Goal: Task Accomplishment & Management: Manage account settings

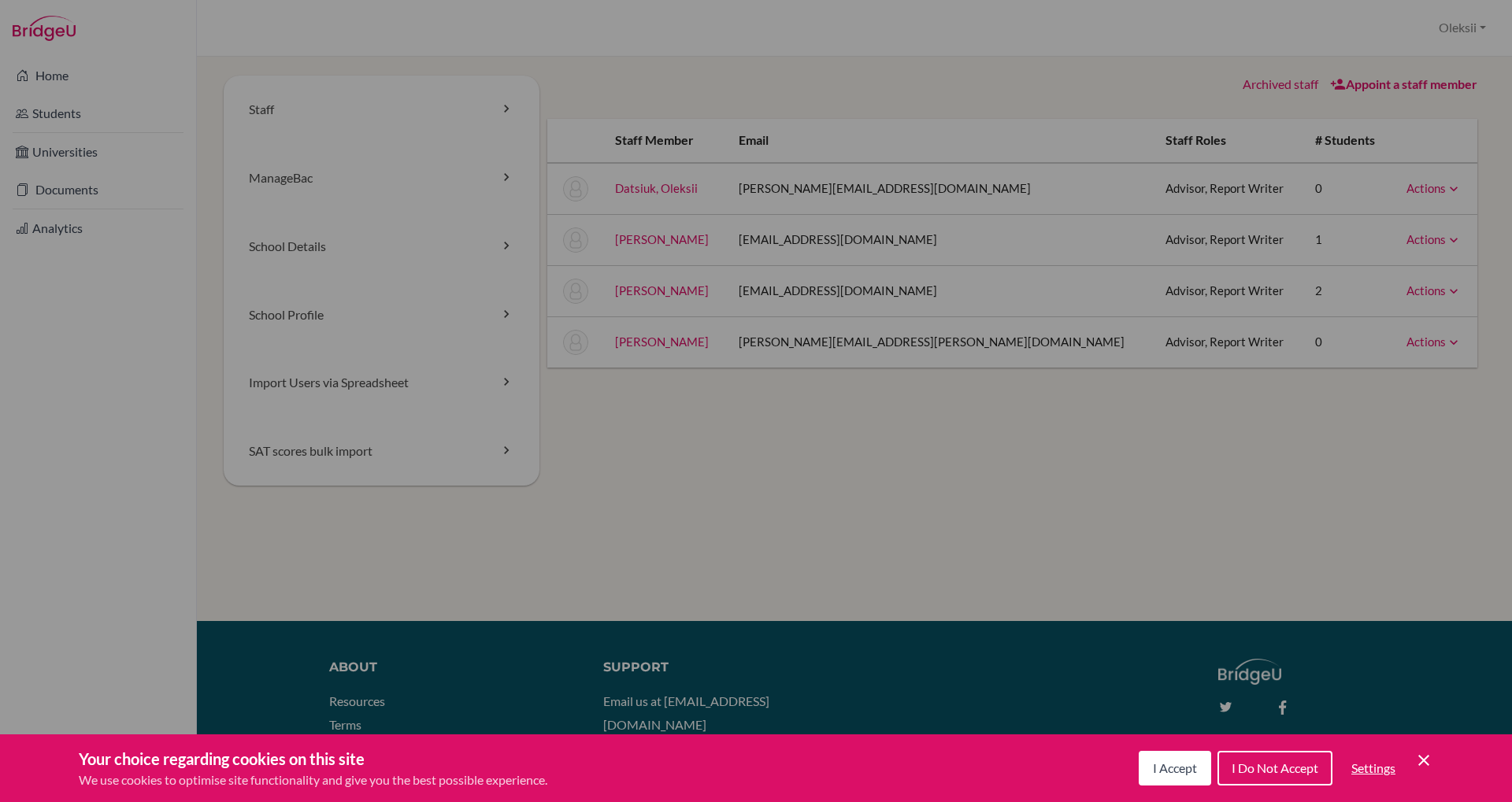
click at [1292, 88] on link "Archived staff" at bounding box center [1280, 84] width 76 height 15
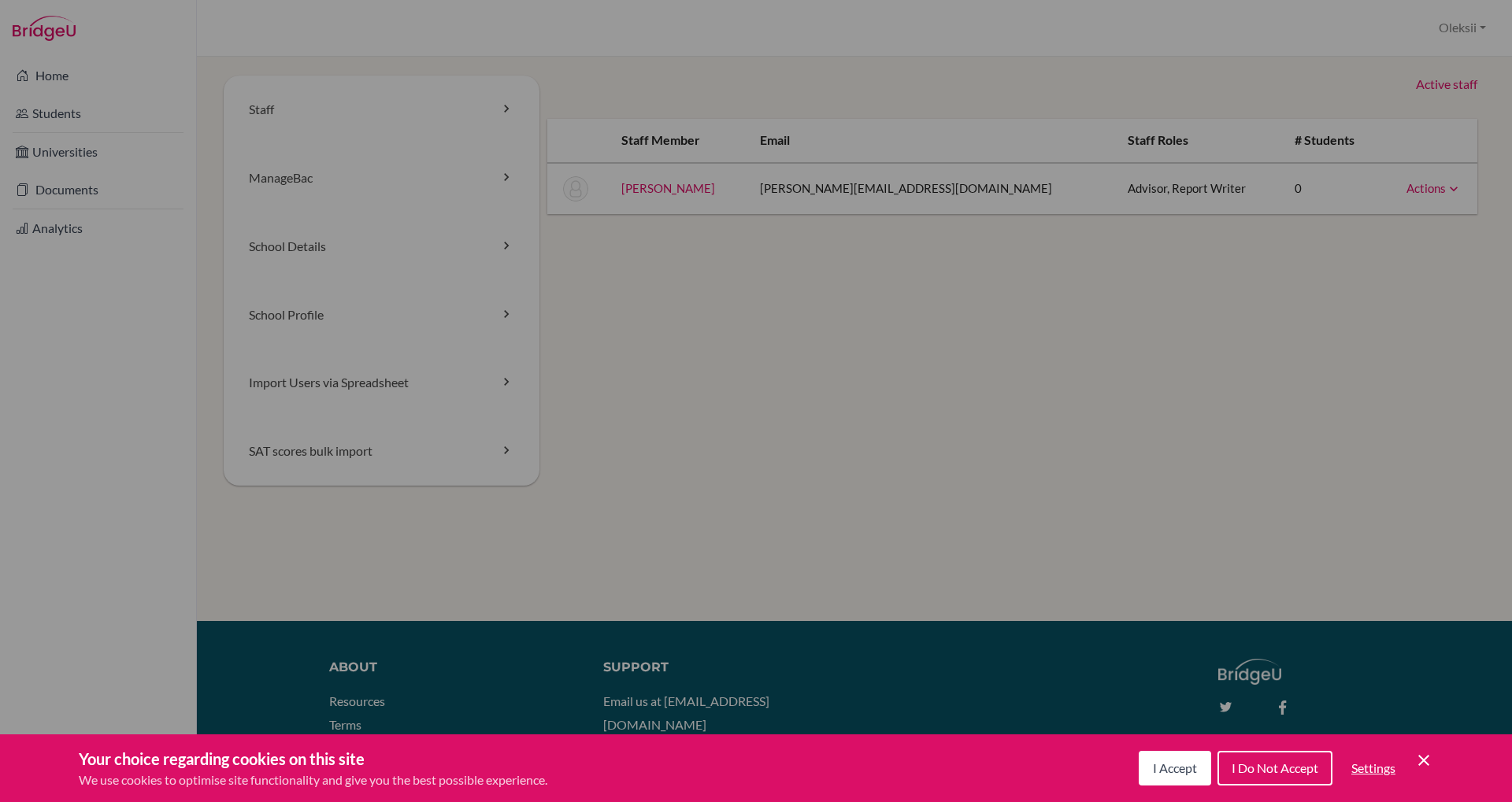
click at [1440, 84] on link "Active staff" at bounding box center [1446, 84] width 61 height 18
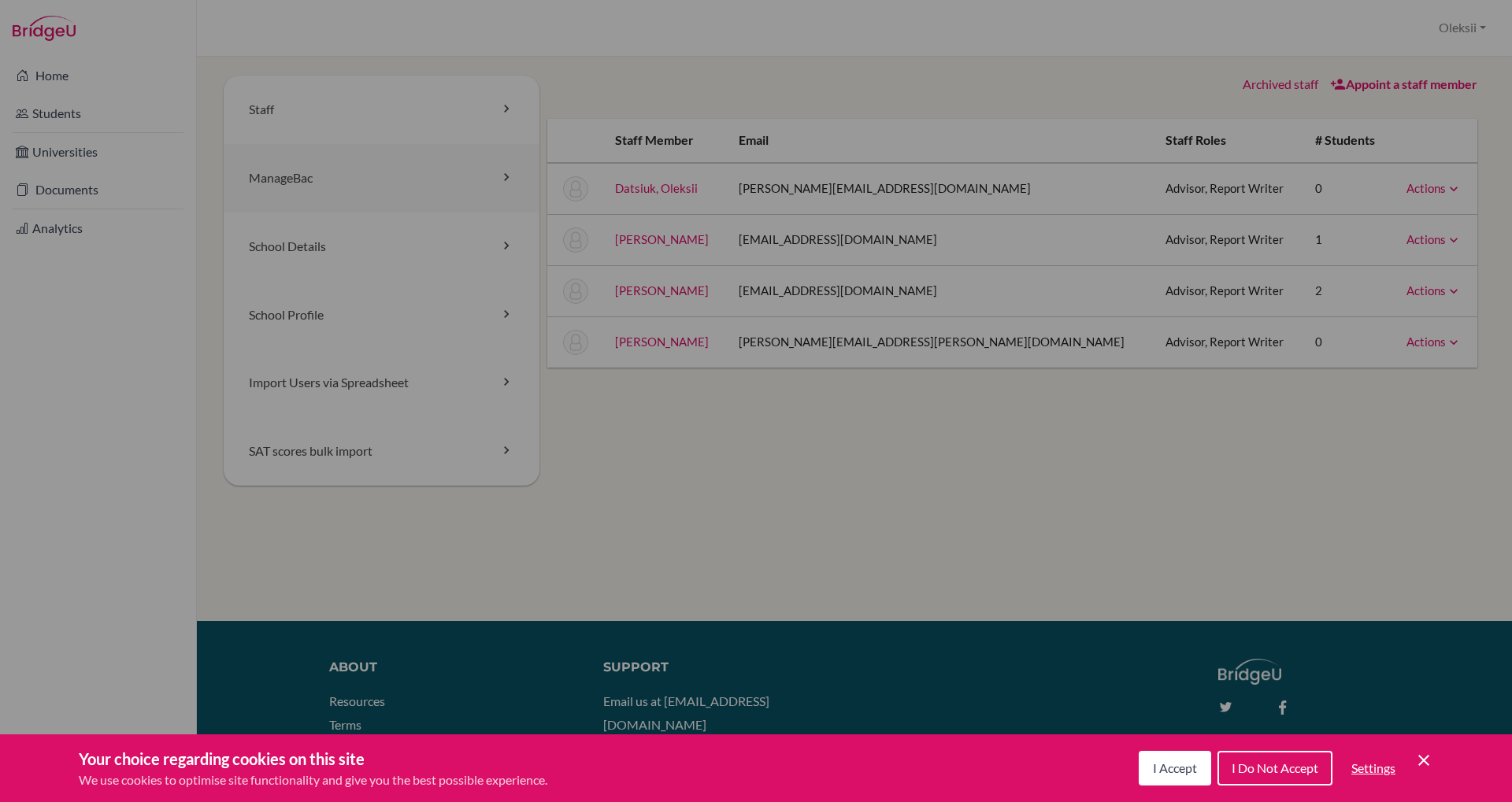
click at [318, 194] on link "ManageBac" at bounding box center [382, 178] width 315 height 68
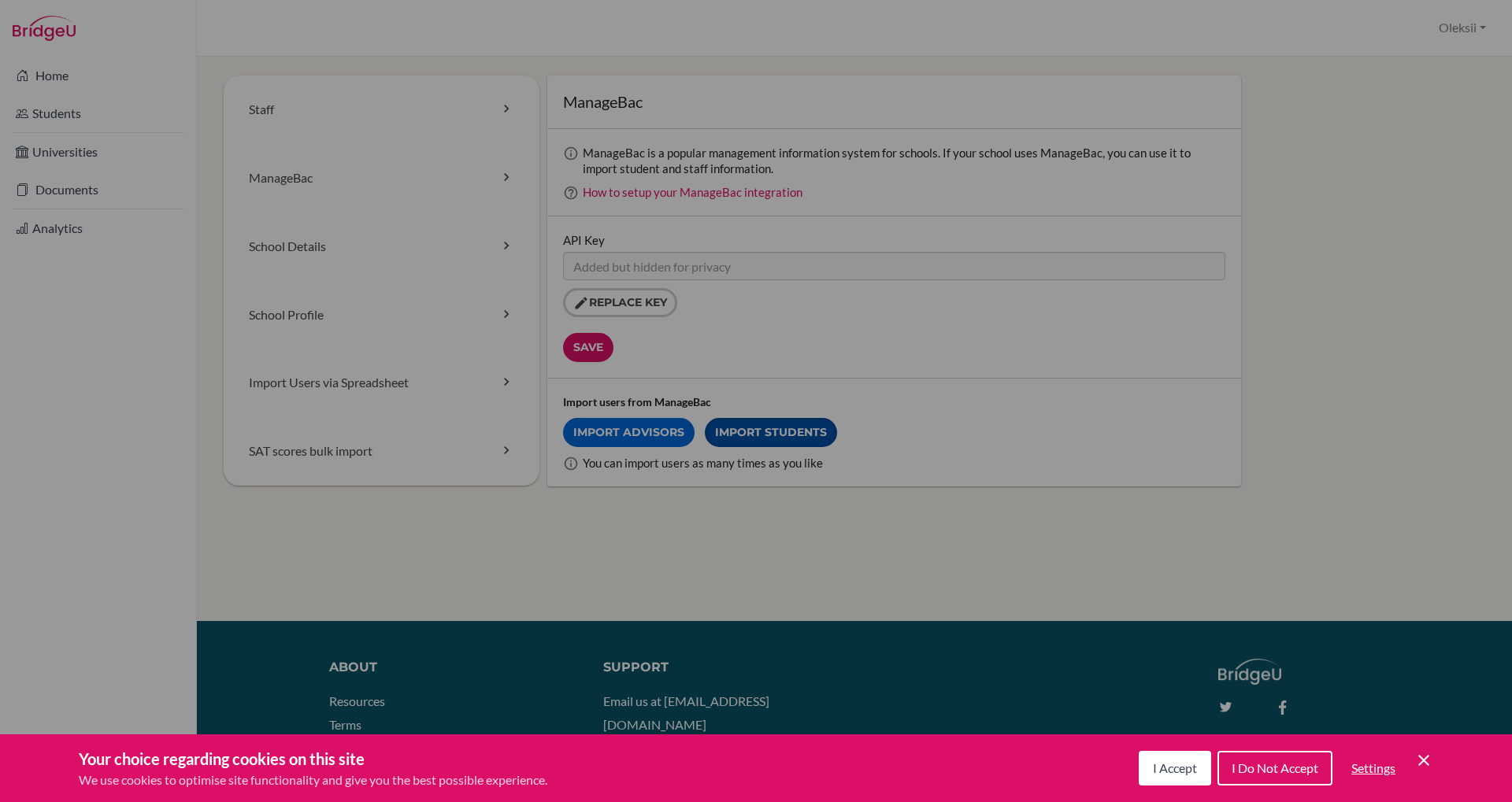
click at [780, 436] on link "Import Students" at bounding box center [771, 432] width 132 height 29
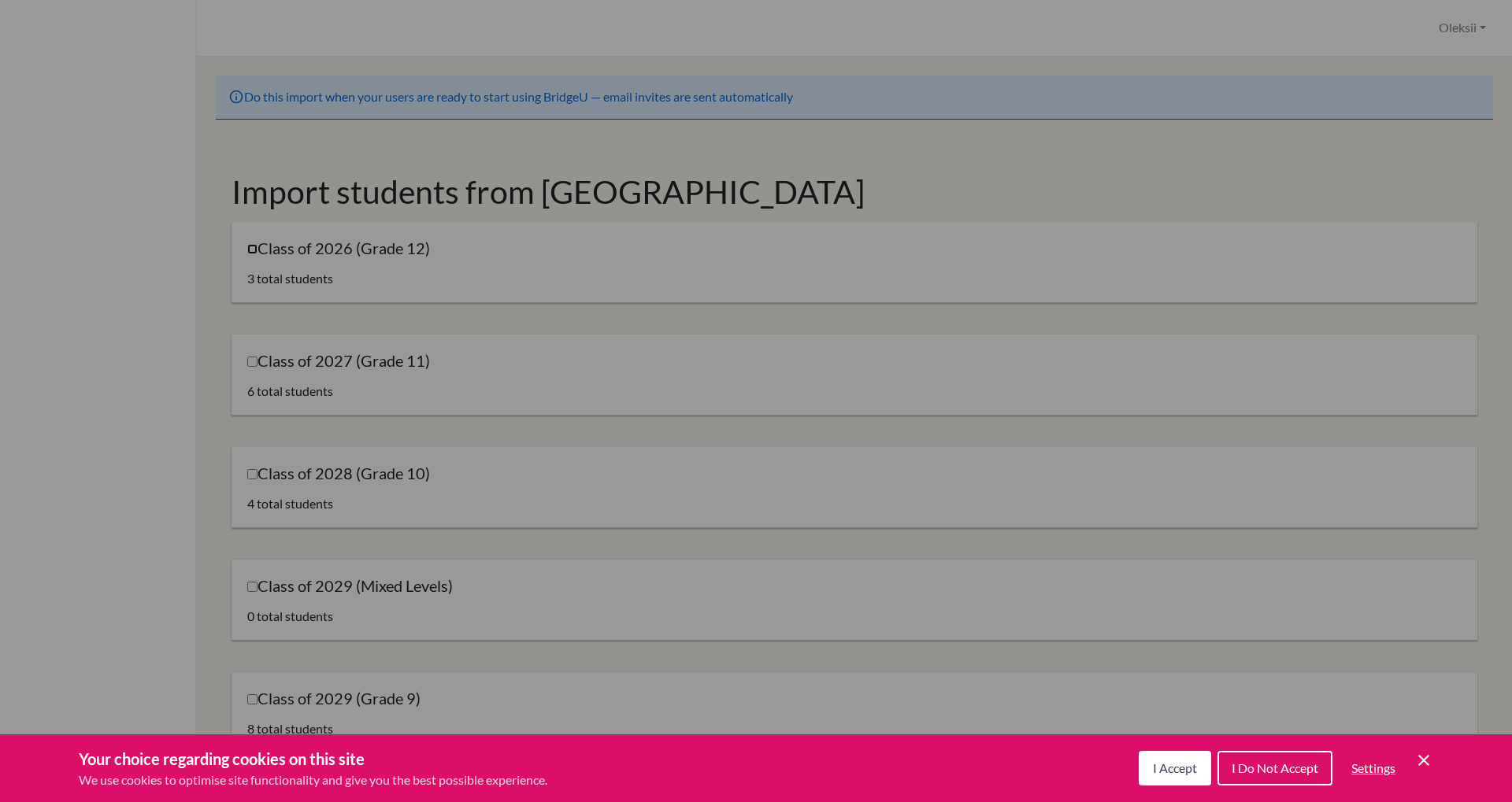
click at [254, 250] on input "Class of 2026 (Grade 12)" at bounding box center [252, 248] width 10 height 10
checkbox input "true"
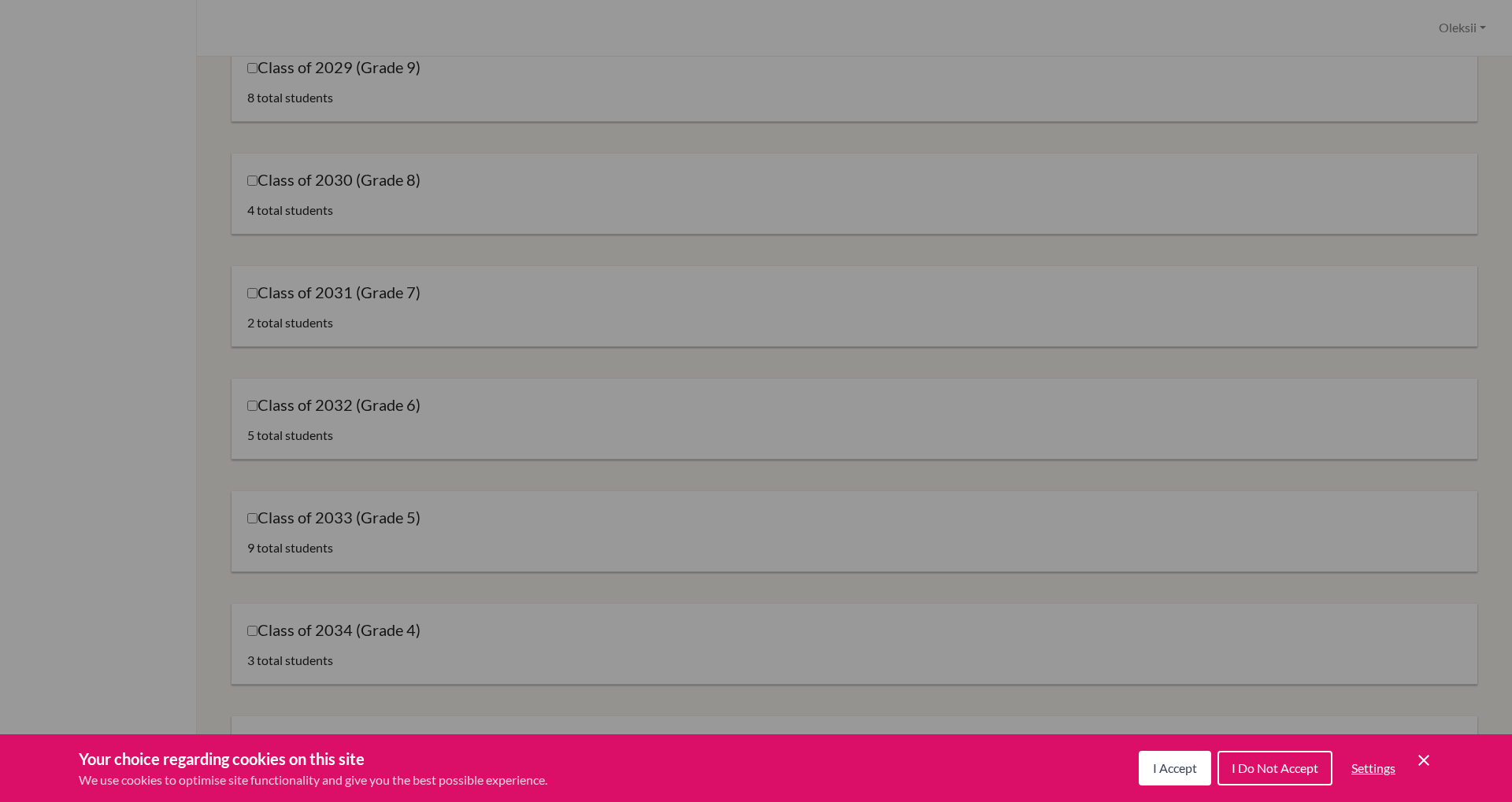
scroll to position [666, 0]
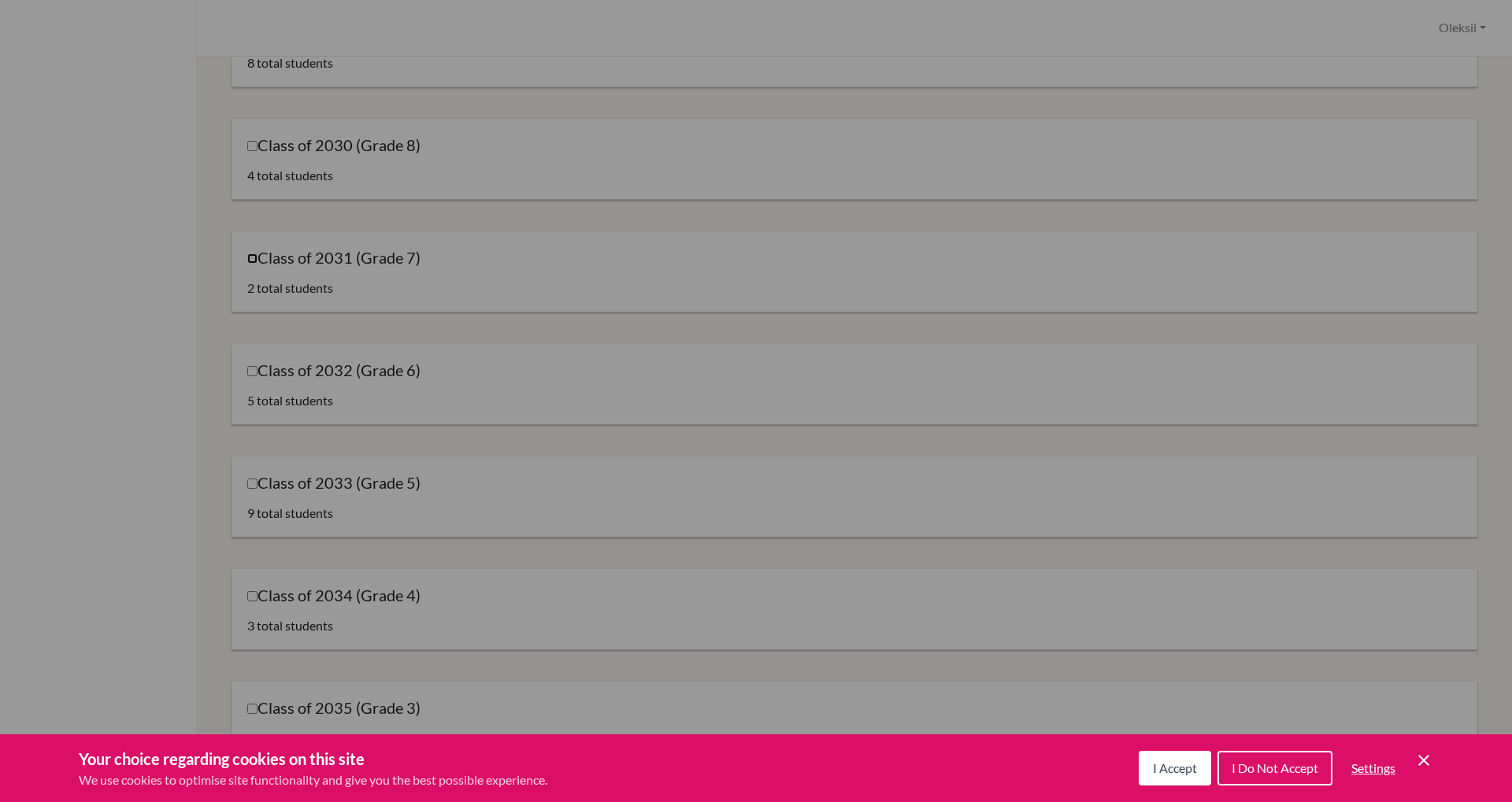
click at [249, 263] on input "Class of 2031 (Grade 7)" at bounding box center [252, 258] width 10 height 10
checkbox input "true"
click at [247, 323] on form "Class of 2026 (Grade 12) 3 total students Class of 2027 (Grade 11) 6 total stud…" at bounding box center [855, 416] width 1246 height 1721
click at [250, 382] on h3 "Class of 2032 (Grade 6)" at bounding box center [854, 373] width 1214 height 25
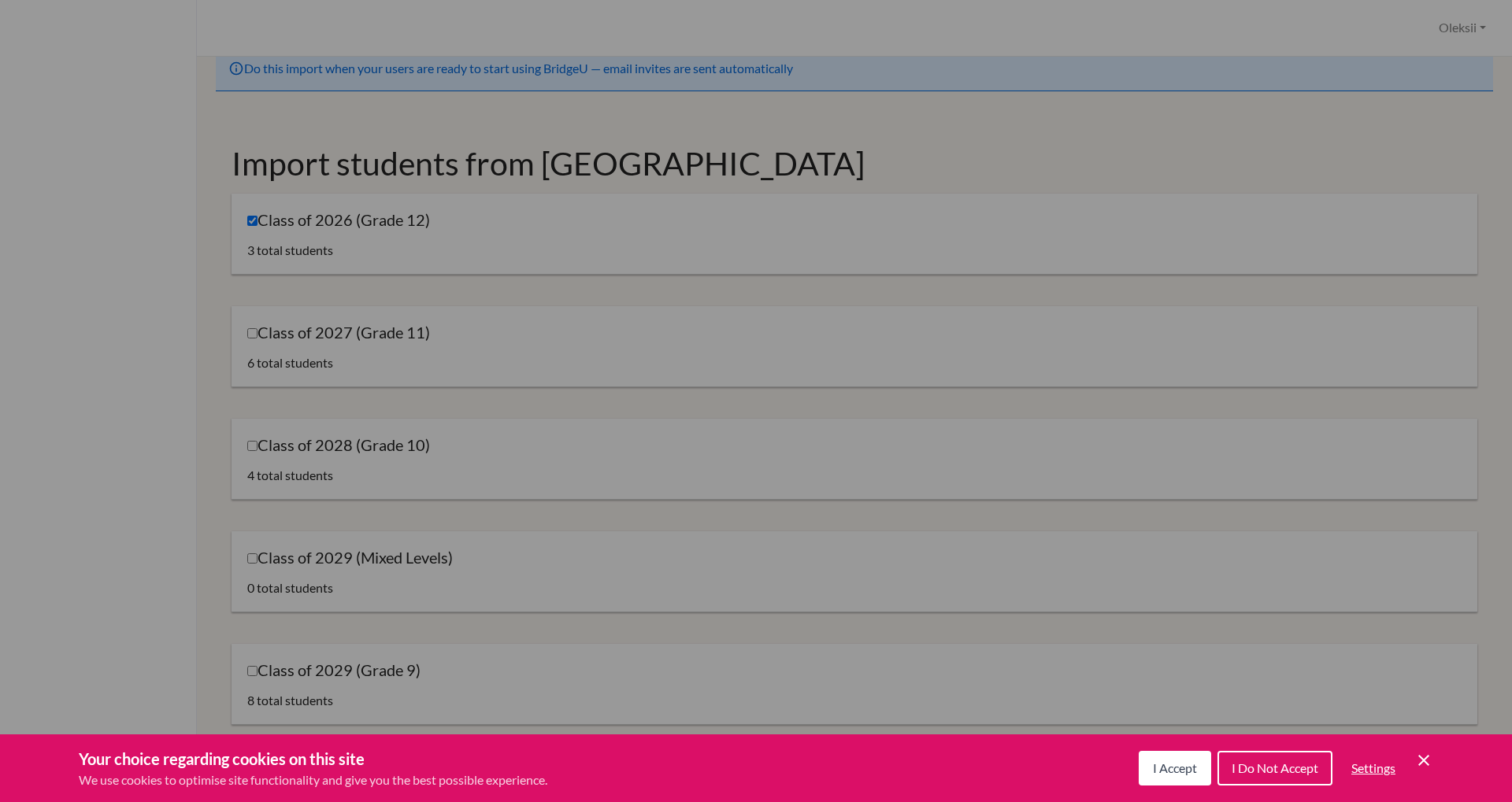
scroll to position [0, 0]
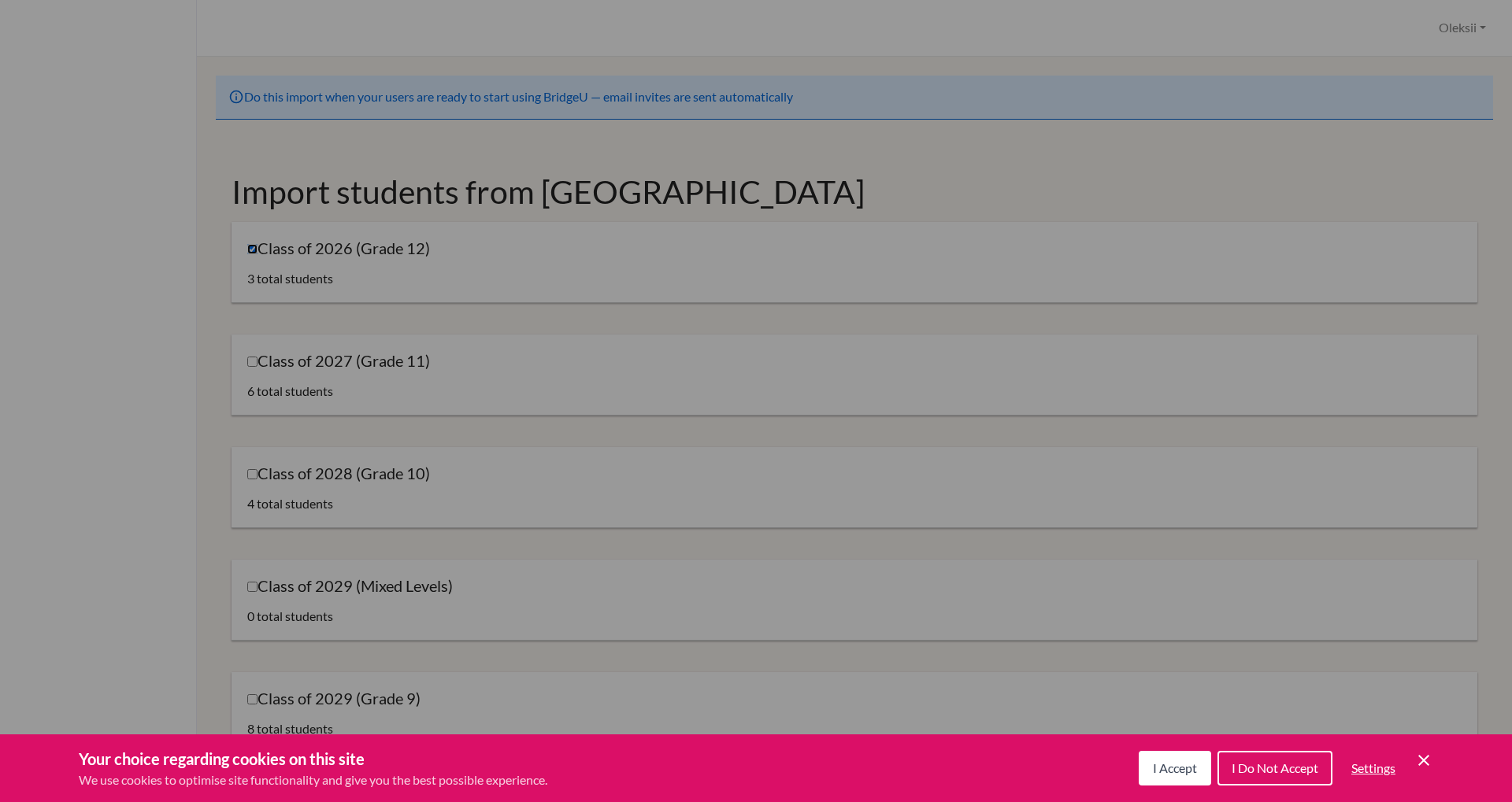
click at [254, 247] on input "Class of 2026 (Grade 12)" at bounding box center [252, 248] width 10 height 10
checkbox input "false"
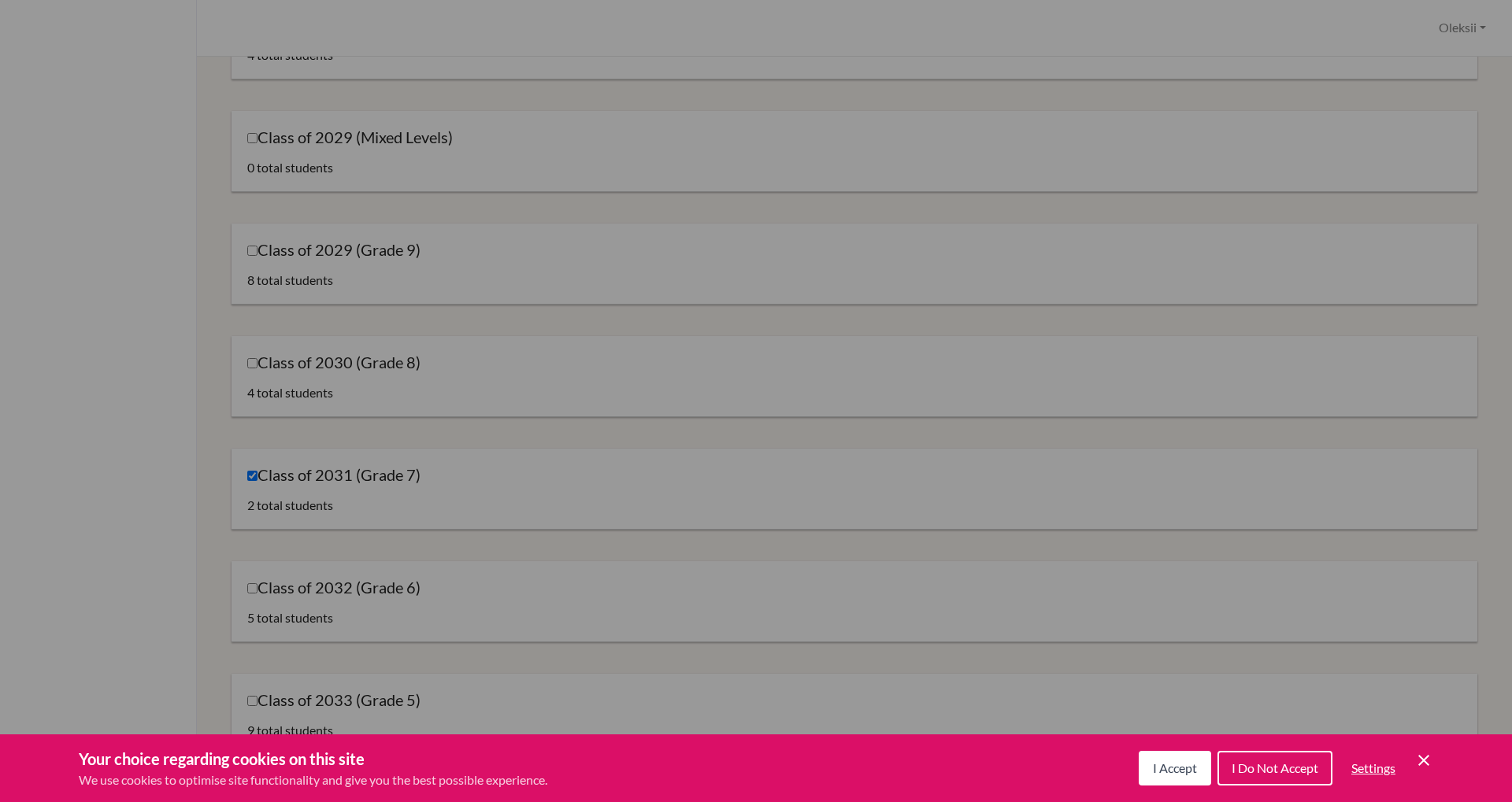
scroll to position [568, 0]
click at [252, 358] on input "Class of 2031 (Grade 7)" at bounding box center [252, 357] width 10 height 10
checkbox input "false"
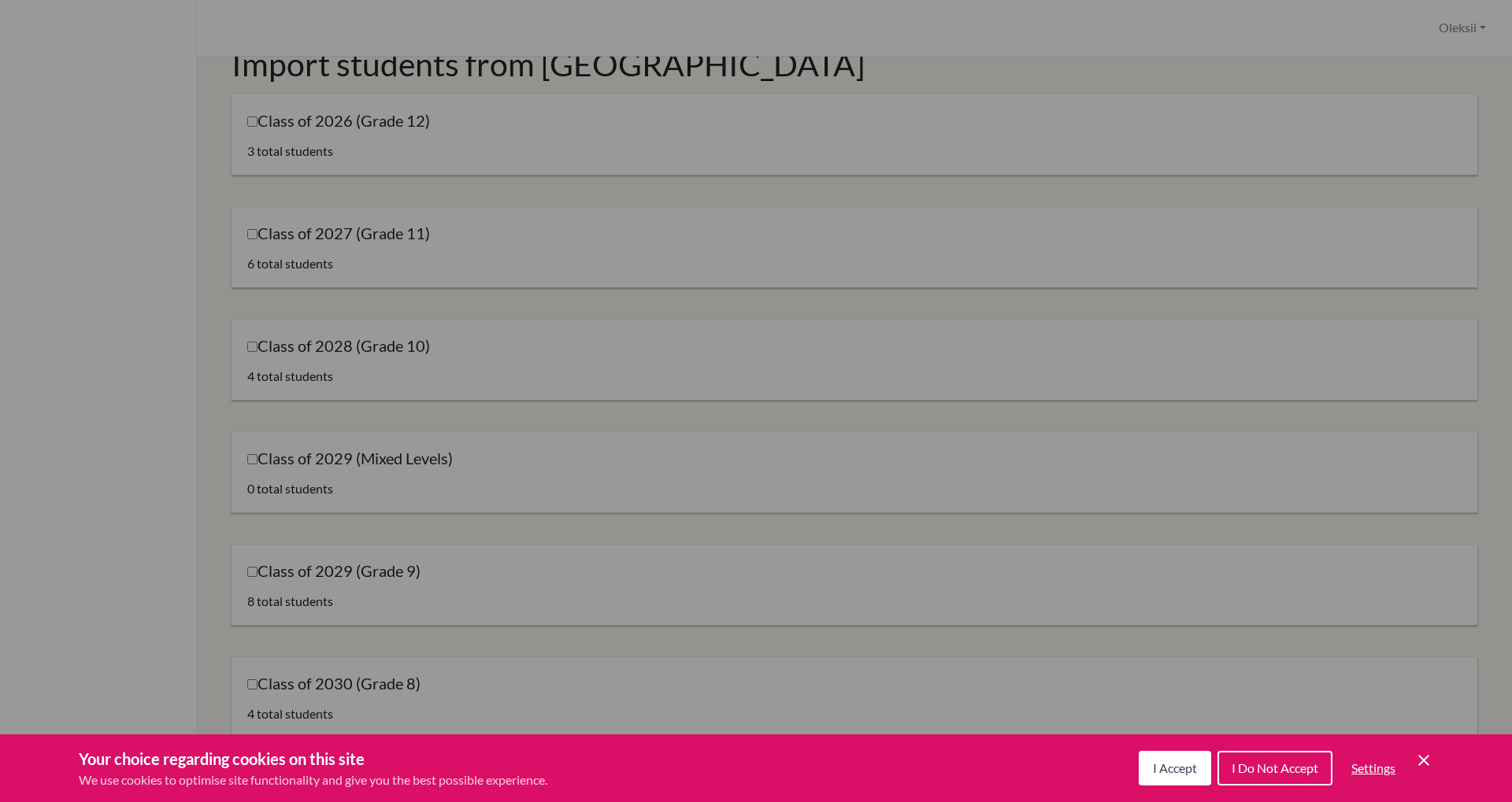
scroll to position [0, 0]
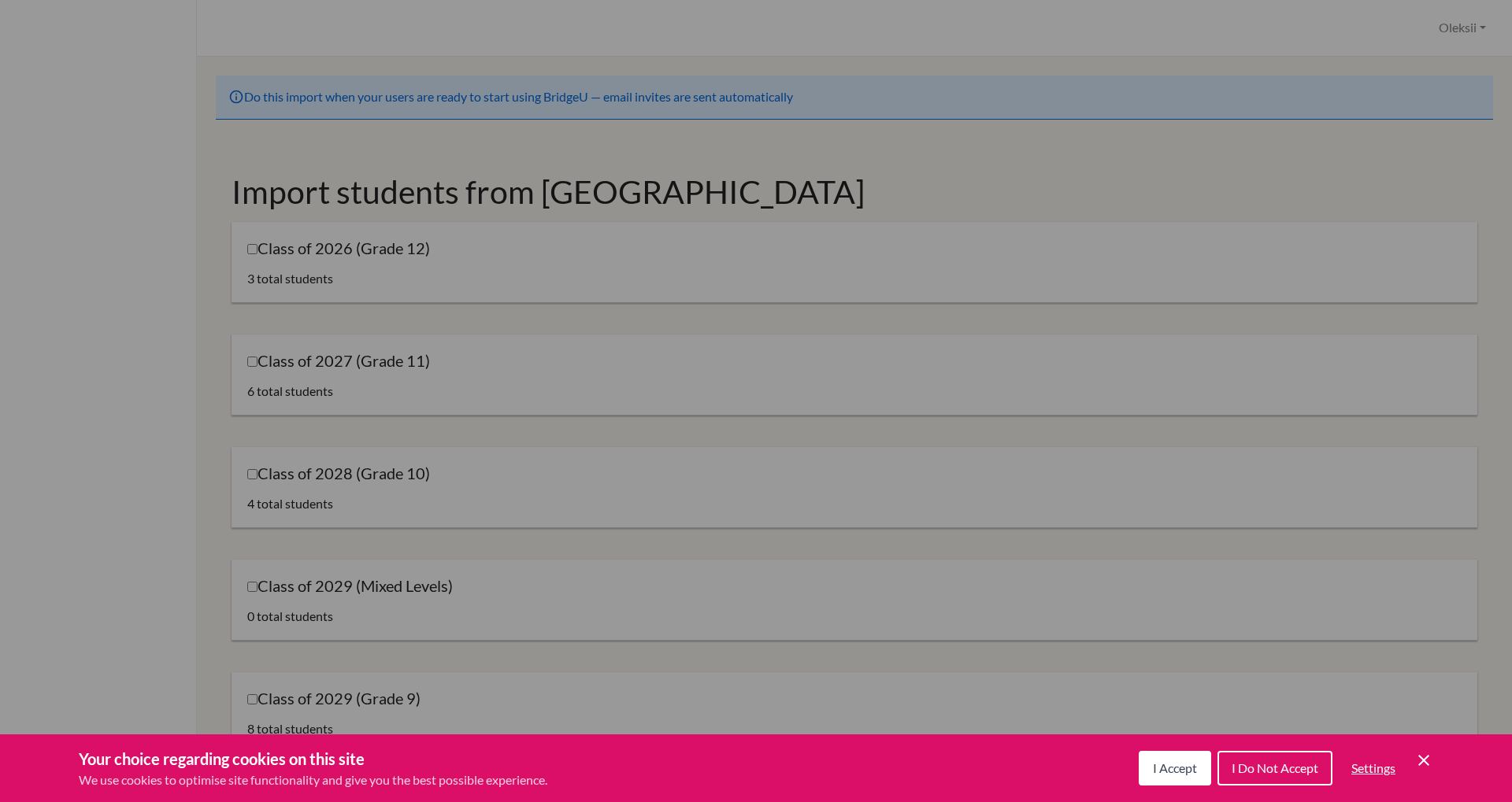
click at [257, 248] on label "Class of 2026 (Grade 12)" at bounding box center [338, 248] width 182 height 22
click at [257, 248] on input "Class of 2026 (Grade 12)" at bounding box center [252, 248] width 10 height 10
checkbox input "true"
click at [240, 362] on div "Class of 2027 (Grade 11) 6 total students" at bounding box center [855, 375] width 1246 height 81
click at [257, 358] on label "Class of 2027 (Grade 11)" at bounding box center [338, 361] width 182 height 22
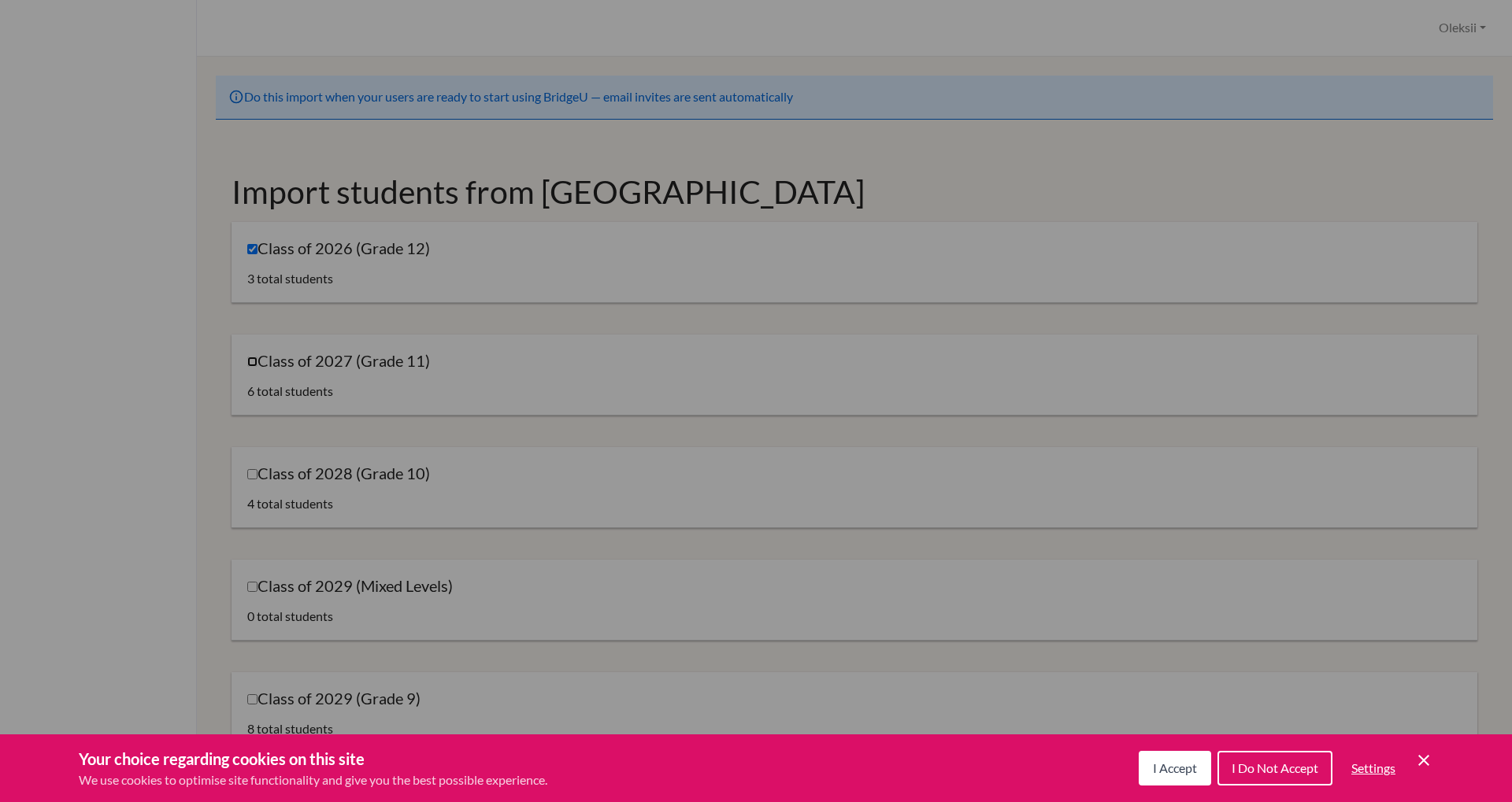
click at [257, 358] on input "Class of 2027 (Grade 11)" at bounding box center [252, 362] width 10 height 10
checkbox input "true"
click at [249, 474] on input "Class of 2028 (Grade 10)" at bounding box center [252, 474] width 10 height 10
checkbox input "true"
click at [252, 701] on input "Class of 2029 (Grade 9)" at bounding box center [252, 699] width 10 height 10
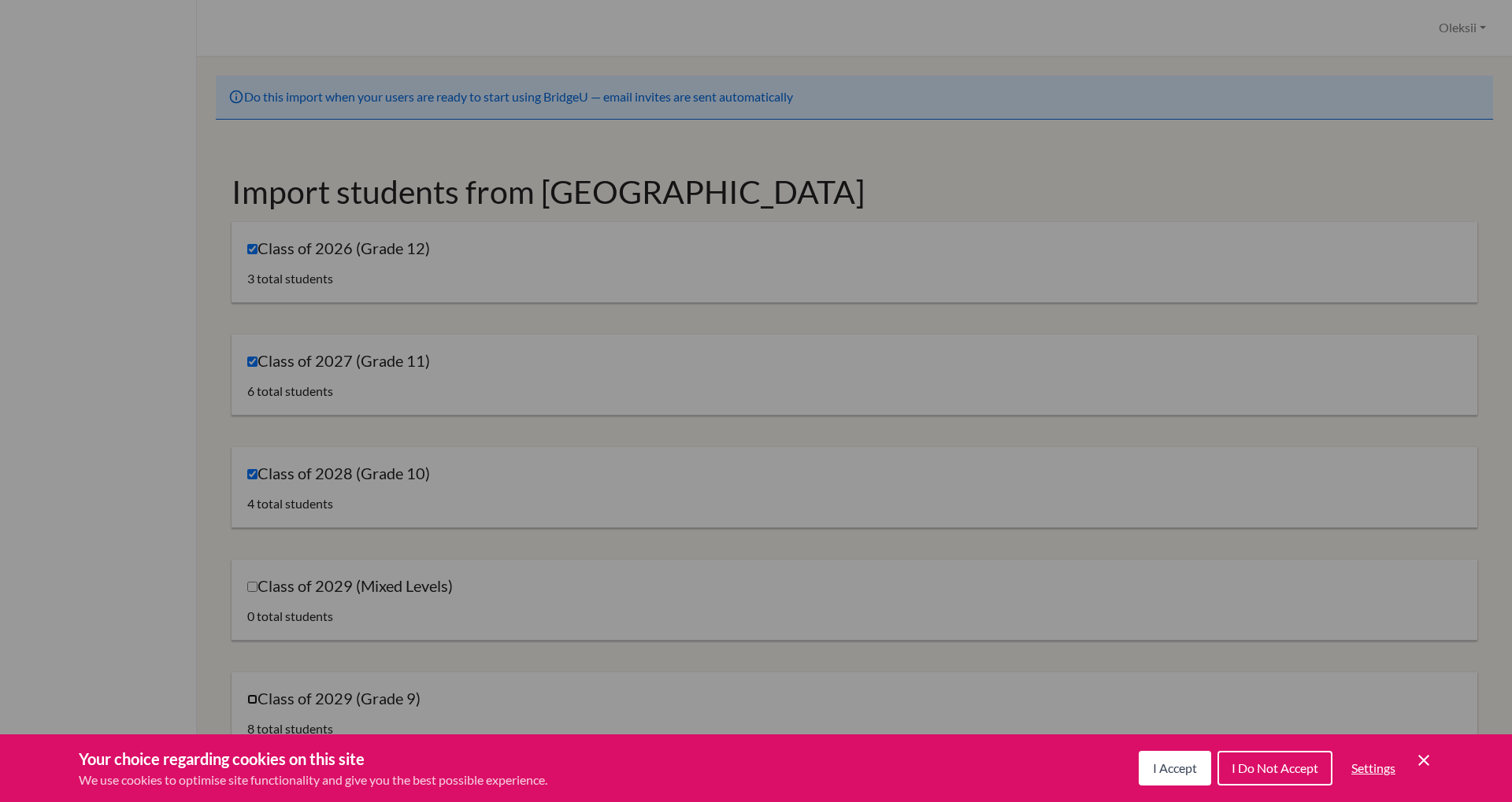
checkbox input "true"
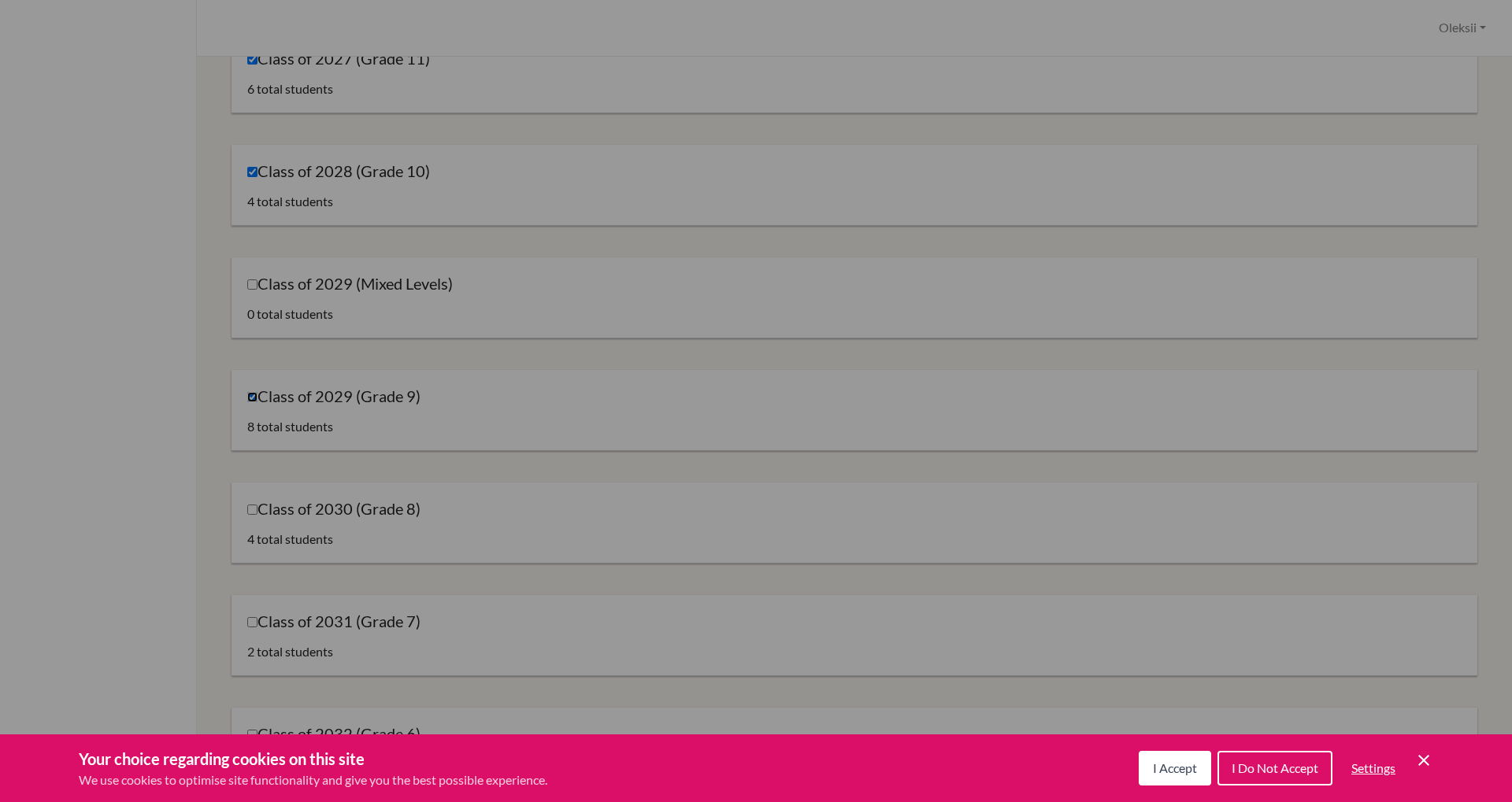
scroll to position [331, 0]
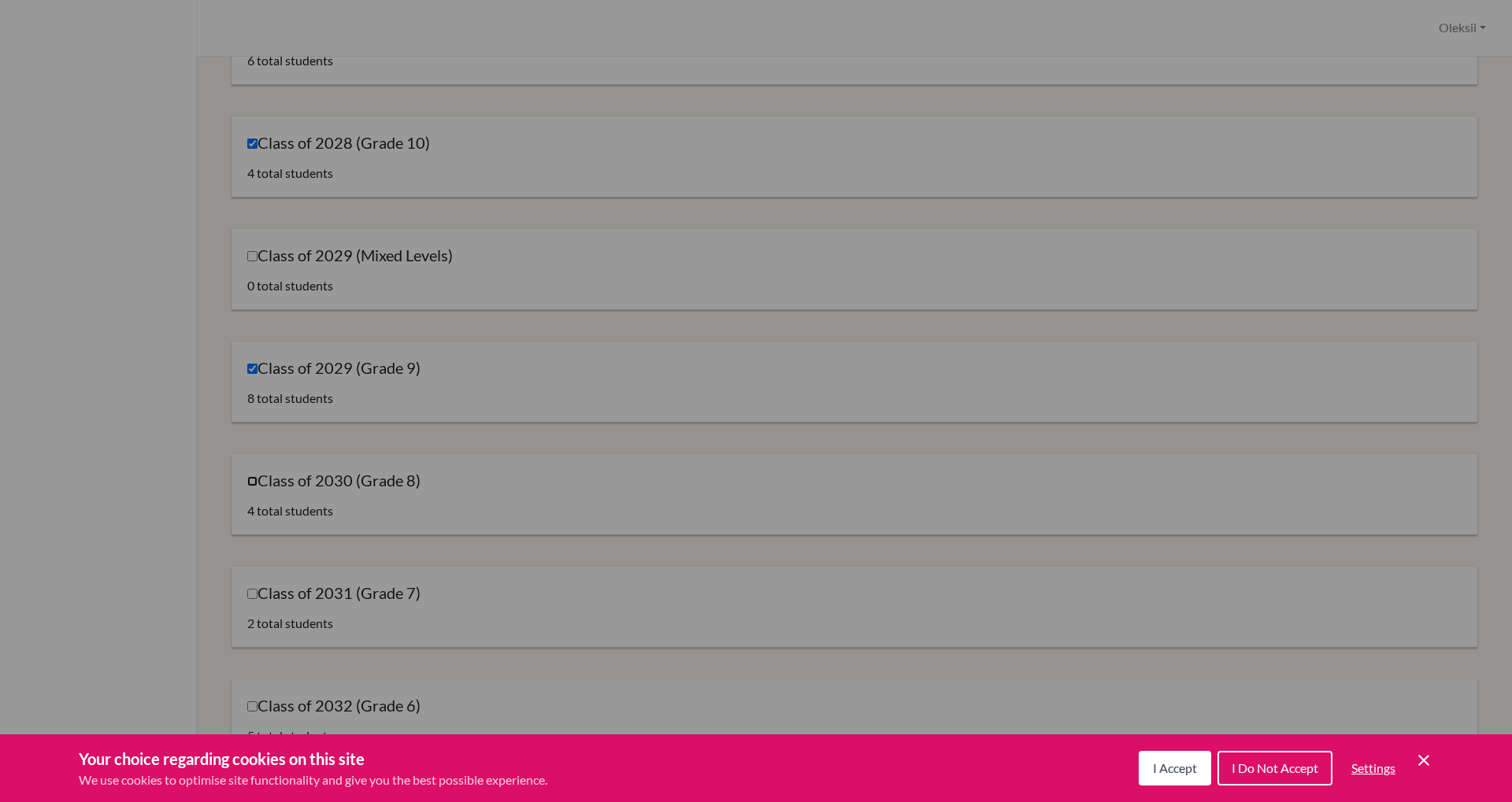
click at [250, 485] on input "Class of 2030 (Grade 8)" at bounding box center [252, 481] width 10 height 10
checkbox input "true"
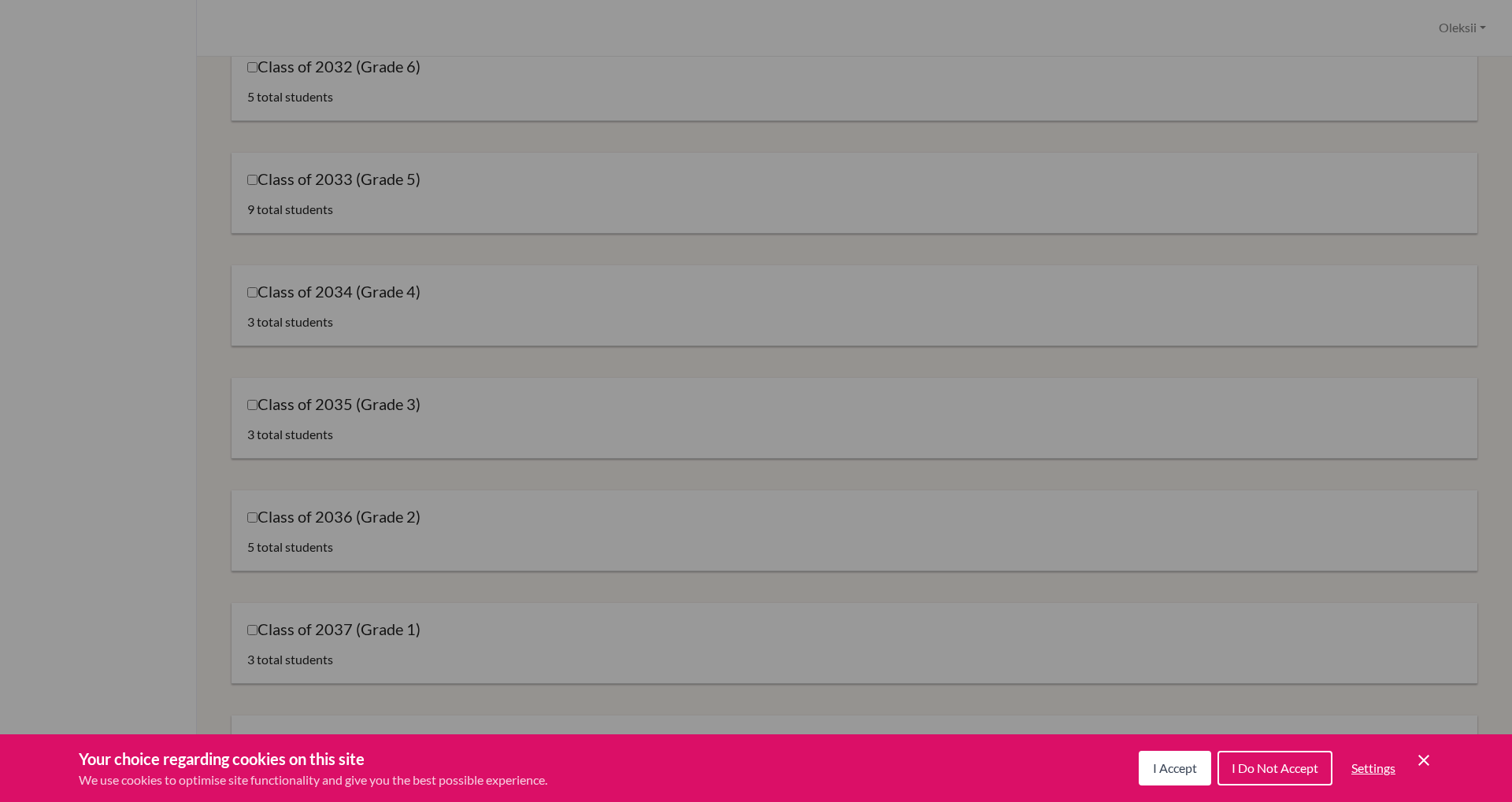
scroll to position [1448, 0]
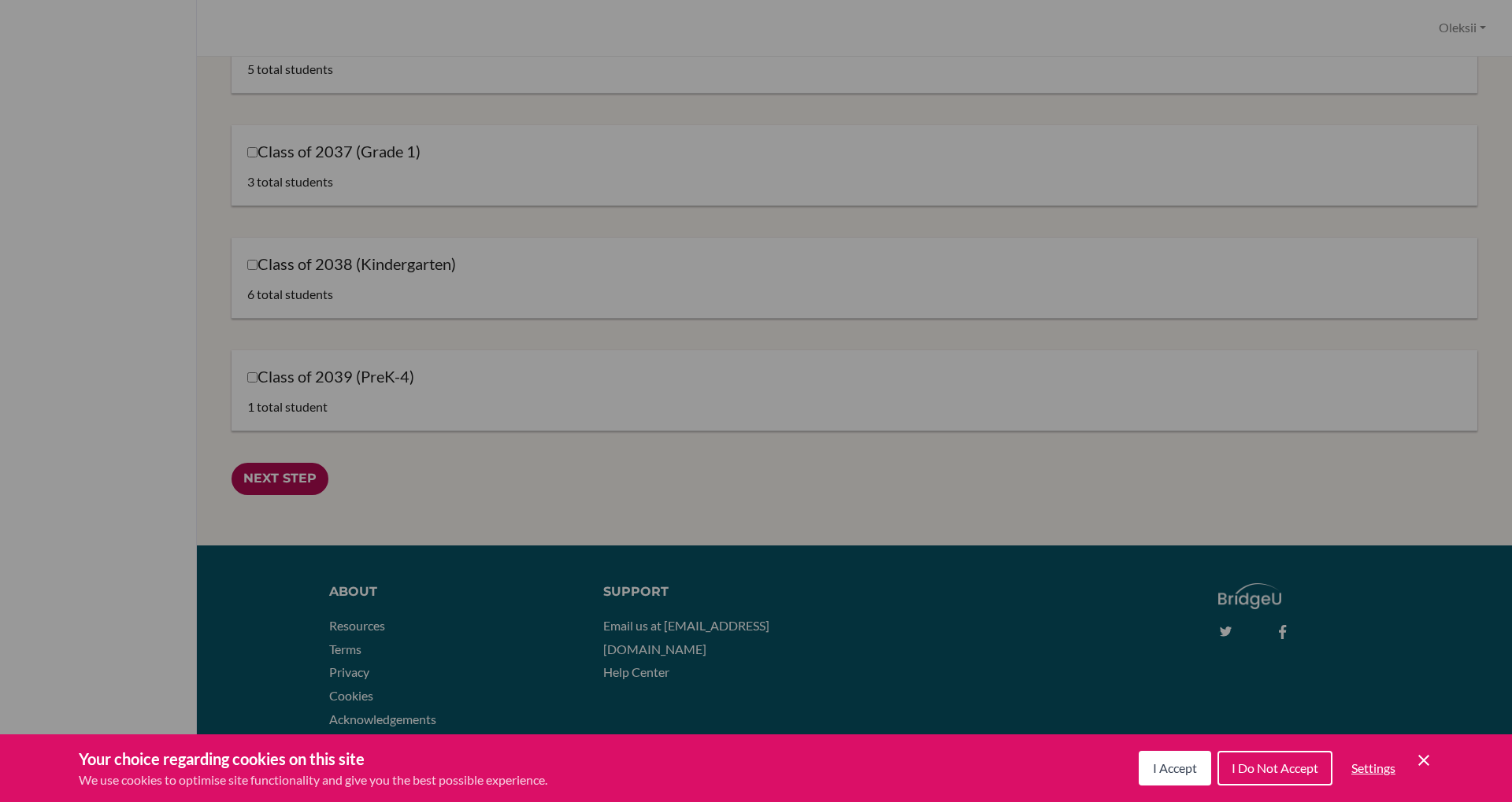
click at [296, 482] on input "Next Step" at bounding box center [280, 479] width 97 height 33
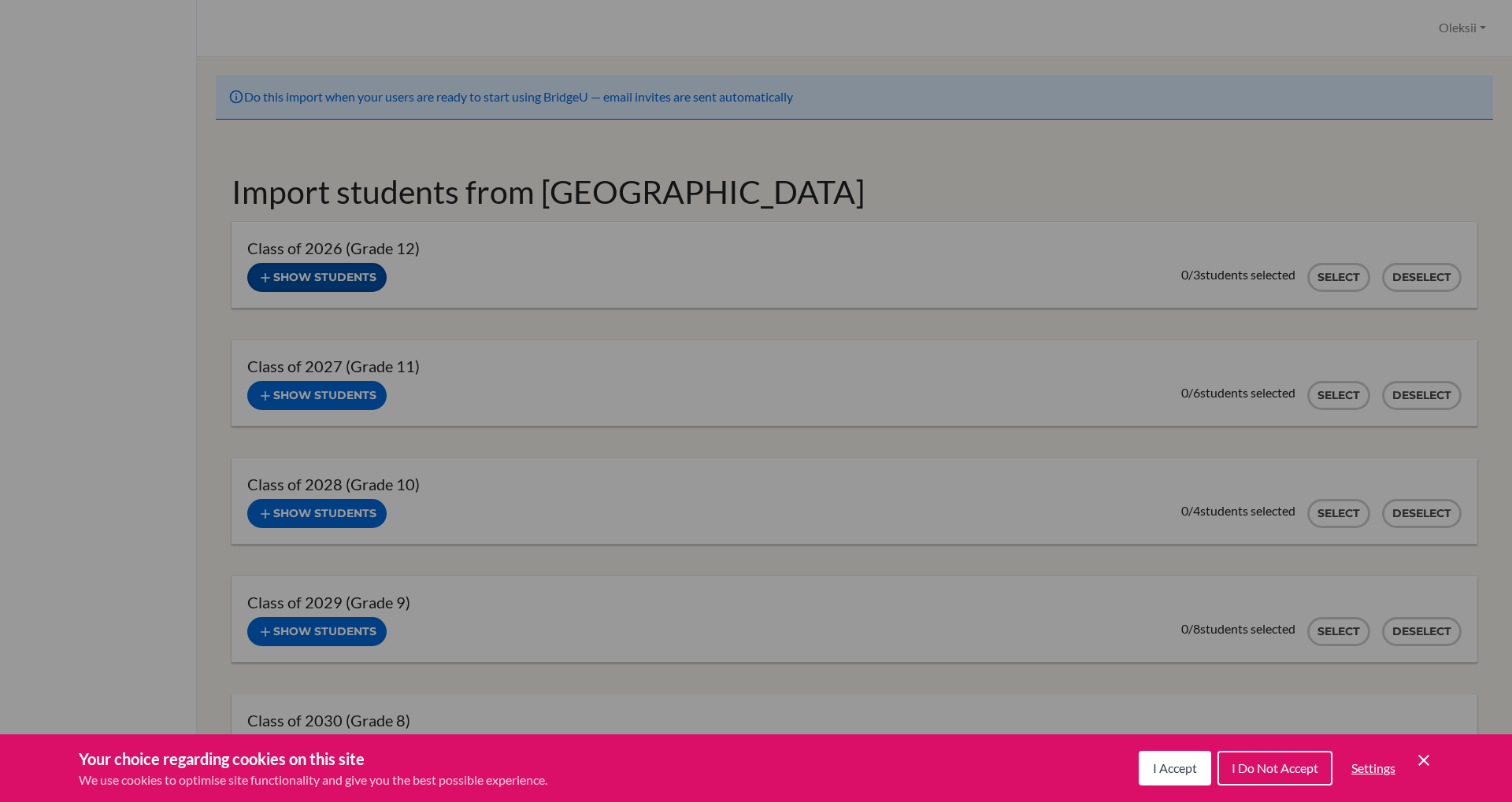
click at [312, 280] on button "Show students" at bounding box center [316, 277] width 139 height 29
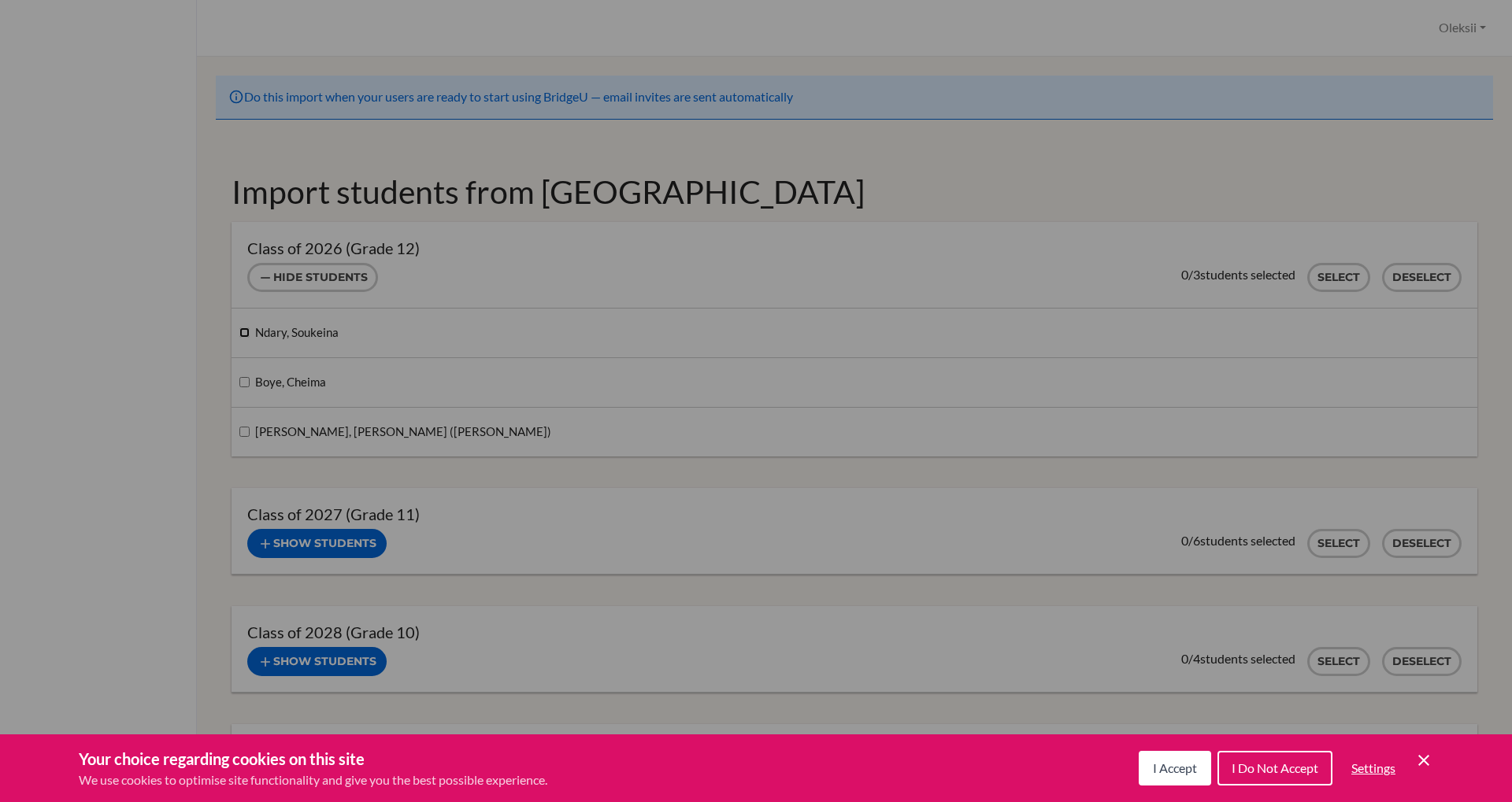
click at [244, 333] on input "Ndary, Soukeina" at bounding box center [245, 332] width 10 height 10
checkbox input "true"
click at [245, 381] on input "Boye, Cheima" at bounding box center [245, 381] width 10 height 10
checkbox input "true"
click at [249, 422] on div "[PERSON_NAME], [PERSON_NAME] ([PERSON_NAME])" at bounding box center [855, 432] width 1246 height 49
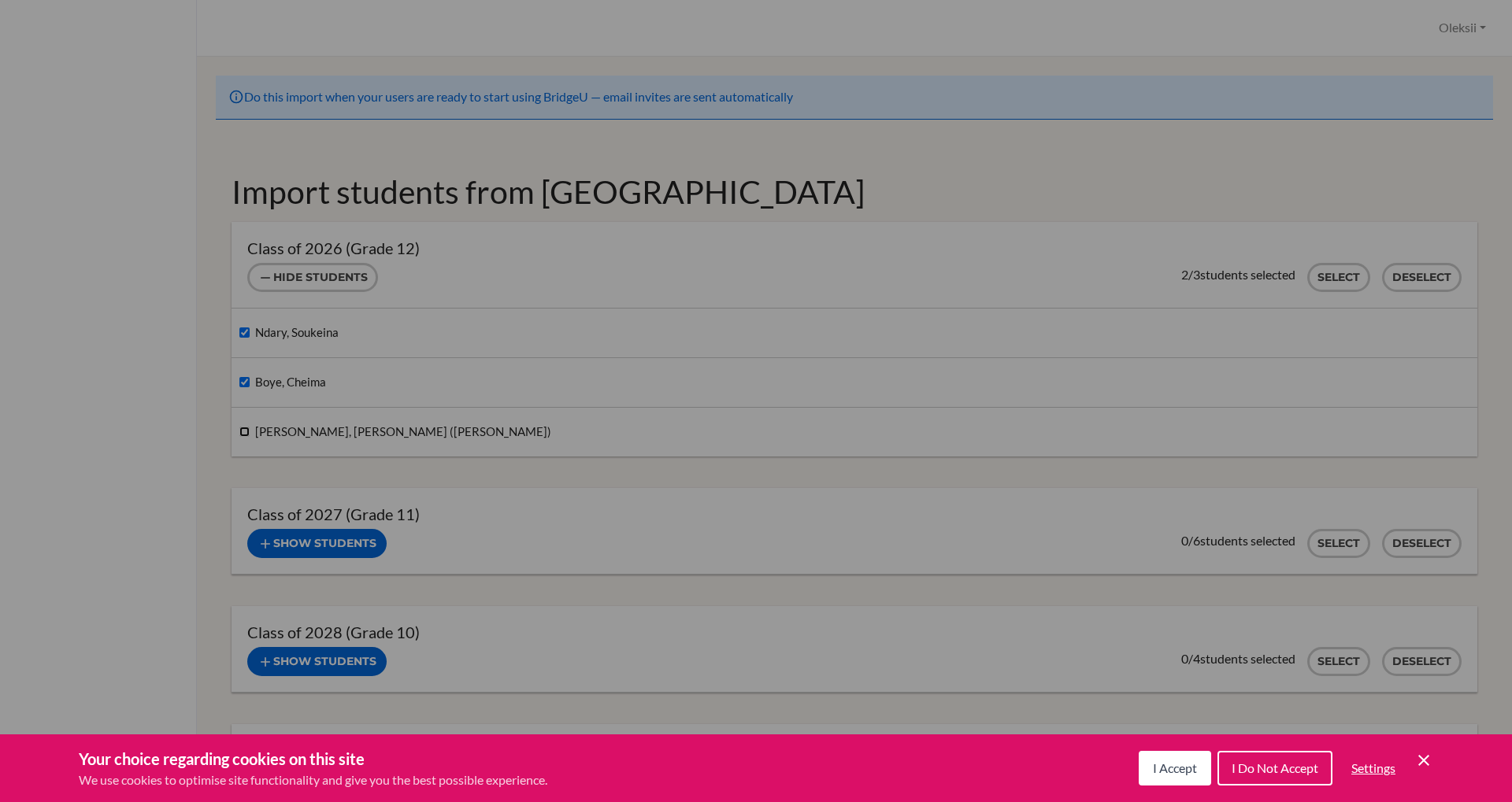
click at [249, 436] on input "Mohamed Abderrahmane Cheikh, Yasmine (Jasmine)" at bounding box center [245, 432] width 10 height 10
checkbox input "true"
click at [1343, 278] on button "Select" at bounding box center [1338, 277] width 63 height 29
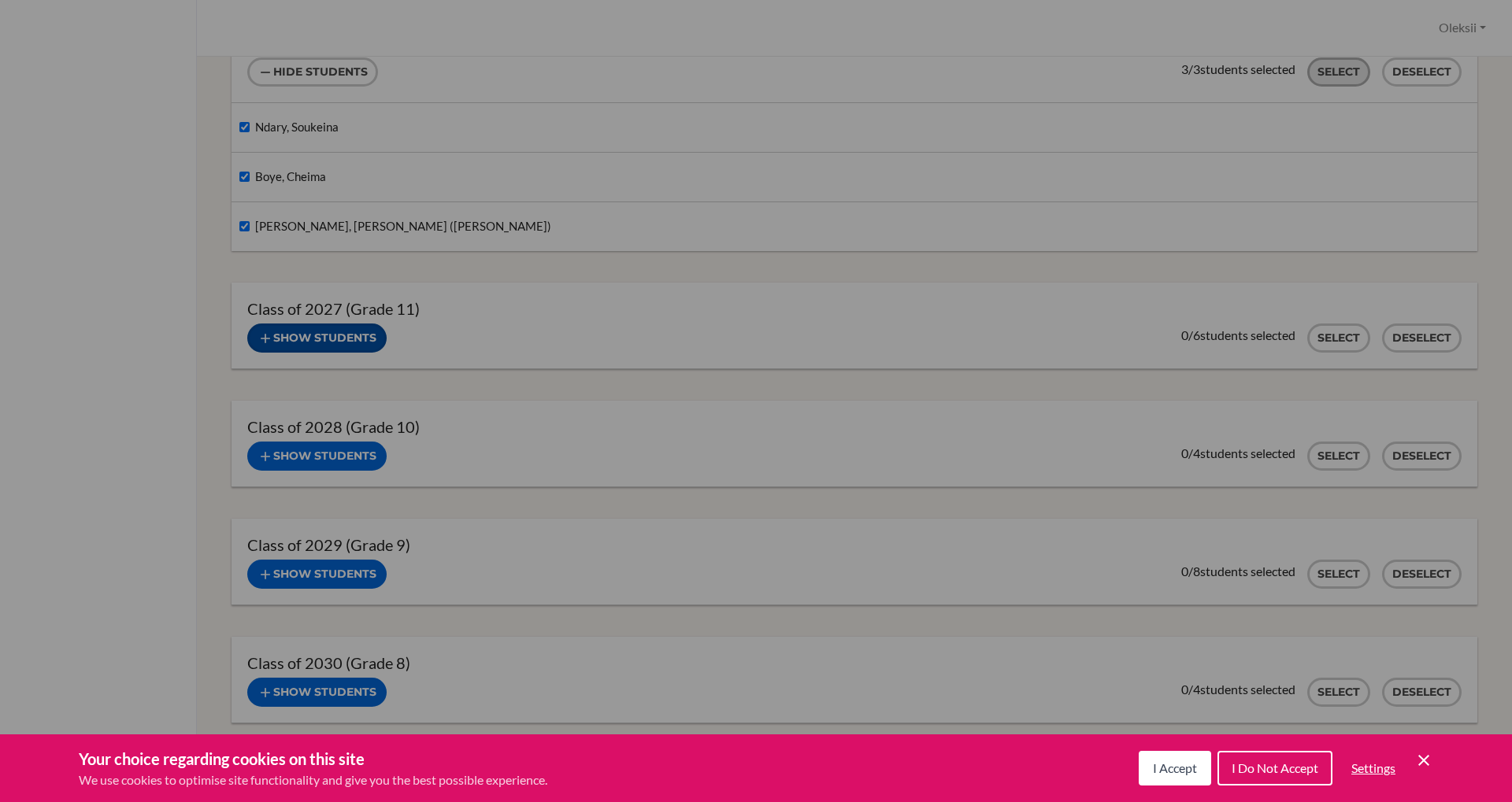
scroll to position [223, 0]
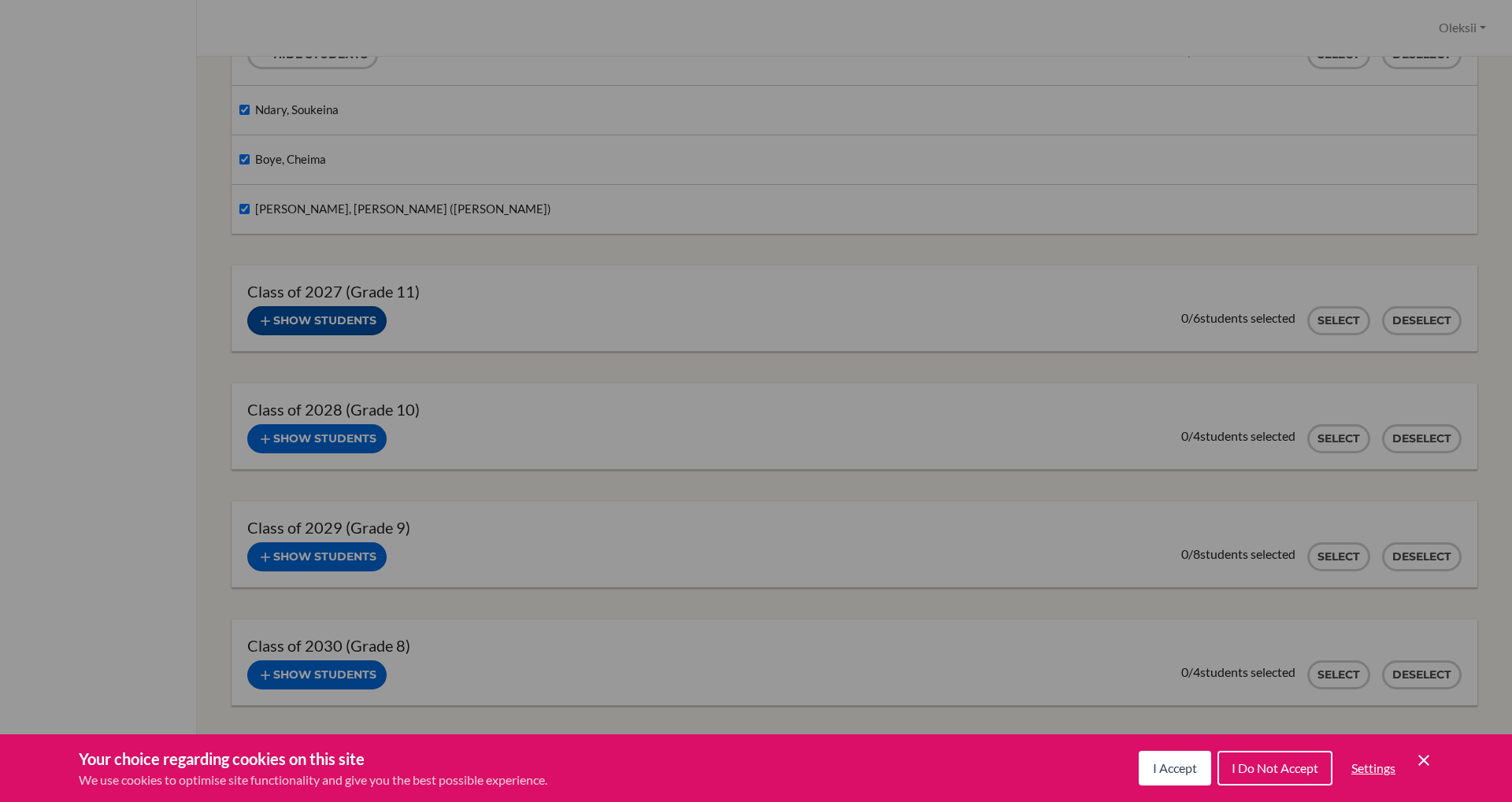
click at [323, 322] on button "Show students" at bounding box center [316, 321] width 139 height 29
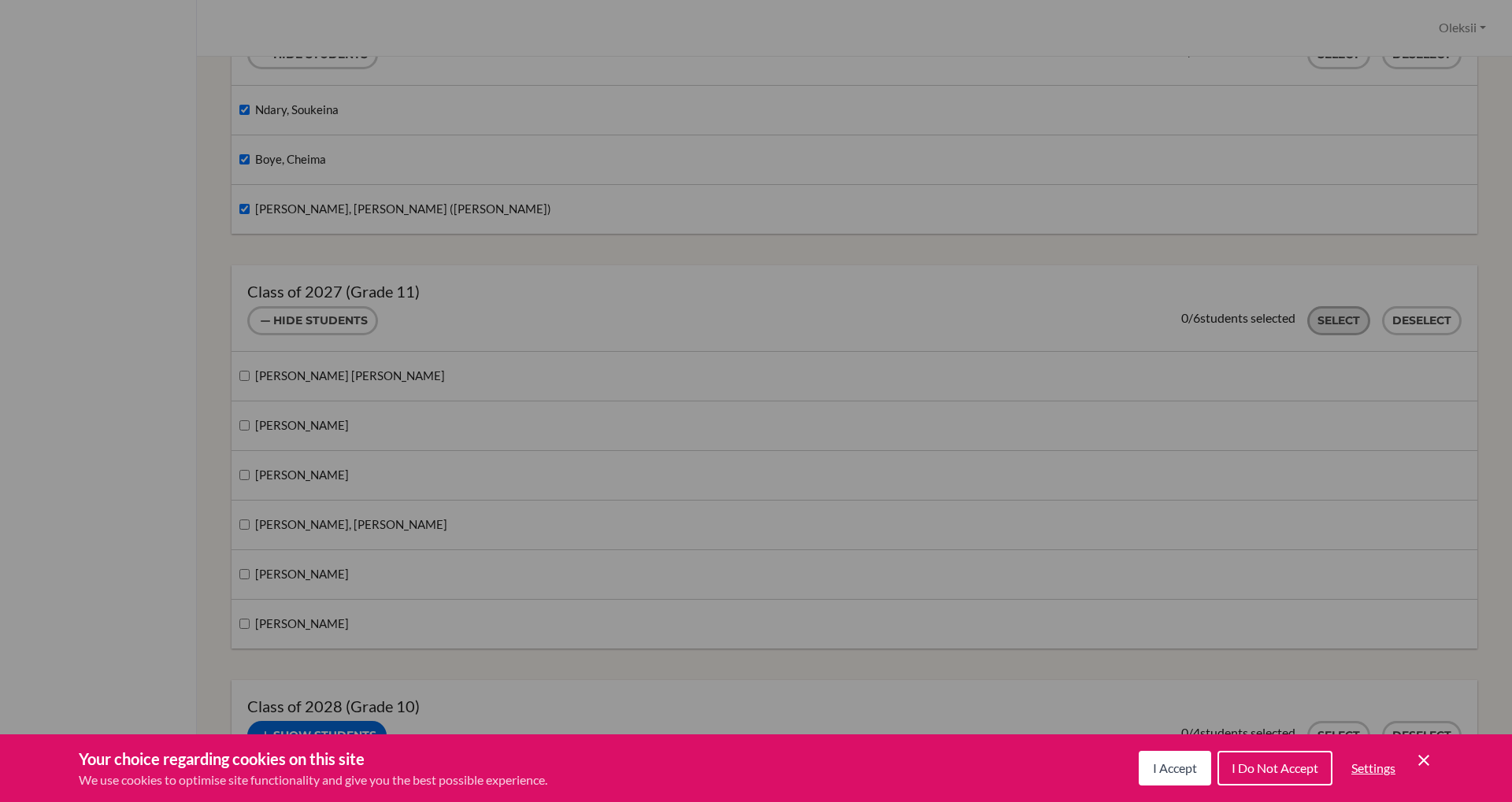
click at [1331, 317] on button "Select" at bounding box center [1338, 321] width 63 height 29
checkbox input "true"
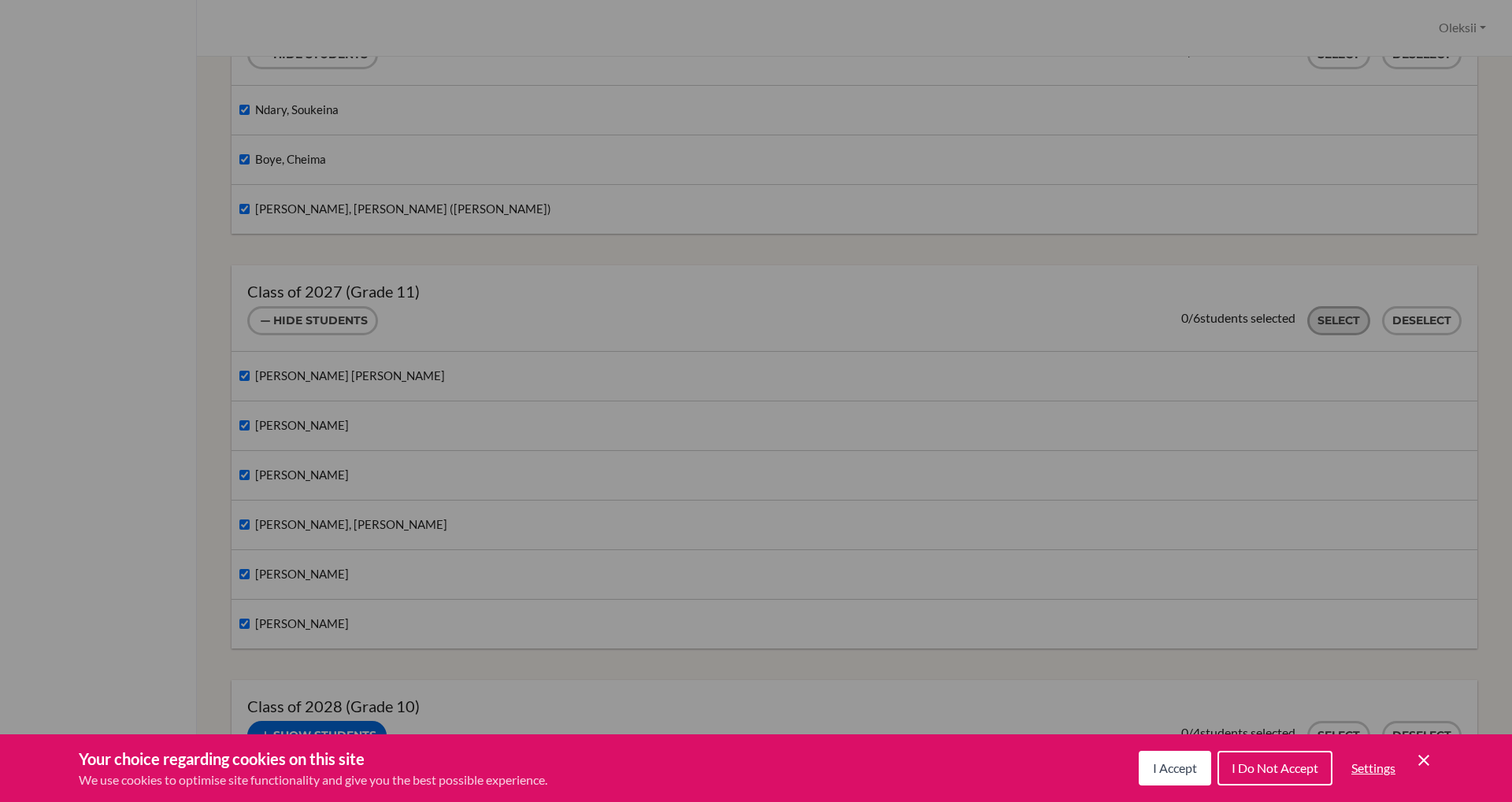
checkbox input "true"
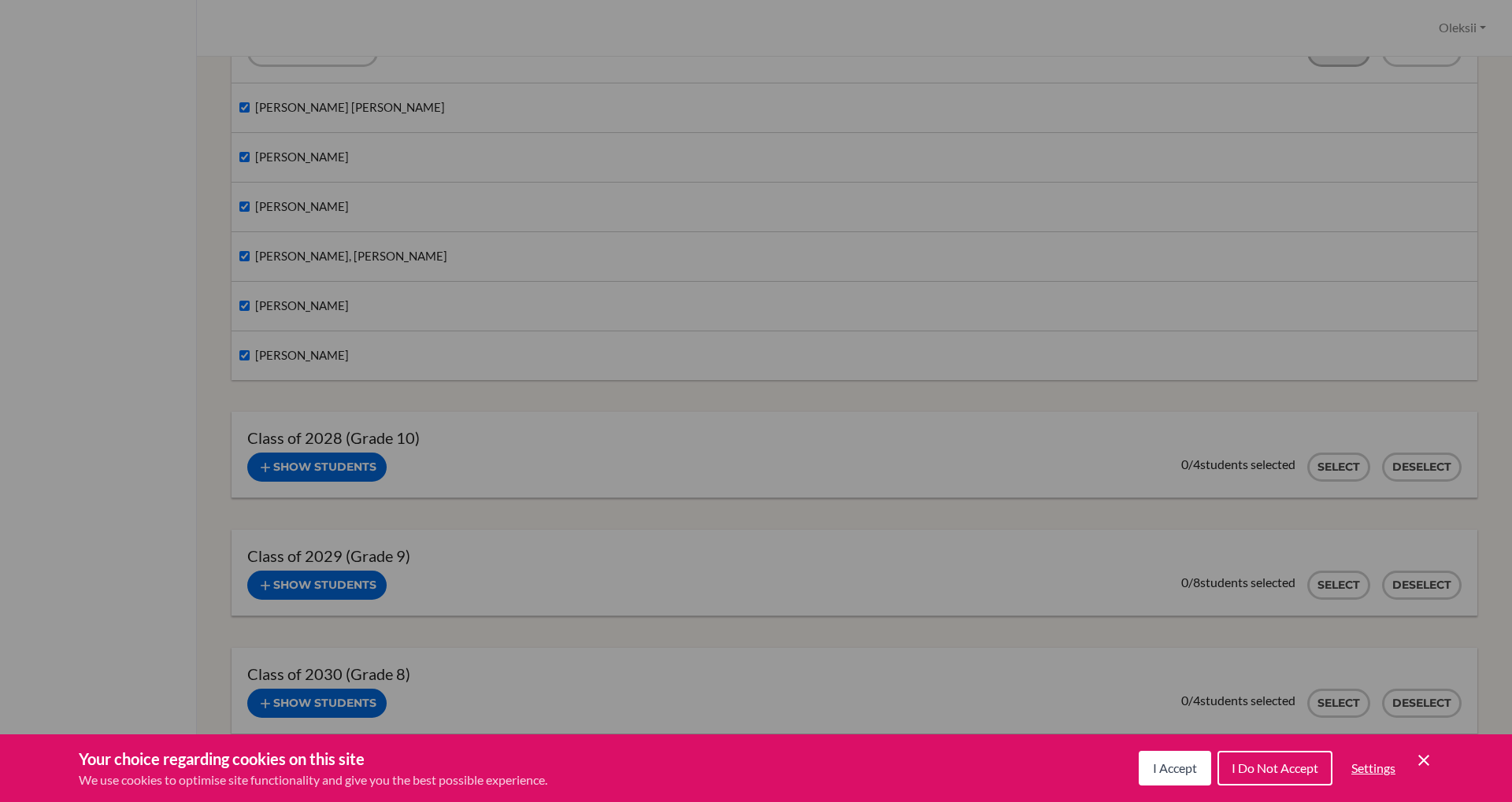
scroll to position [505, 0]
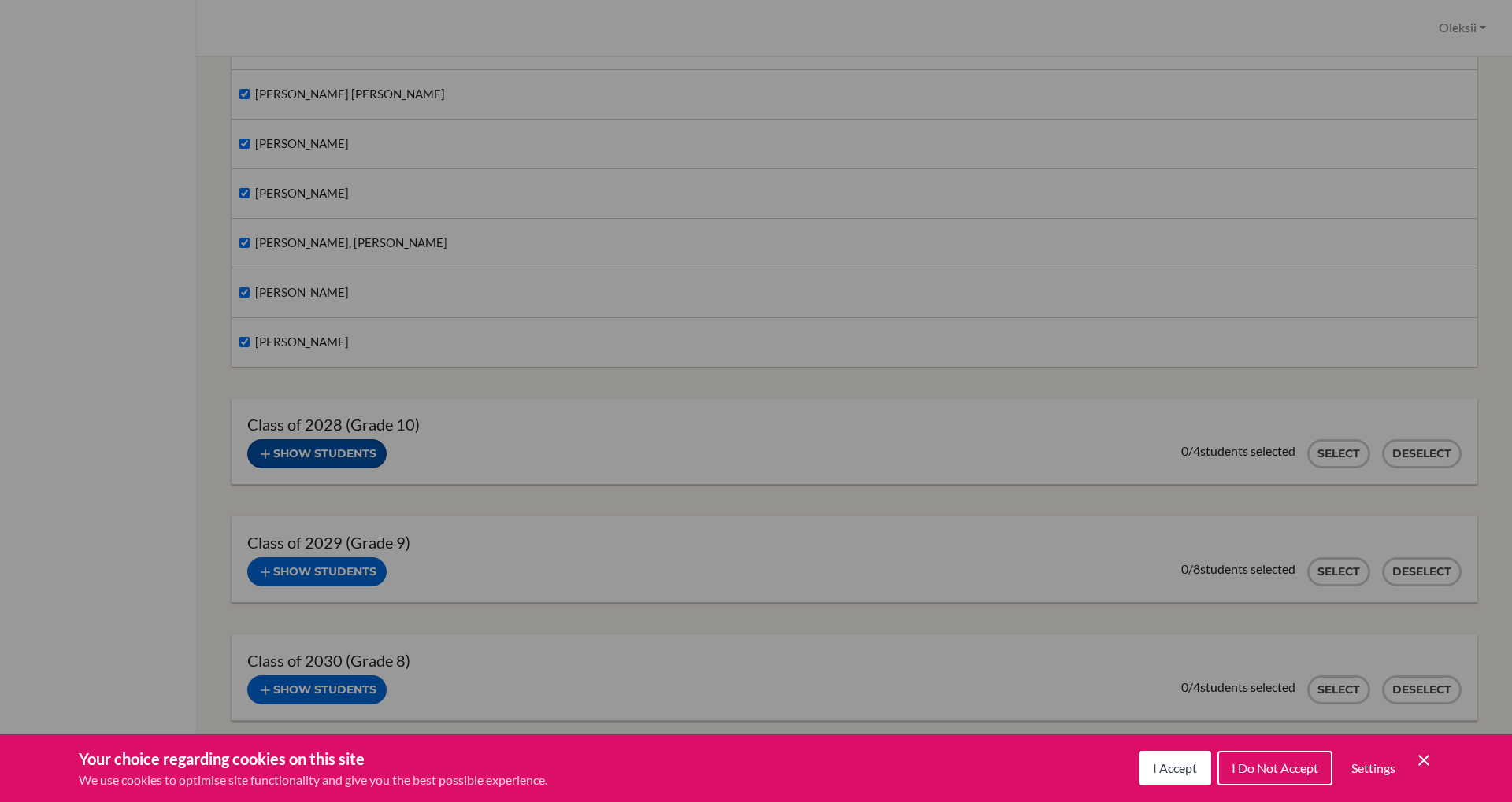
click at [331, 459] on button "Show students" at bounding box center [316, 454] width 139 height 29
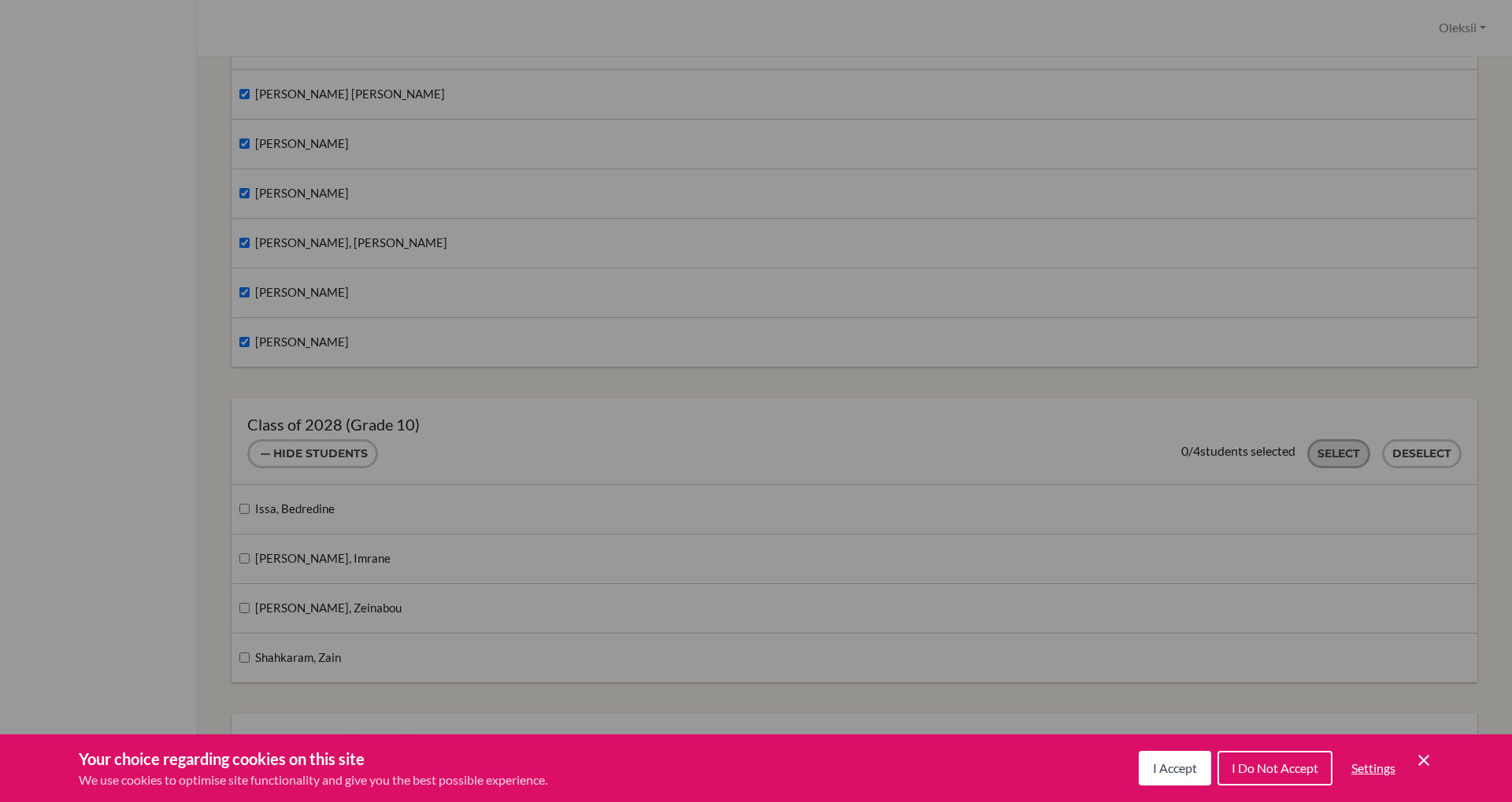
click at [1335, 454] on button "Select" at bounding box center [1338, 454] width 63 height 29
checkbox input "true"
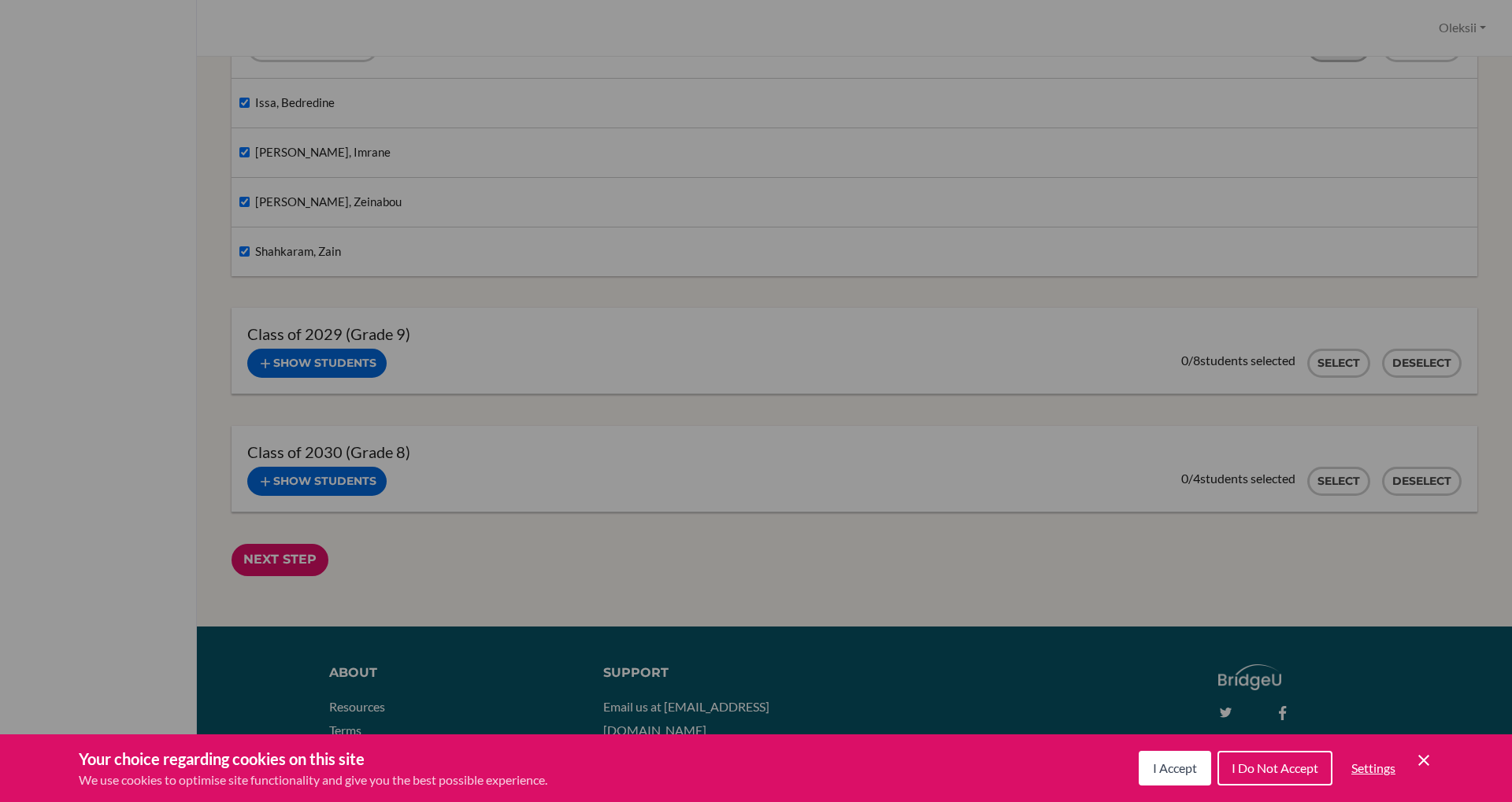
scroll to position [992, 0]
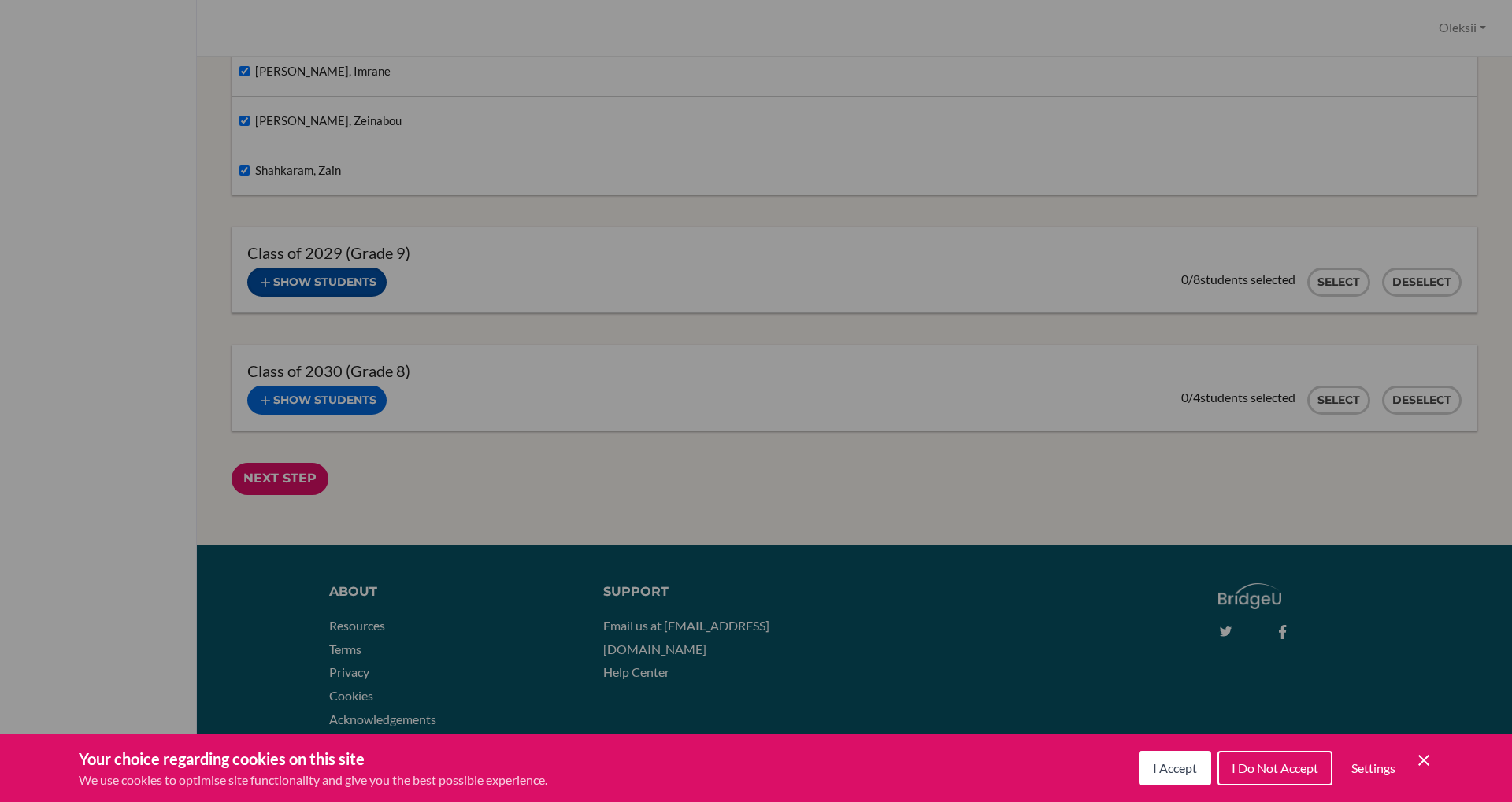
click at [338, 284] on button "Show students" at bounding box center [316, 282] width 139 height 29
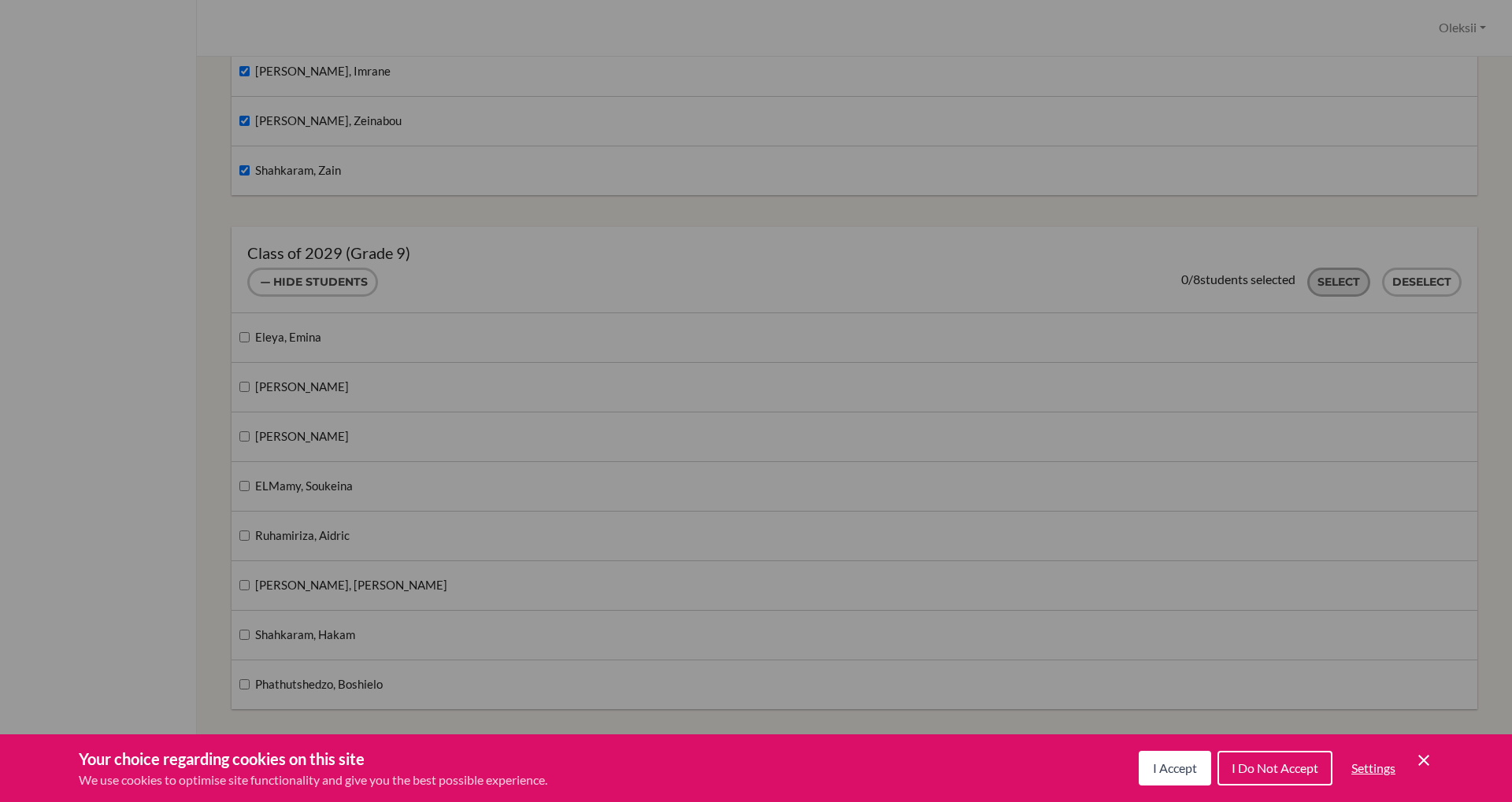
click at [1337, 276] on button "Select" at bounding box center [1338, 282] width 63 height 29
checkbox input "true"
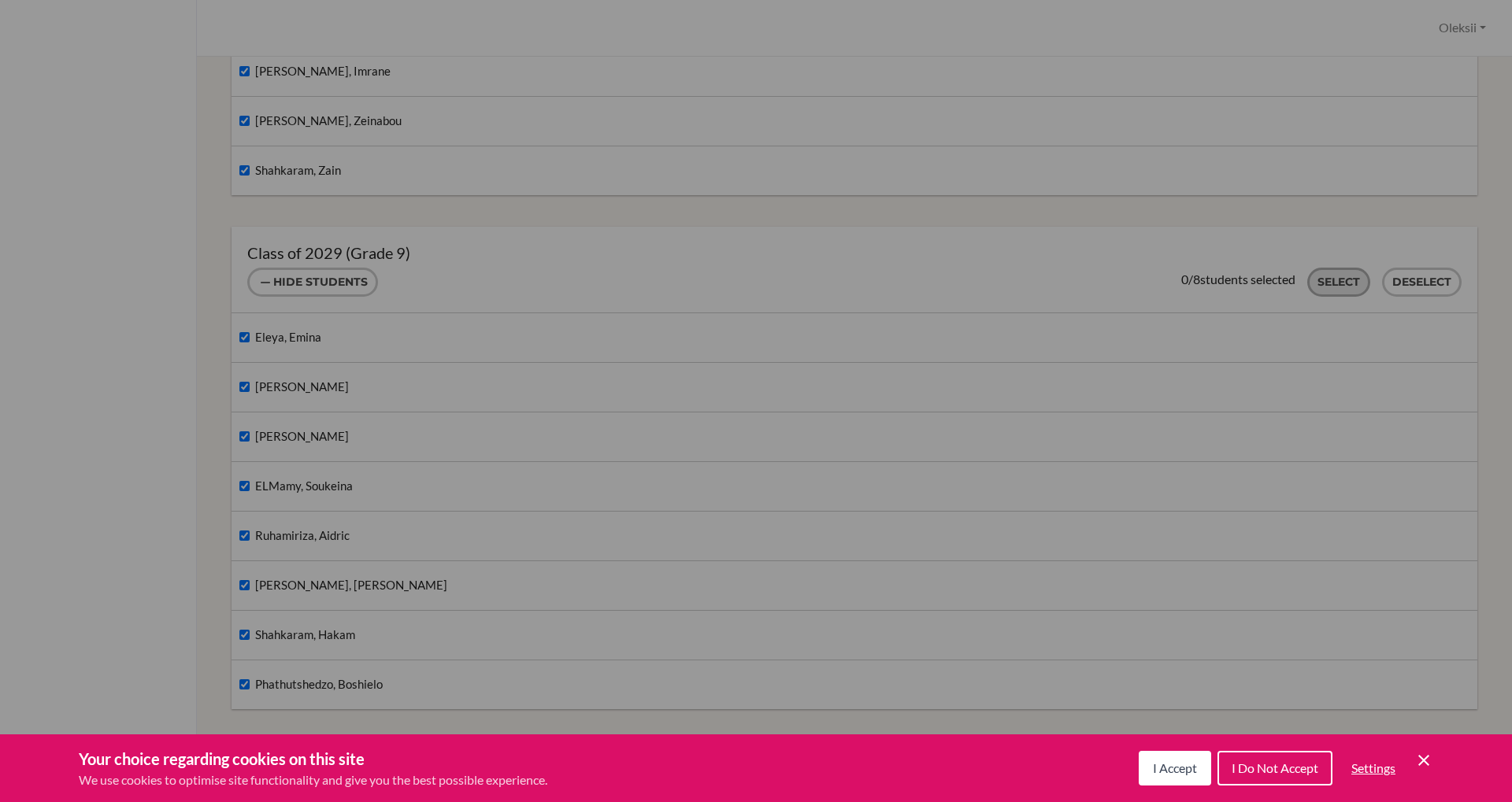
checkbox input "true"
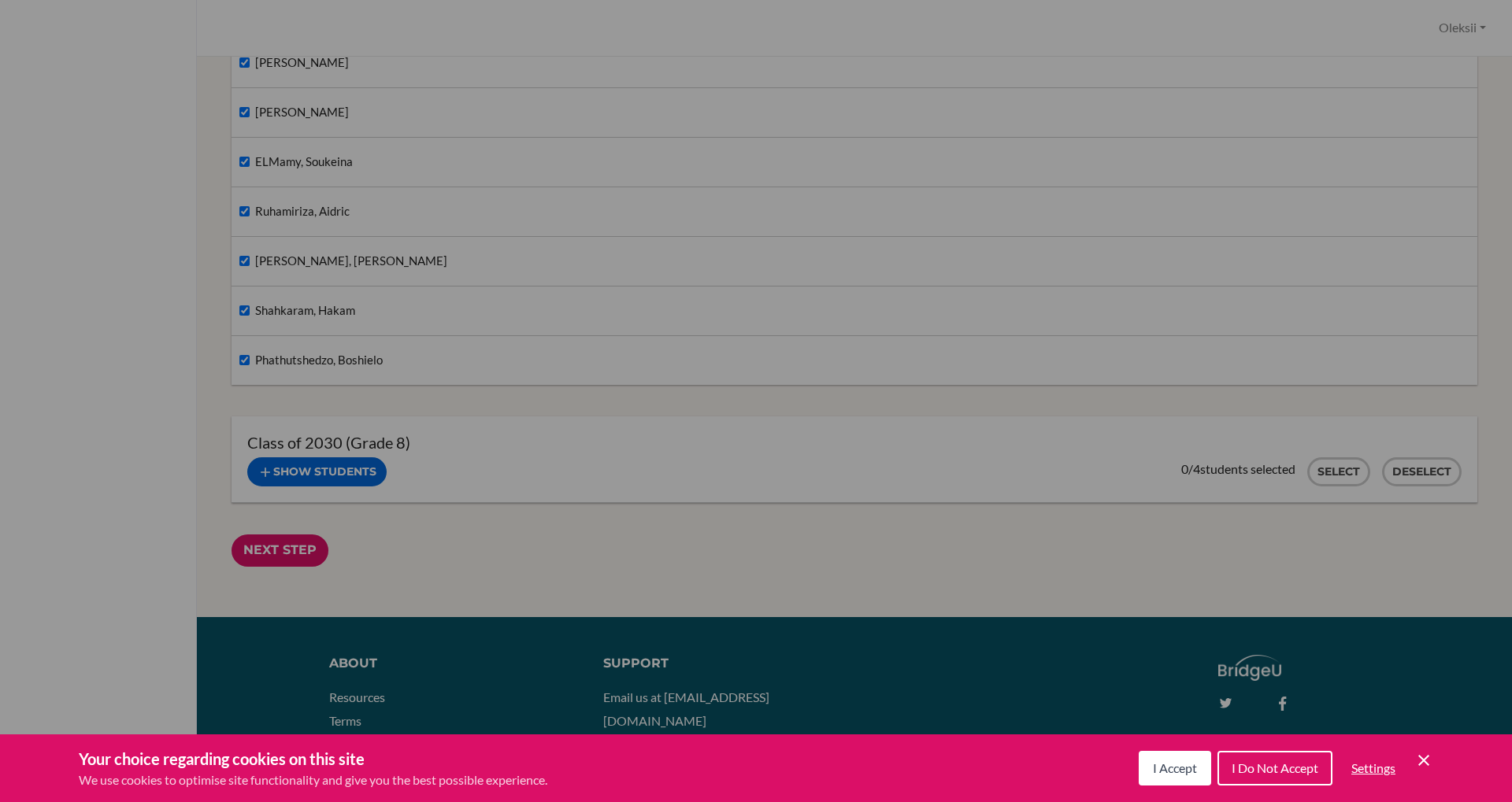
scroll to position [1379, 0]
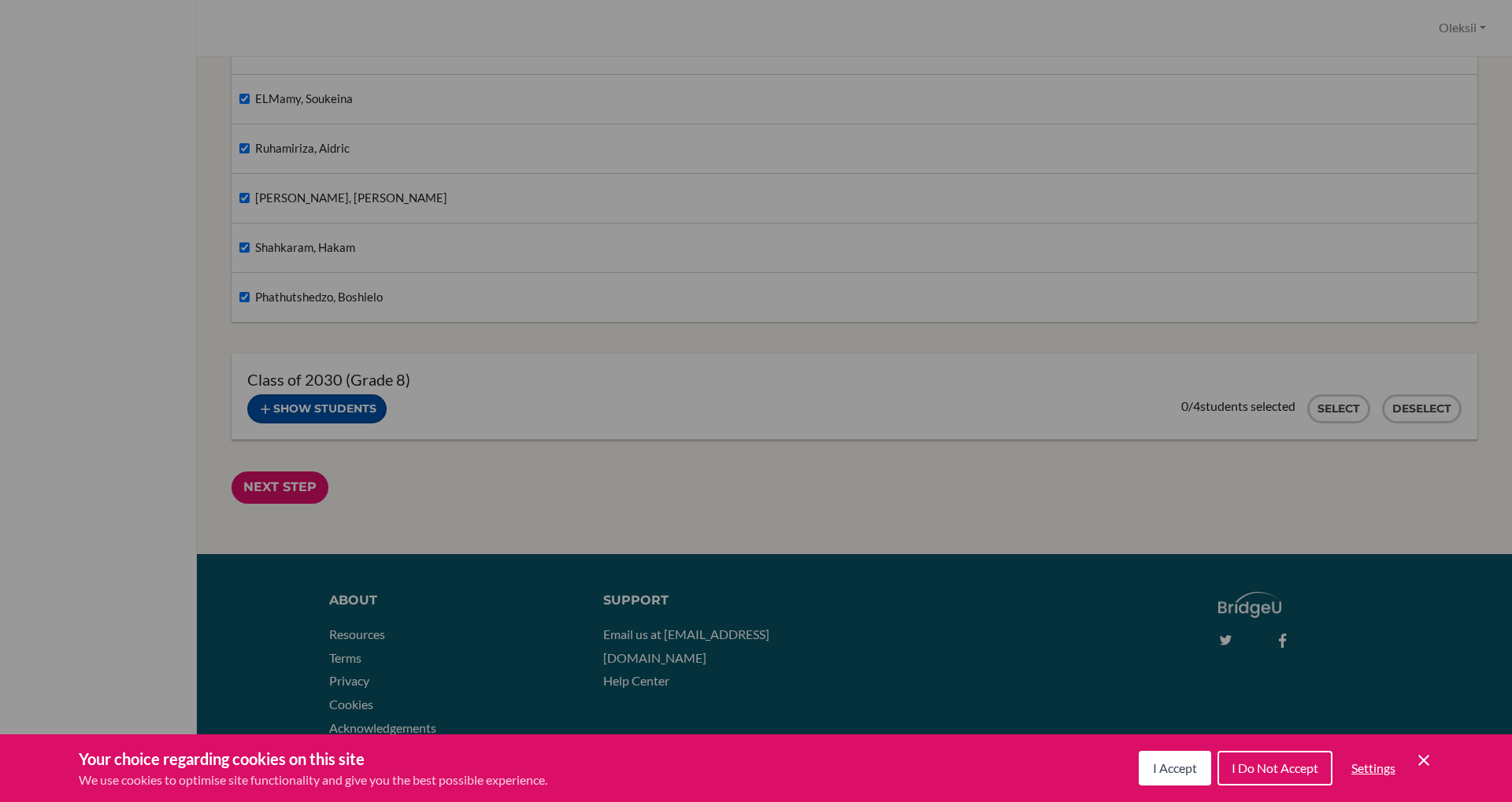
click at [335, 408] on button "Show students" at bounding box center [316, 409] width 139 height 29
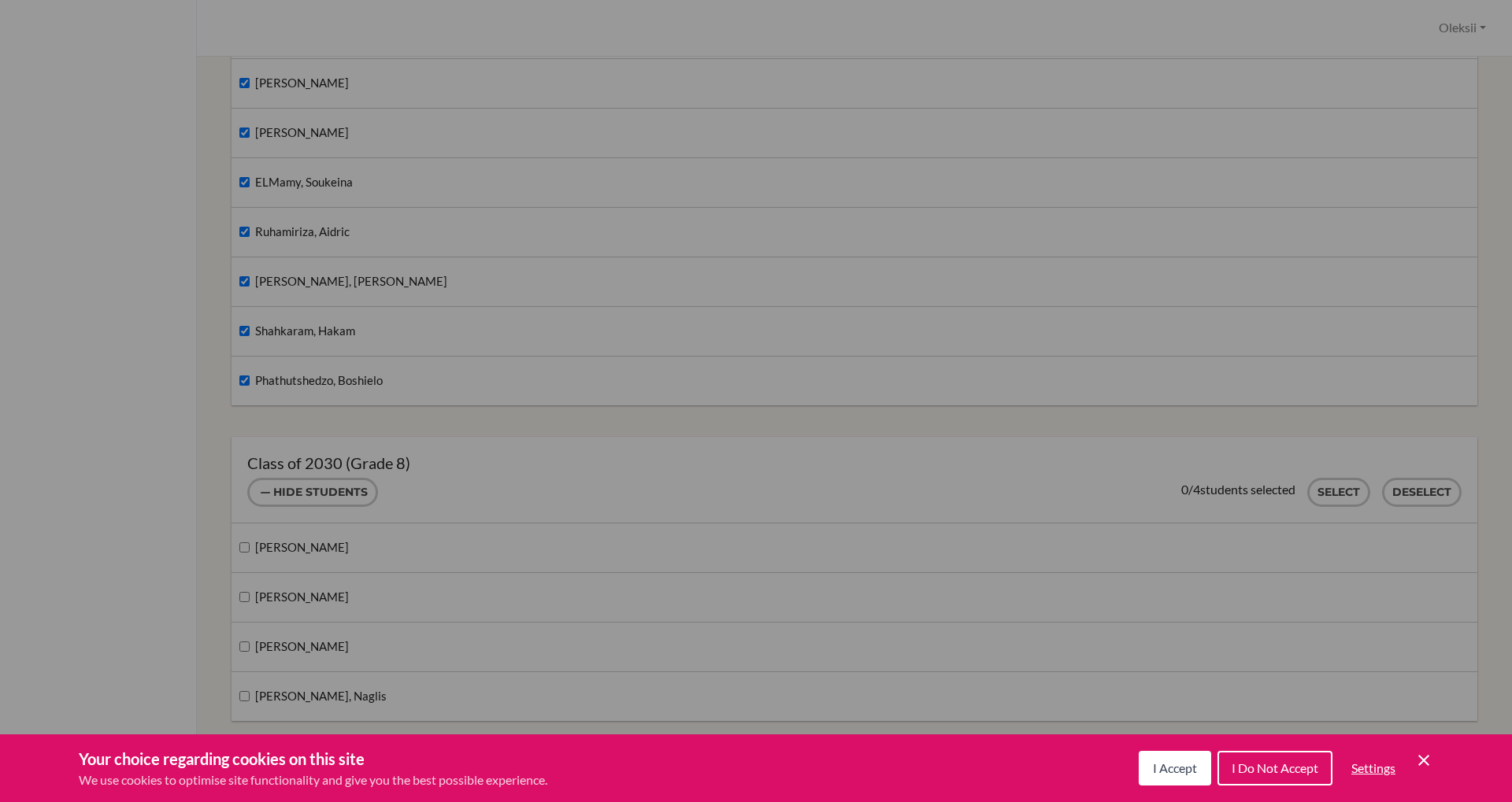
scroll to position [1586, 0]
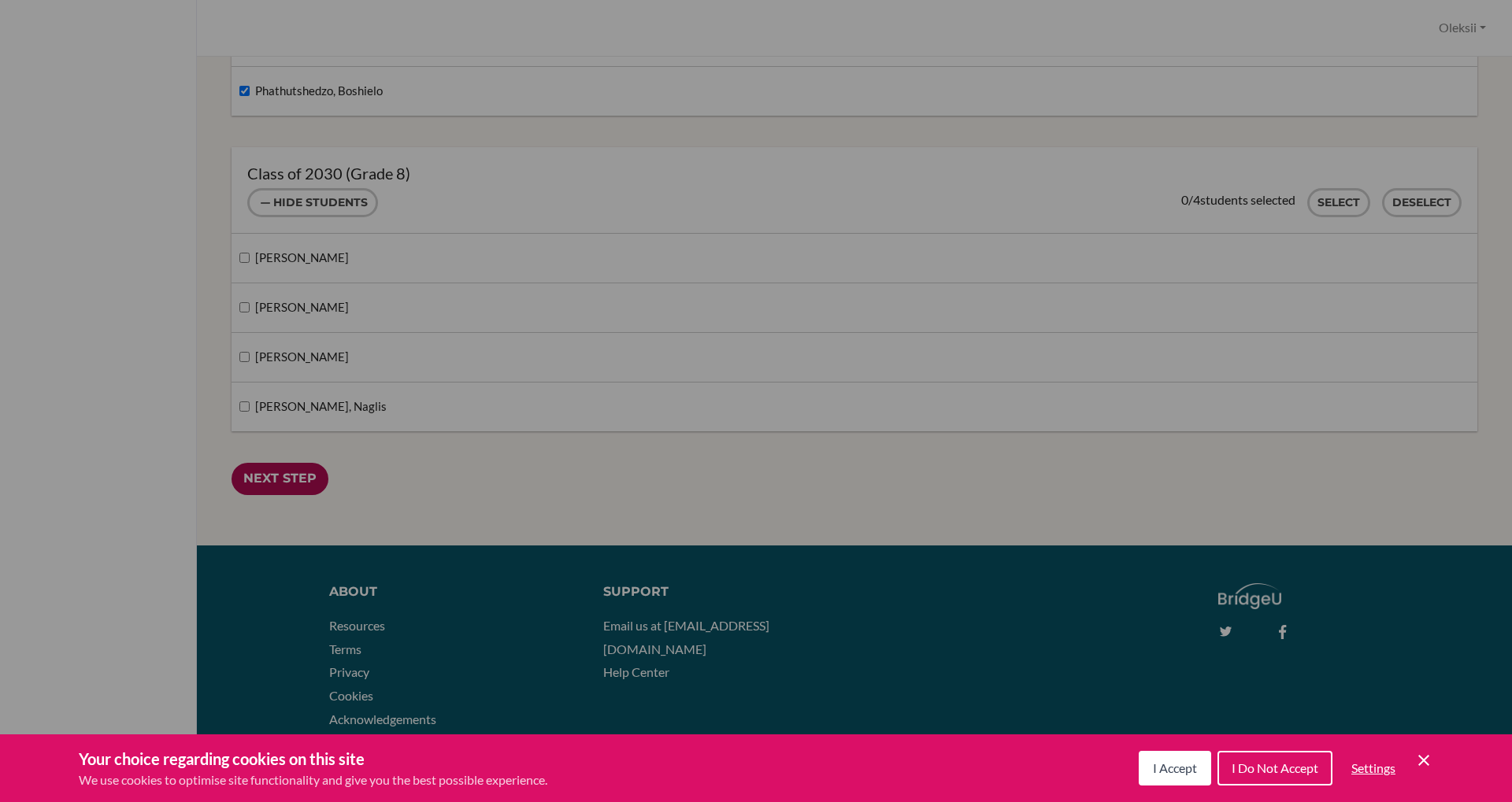
click at [282, 481] on input "Next Step" at bounding box center [280, 479] width 97 height 33
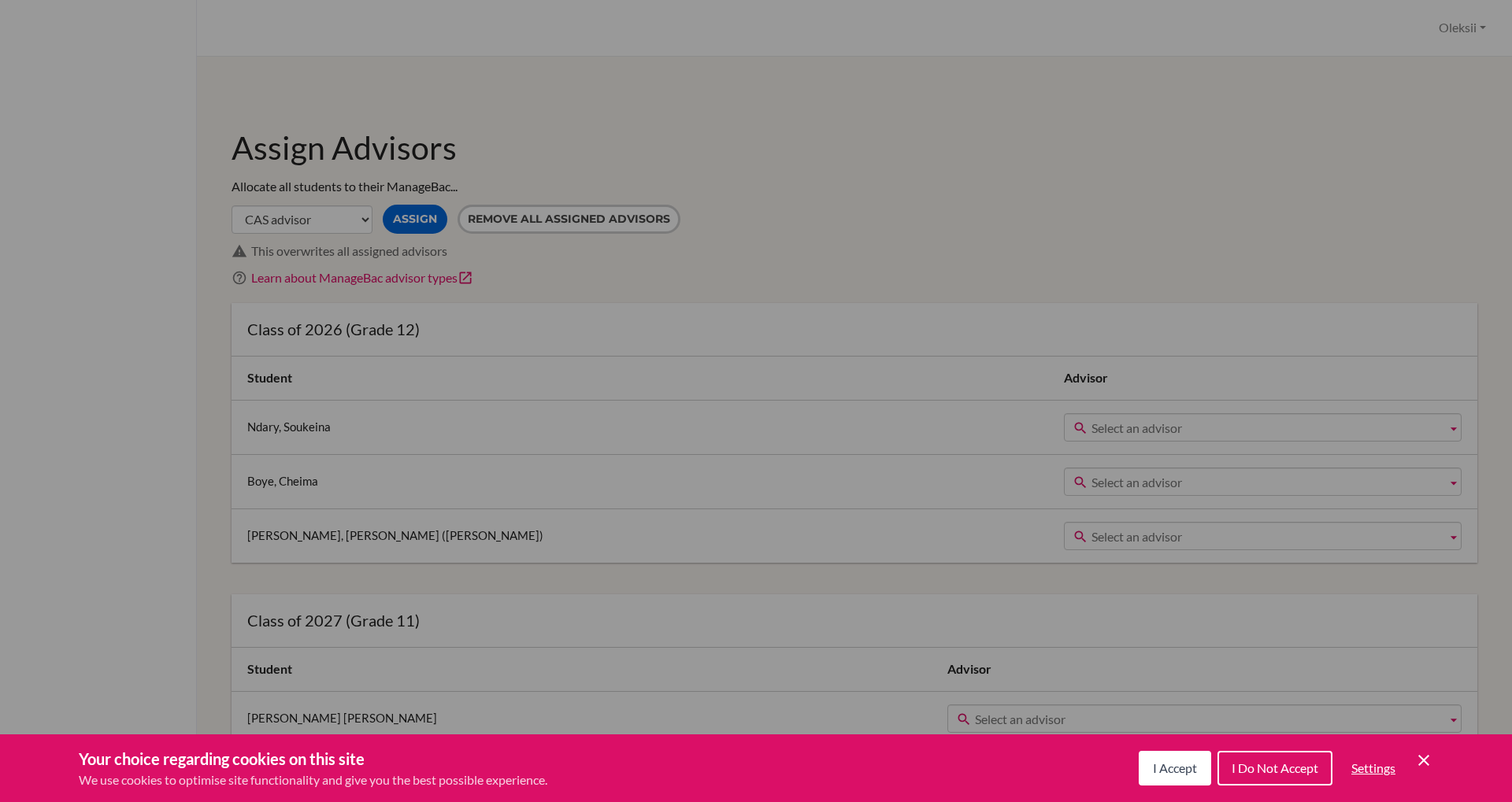
click at [1120, 432] on span "Select an advisor" at bounding box center [1266, 428] width 349 height 29
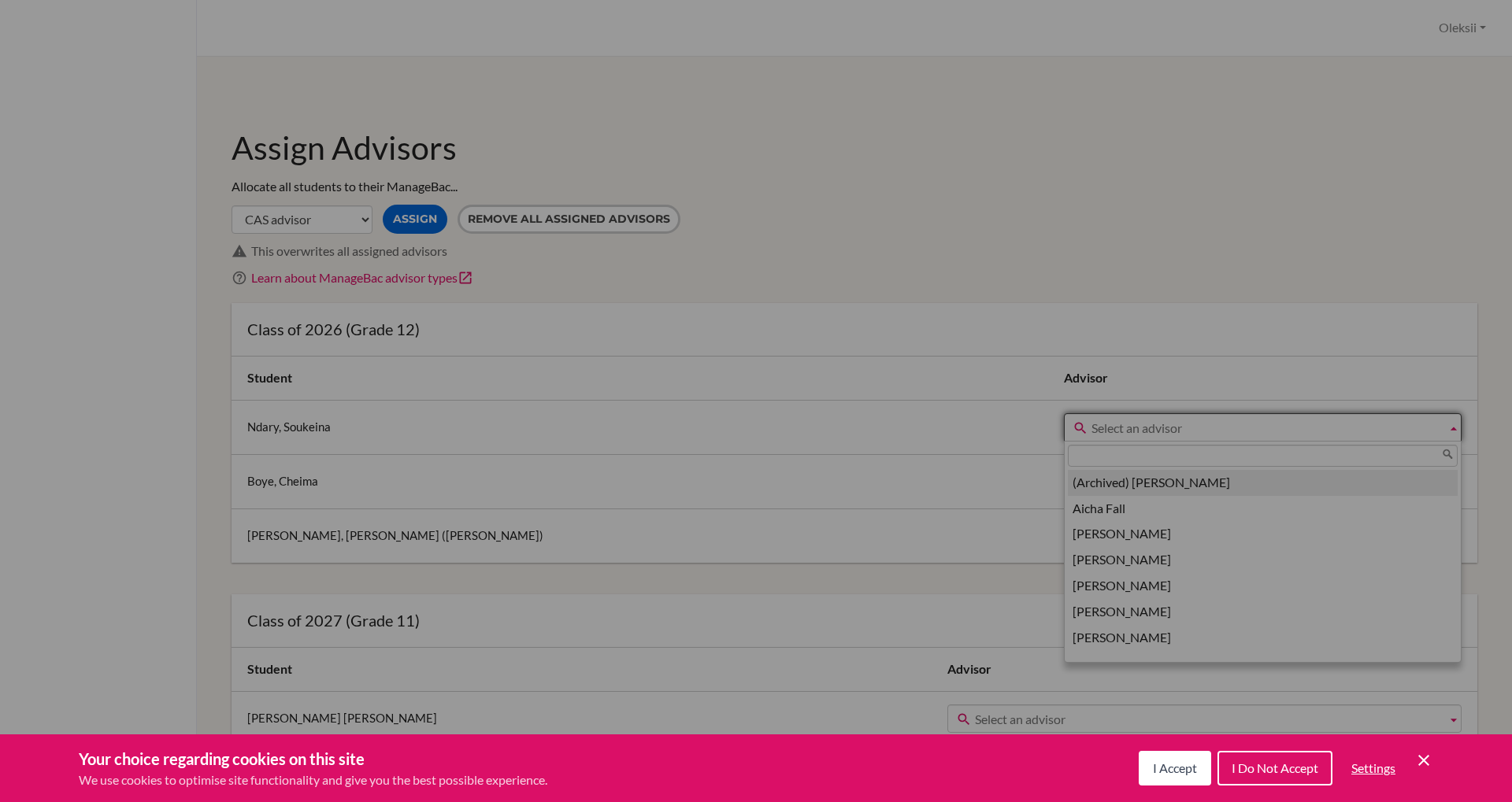
click at [1109, 422] on span "Select an advisor" at bounding box center [1266, 428] width 349 height 29
click at [1142, 428] on span "Select an advisor" at bounding box center [1266, 428] width 349 height 29
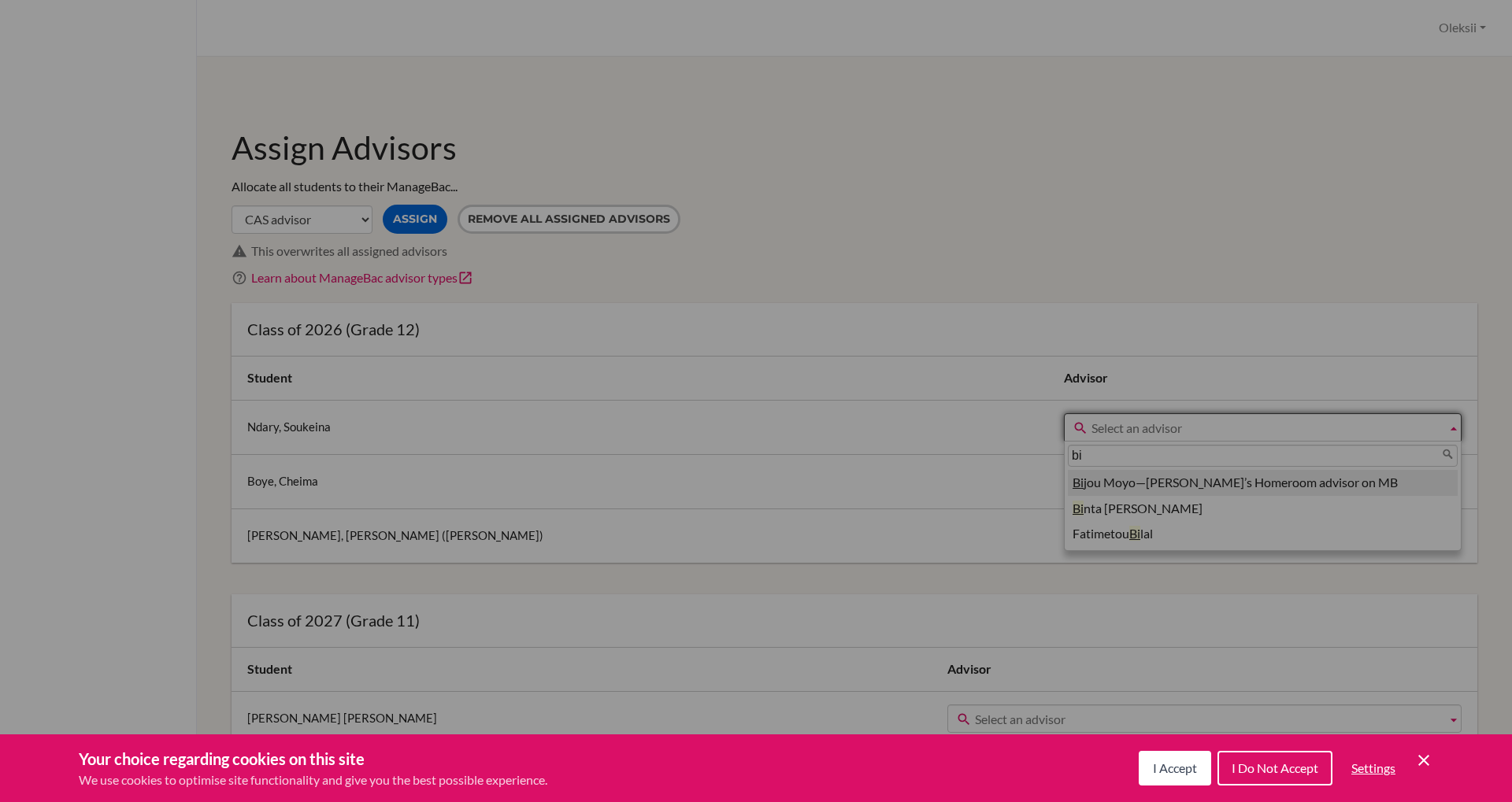
type input "bi"
click at [1091, 482] on li "Bi jou Moyo—[PERSON_NAME]’s Homeroom advisor on MB" at bounding box center [1262, 483] width 390 height 26
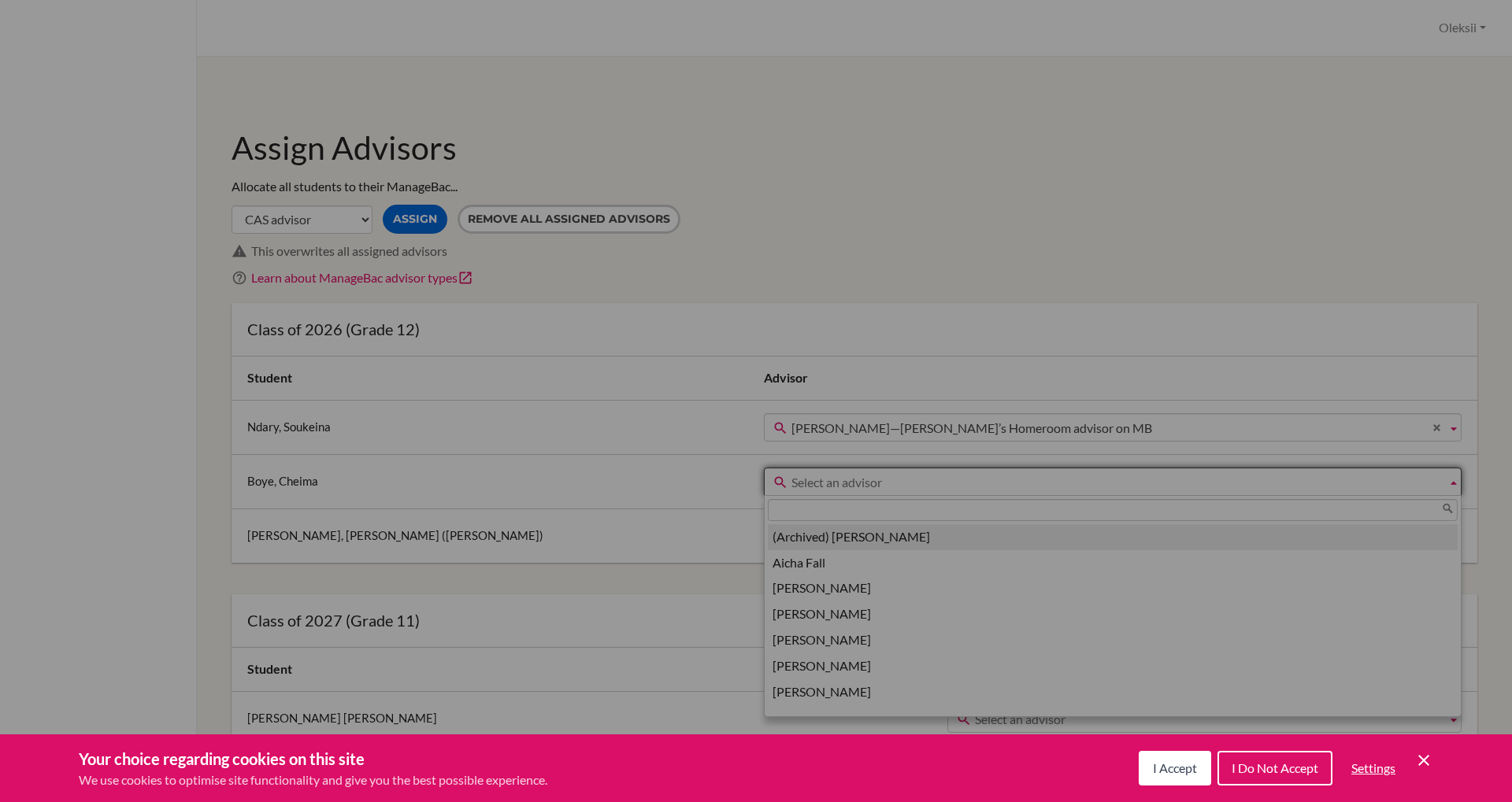
click at [1017, 487] on span "Select an advisor" at bounding box center [1115, 483] width 649 height 29
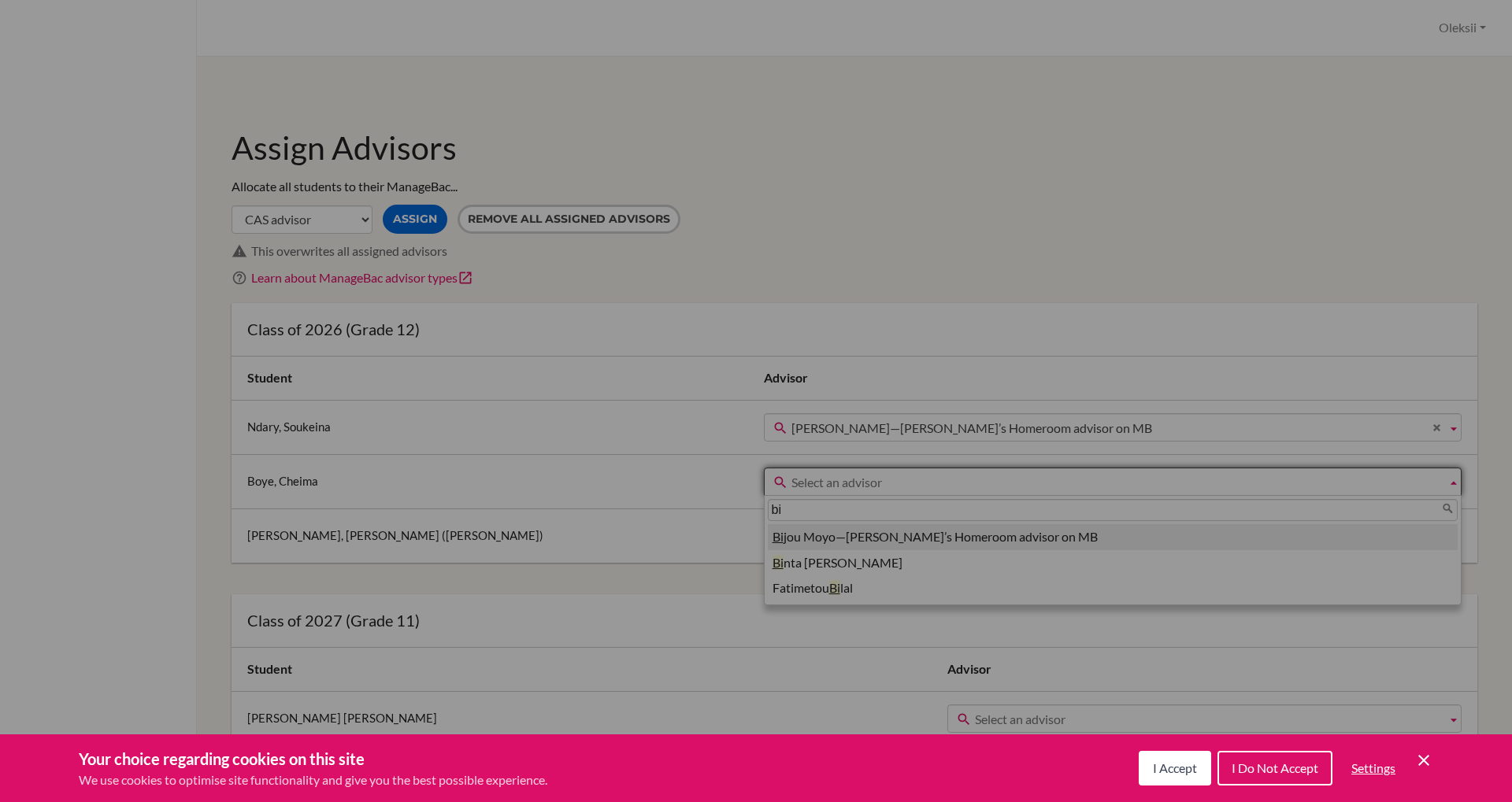
type input "bi"
click at [943, 533] on li "Bi jou Moyo—Cheima’s Homeroom advisor on MB" at bounding box center [1113, 537] width 690 height 26
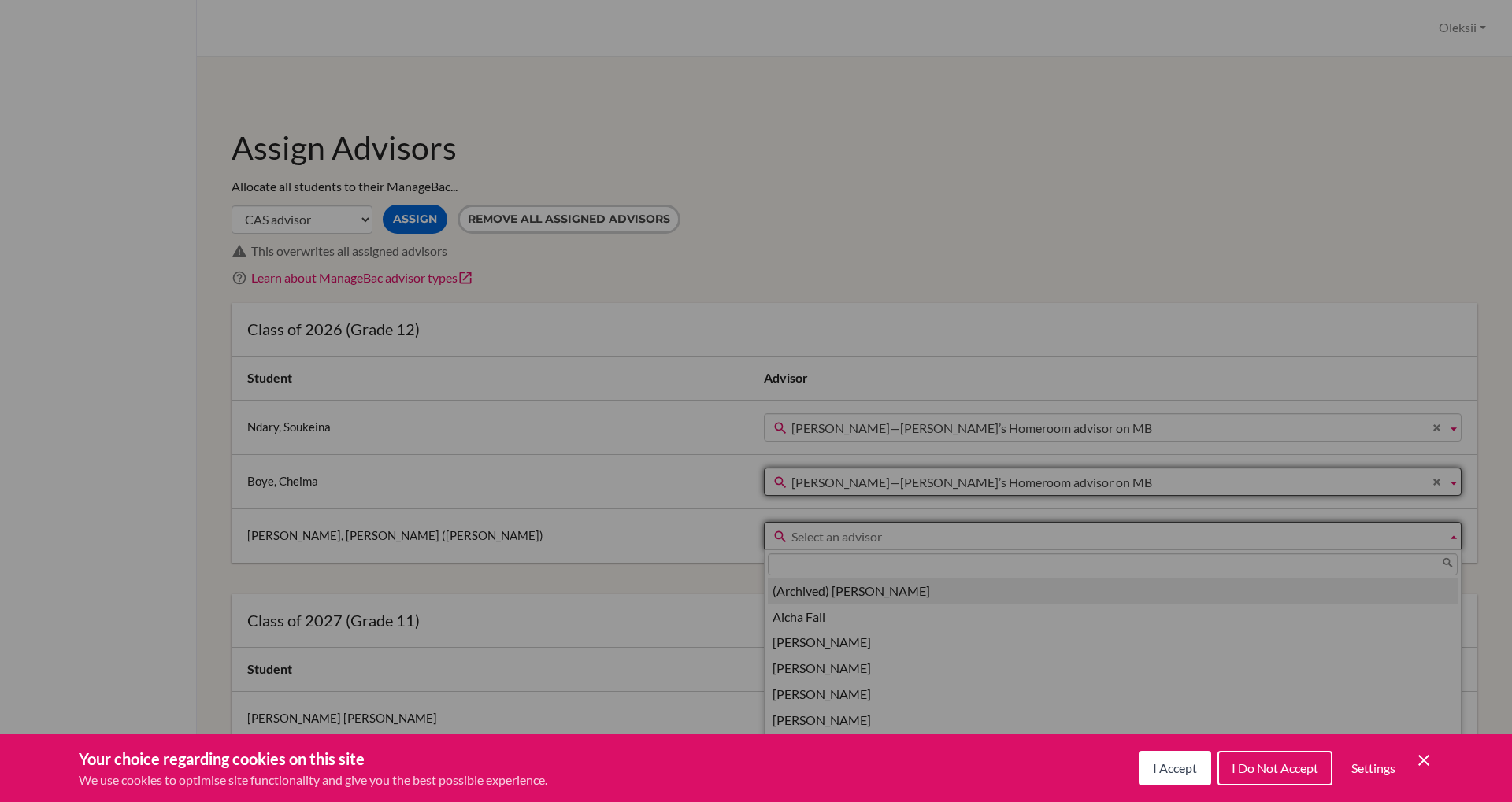
click at [900, 530] on span "Select an advisor" at bounding box center [1115, 537] width 649 height 29
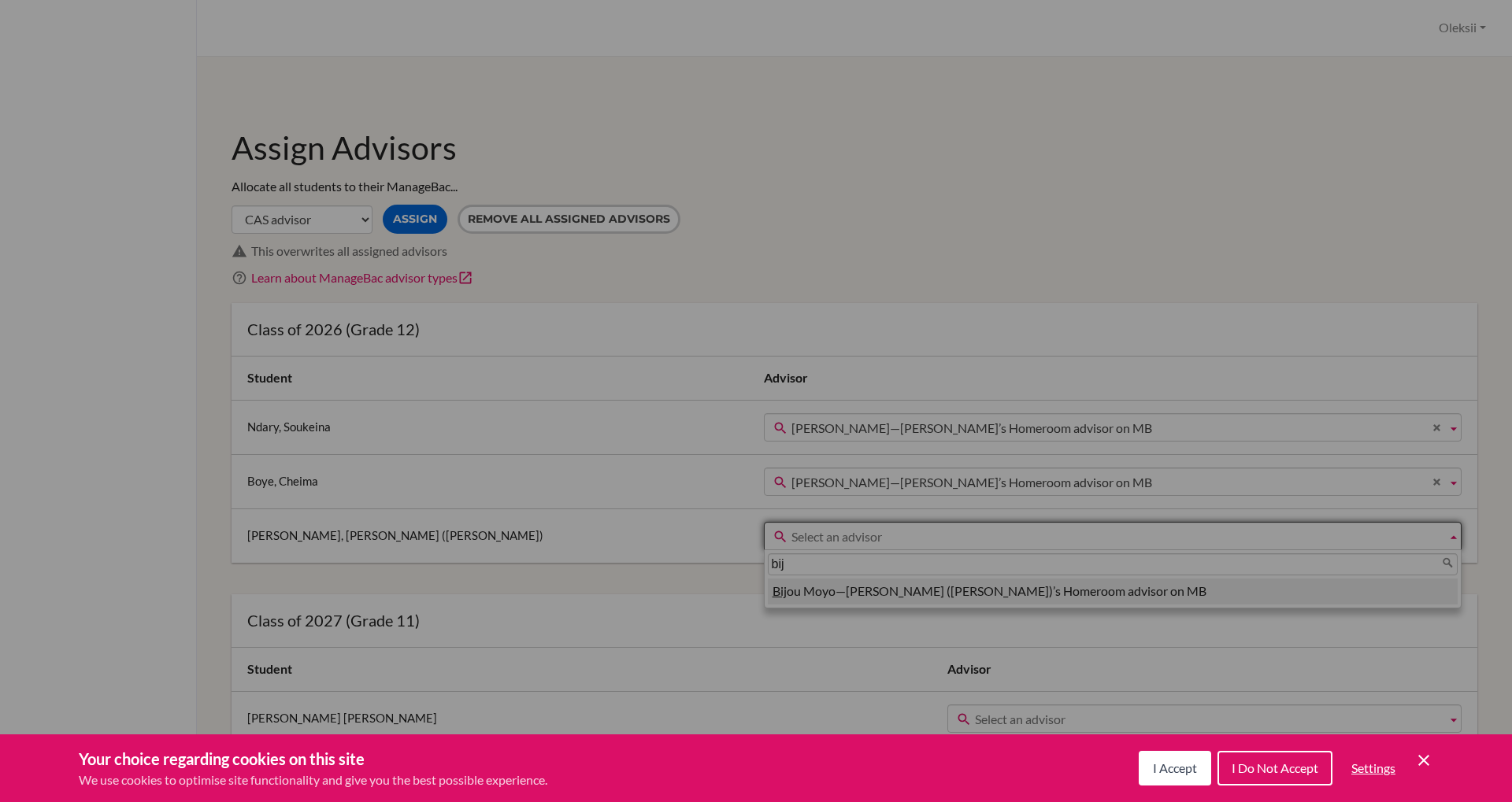
type input "bij"
click at [891, 599] on li "Bij ou Moyo—Yasmine (Jasmine)’s Homeroom advisor on MB" at bounding box center [1113, 592] width 690 height 26
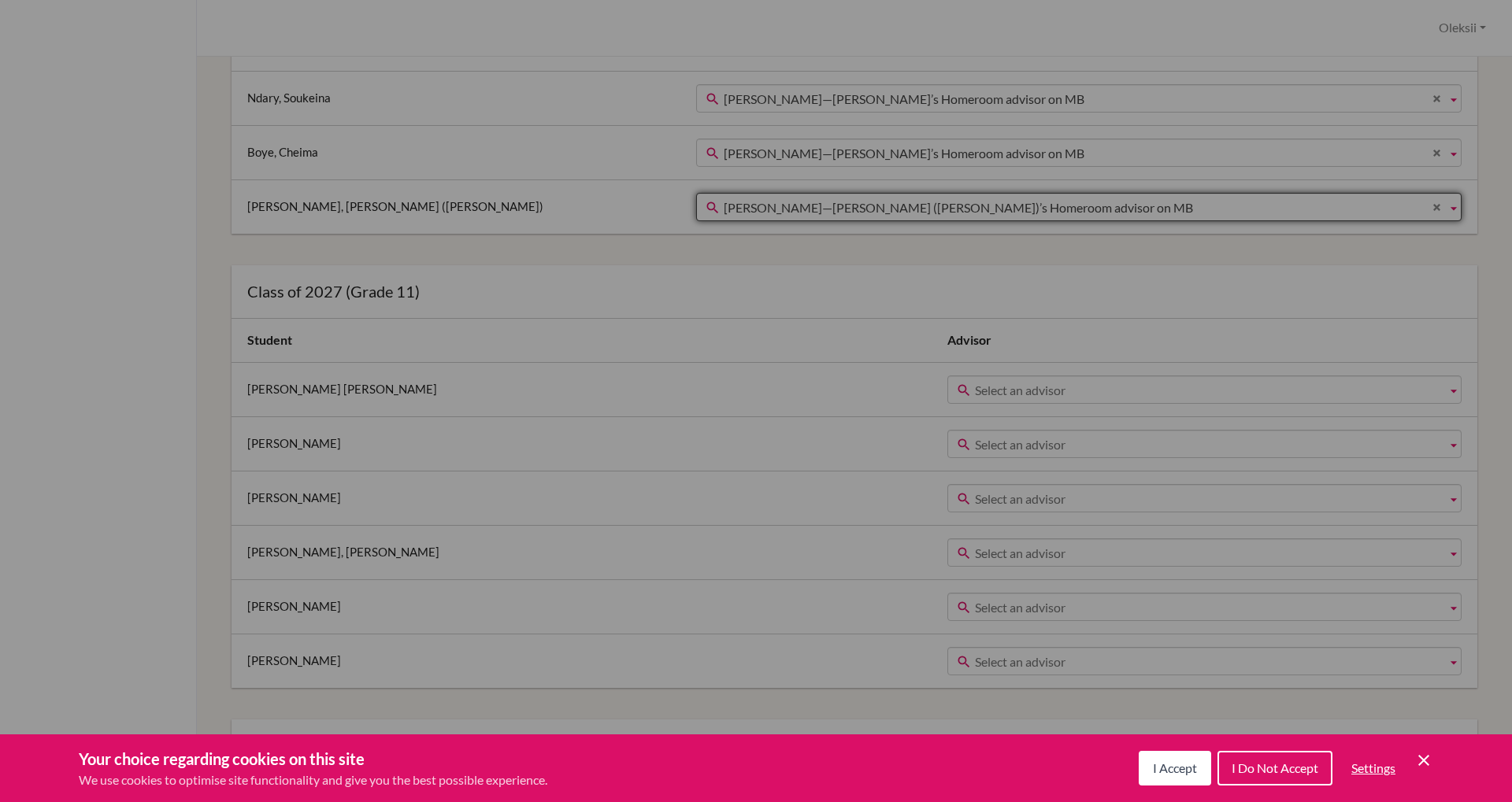
scroll to position [344, 0]
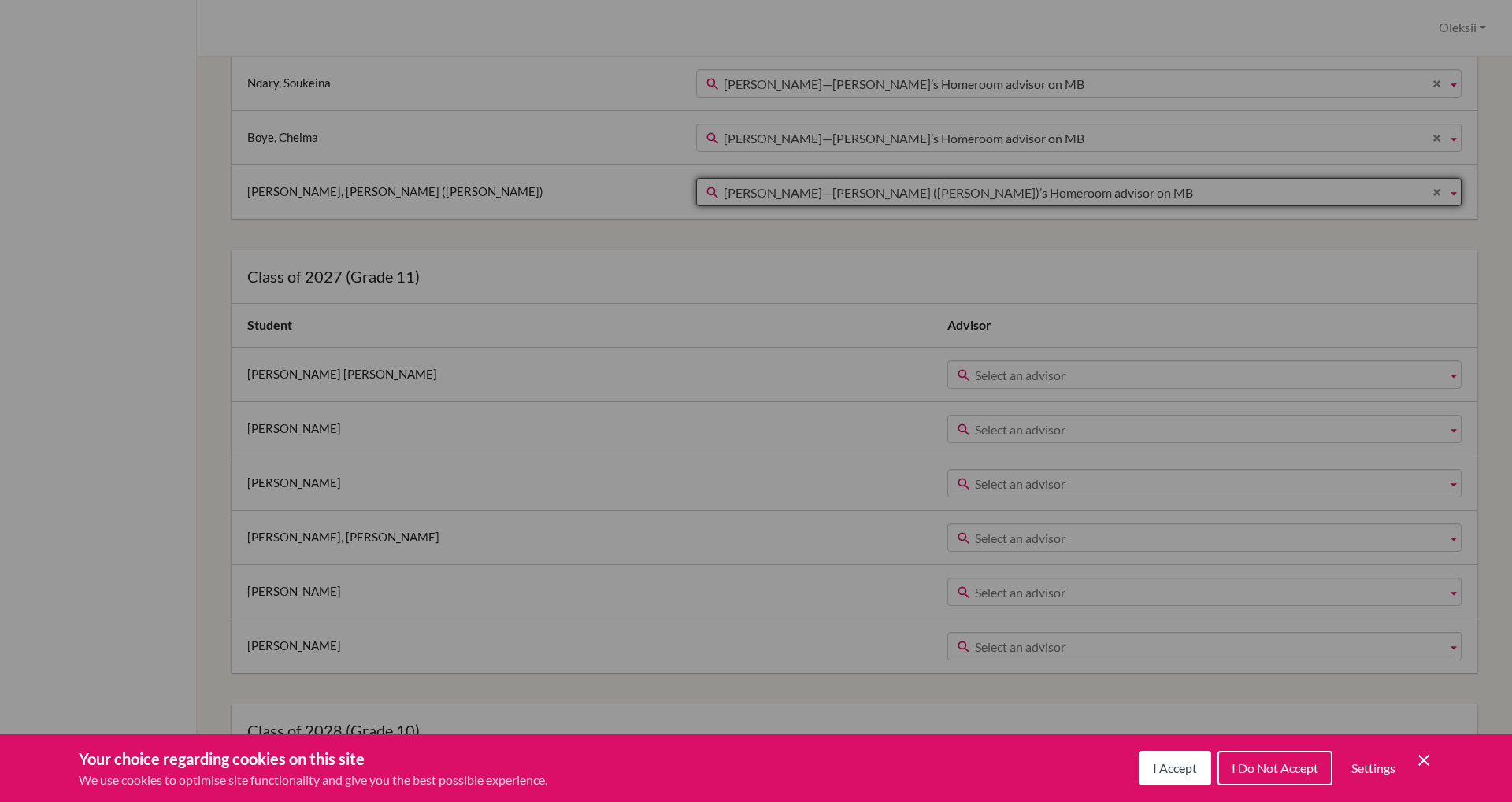
click at [975, 367] on span "Select an advisor" at bounding box center [1208, 376] width 465 height 29
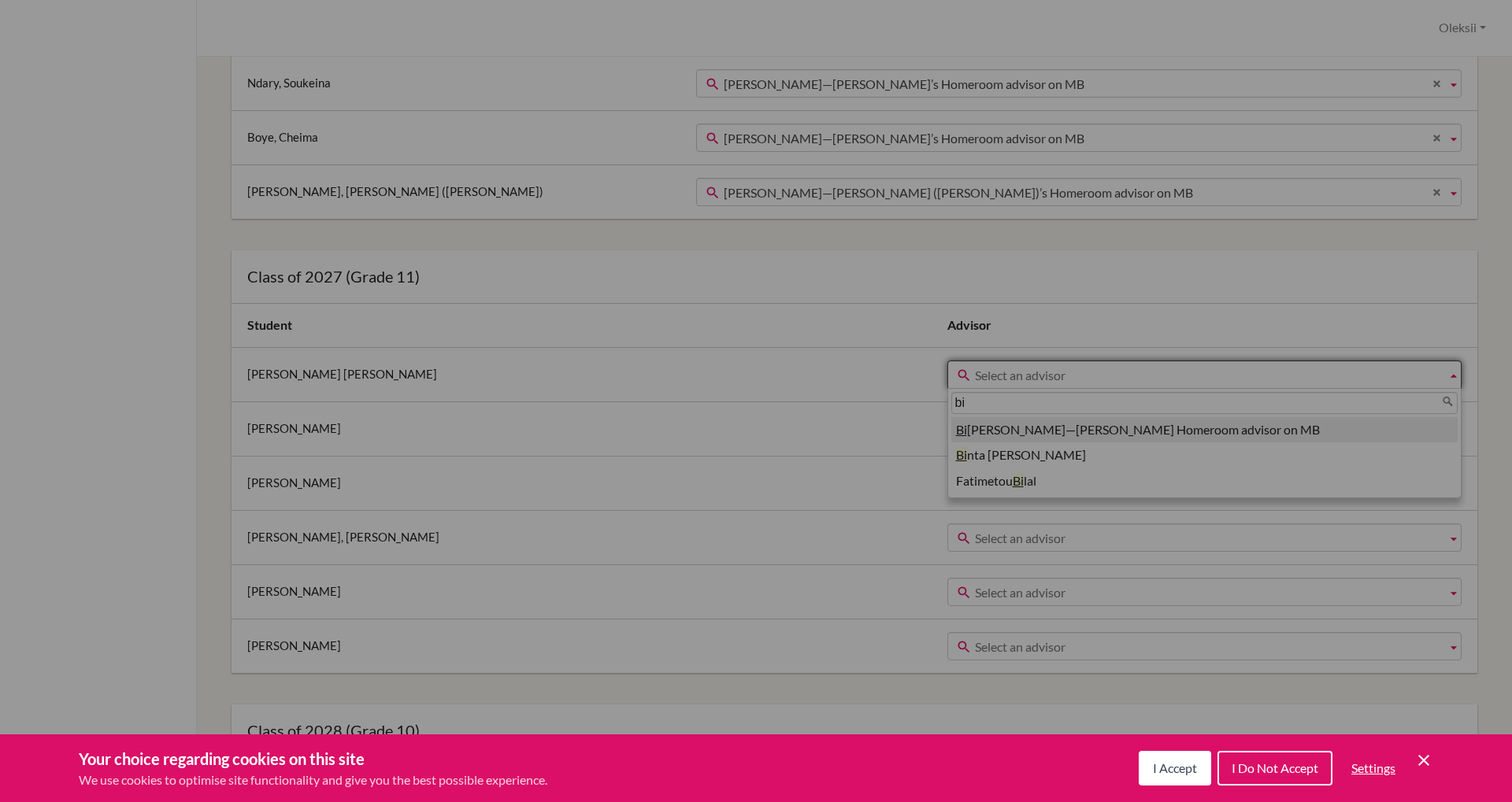
type input "bi"
click at [951, 437] on li "Bi jou Moyo—Manuel’s Homeroom advisor on MB" at bounding box center [1205, 430] width 507 height 26
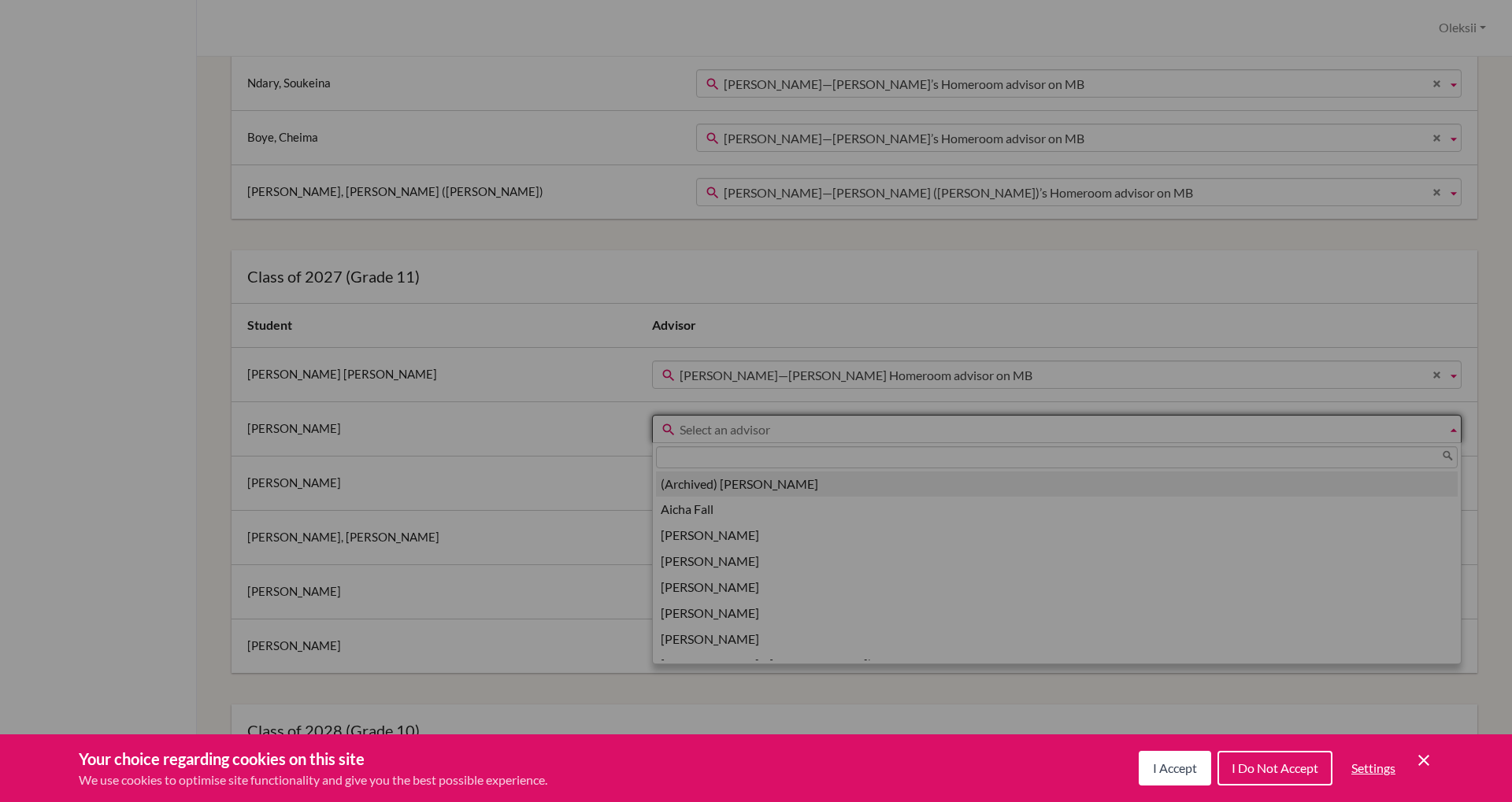
click at [821, 420] on span "Select an advisor" at bounding box center [1060, 430] width 761 height 29
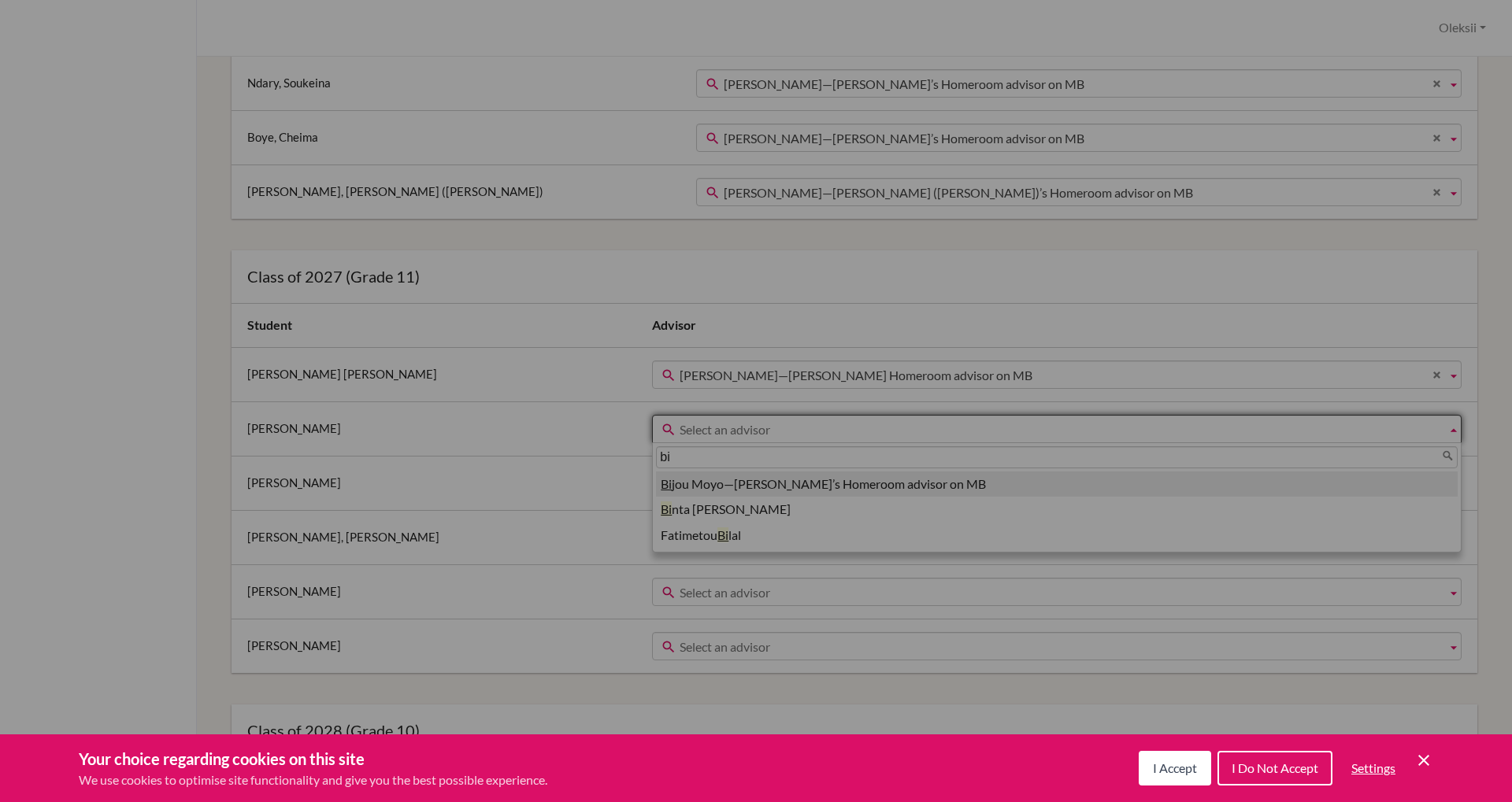
type input "bi"
click at [691, 482] on li "Bi jou Moyo—Asta’s Homeroom advisor on MB" at bounding box center [1056, 484] width 801 height 26
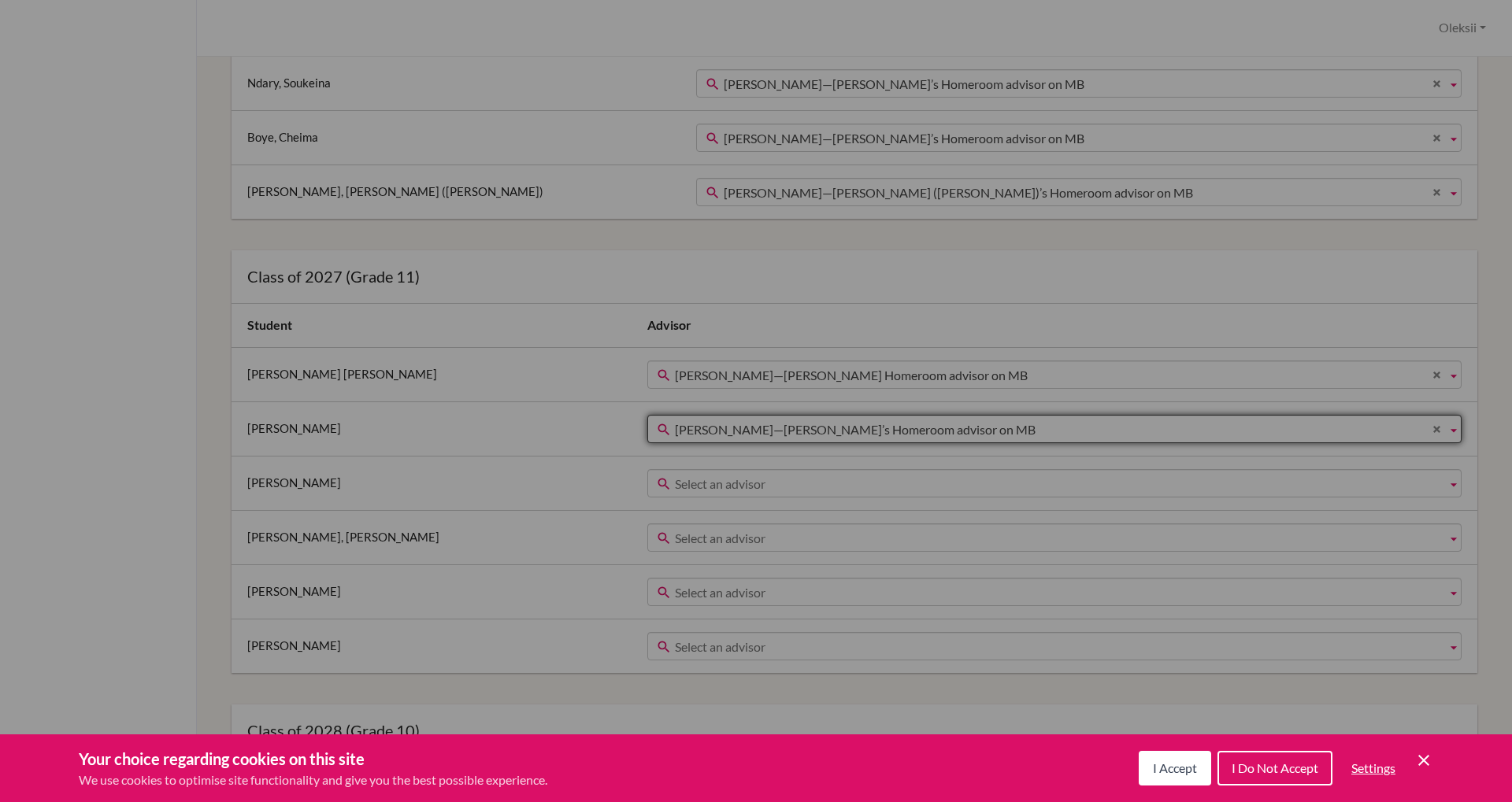
click at [708, 479] on span "Select an advisor" at bounding box center [1057, 484] width 766 height 29
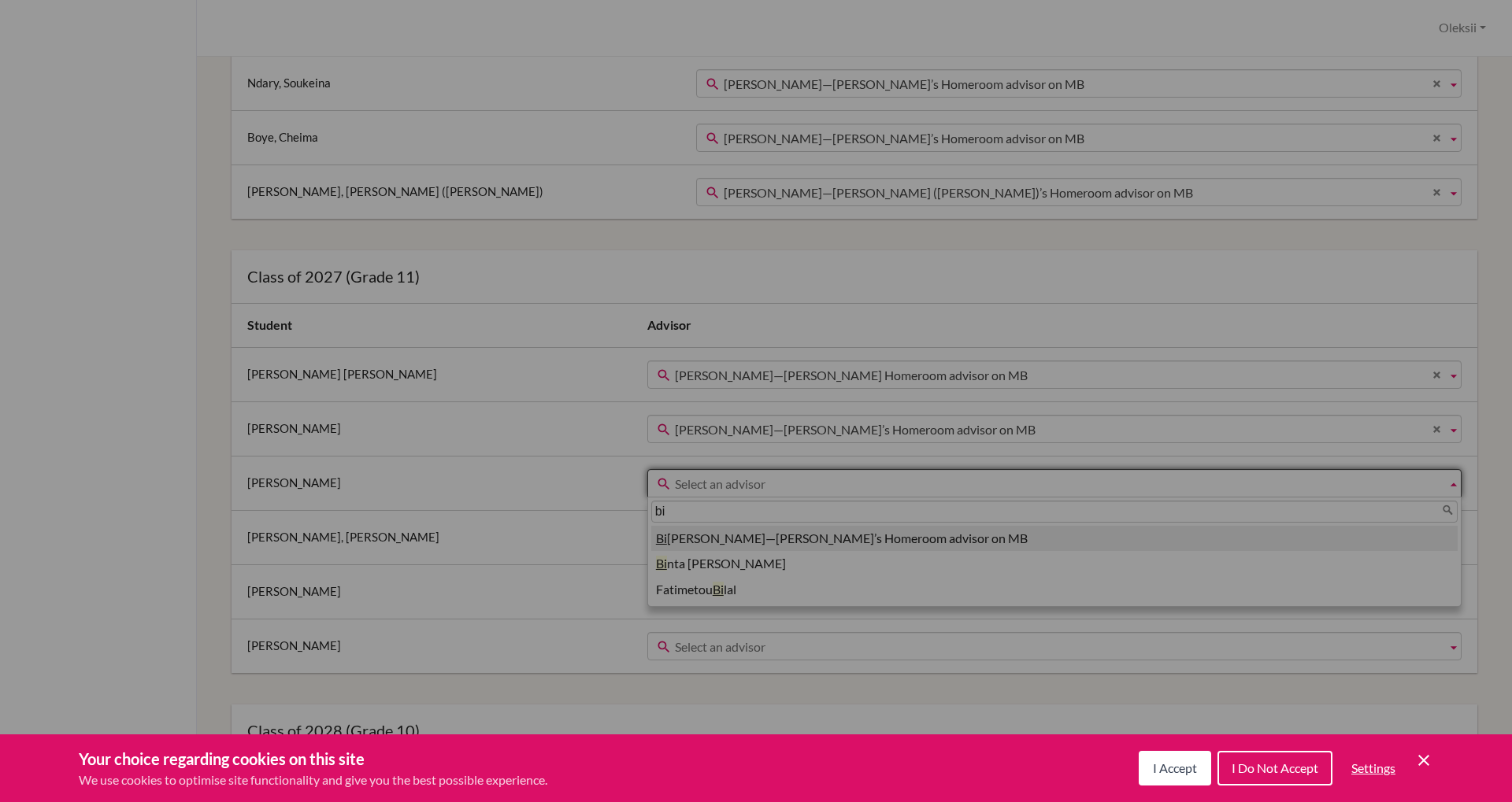
type input "bi"
click at [671, 542] on li "Bi jou Moyo—Denise’s Homeroom advisor on MB" at bounding box center [1054, 538] width 806 height 26
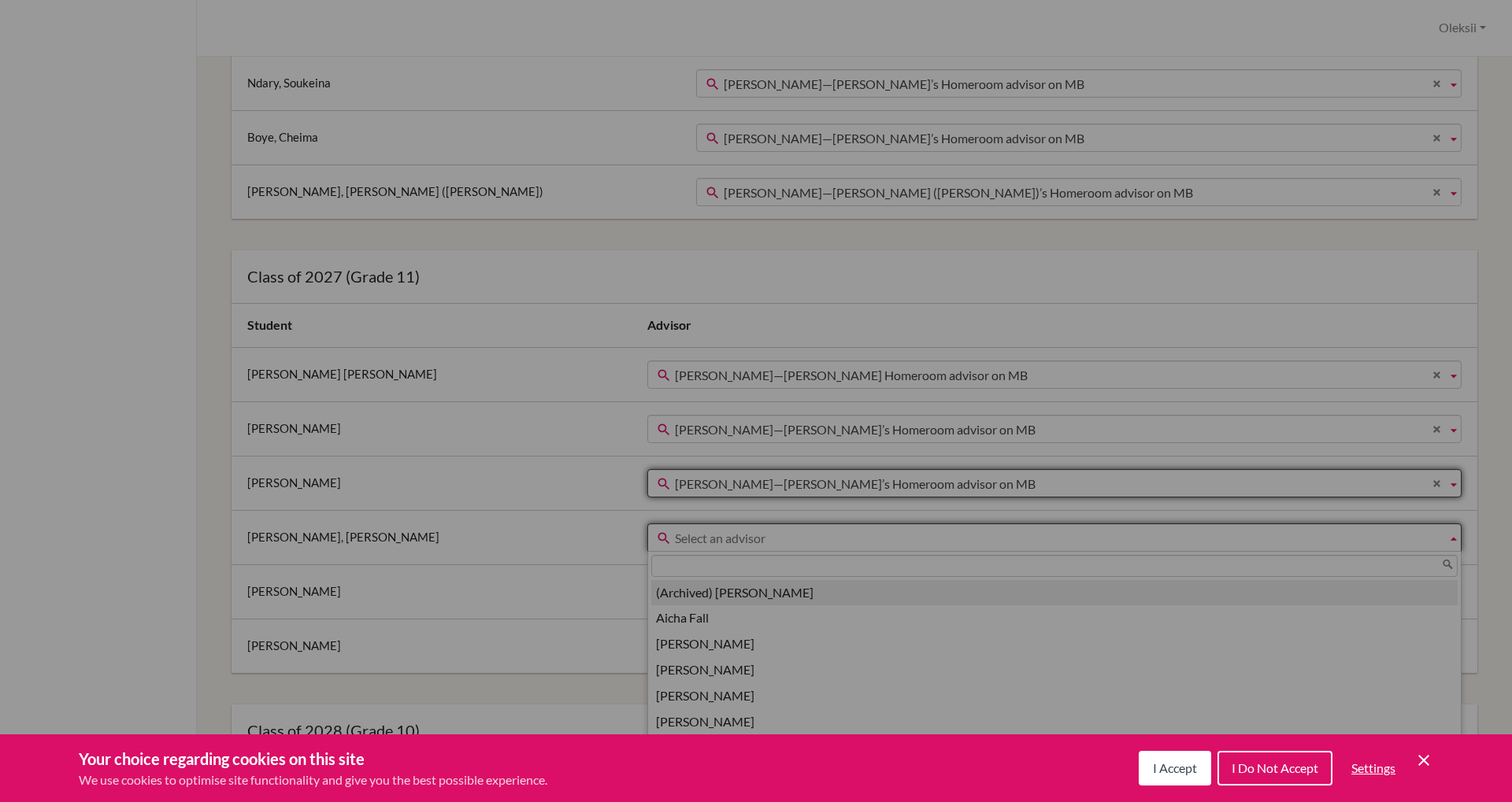
click at [675, 533] on span "Select an advisor" at bounding box center [1057, 538] width 766 height 29
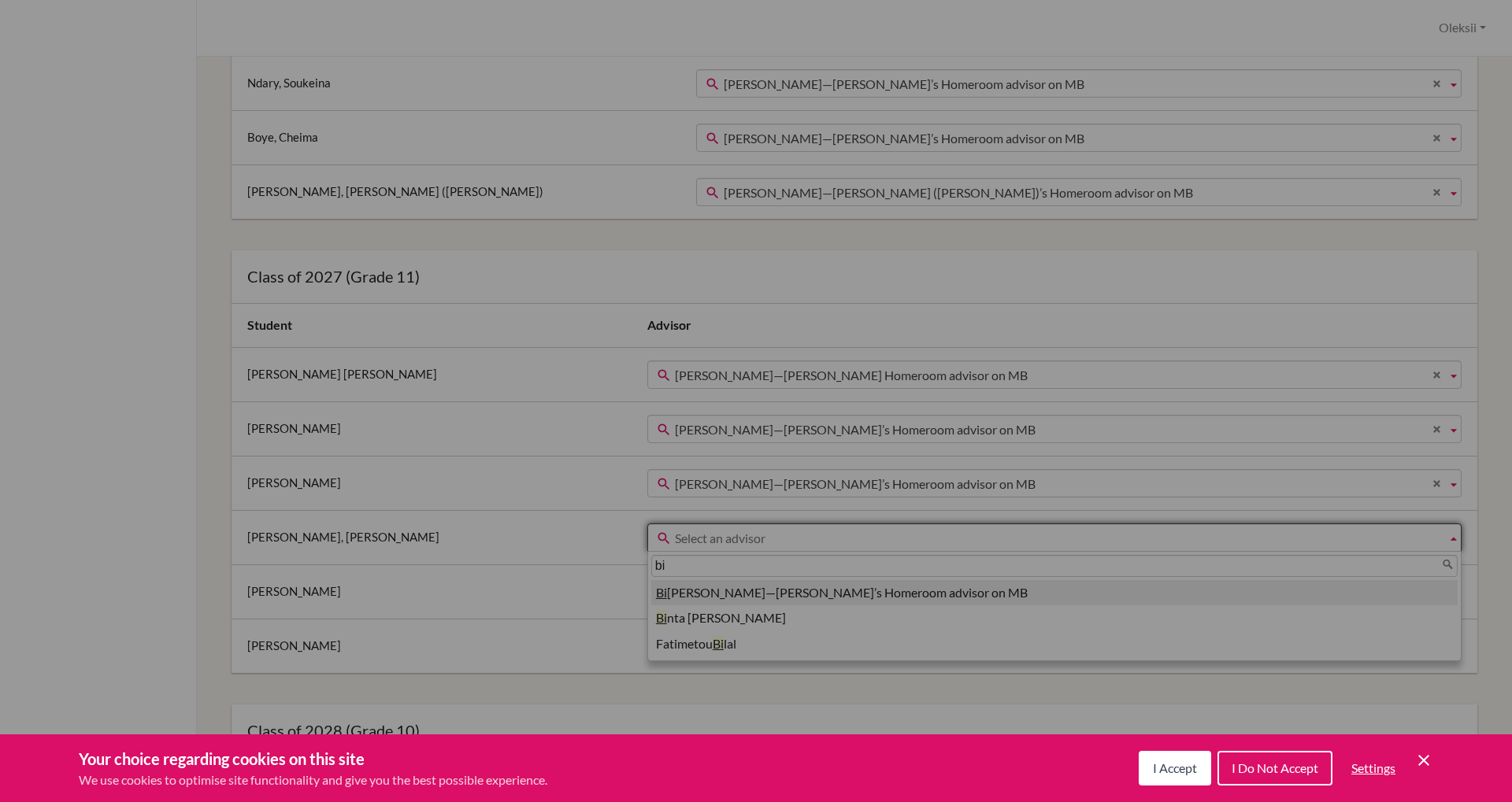
type input "bi"
click at [680, 599] on li "Bi jou Moyo—Abdallahi’s Homeroom advisor on MB" at bounding box center [1054, 593] width 806 height 26
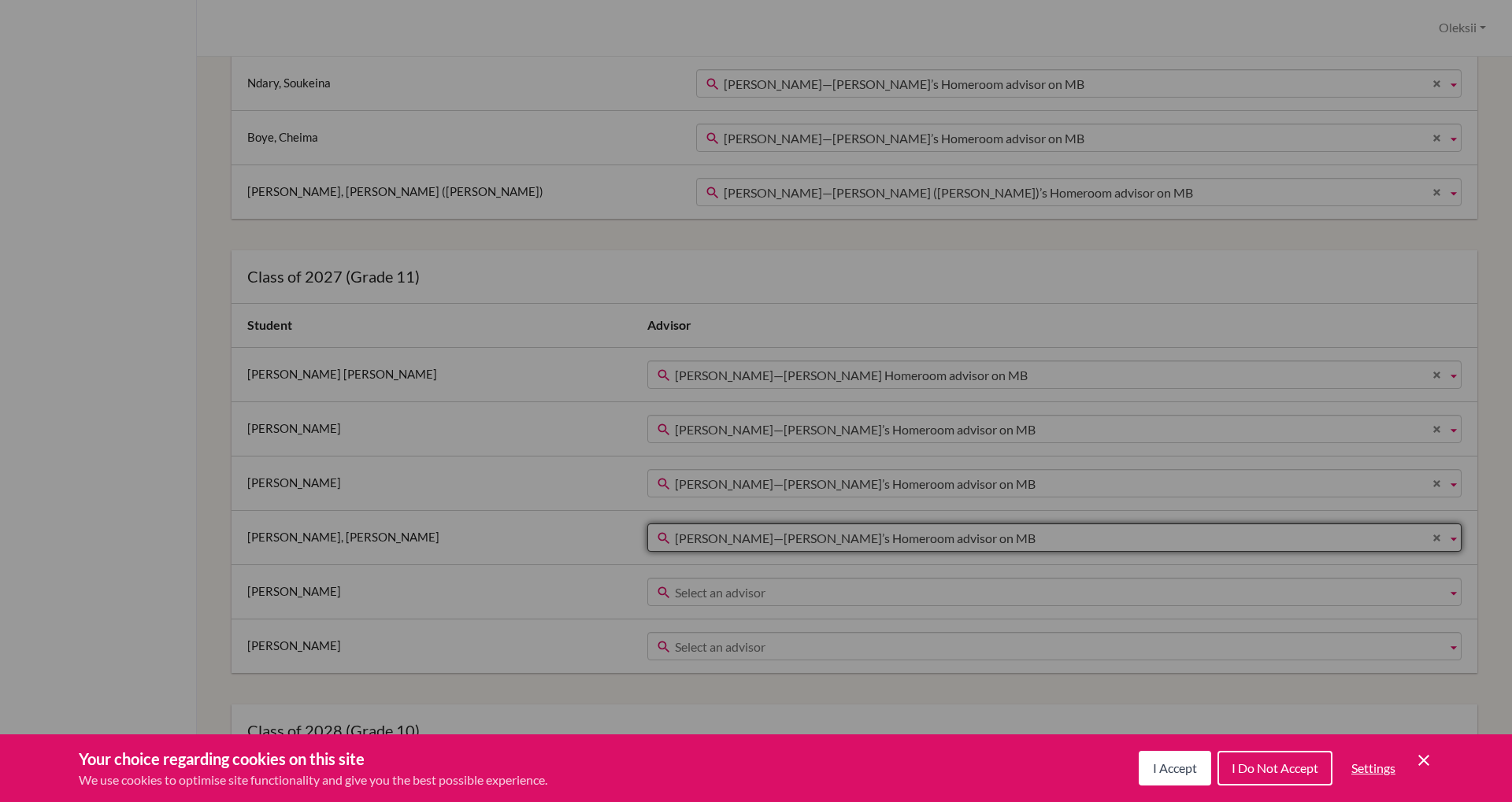
click at [675, 593] on span "Select an advisor" at bounding box center [1057, 593] width 766 height 29
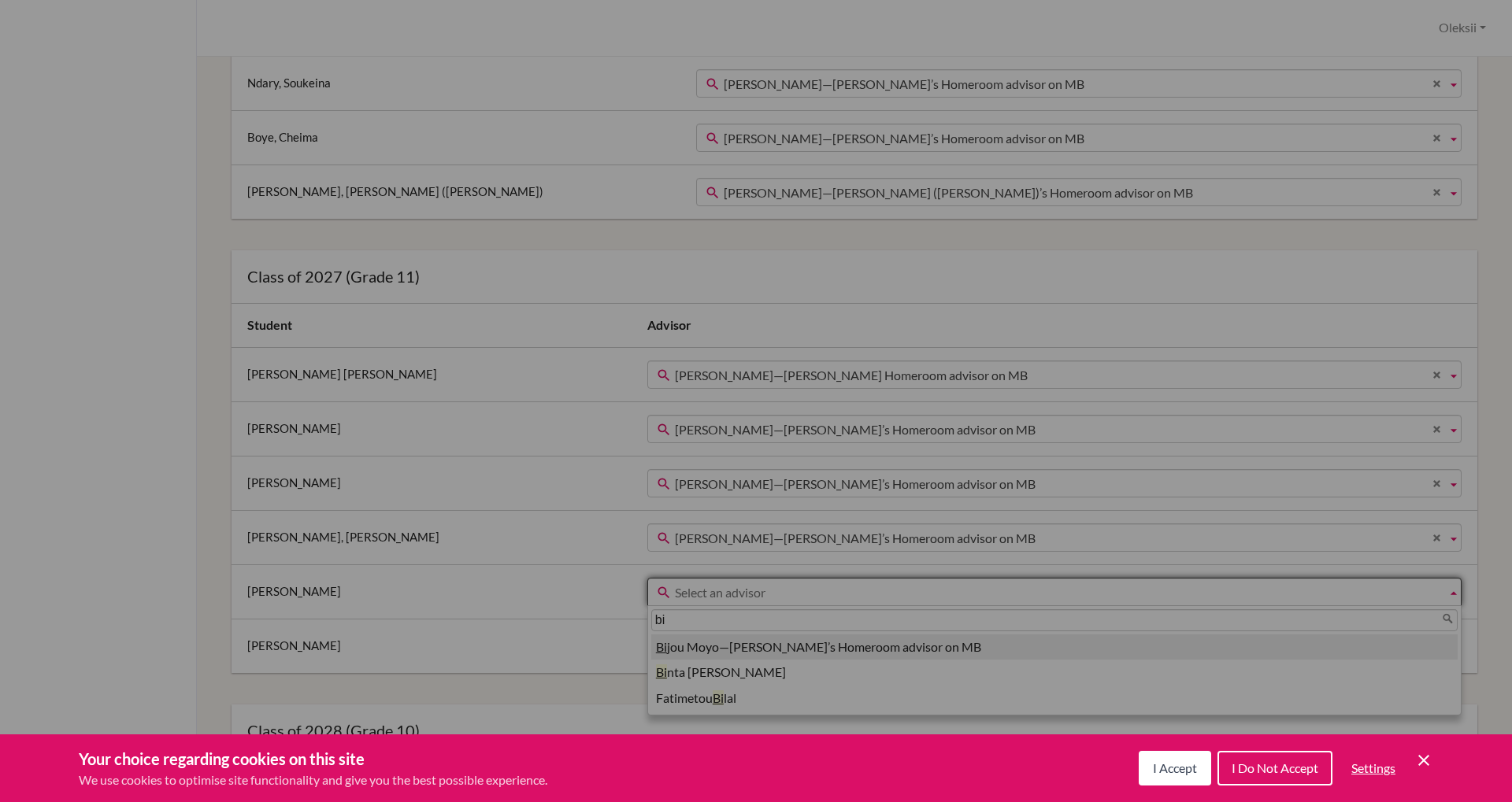
type input "bi"
click at [667, 647] on li "Bi jou Moyo—Adam’s Homeroom advisor on MB" at bounding box center [1054, 647] width 806 height 26
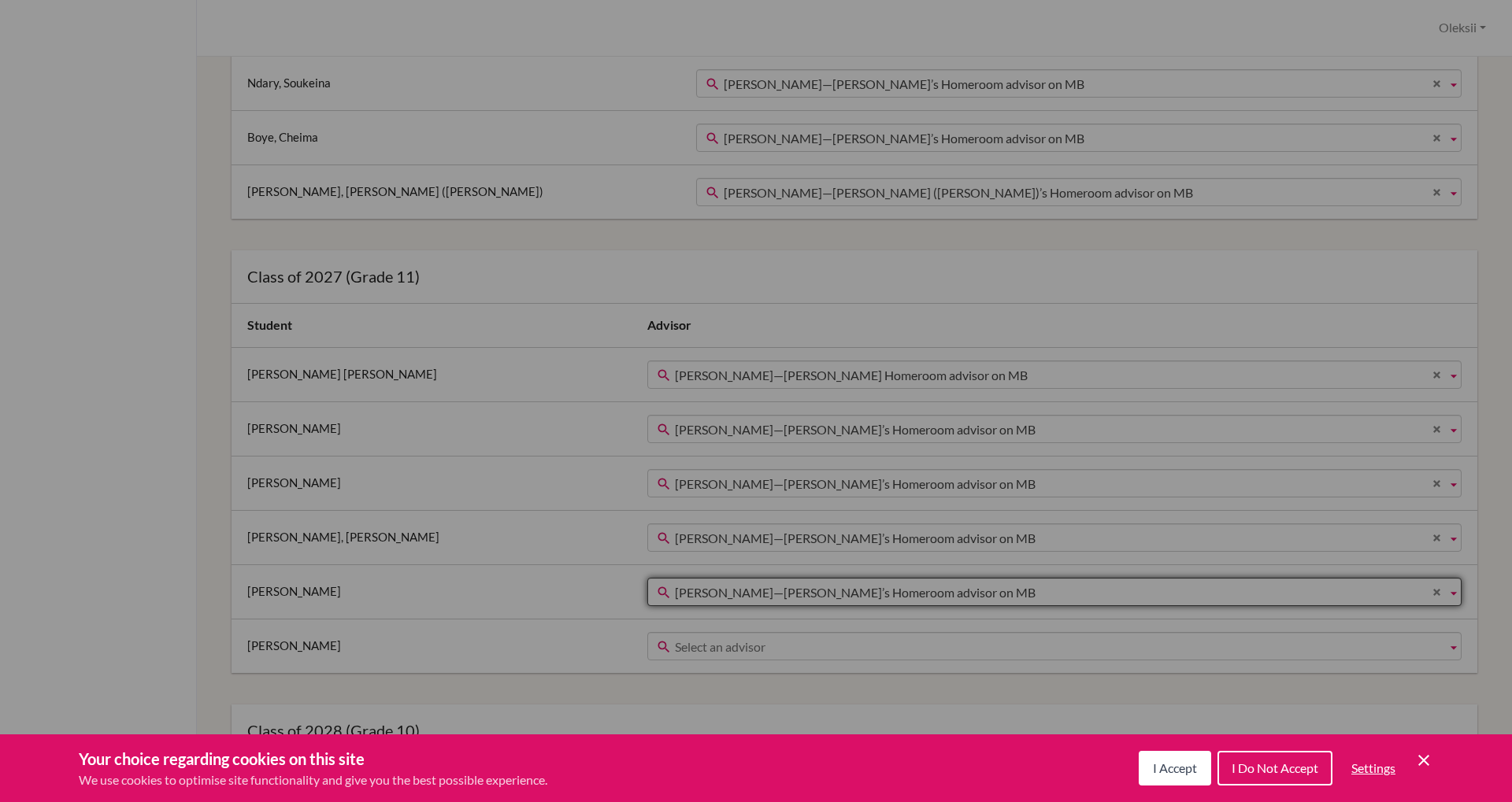
click at [675, 649] on span "Select an advisor" at bounding box center [1057, 647] width 766 height 29
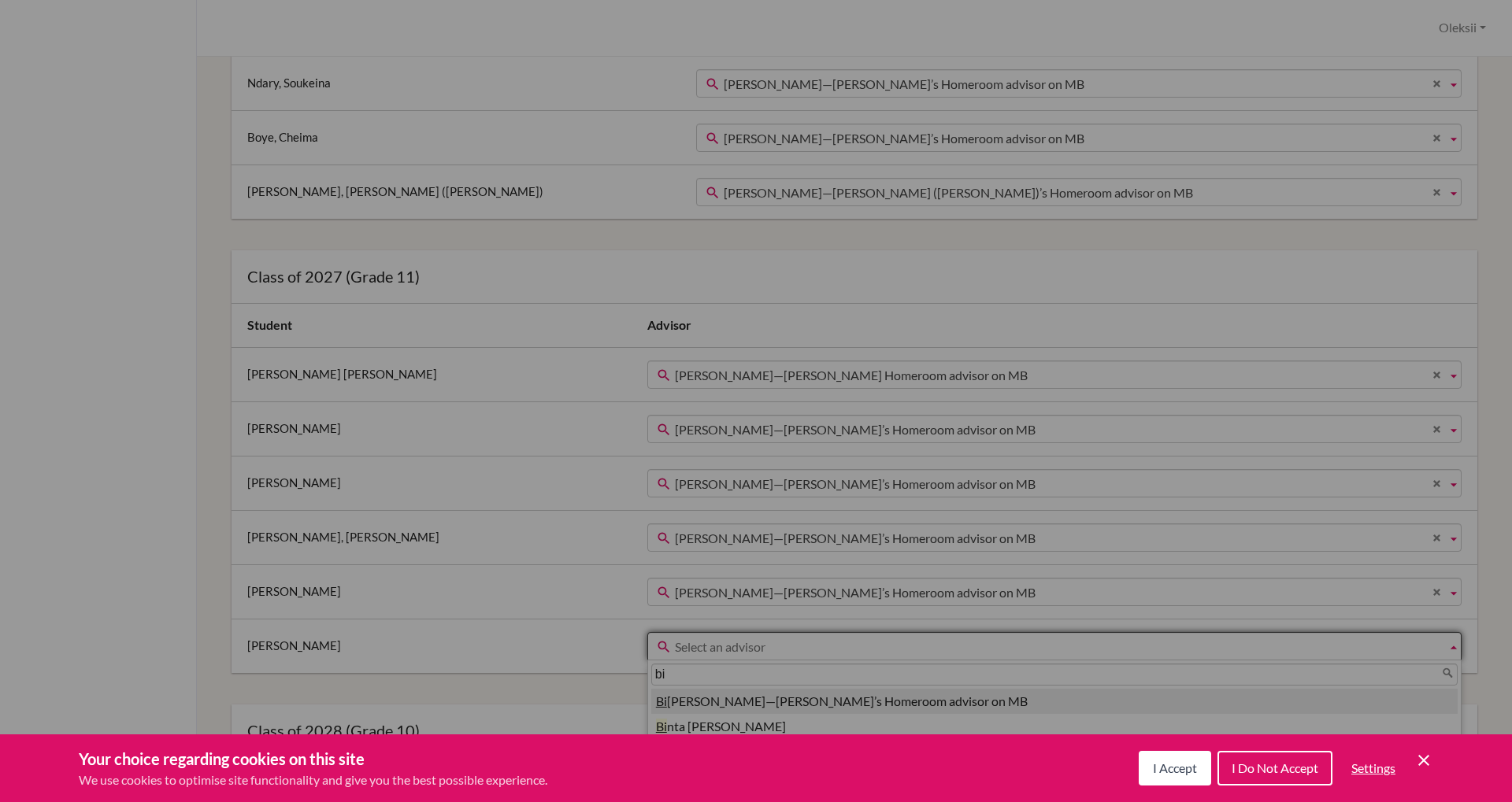
type input "bi"
click at [651, 702] on li "Bi jou Moyo—Cheikh’s Homeroom advisor on MB" at bounding box center [1054, 702] width 806 height 26
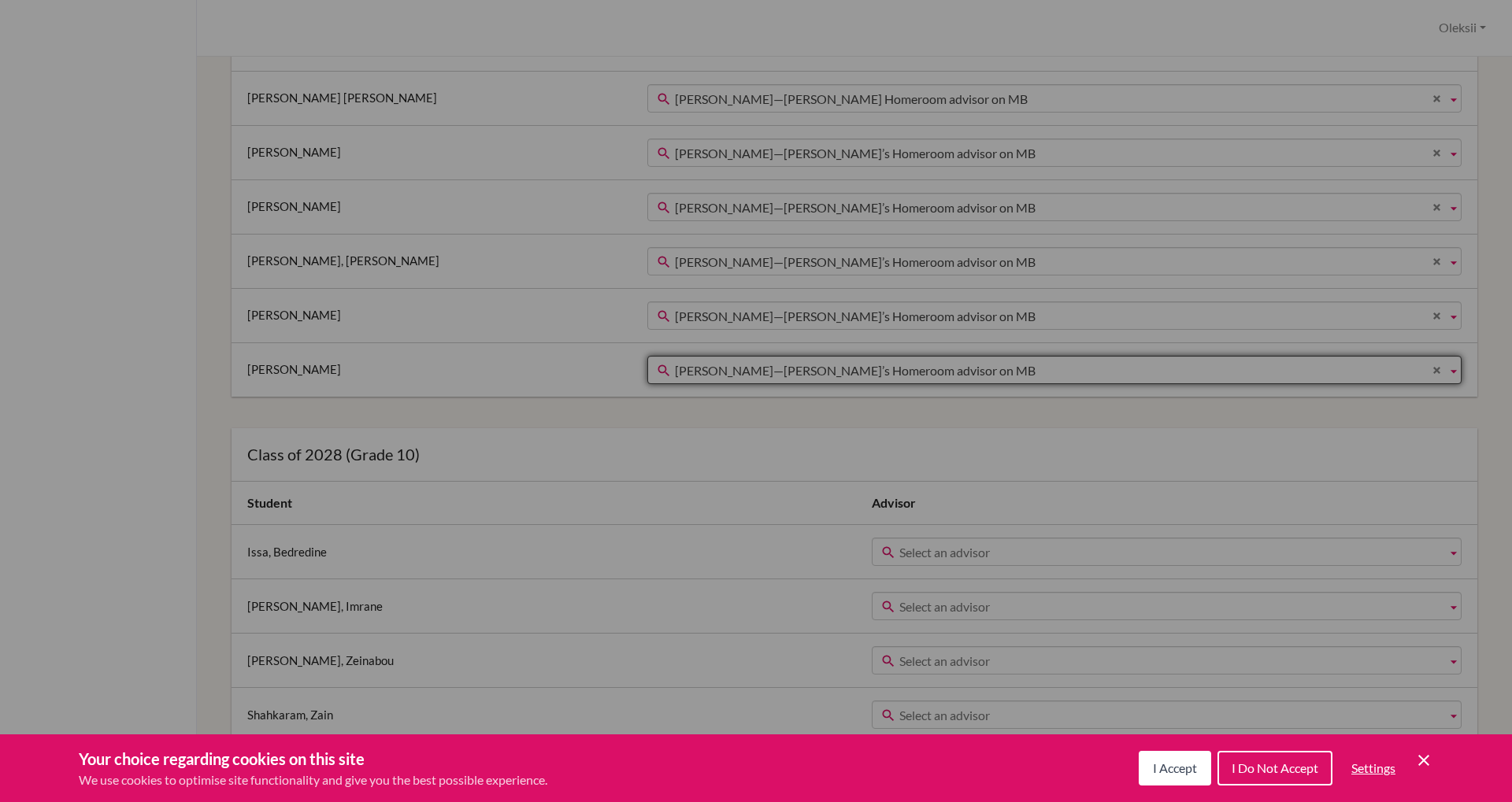
scroll to position [633, 0]
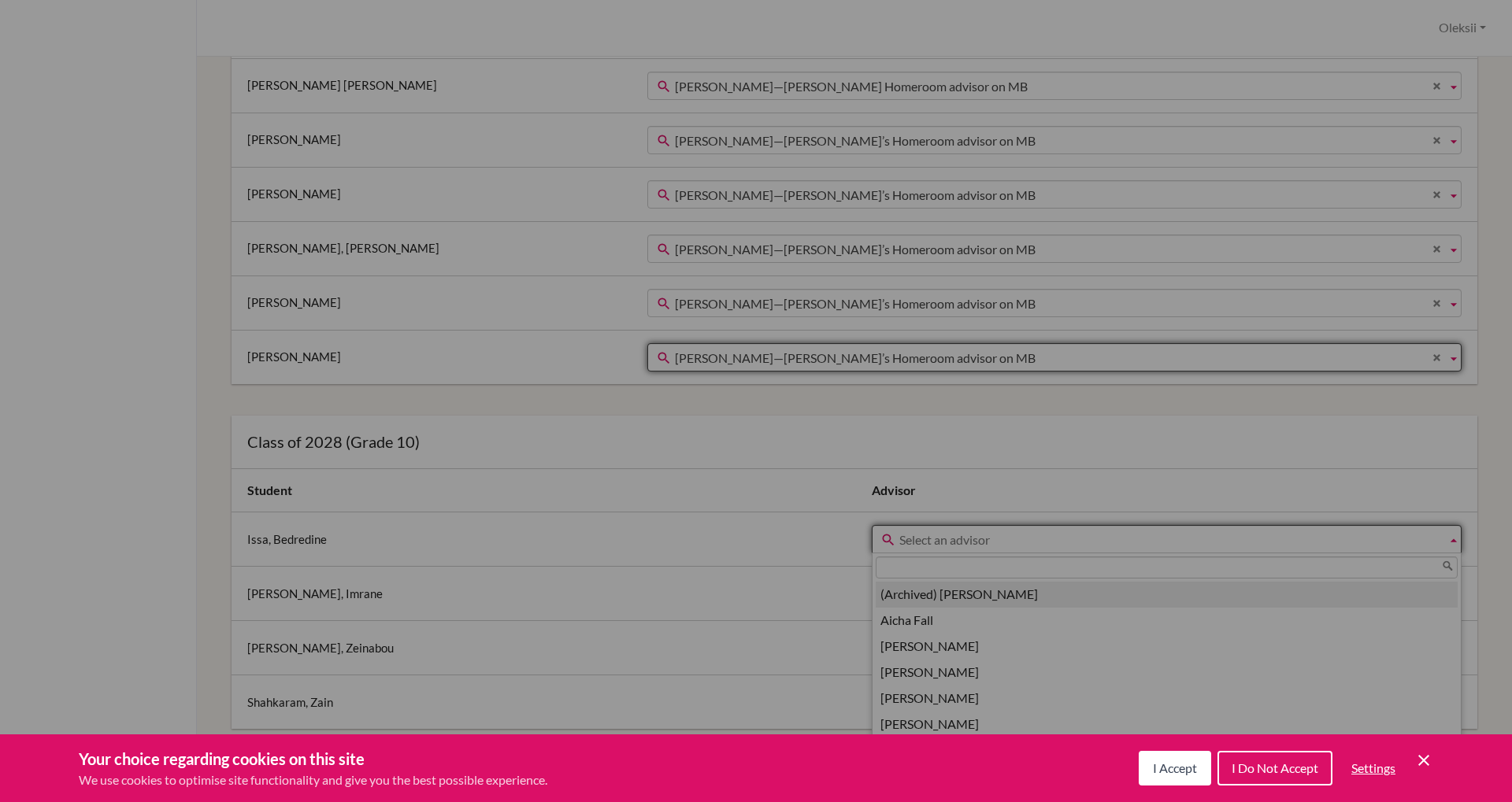
click at [899, 541] on span "Select an advisor" at bounding box center [1169, 540] width 541 height 29
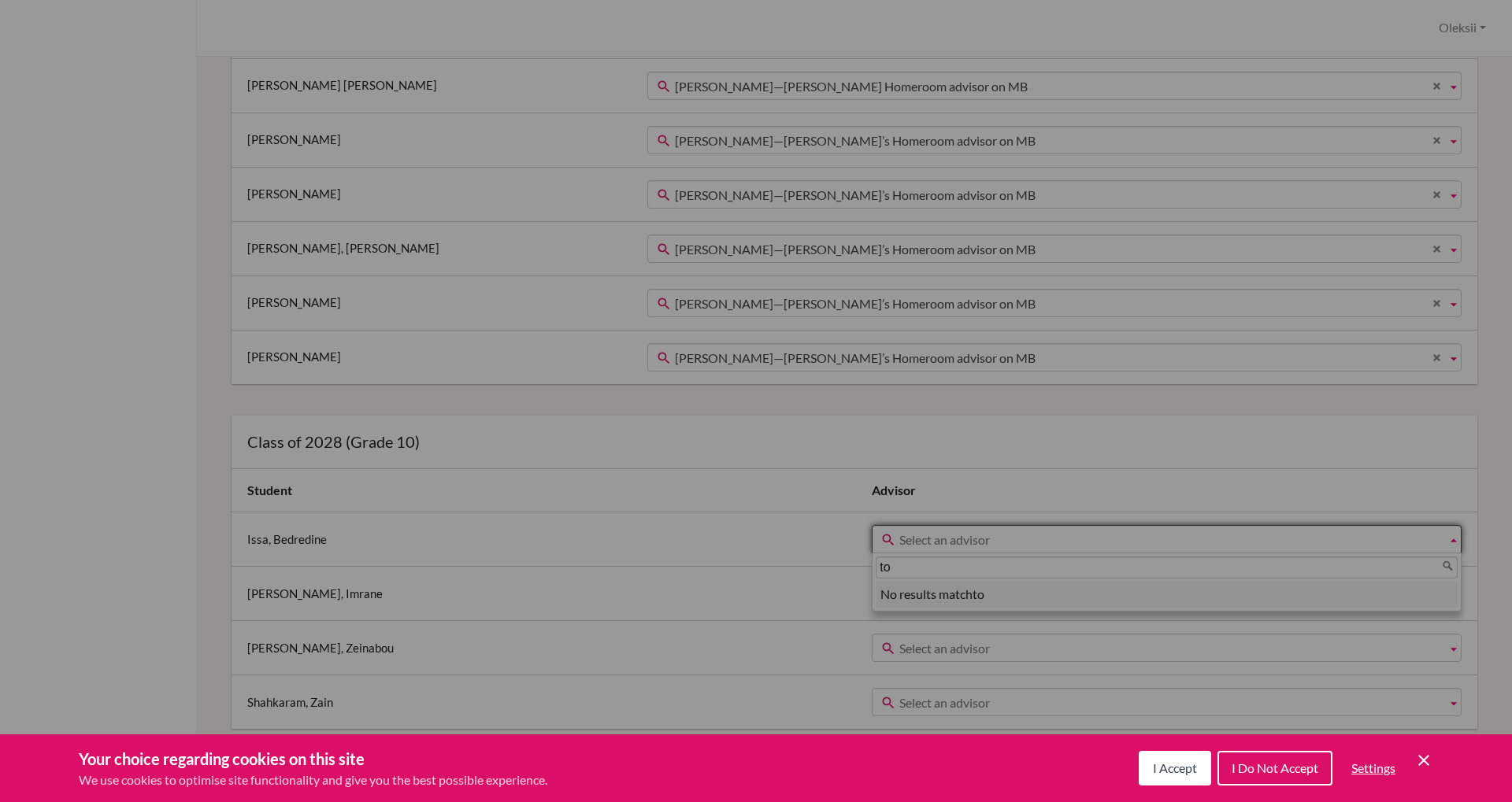
type input "t"
type input "rob"
click at [875, 596] on li "Rob ert Price—Bedredine’s Homeroom advisor on MB" at bounding box center [1166, 595] width 582 height 26
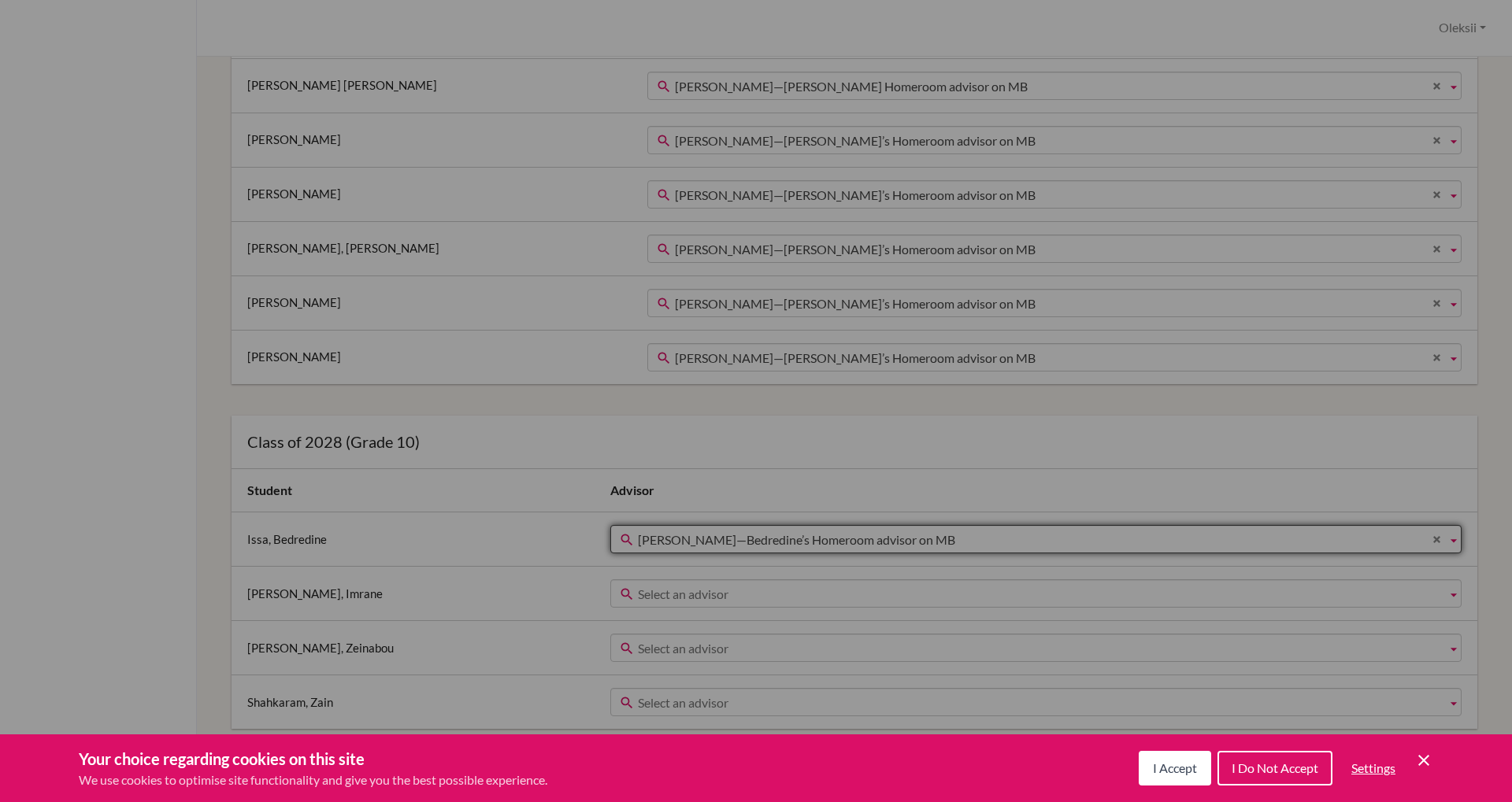
click at [799, 590] on span "Select an advisor" at bounding box center [1039, 595] width 802 height 29
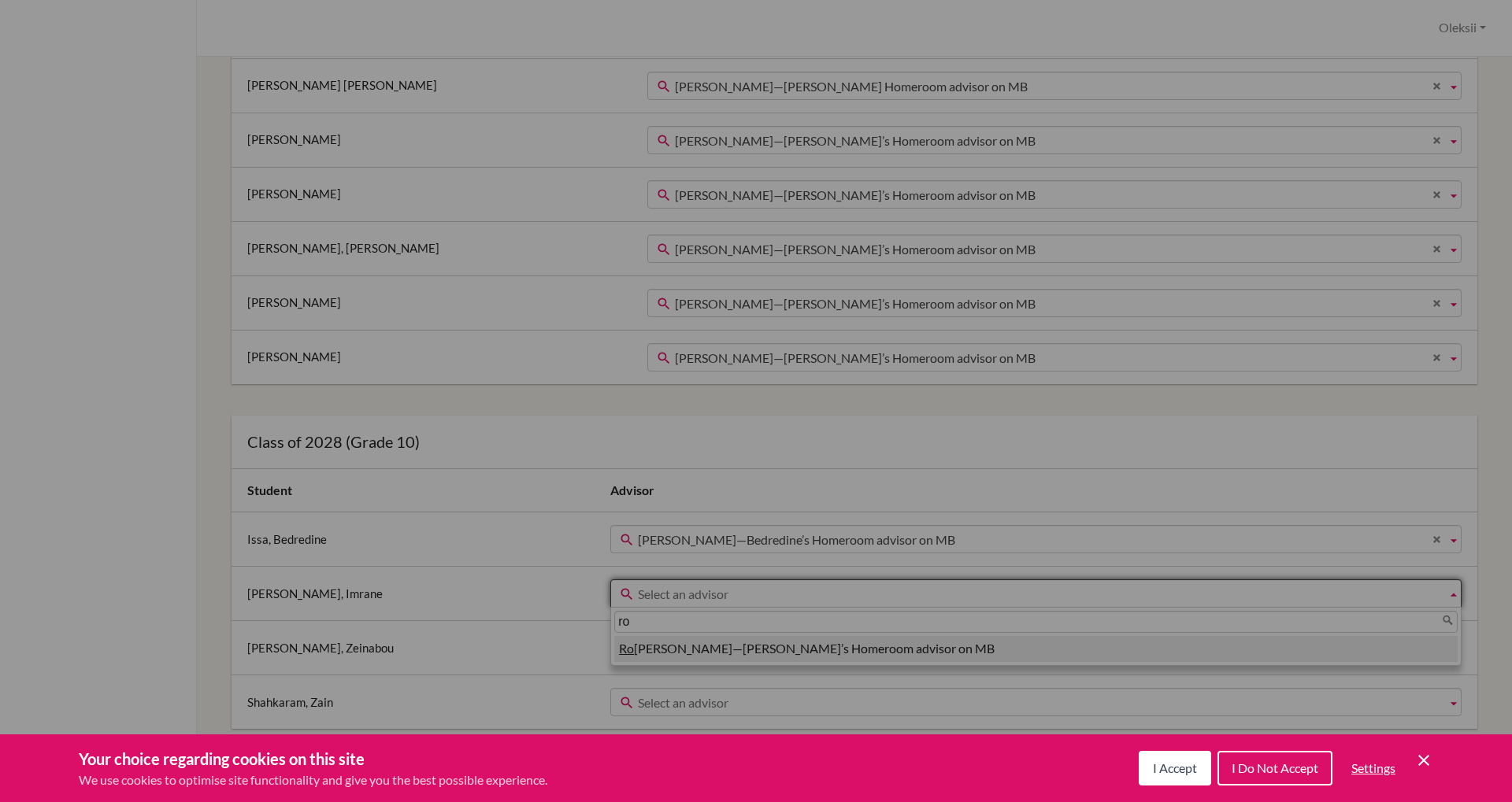
type input "ro"
click at [706, 651] on li "Ro bert Price—Imrane’s Homeroom advisor on MB" at bounding box center [1036, 649] width 844 height 26
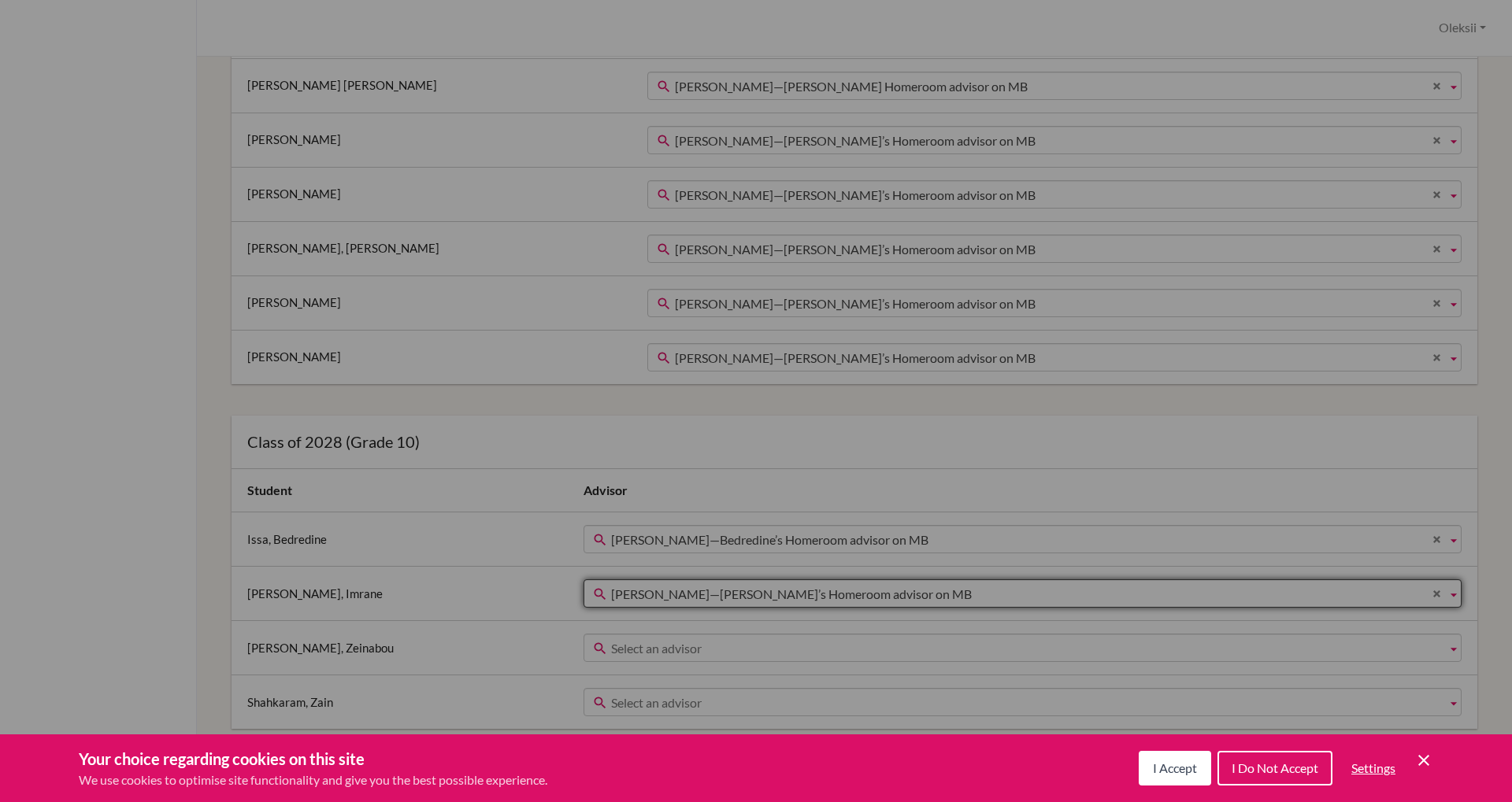
click at [699, 658] on span "Select an advisor" at bounding box center [1025, 649] width 829 height 29
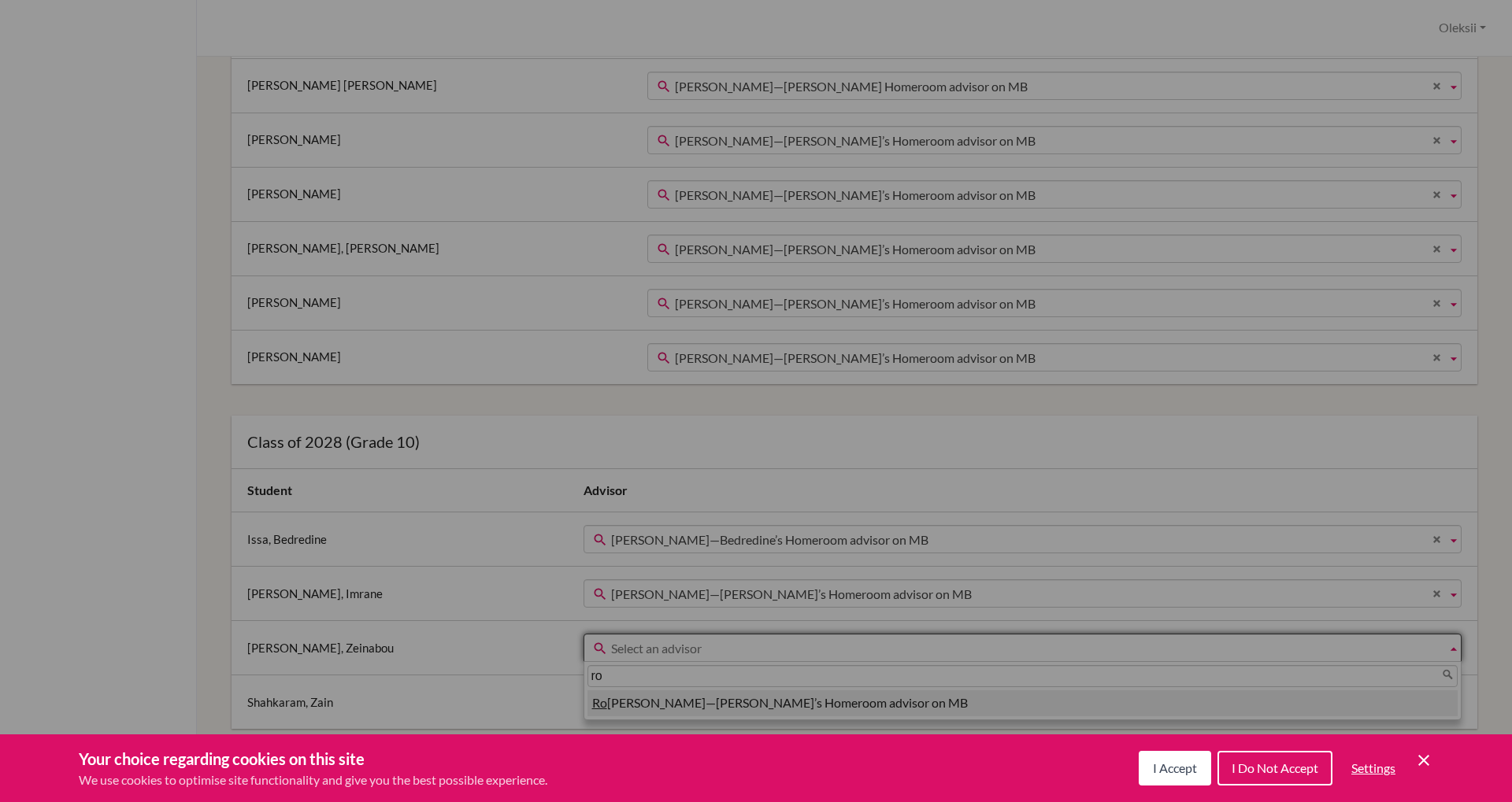
type input "ro"
click at [668, 702] on li "Ro bert Price—Zeinabou’s Homeroom advisor on MB" at bounding box center [1022, 703] width 870 height 26
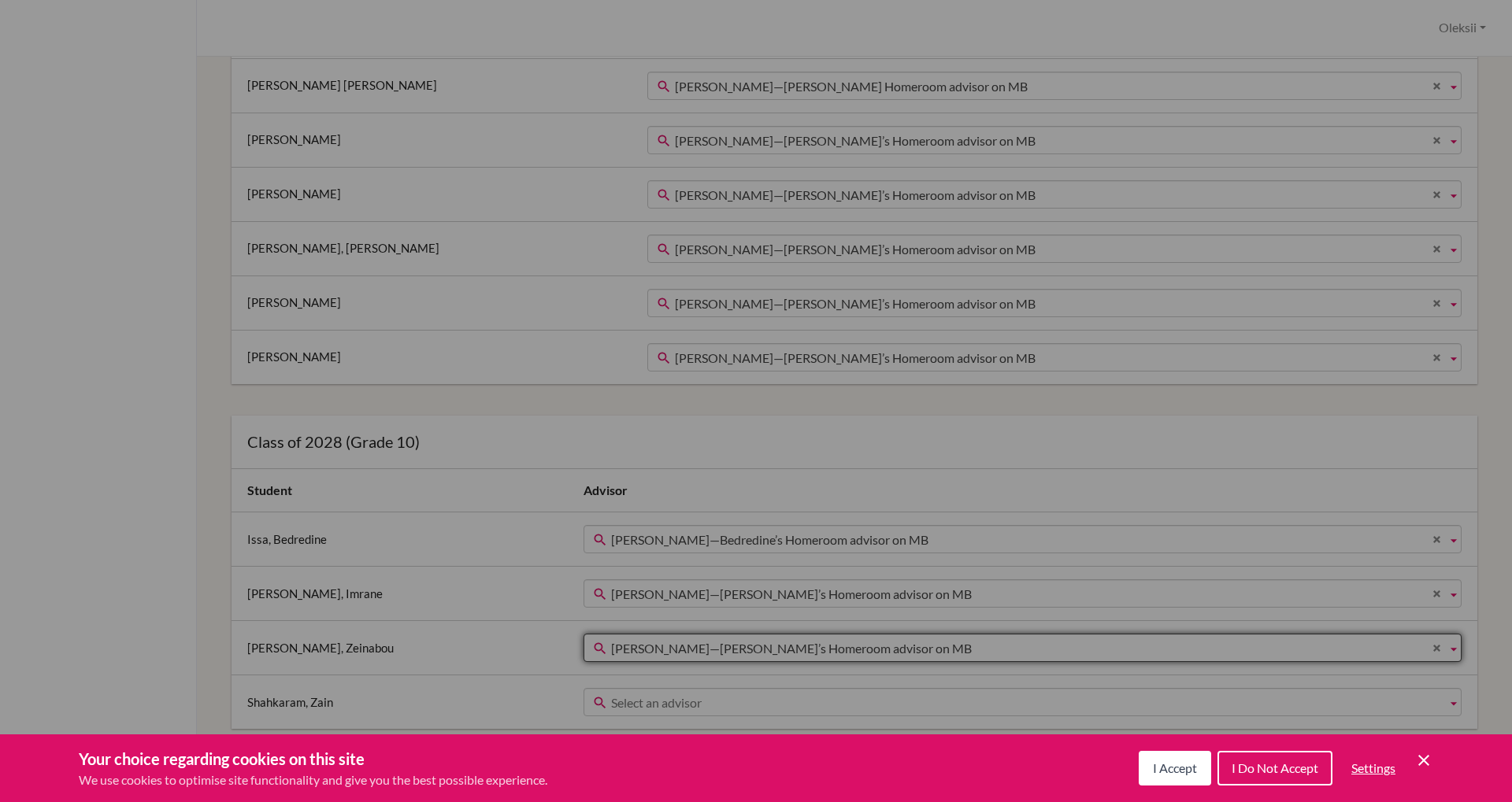
click at [665, 704] on span "Select an advisor" at bounding box center [1025, 703] width 829 height 29
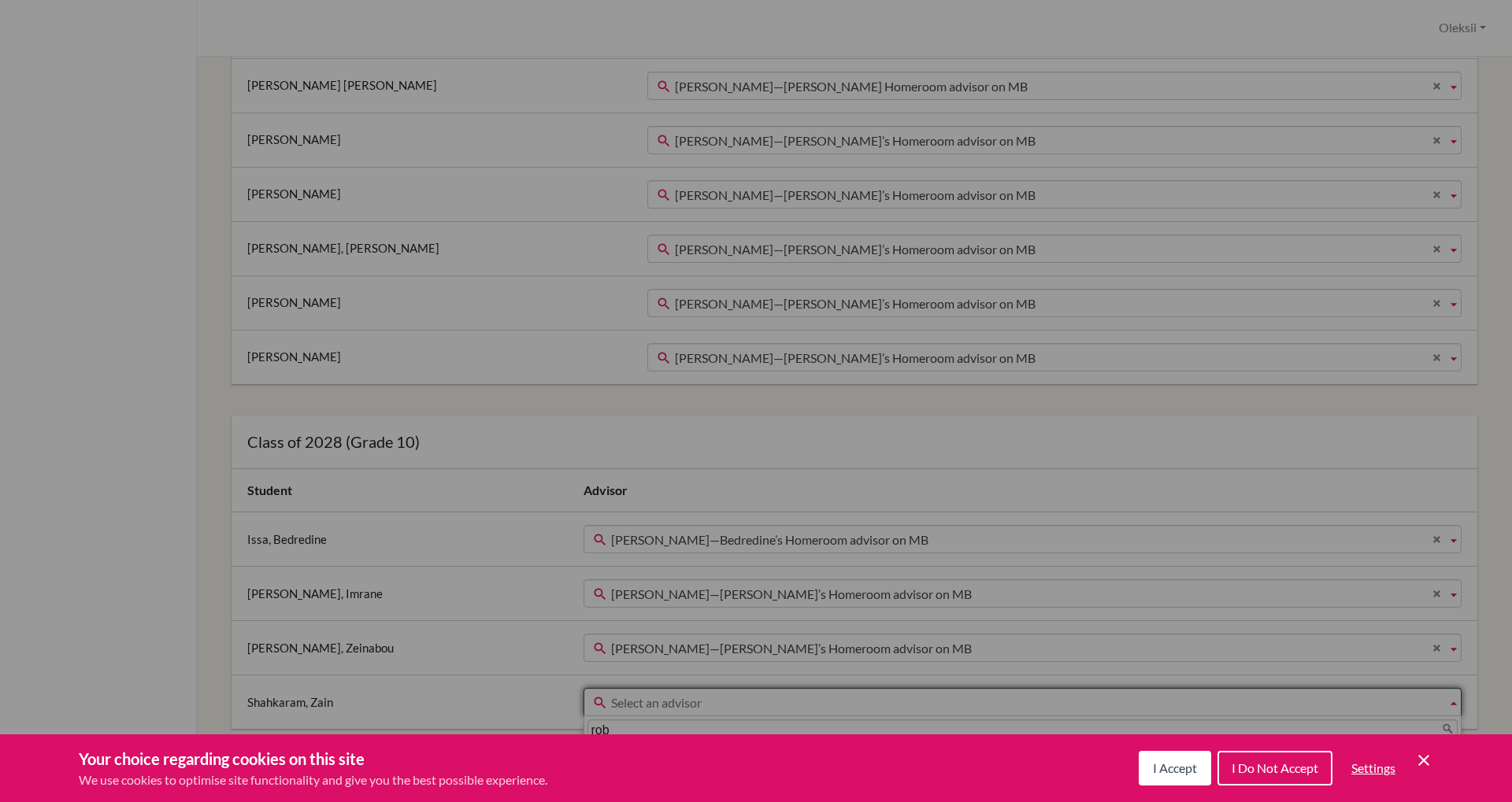
type input "rob"
click at [651, 765] on li "Rob ert Price—Zain’s Homeroom advisor on MB" at bounding box center [1022, 757] width 870 height 26
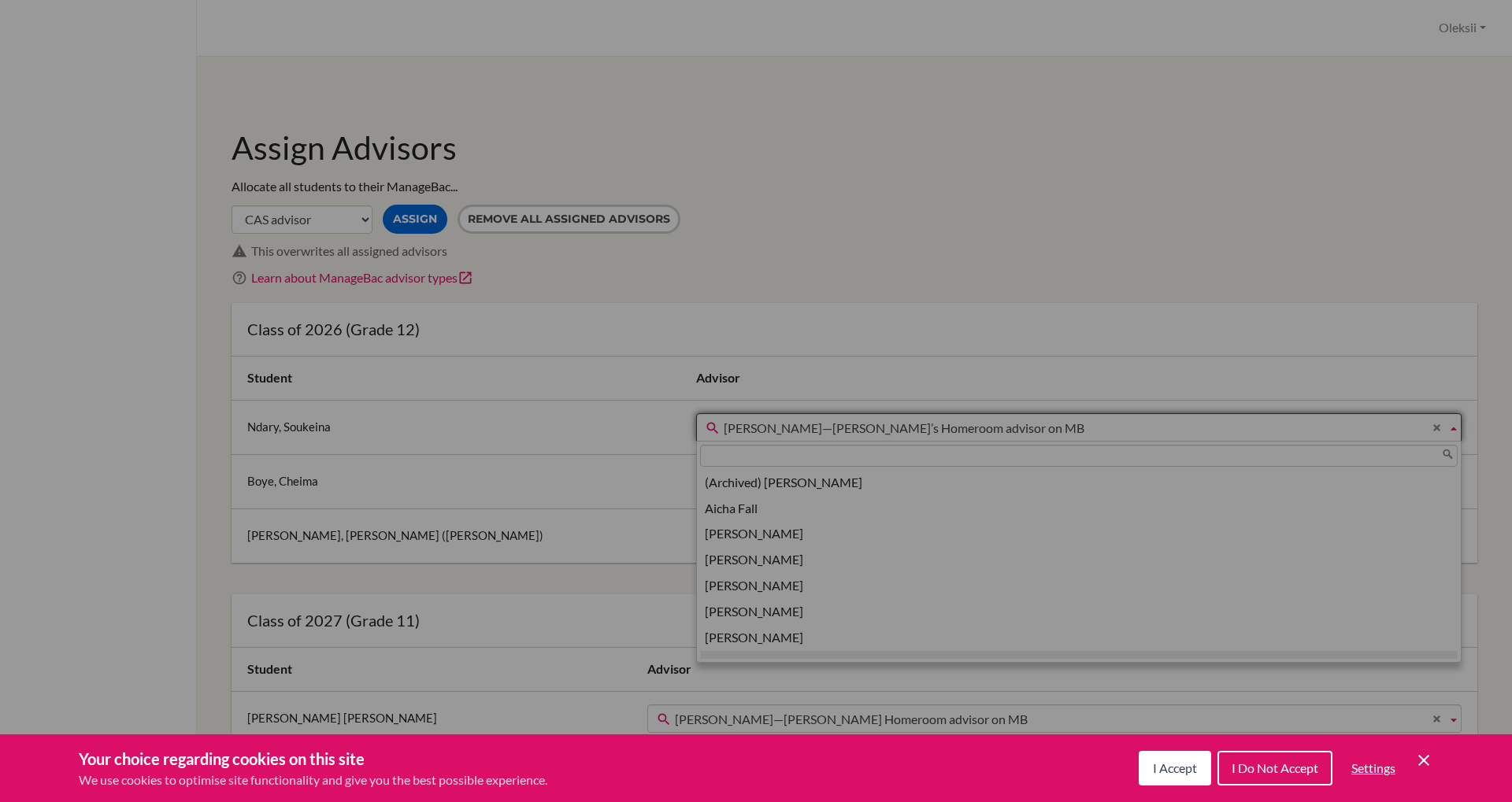
scroll to position [18, 0]
click at [1180, 438] on span "Bijou Moyo—Soukeina’s Homeroom advisor on MB" at bounding box center [1082, 428] width 717 height 29
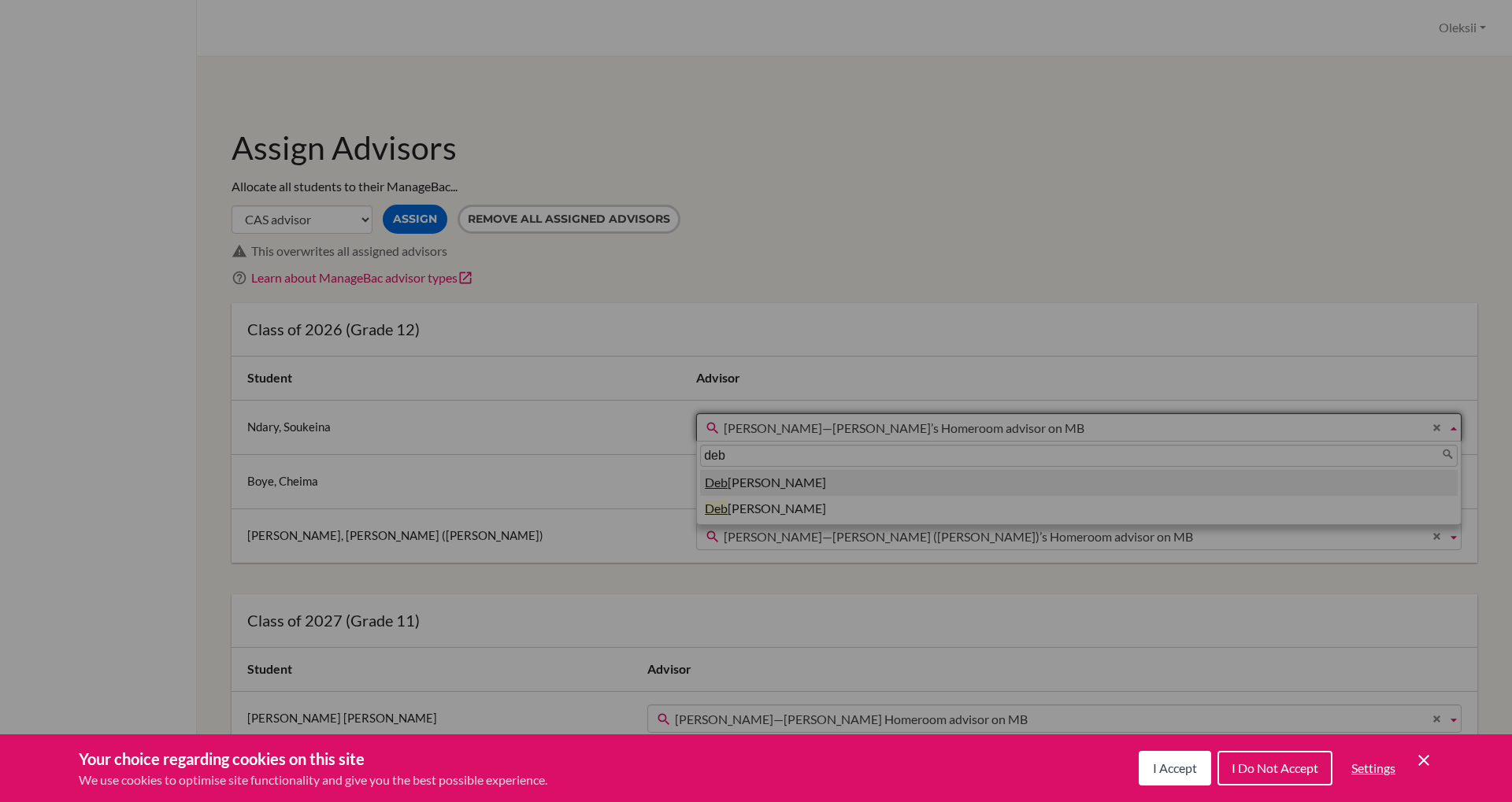
type input "deb"
click at [852, 485] on li "Deb orah Mc Corkle" at bounding box center [1079, 483] width 758 height 26
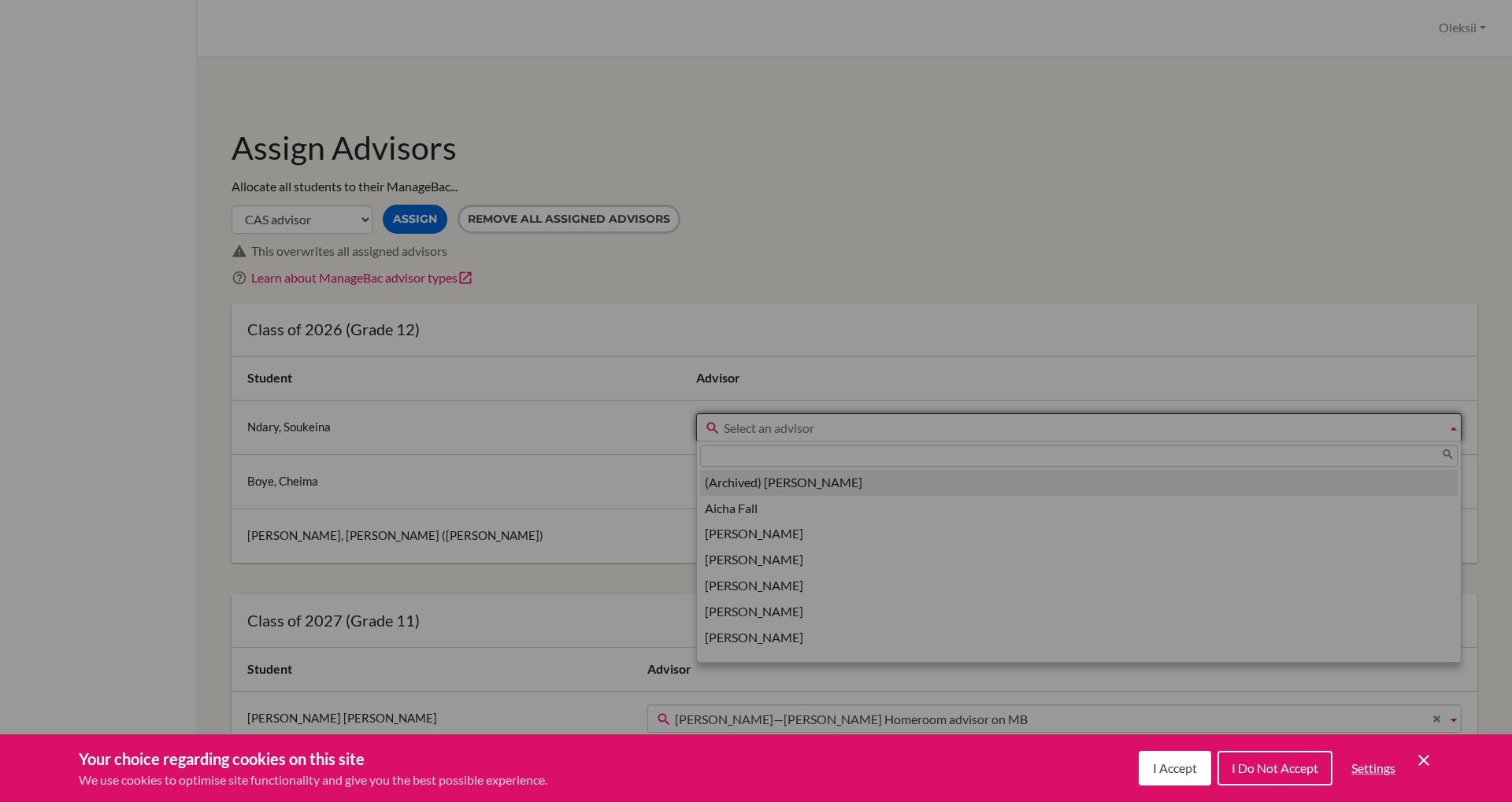
click at [1206, 428] on span "Select an advisor" at bounding box center [1082, 428] width 717 height 29
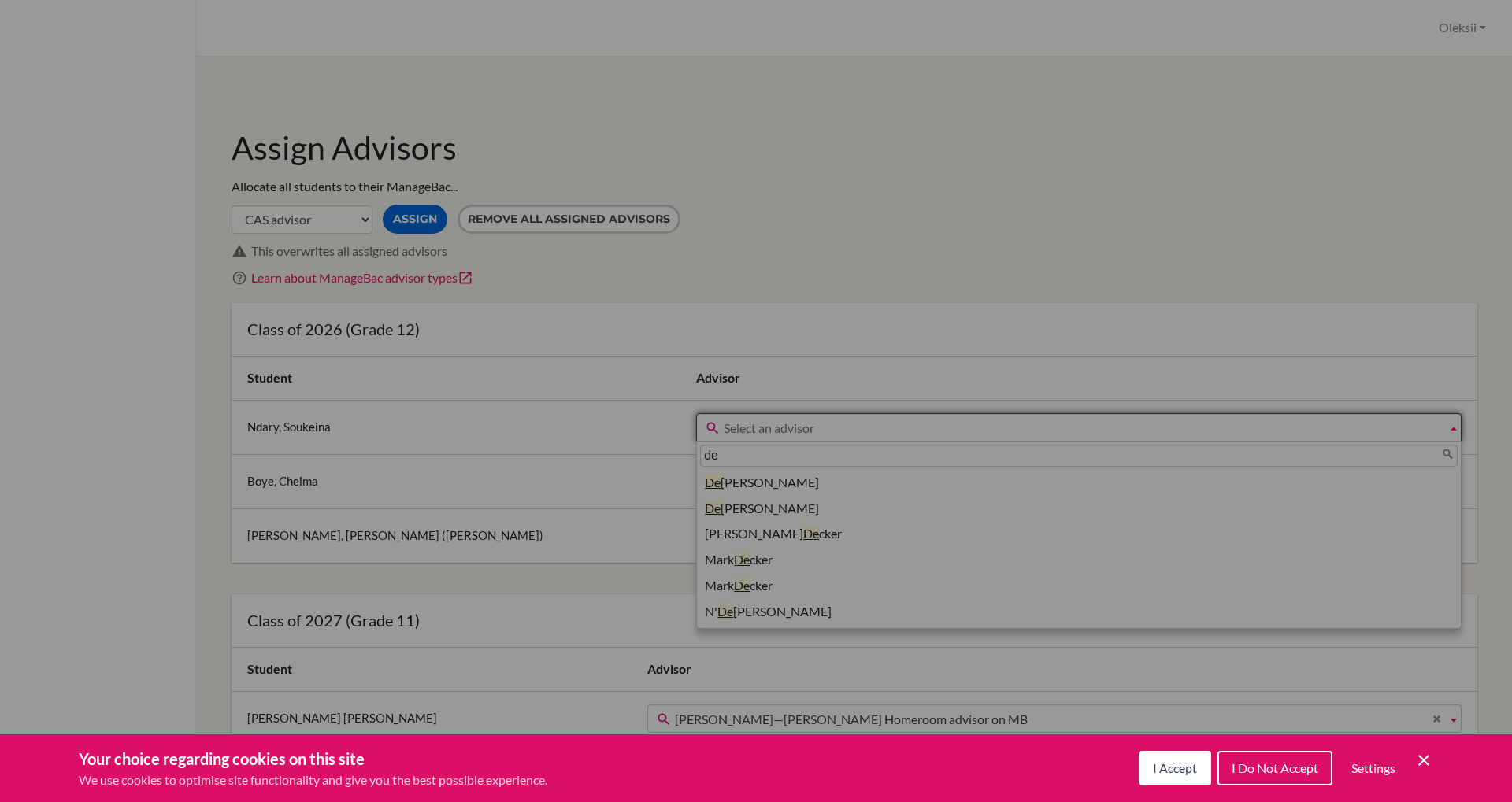
type input "de"
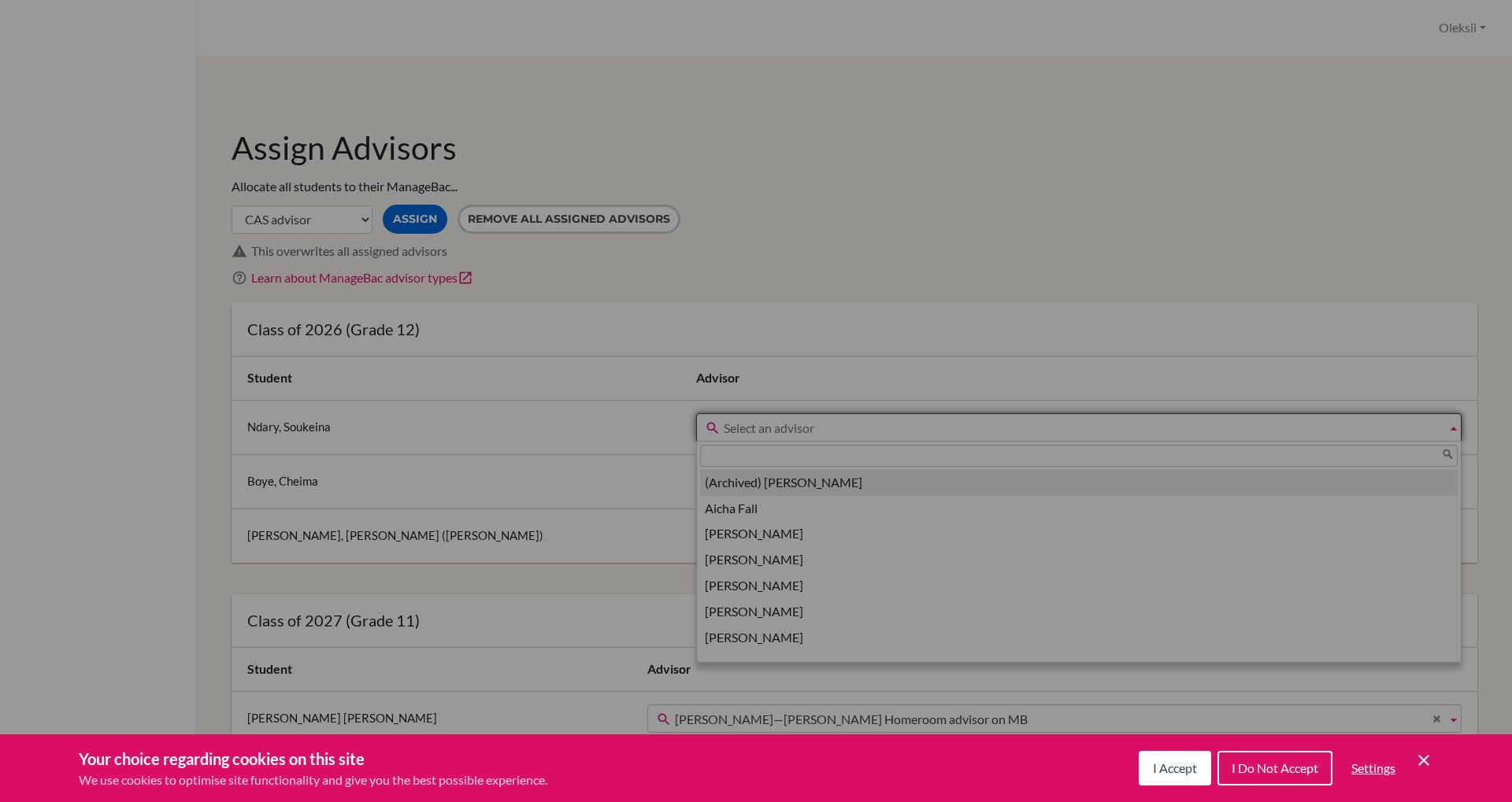
click at [853, 428] on span "Select an advisor" at bounding box center [1082, 428] width 717 height 29
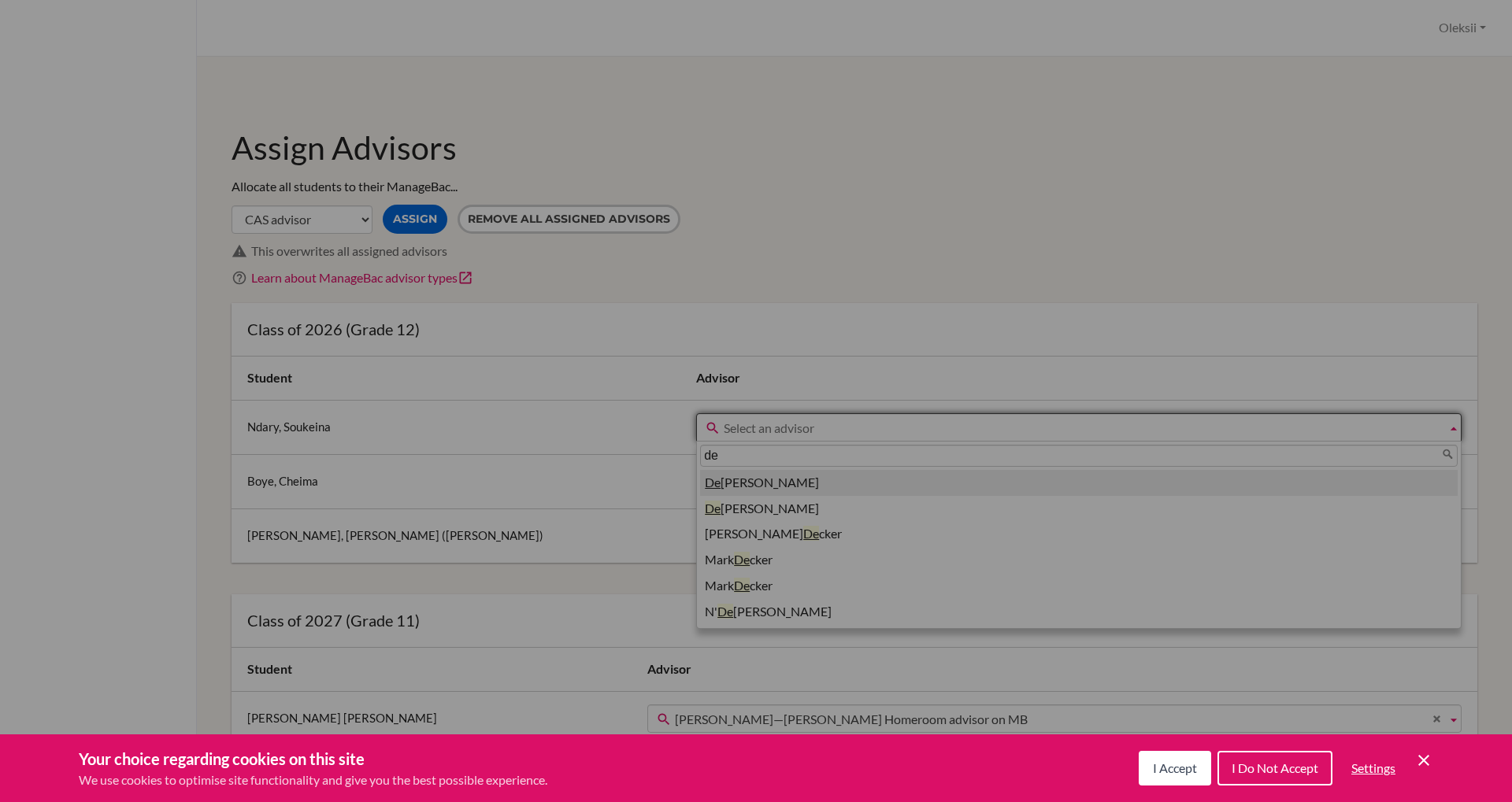
type input "de"
click at [843, 482] on li "De borah Mc Corkle" at bounding box center [1079, 483] width 758 height 26
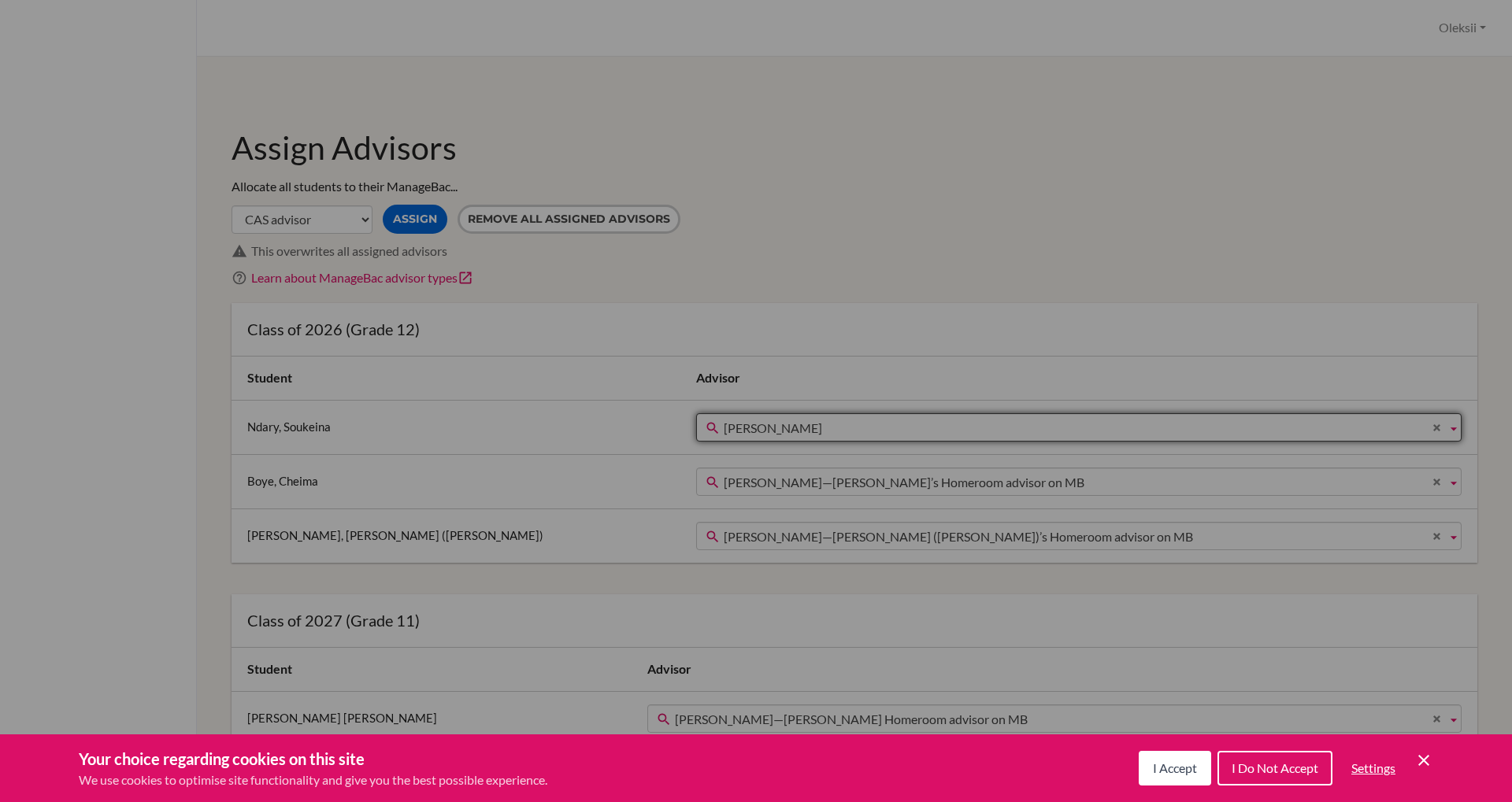
scroll to position [18, 0]
click at [837, 477] on span "Bijou Moyo—Cheima’s Homeroom advisor on MB" at bounding box center [1082, 483] width 717 height 29
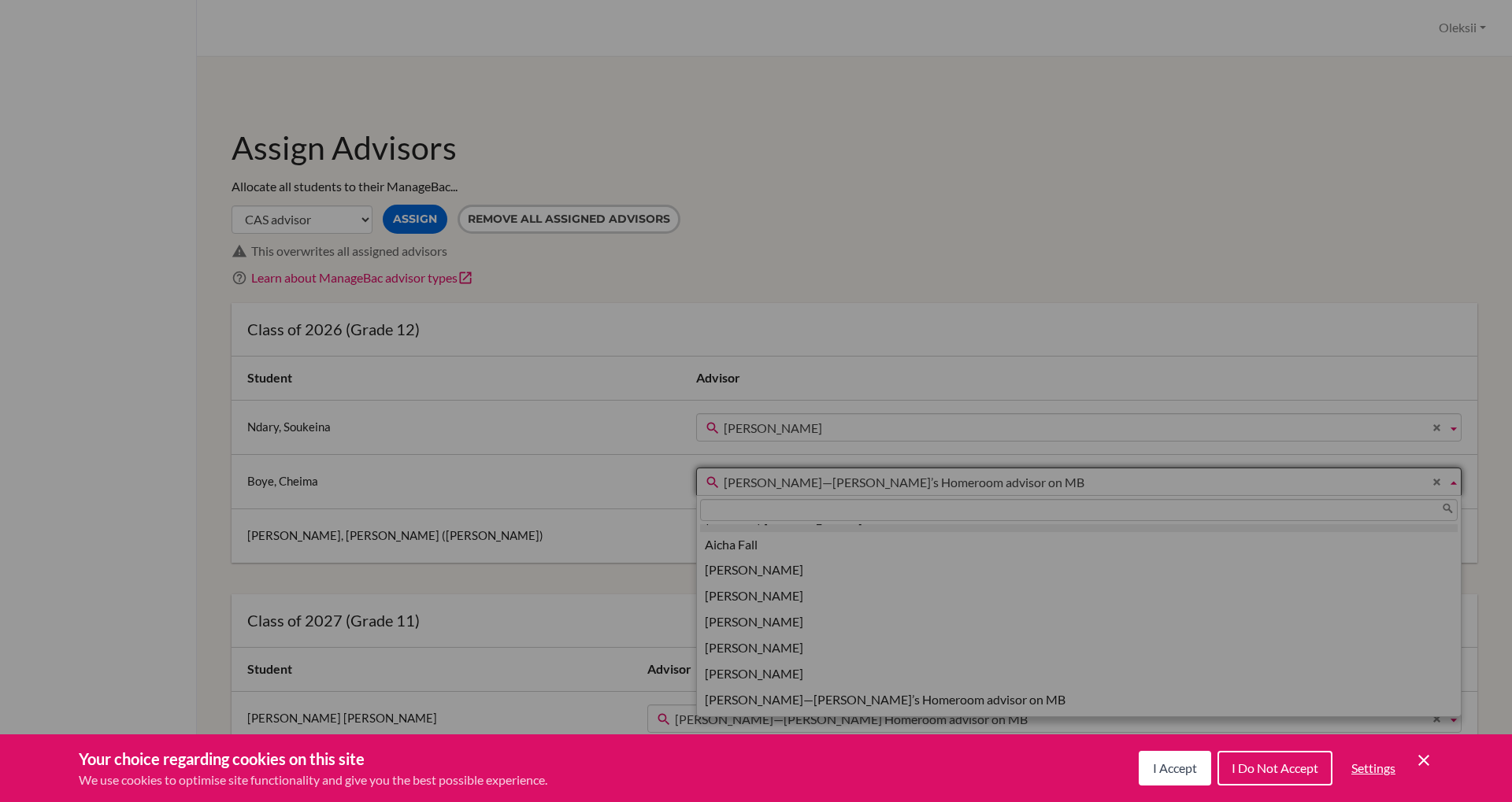
scroll to position [0, 0]
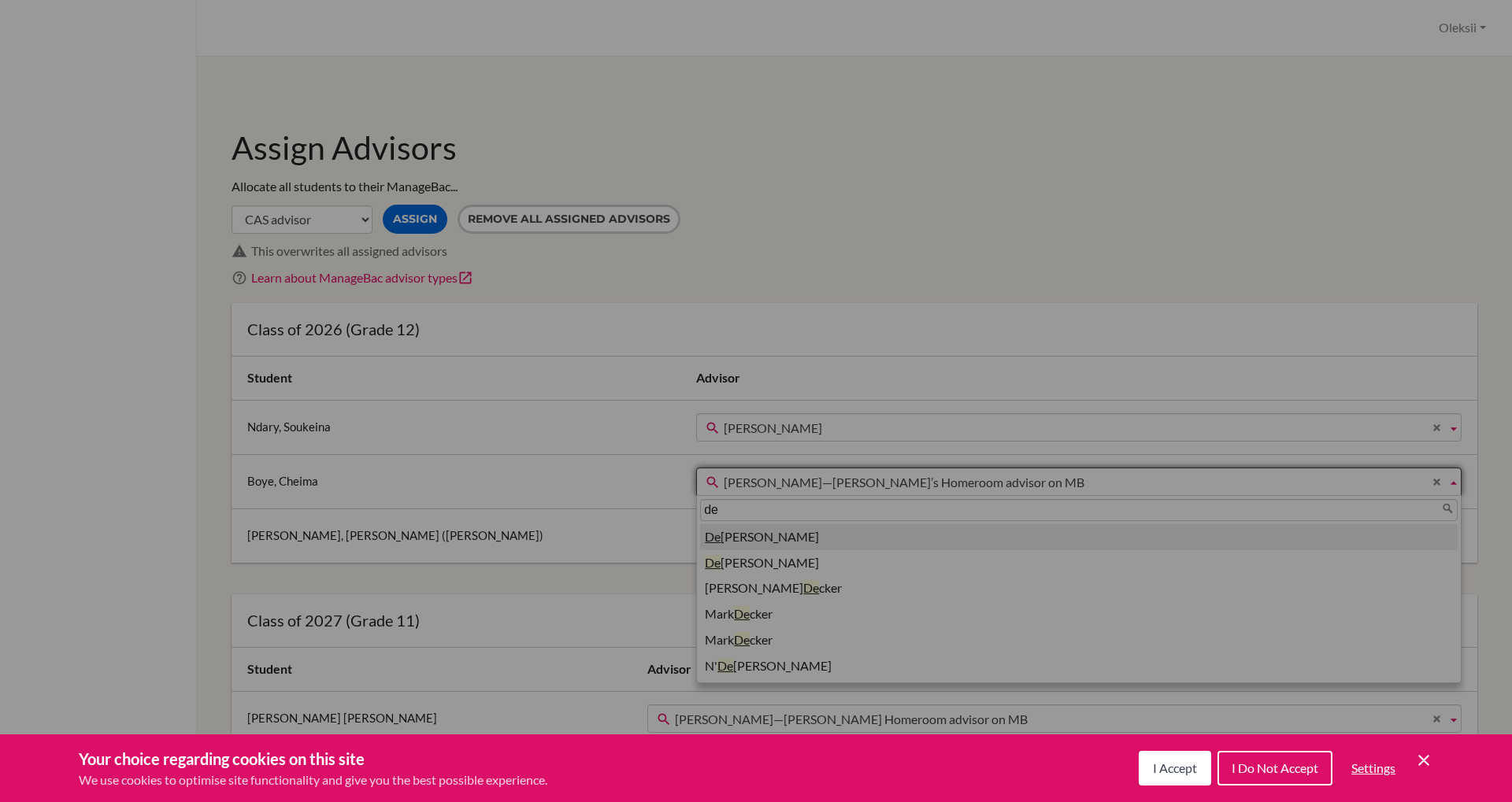
type input "de"
click at [823, 539] on li "De borah Mc Corkle" at bounding box center [1079, 537] width 758 height 26
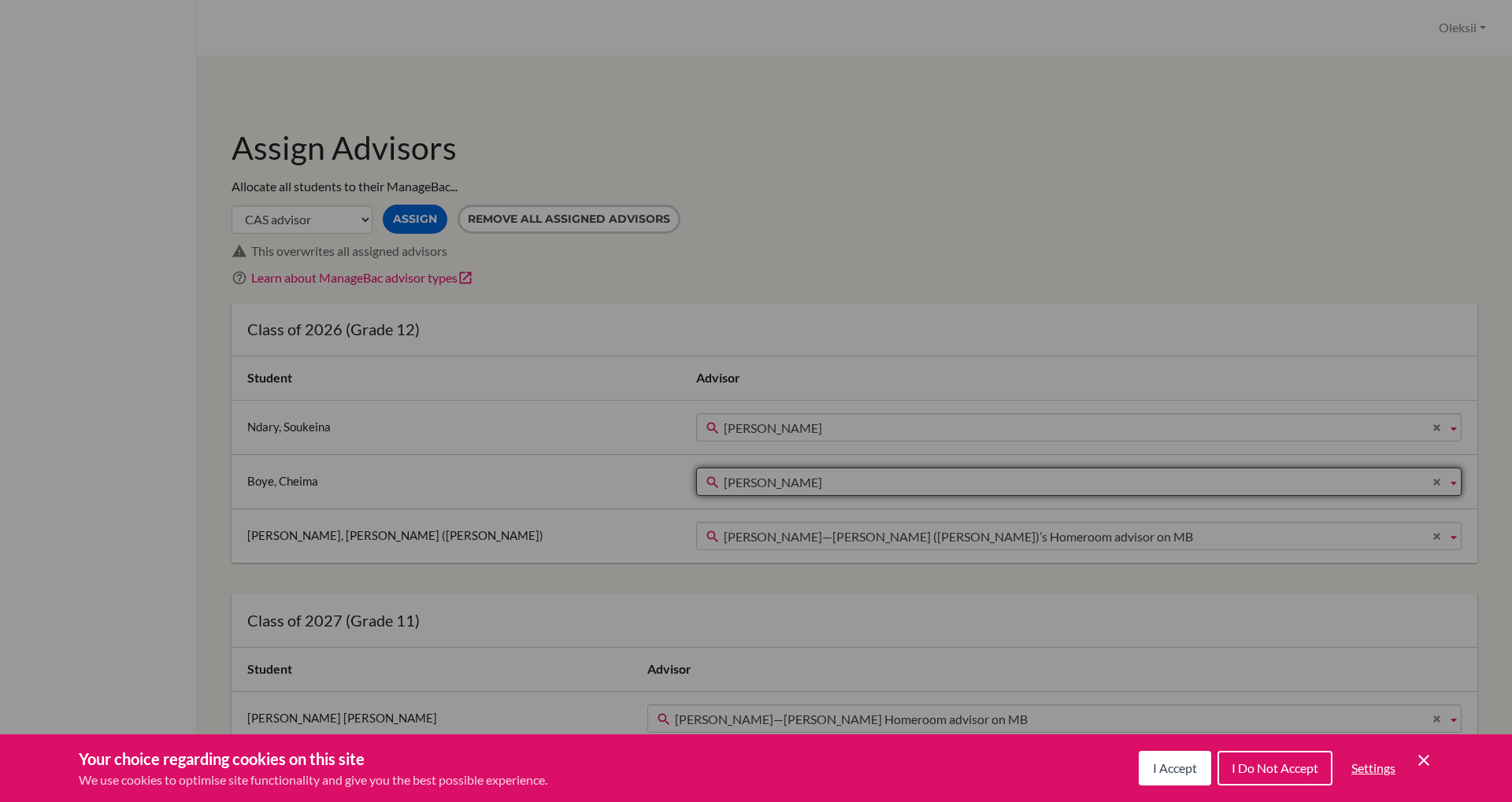
scroll to position [18, 0]
click at [835, 536] on span "Bijou Moyo—Yasmine (Jasmine)’s Homeroom advisor on MB" at bounding box center [1082, 537] width 717 height 29
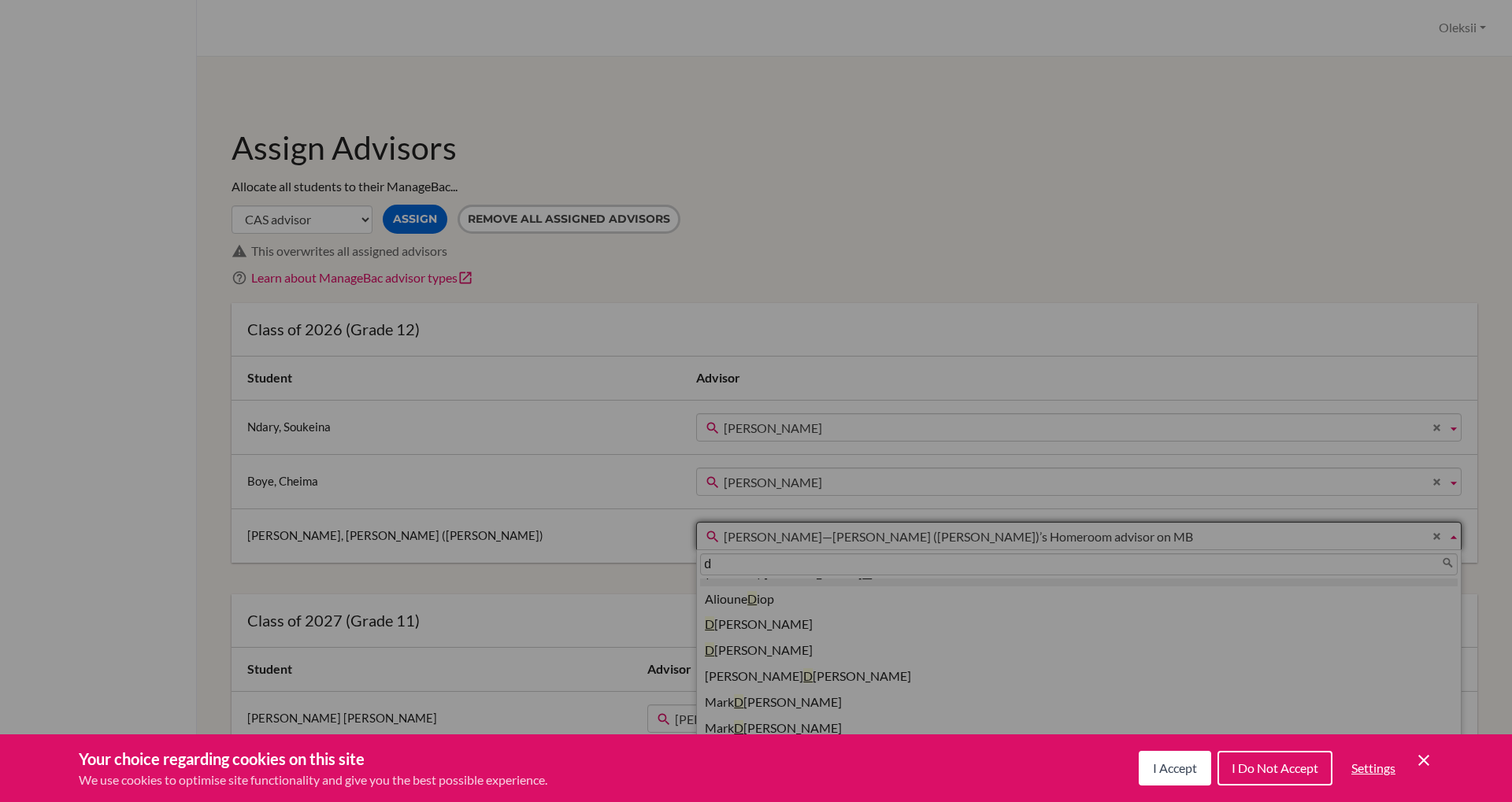
scroll to position [0, 0]
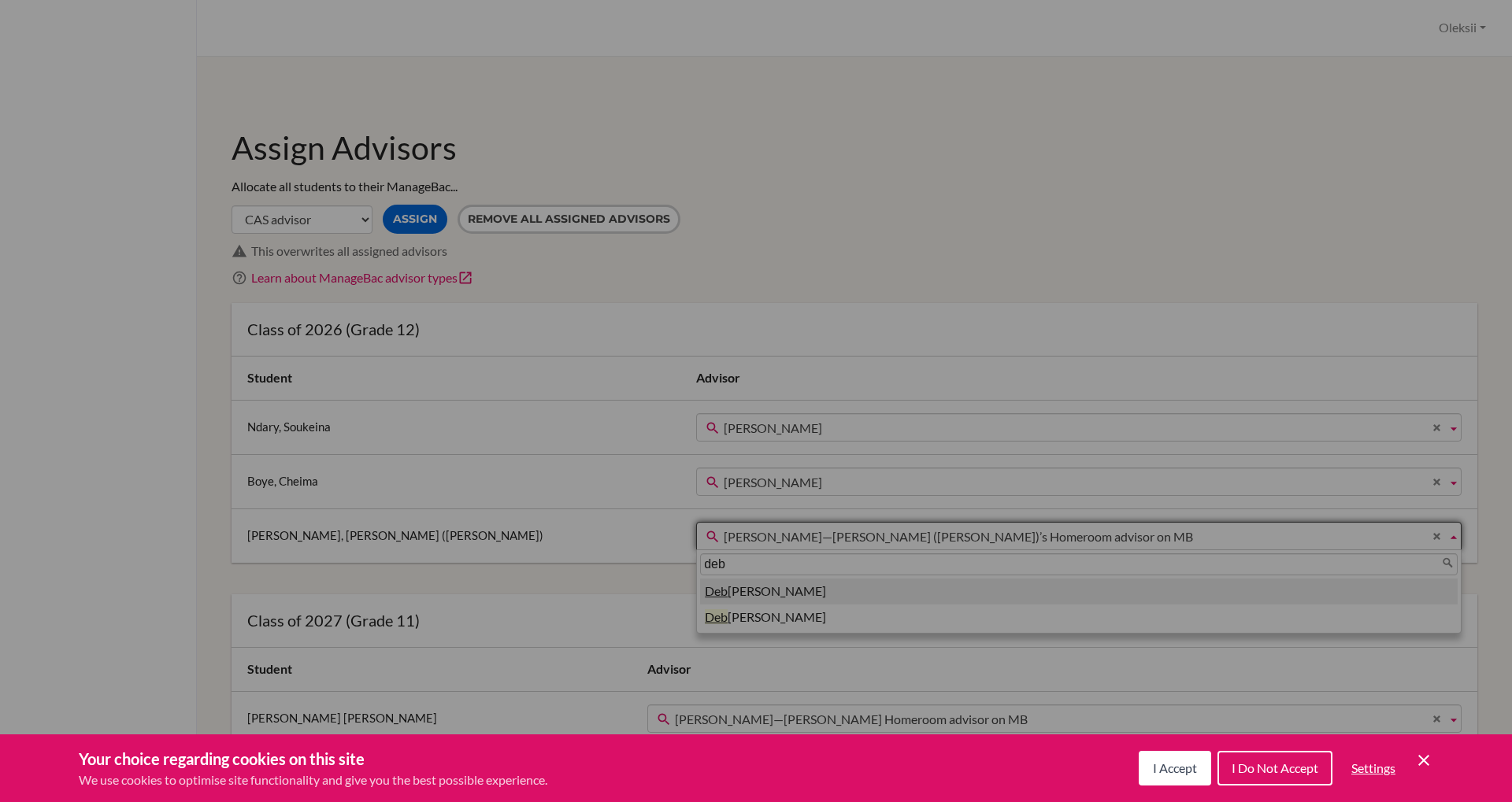
type input "deb"
click at [816, 597] on li "Deb orah Mc Corkle" at bounding box center [1079, 592] width 758 height 26
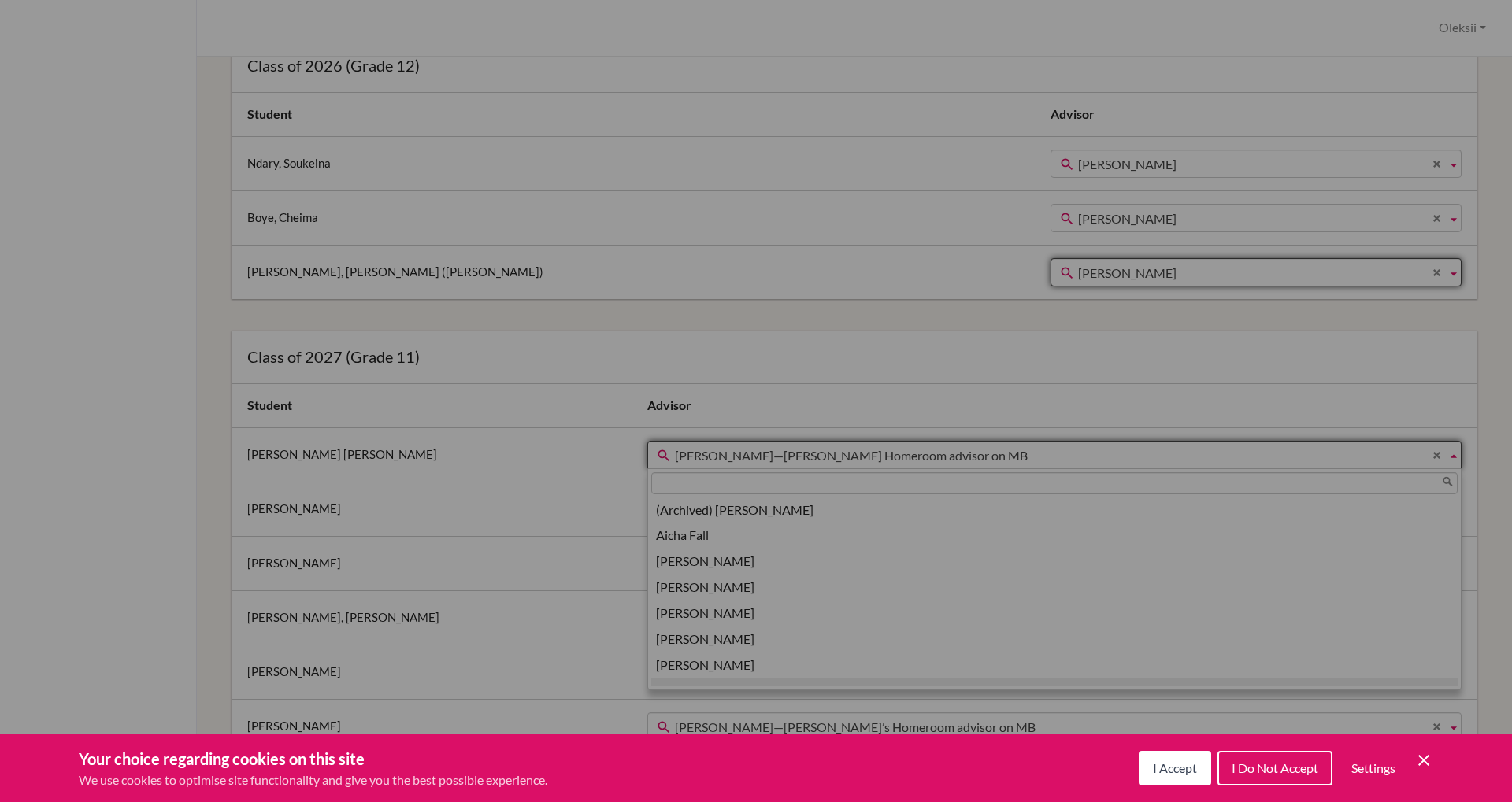
scroll to position [18, 0]
click at [908, 456] on span "Bijou Moyo—Manuel’s Homeroom advisor on MB" at bounding box center [1057, 456] width 766 height 29
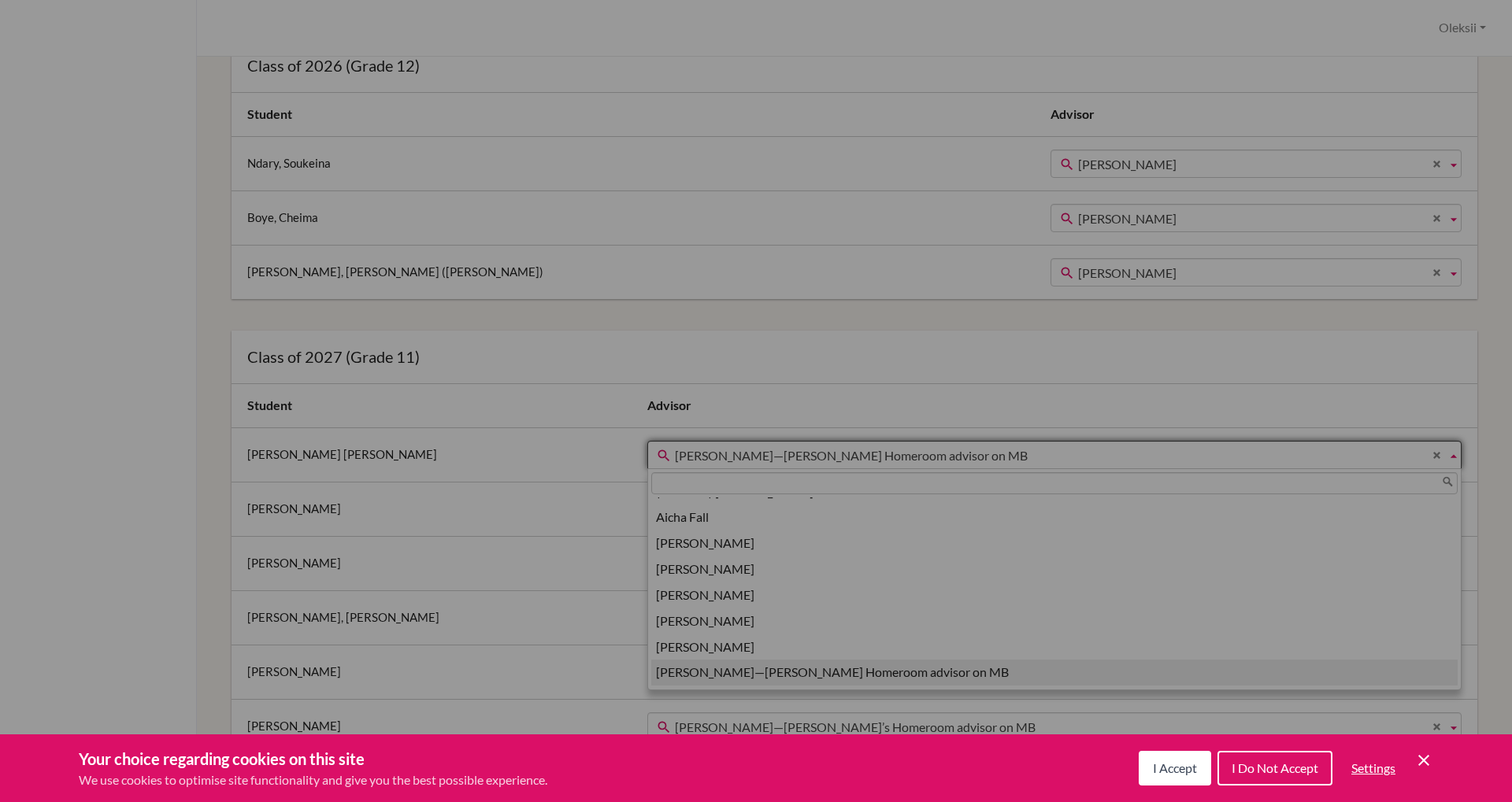
scroll to position [0, 0]
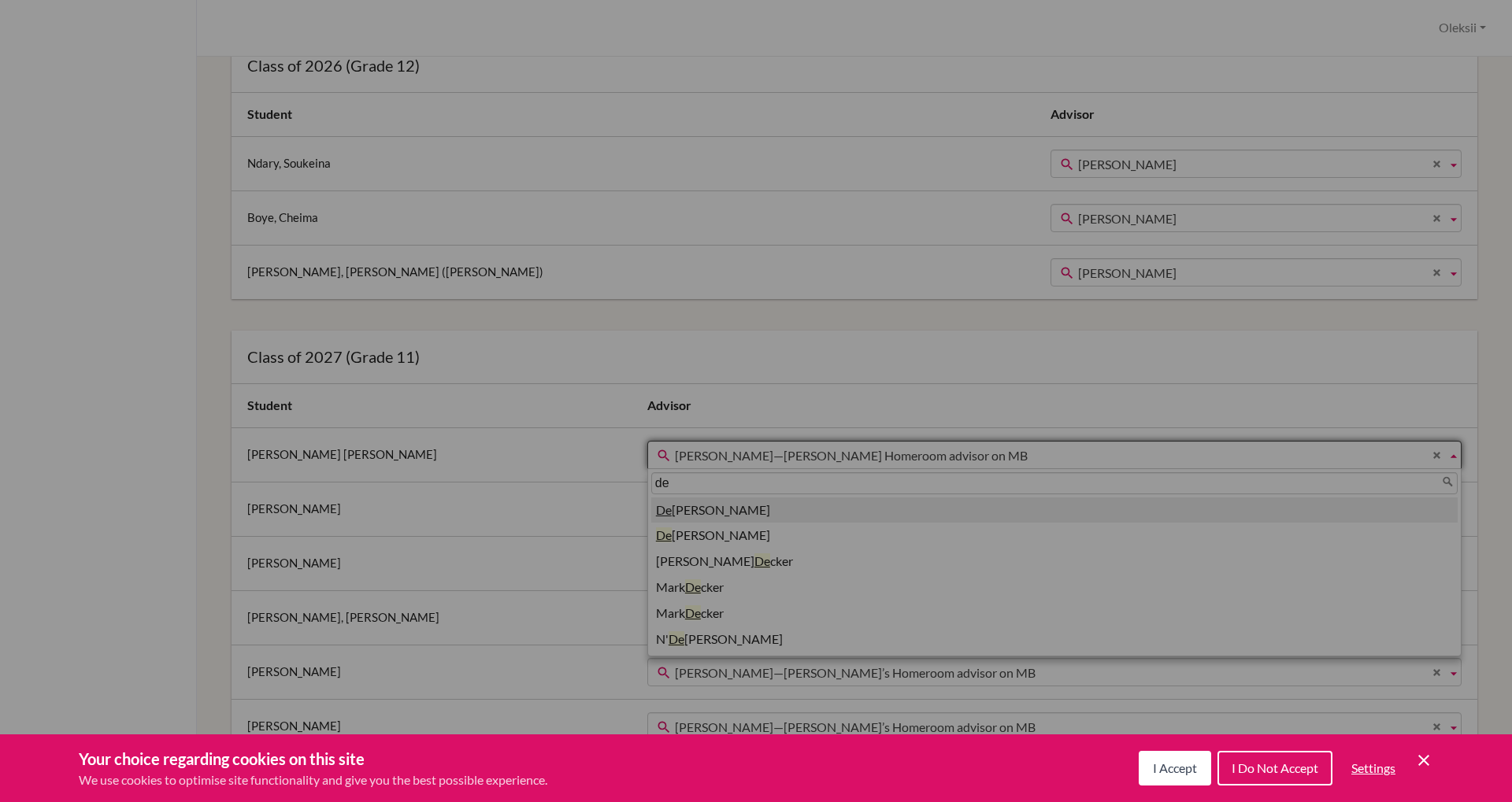
type input "de"
click at [717, 510] on li "De borah Mc Corkle" at bounding box center [1054, 511] width 806 height 26
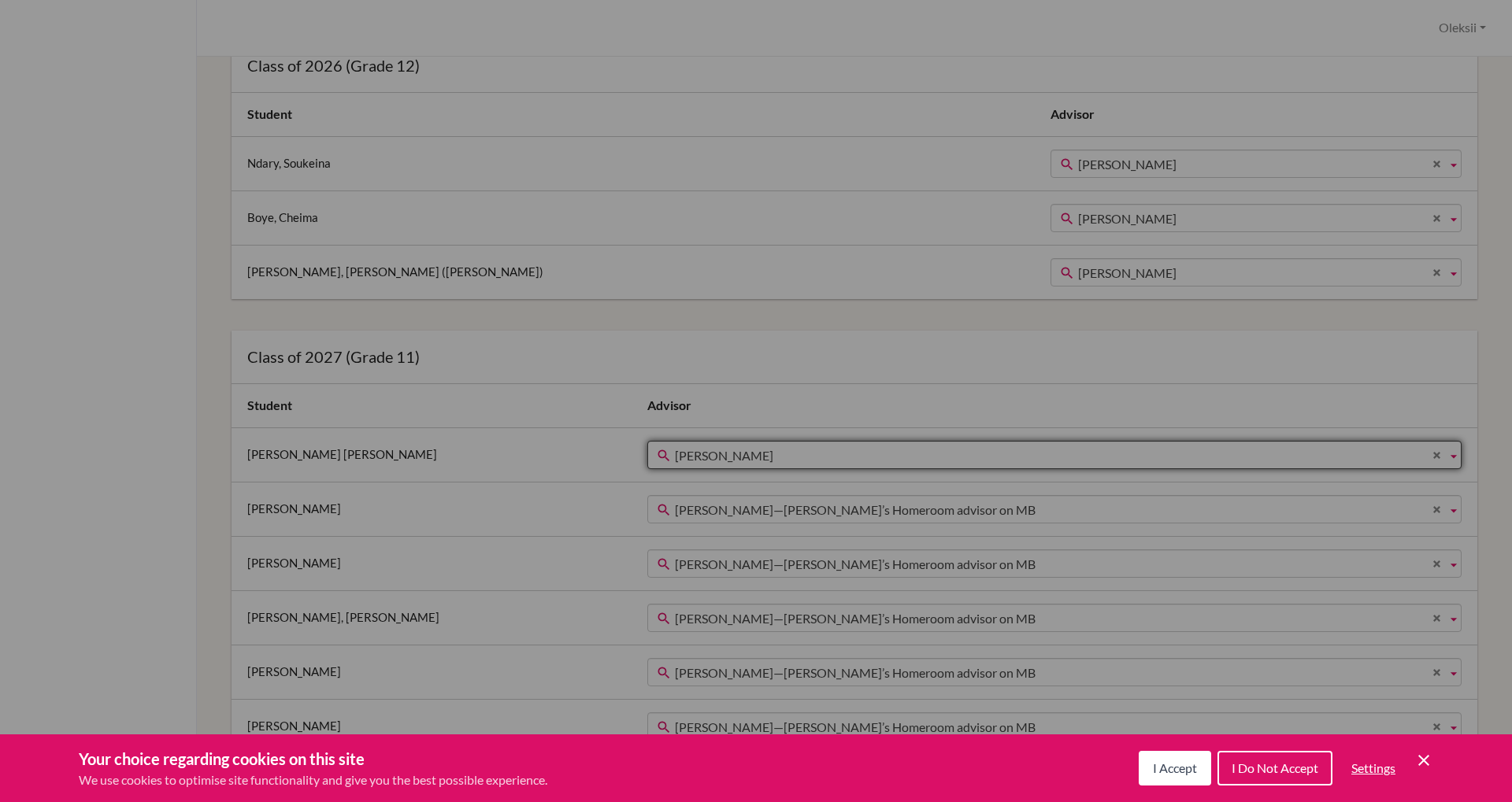
scroll to position [18, 0]
click at [703, 514] on span "Bijou Moyo—Asta’s Homeroom advisor on MB" at bounding box center [1057, 511] width 766 height 29
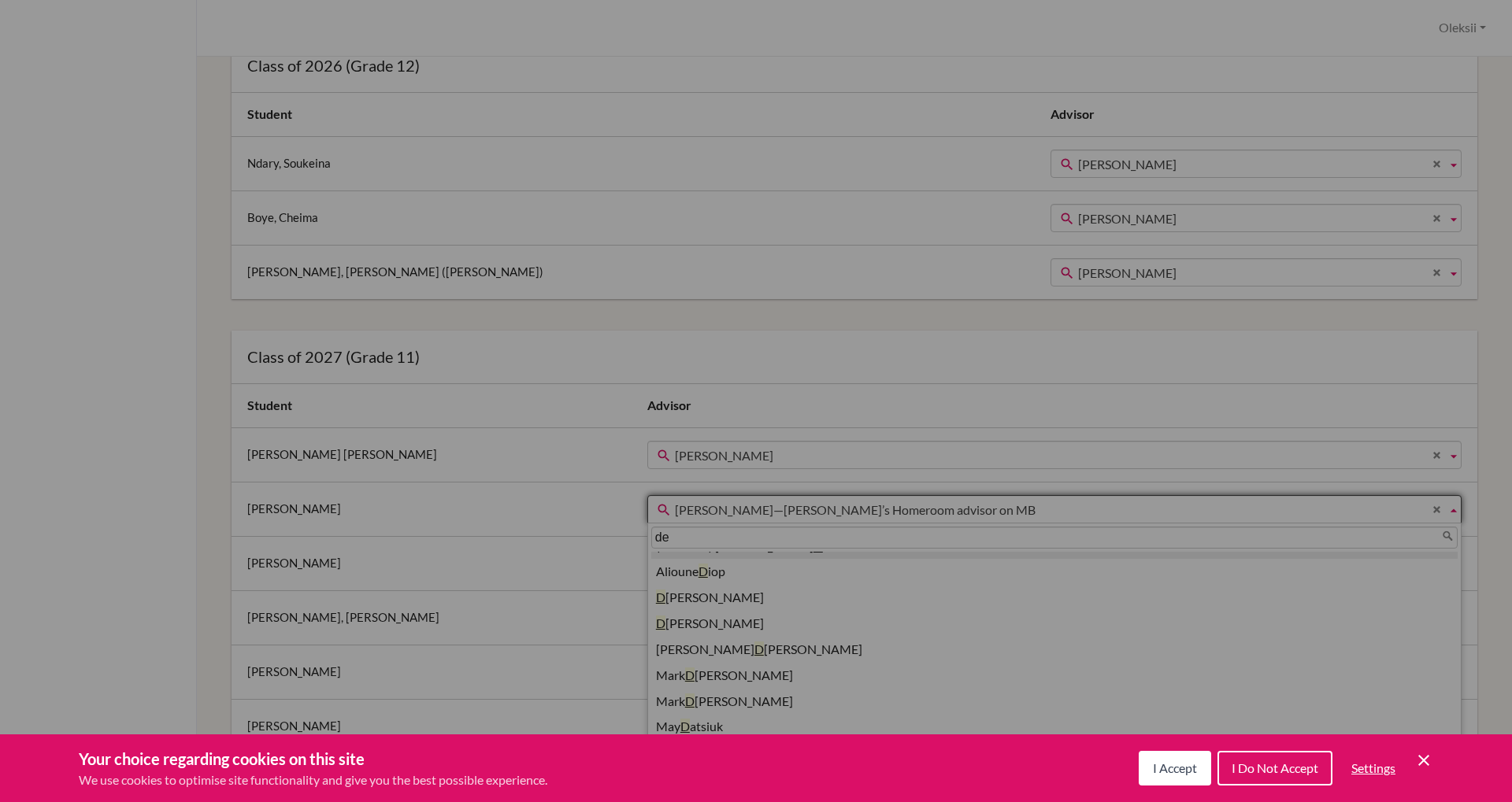
scroll to position [0, 0]
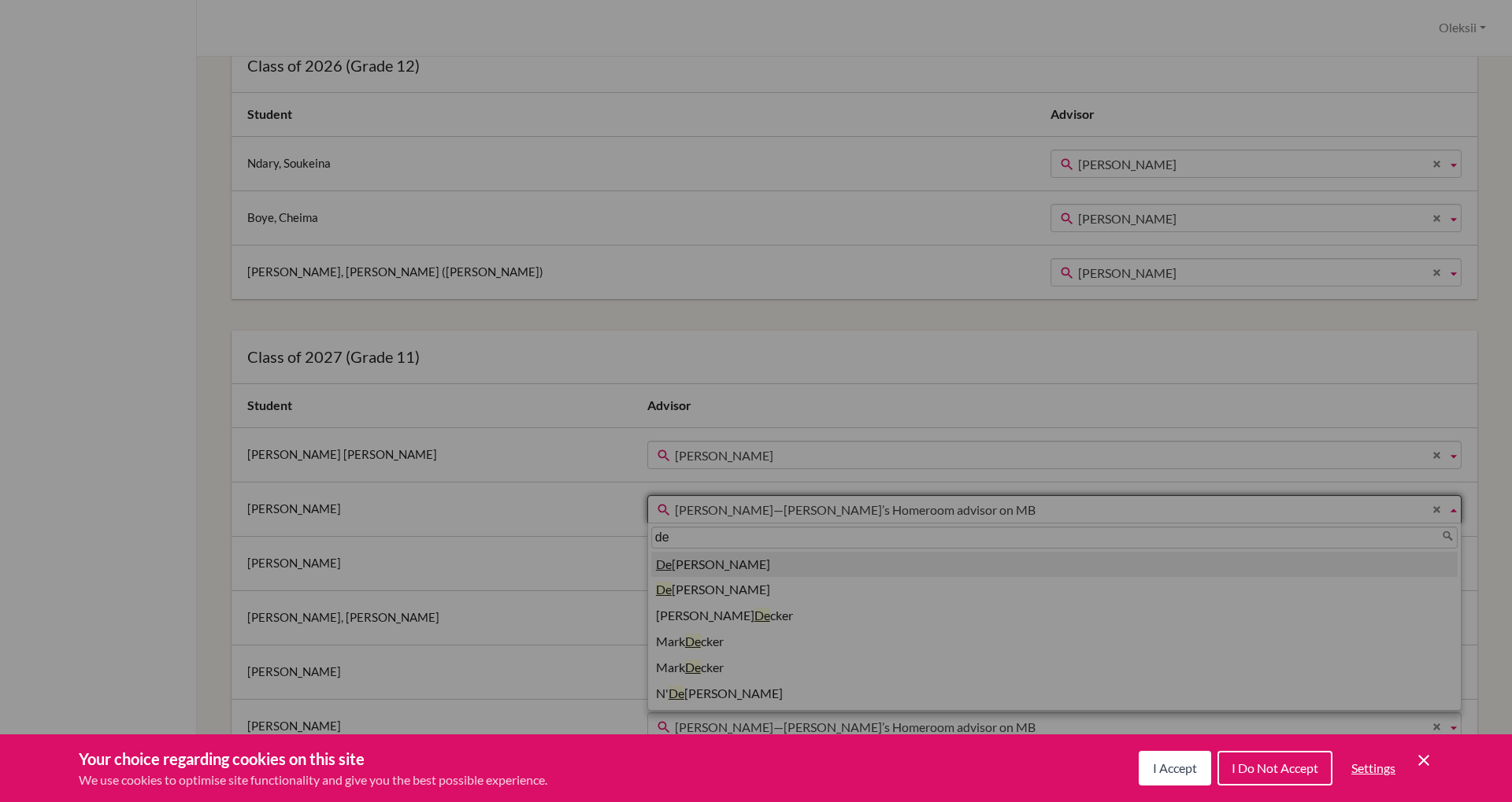
type input "de"
click at [679, 570] on li "De borah Mc Corkle" at bounding box center [1054, 565] width 806 height 26
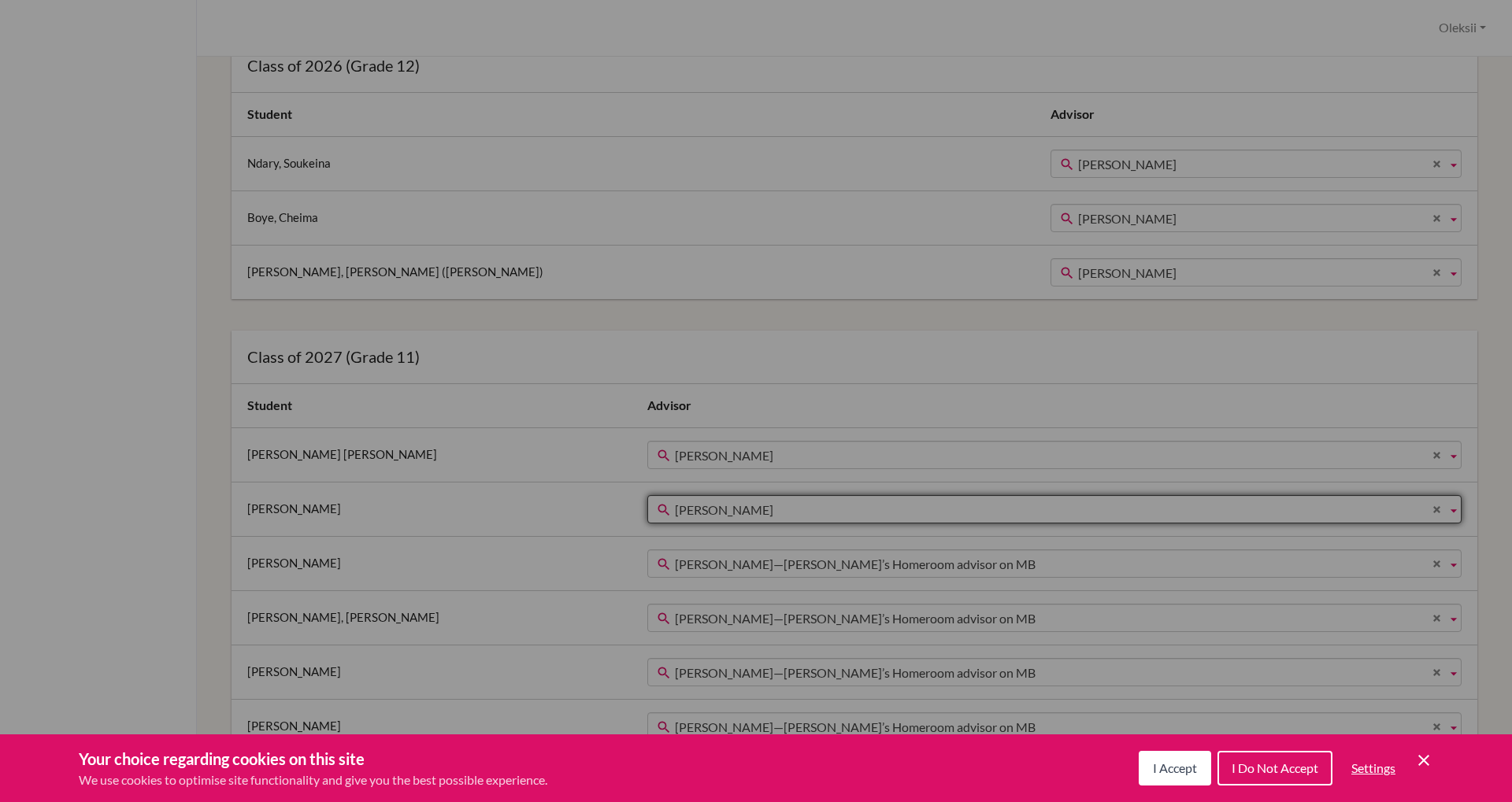
scroll to position [18, 0]
click at [671, 577] on div "Bijou Moyo—Denise’s Homeroom advisor on MB Bi jou Moyo—Denise’s Homeroom adviso…" at bounding box center [1055, 564] width 814 height 29
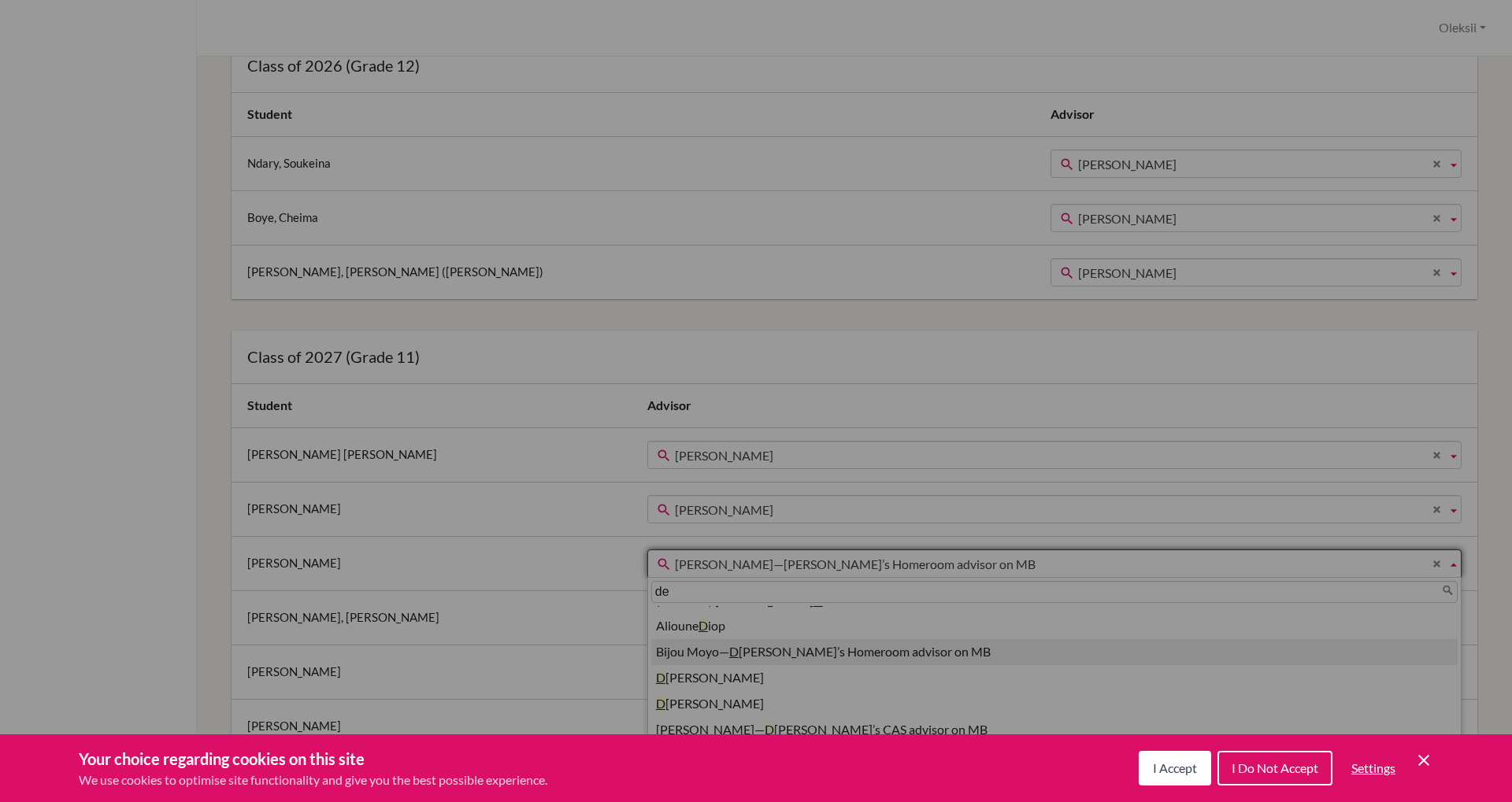
scroll to position [0, 0]
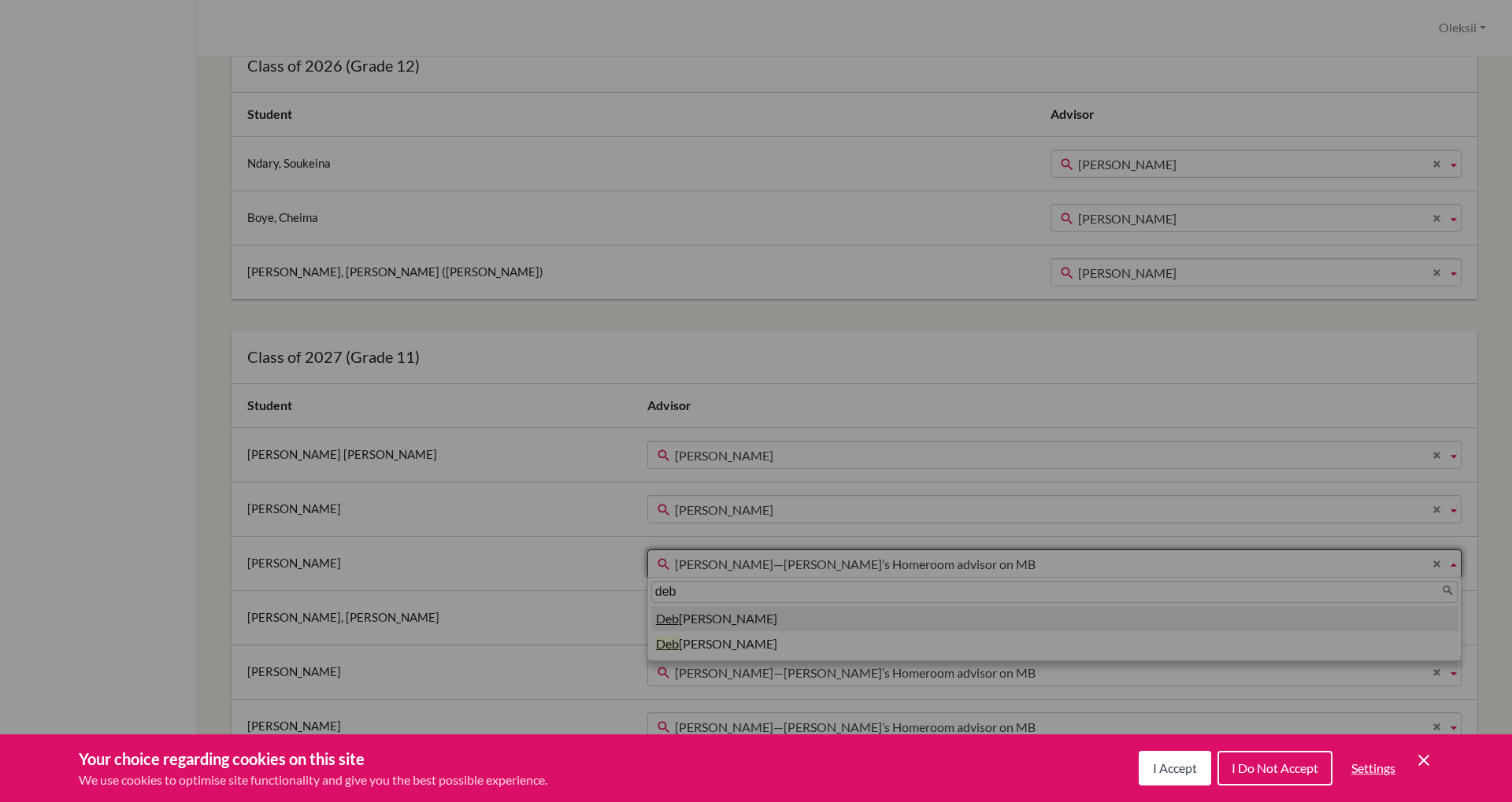
type input "deb"
click at [653, 620] on li "Deb orah Mc Corkle" at bounding box center [1054, 619] width 806 height 26
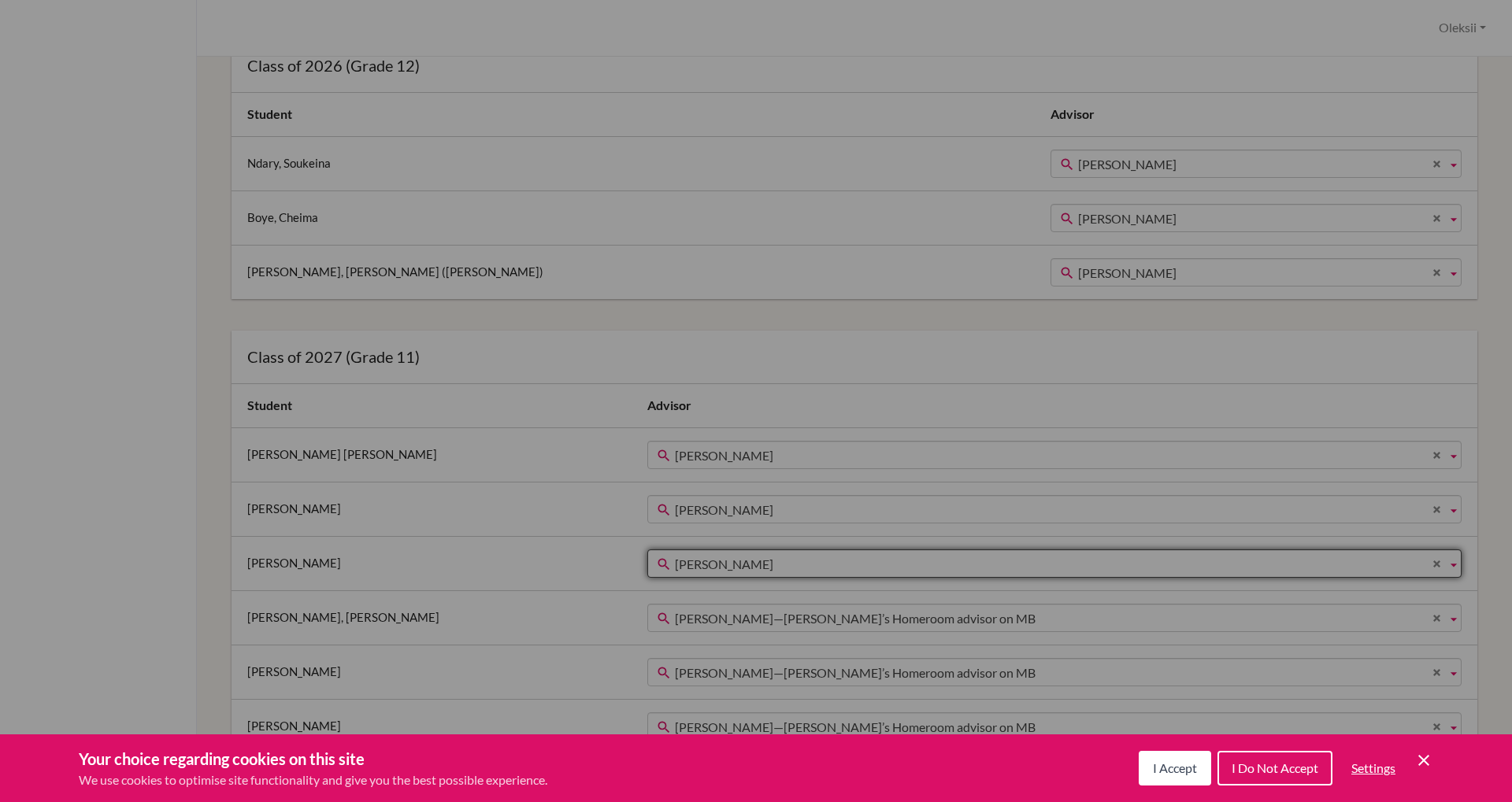
scroll to position [18, 0]
click at [675, 620] on span "Bijou Moyo—Abdallahi’s Homeroom advisor on MB" at bounding box center [1057, 619] width 766 height 29
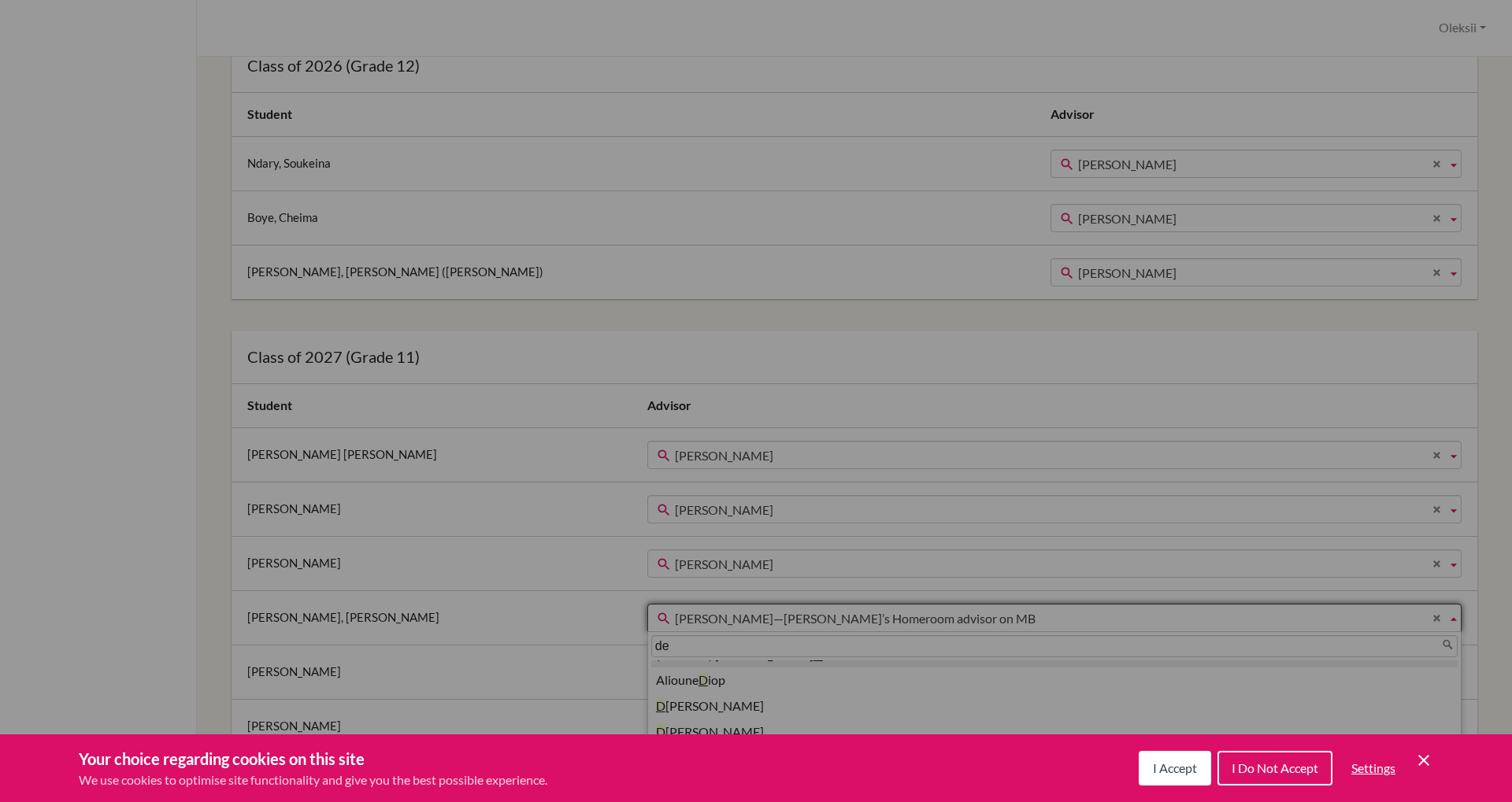
scroll to position [0, 0]
type input "de"
click at [679, 675] on li "De borah Mc Corkle" at bounding box center [1054, 673] width 806 height 26
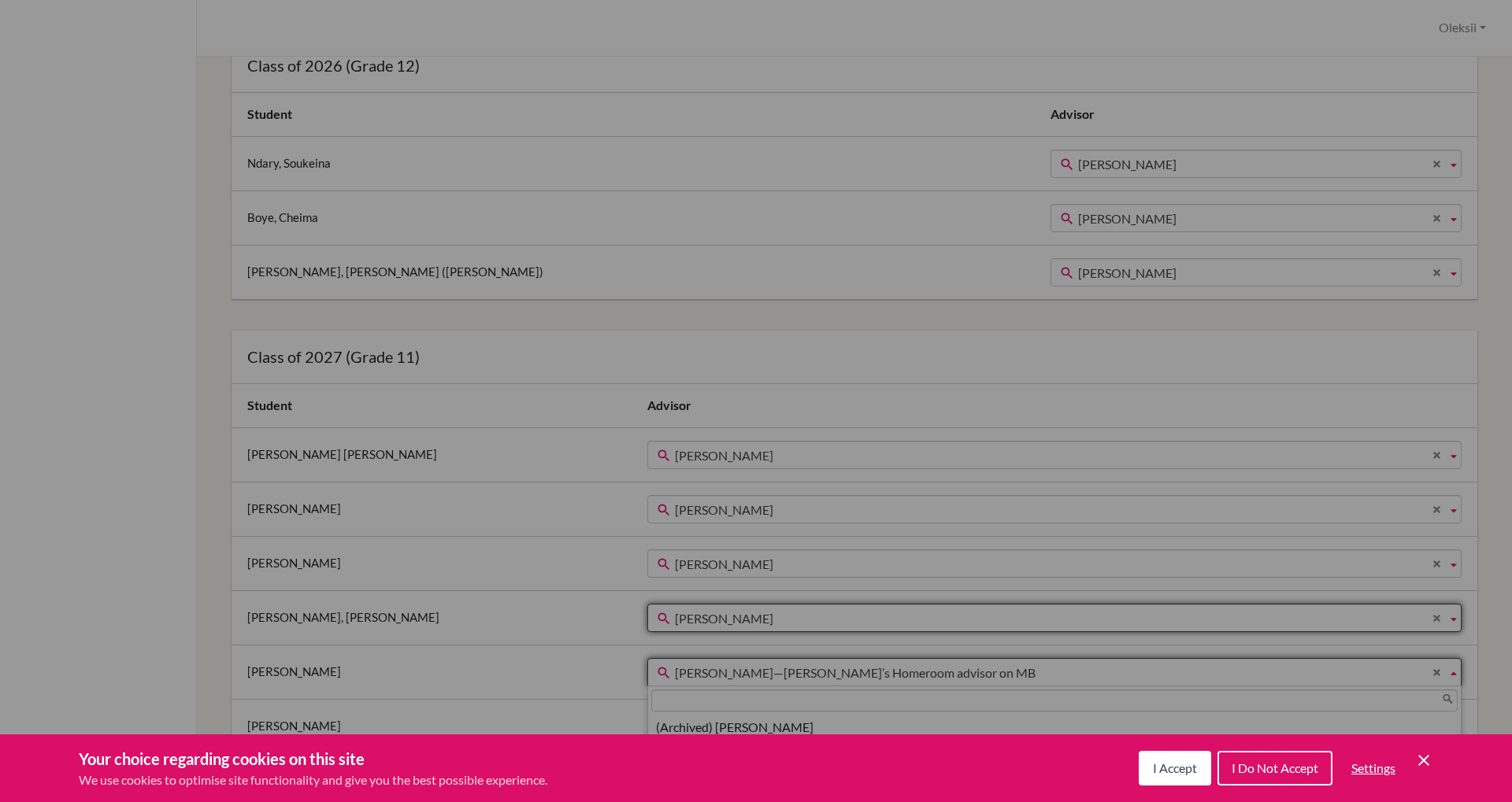
scroll to position [18, 0]
click at [675, 672] on span "Bijou Moyo—Adam’s Homeroom advisor on MB" at bounding box center [1057, 673] width 766 height 29
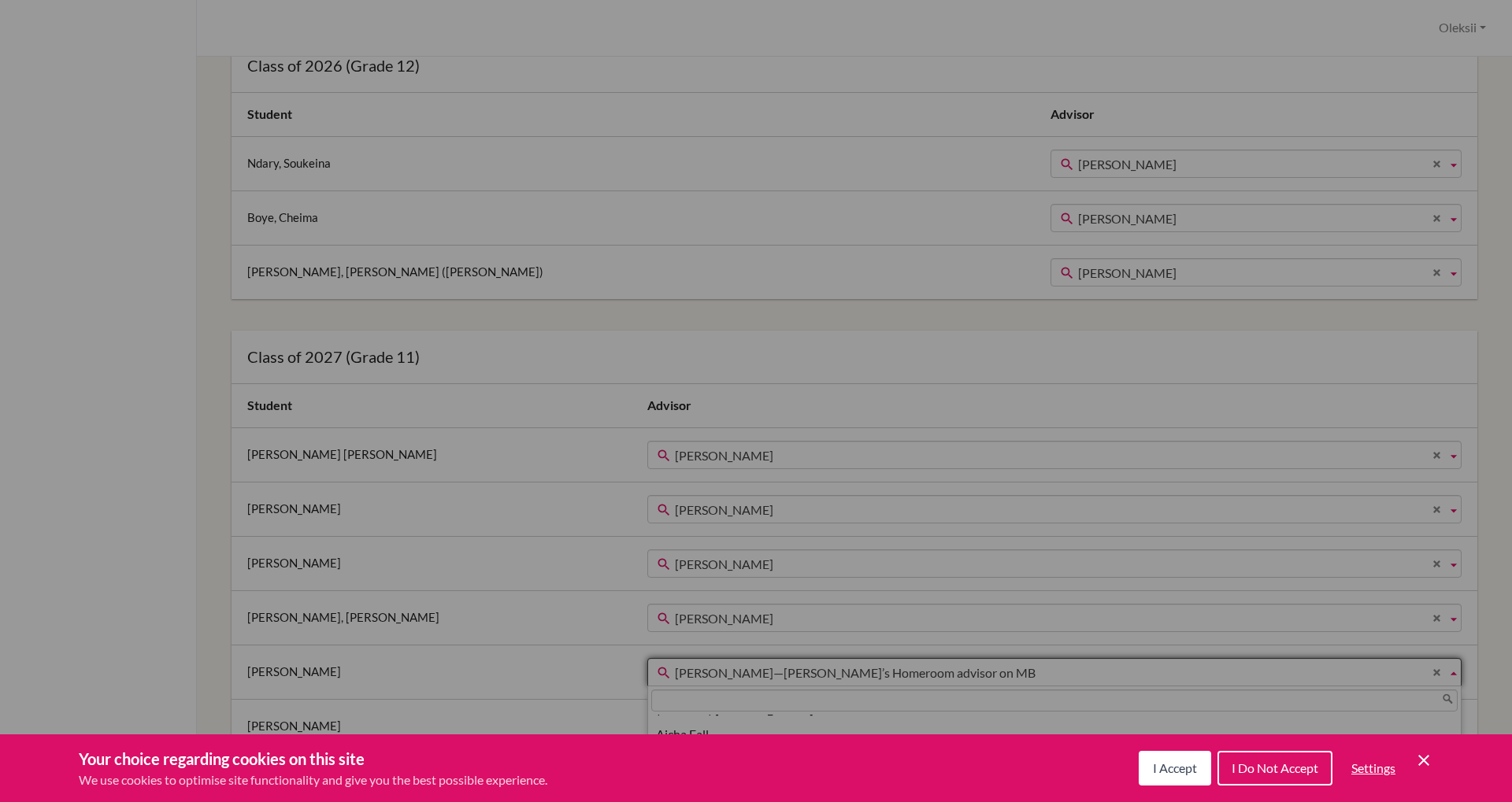
scroll to position [0, 0]
type input "de"
click at [661, 730] on li "De borah Mc Corkle" at bounding box center [1054, 728] width 806 height 26
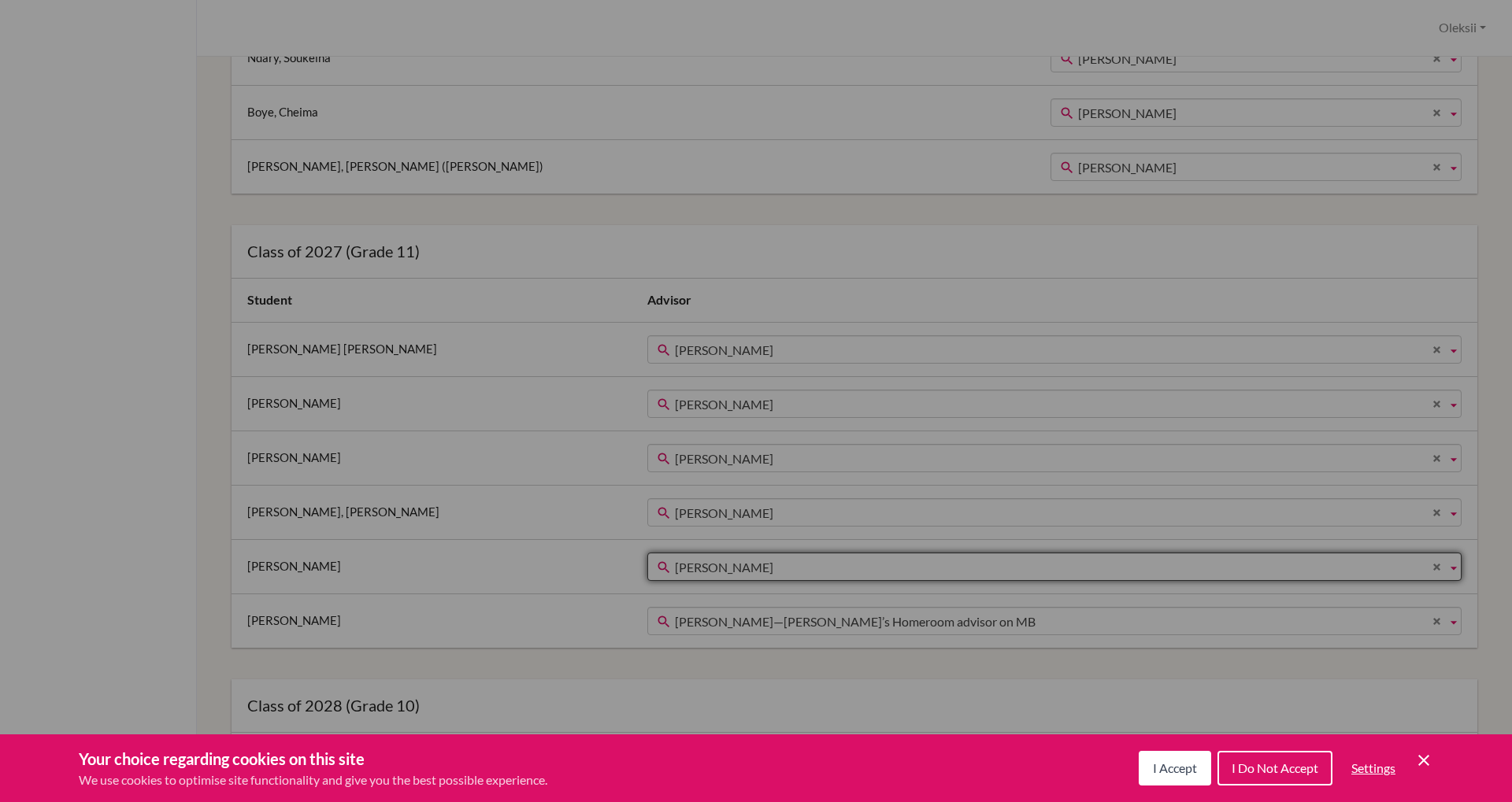
scroll to position [18, 0]
click at [681, 616] on span "Bijou Moyo—Cheikh’s Homeroom advisor on MB" at bounding box center [1057, 622] width 766 height 29
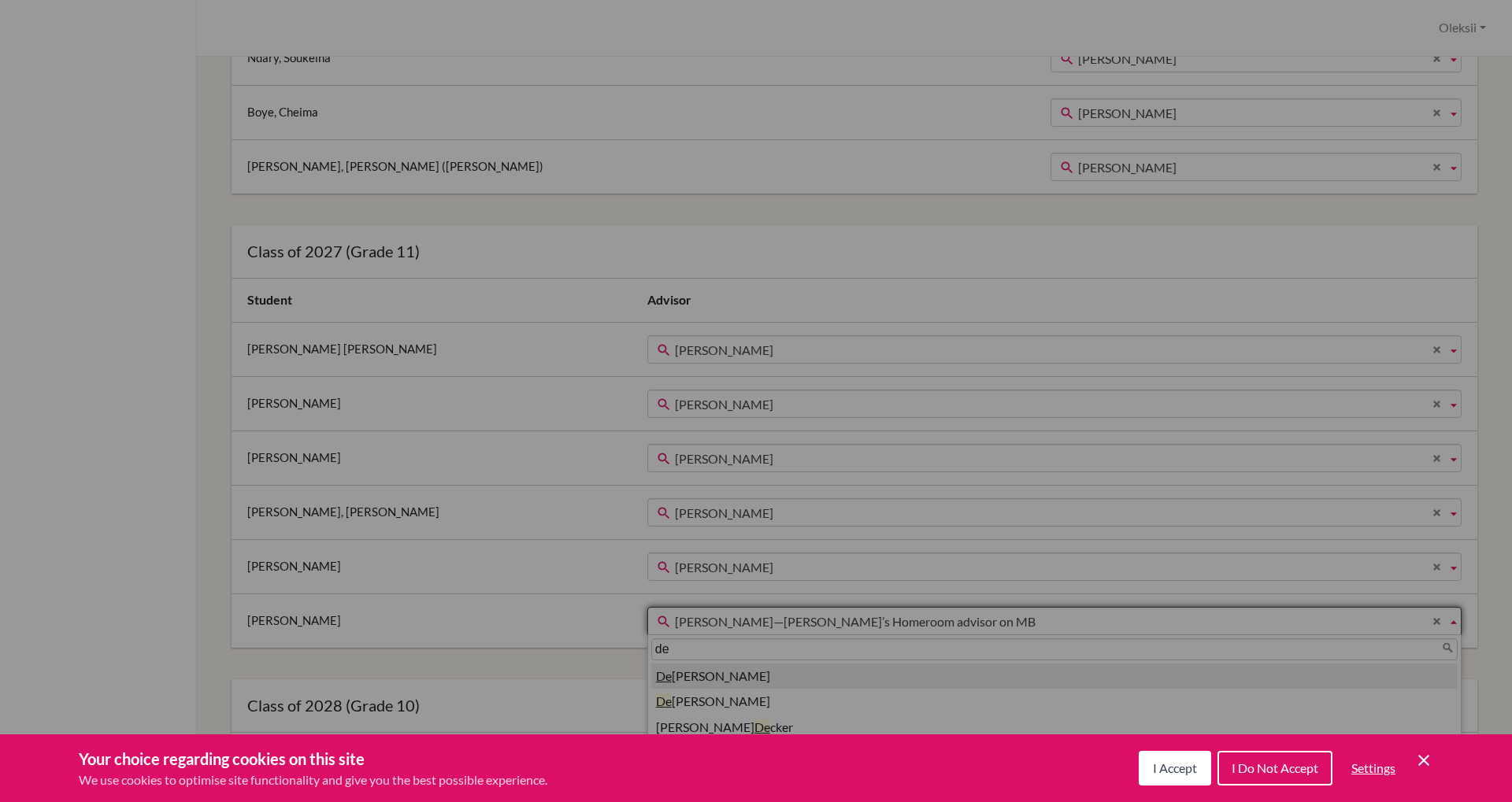
type input "de"
click at [667, 679] on li "De borah Mc Corkle" at bounding box center [1054, 676] width 806 height 26
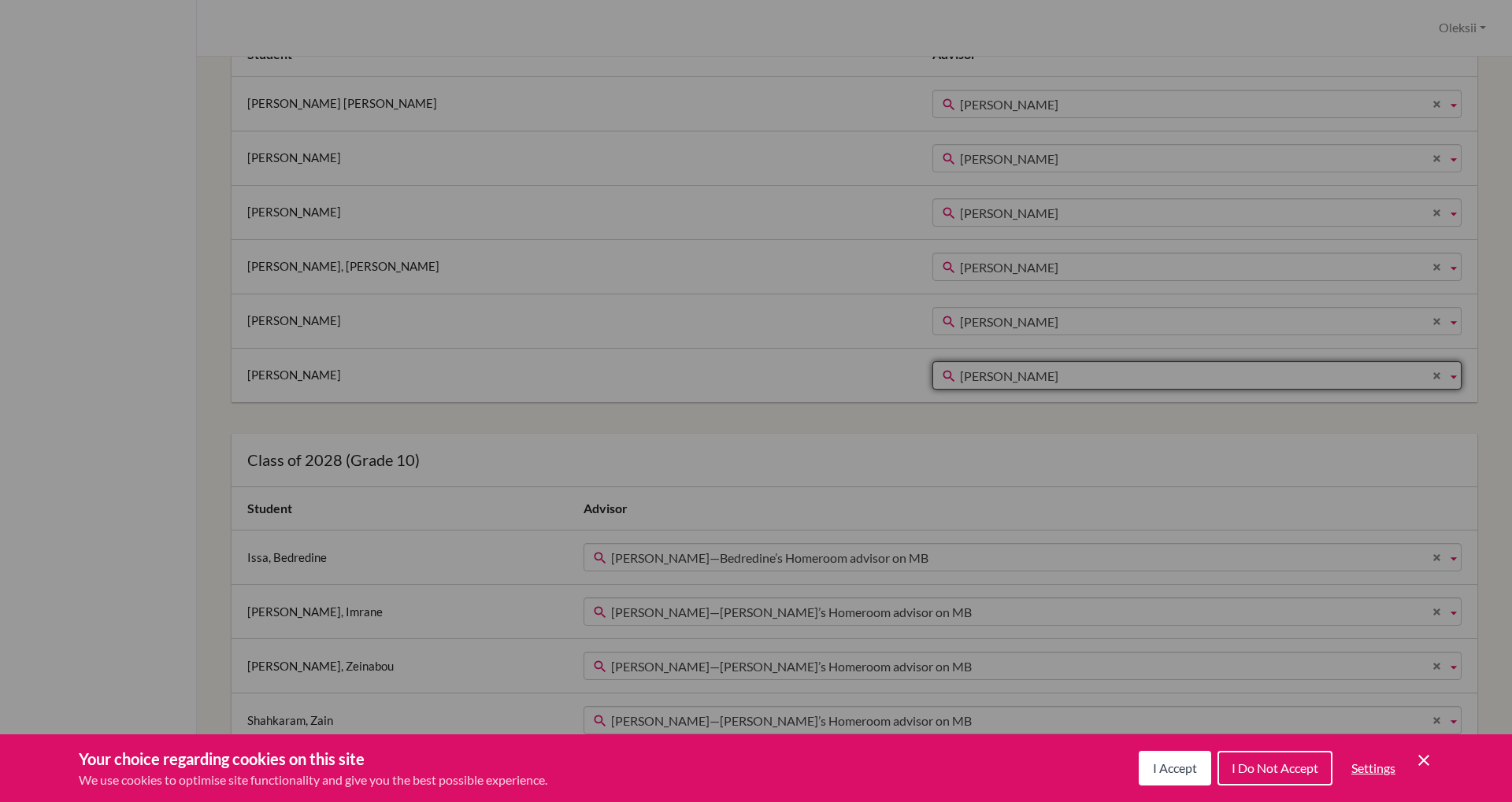
scroll to position [820, 0]
click at [750, 557] on span "Robert Price—Bedredine’s Homeroom advisor on MB" at bounding box center [1025, 558] width 829 height 29
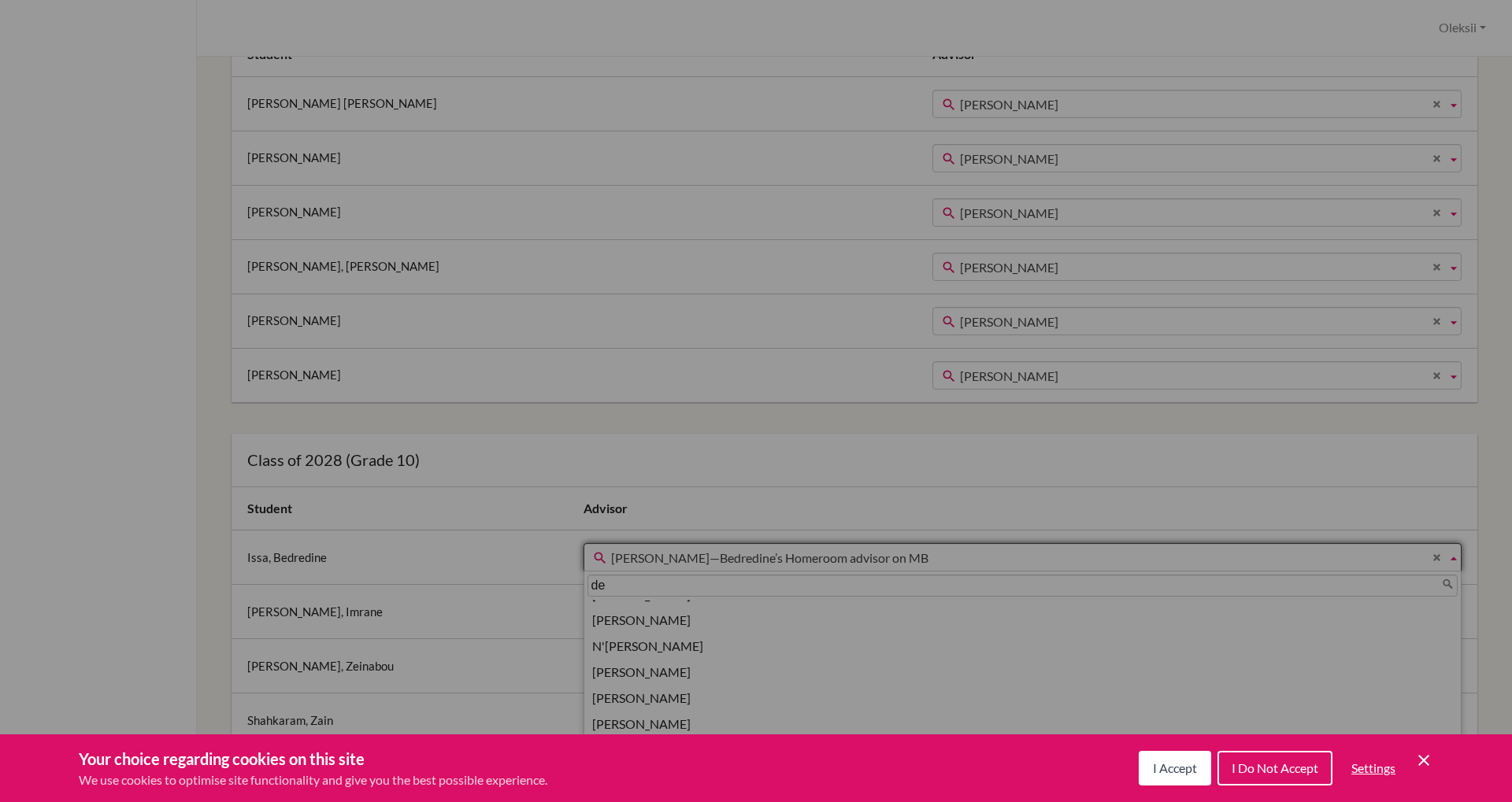
scroll to position [0, 0]
type input "de"
click at [715, 616] on li "De borah Mc Corkle" at bounding box center [1022, 612] width 870 height 26
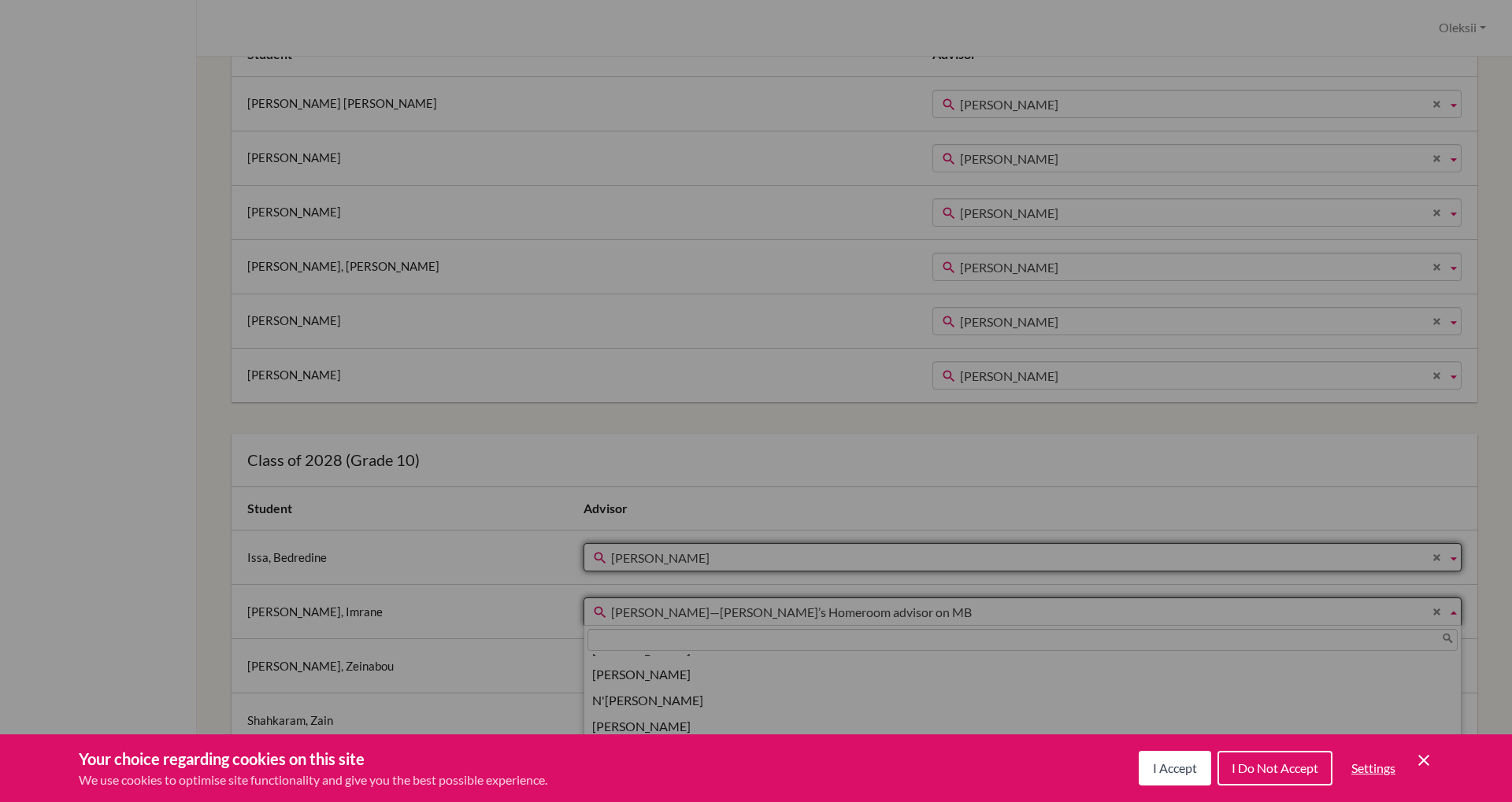
click at [709, 619] on span "Robert Price—Imrane’s Homeroom advisor on MB" at bounding box center [1025, 612] width 829 height 29
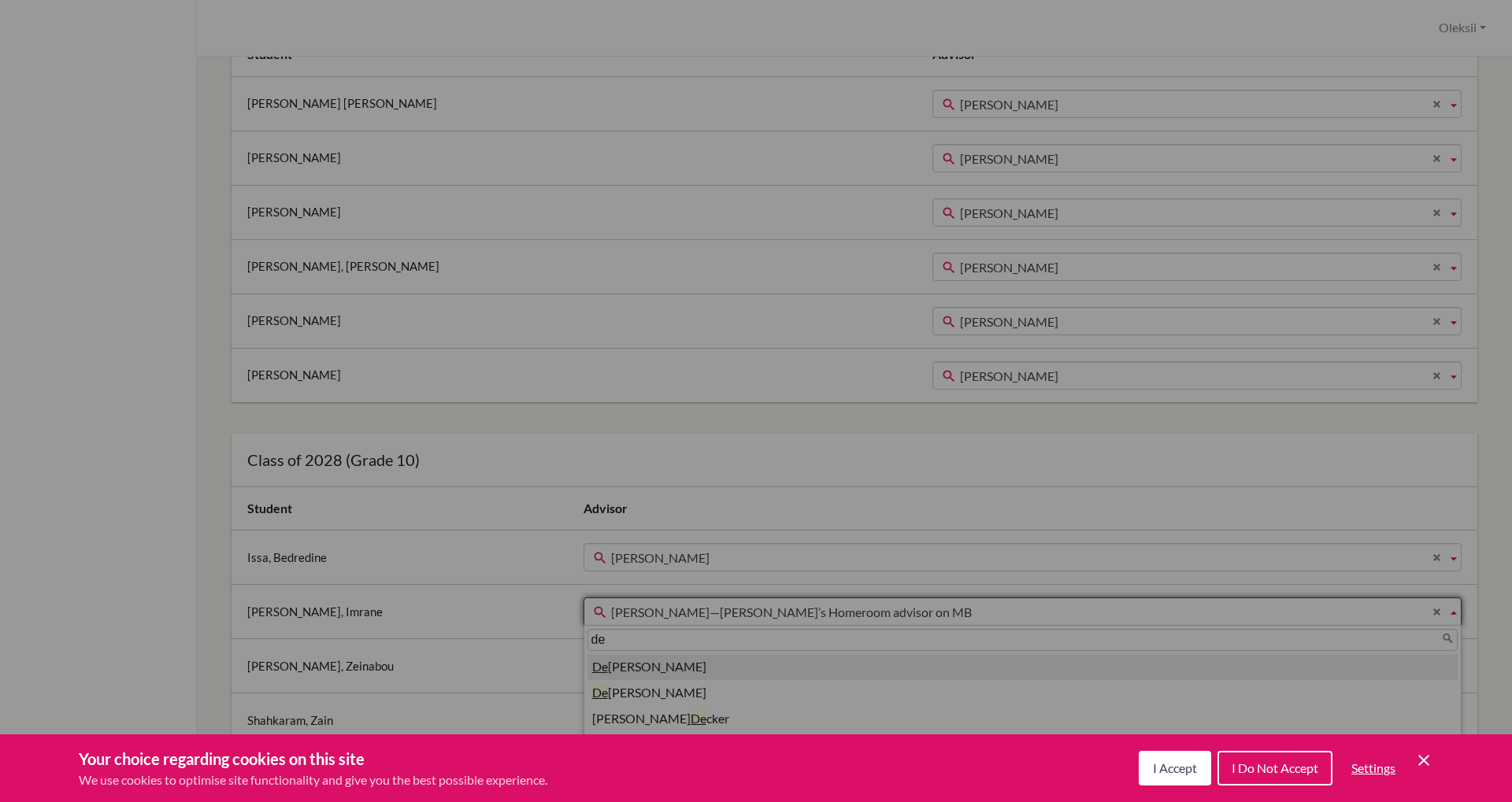
type input "de"
click at [660, 669] on li "De borah Mc Corkle" at bounding box center [1022, 667] width 870 height 26
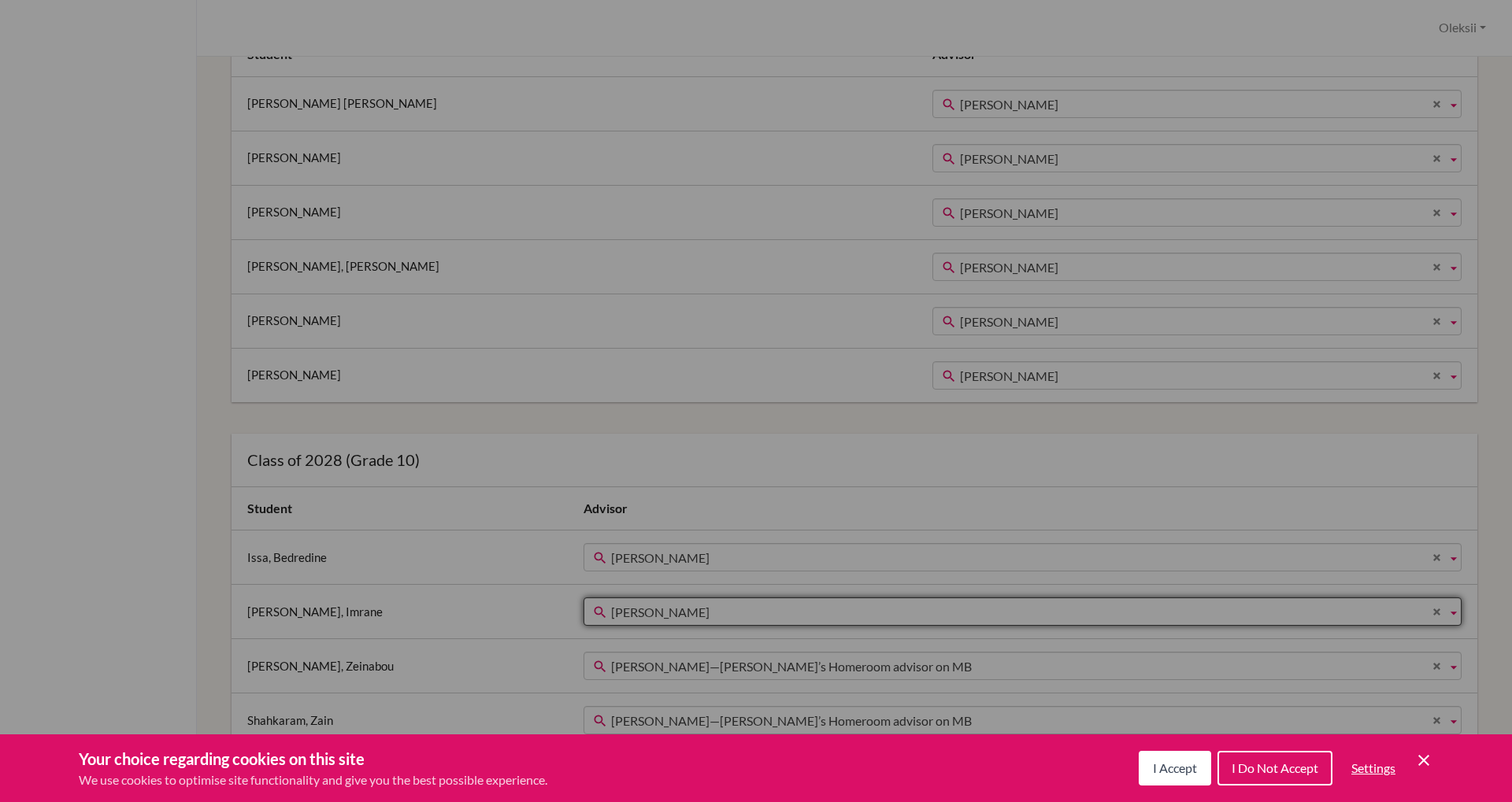
scroll to position [820, 0]
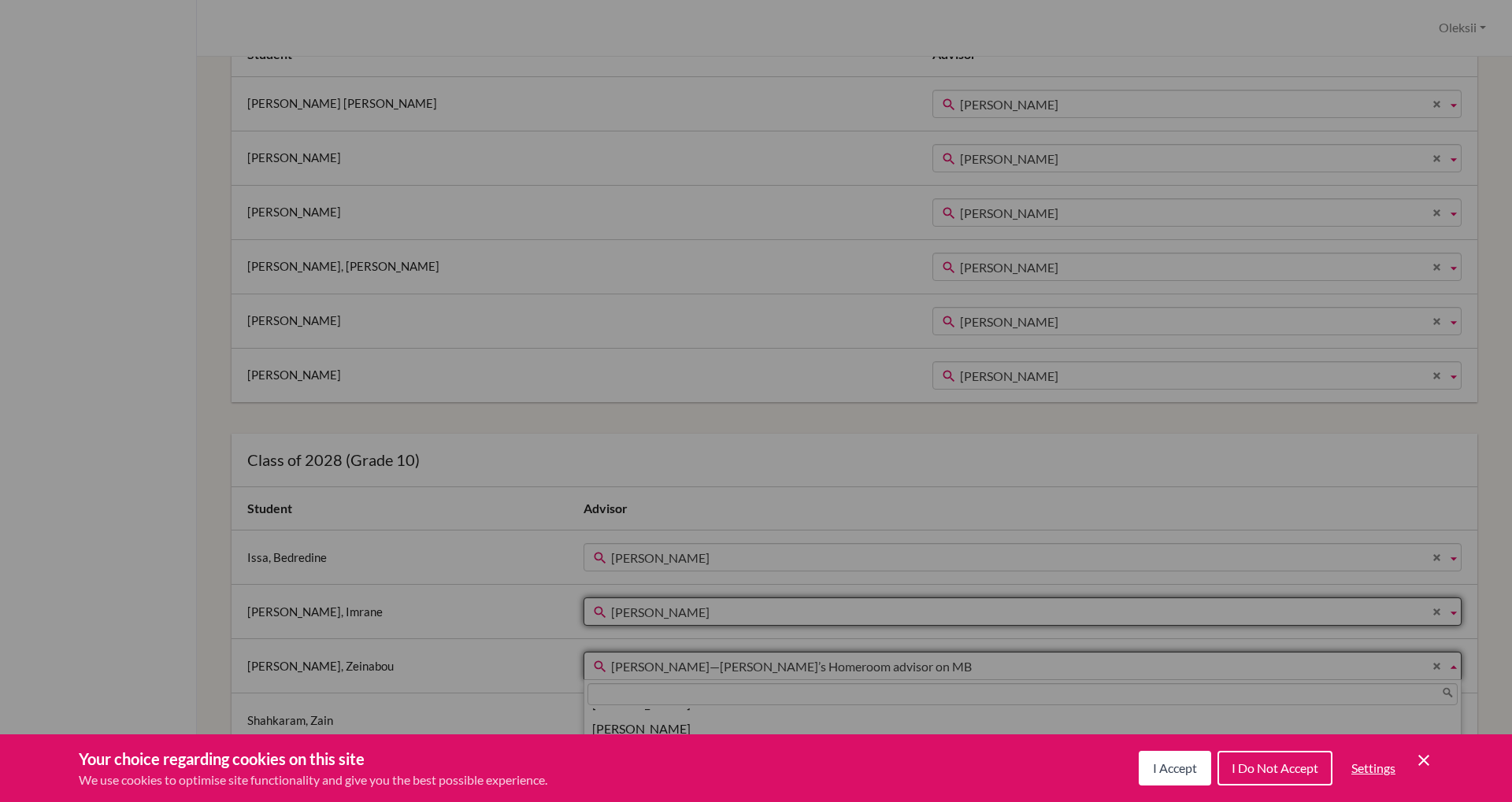
click at [660, 668] on span "Robert Price—Zeinabou’s Homeroom advisor on MB" at bounding box center [1025, 667] width 829 height 29
type input "de"
click at [648, 726] on li "De borah Mc Corkle" at bounding box center [1022, 722] width 870 height 26
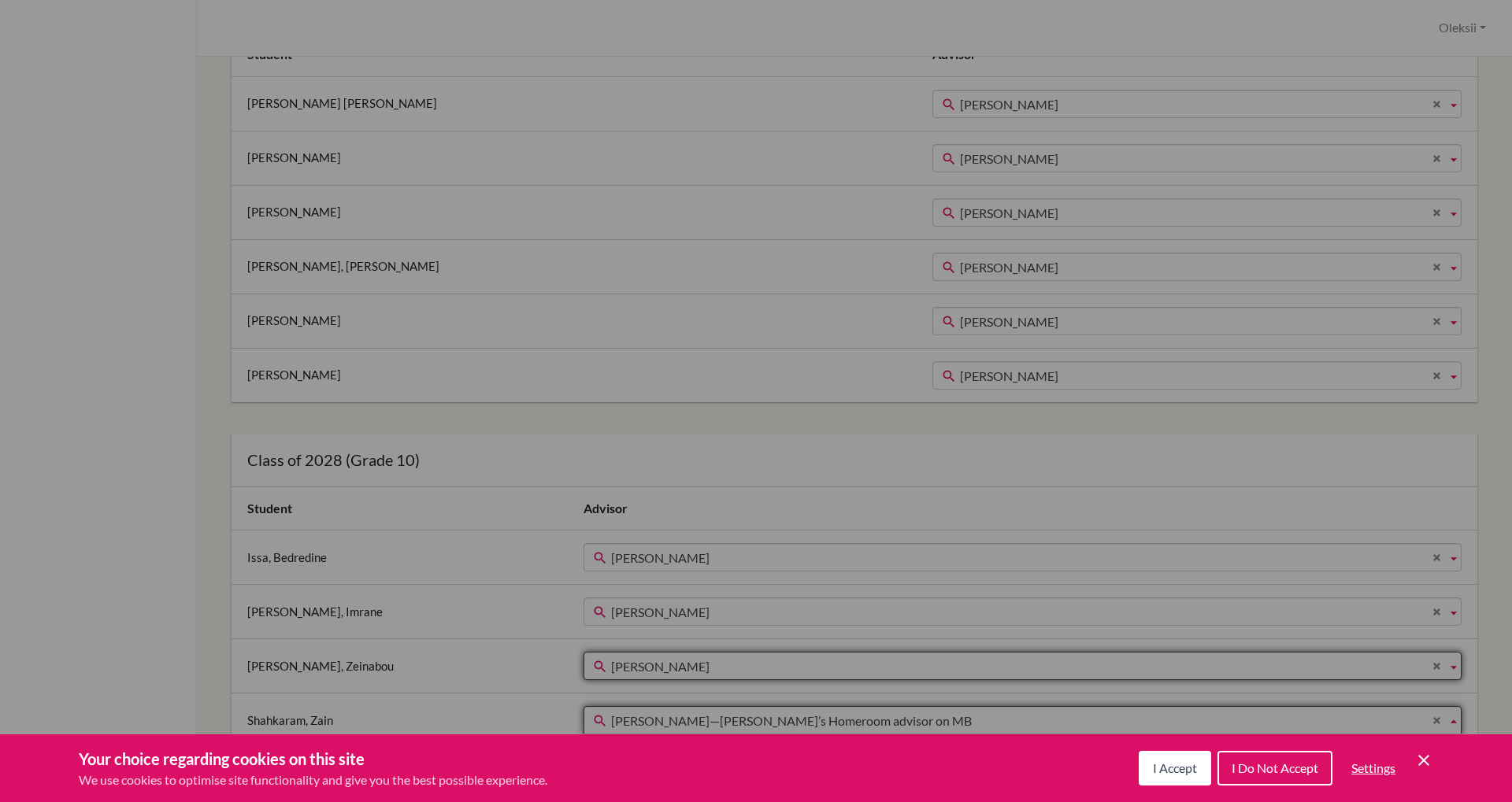
click at [653, 725] on span "Robert Price—Zain’s Homeroom advisor on MB" at bounding box center [1025, 722] width 829 height 29
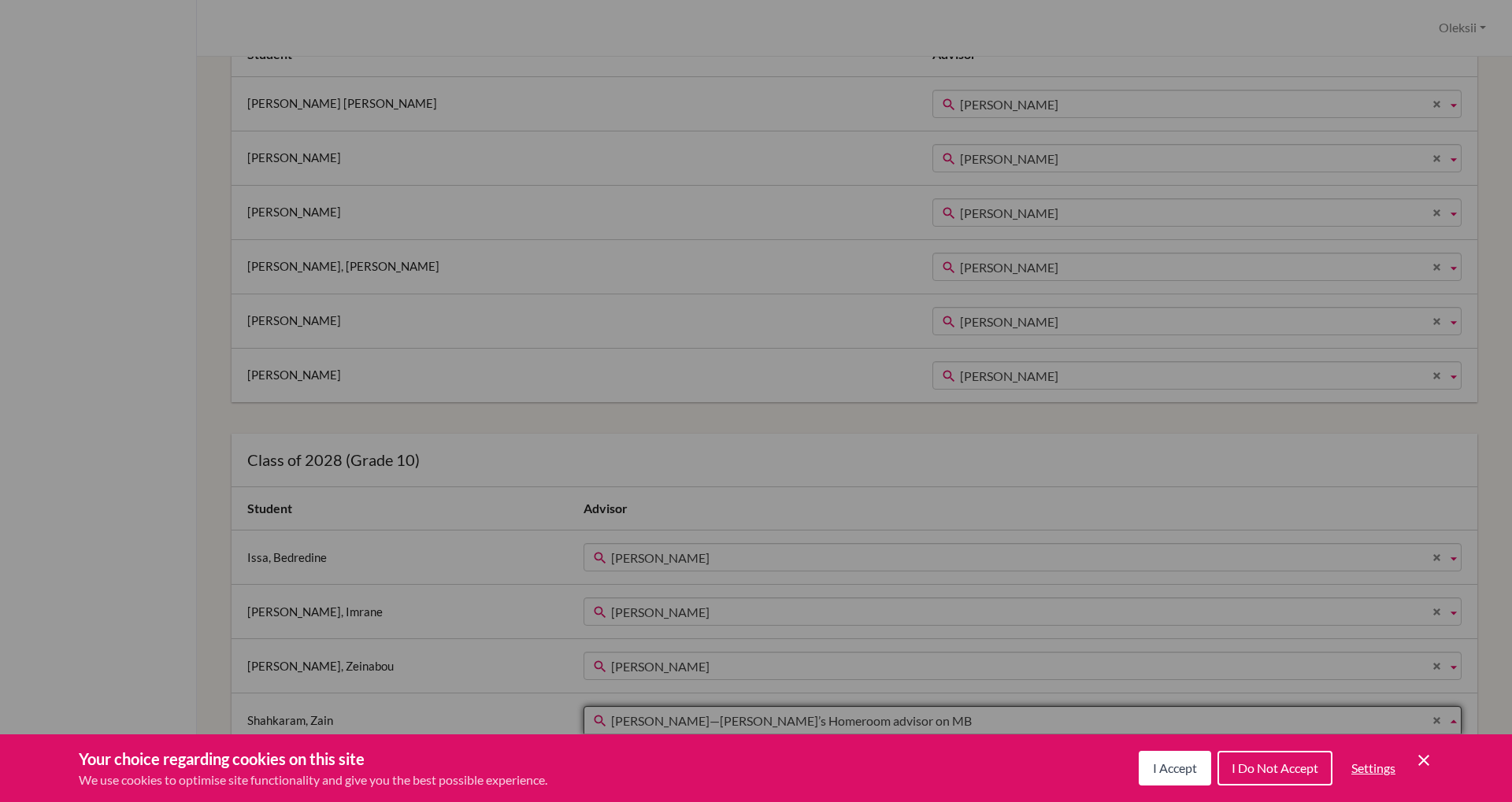
type input "de"
click at [657, 779] on li "De borah Mc Corkle" at bounding box center [1022, 776] width 870 height 26
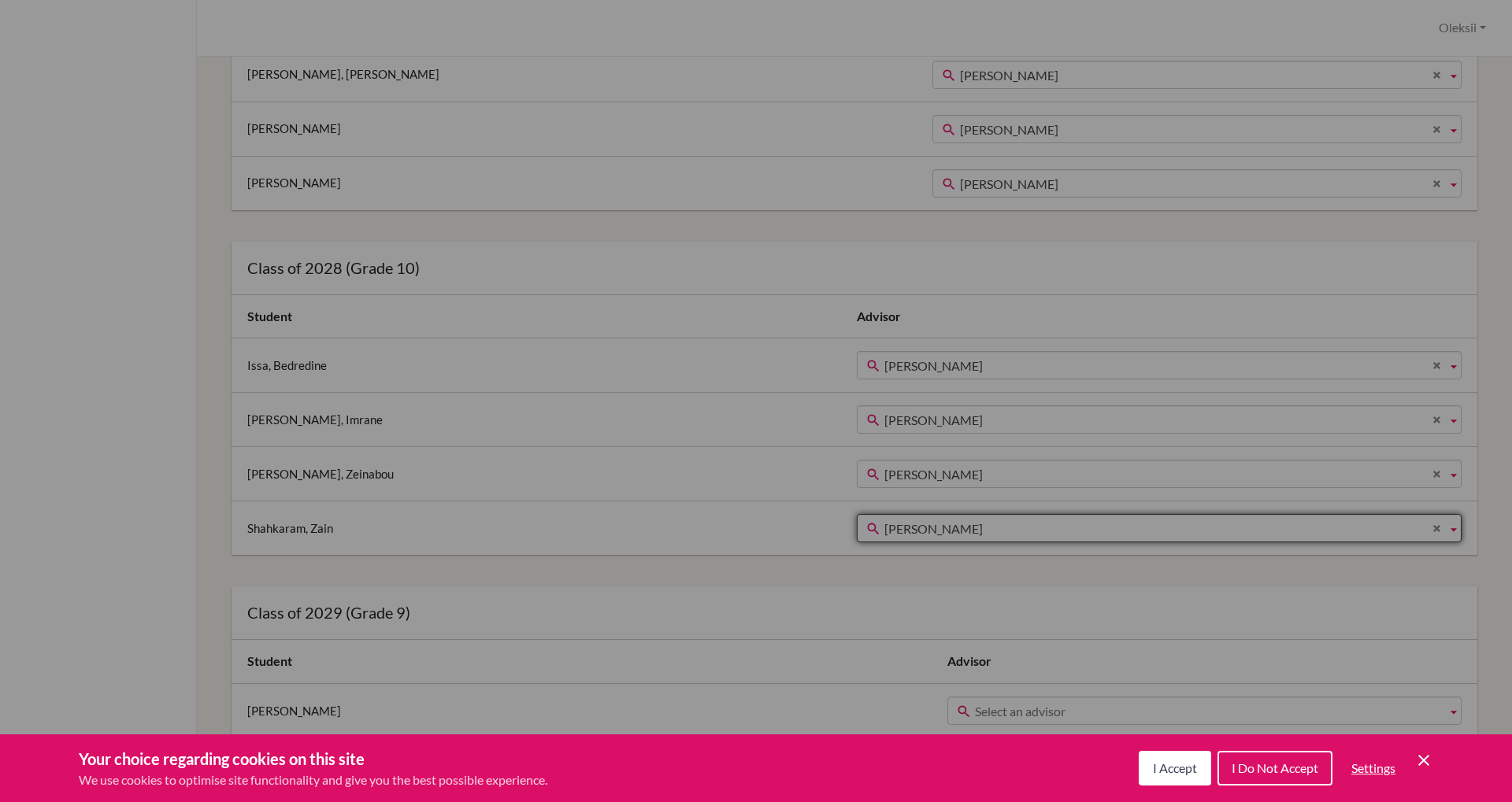
scroll to position [855, 0]
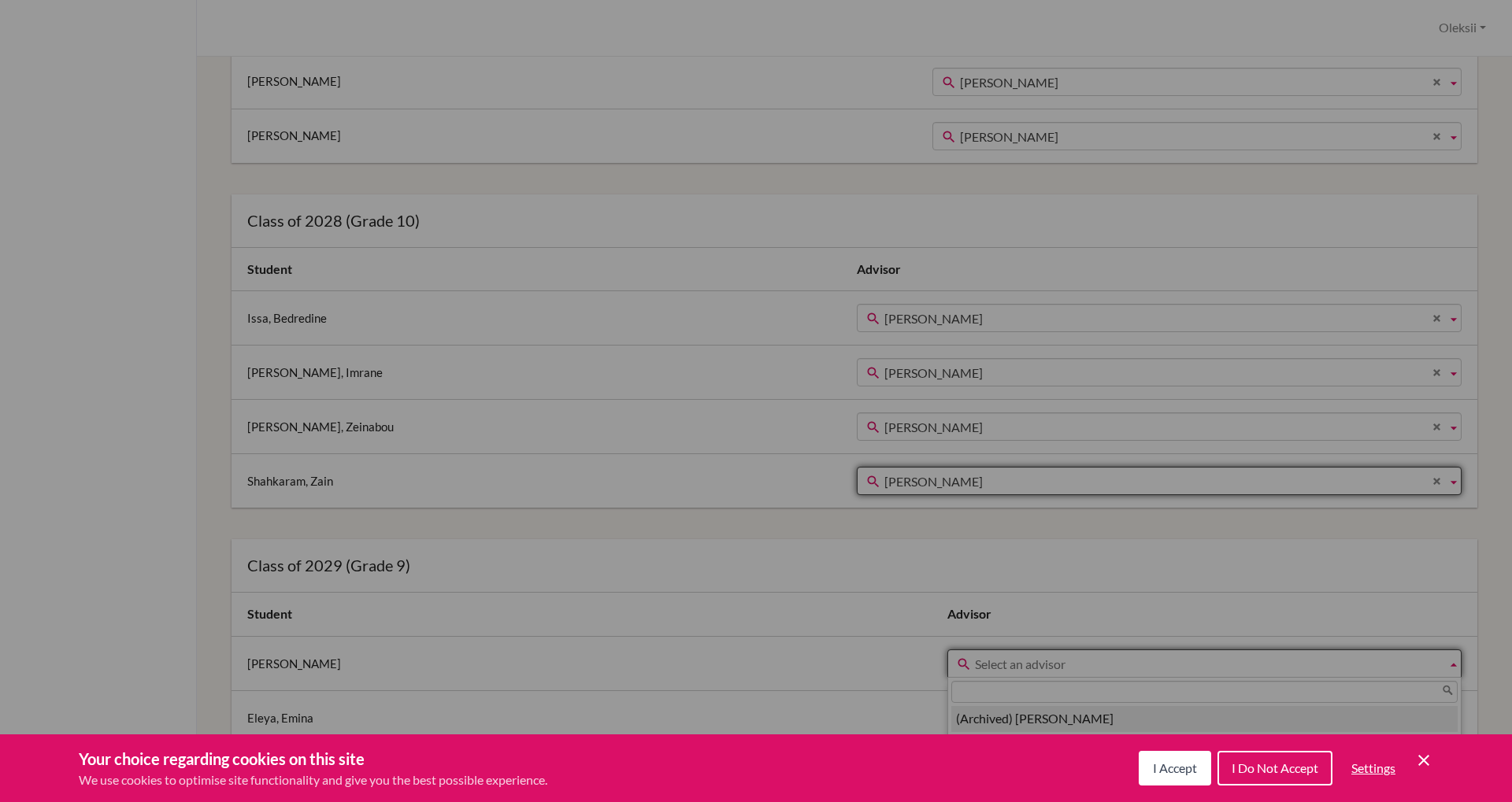
click at [975, 669] on span "Select an advisor" at bounding box center [1208, 665] width 465 height 29
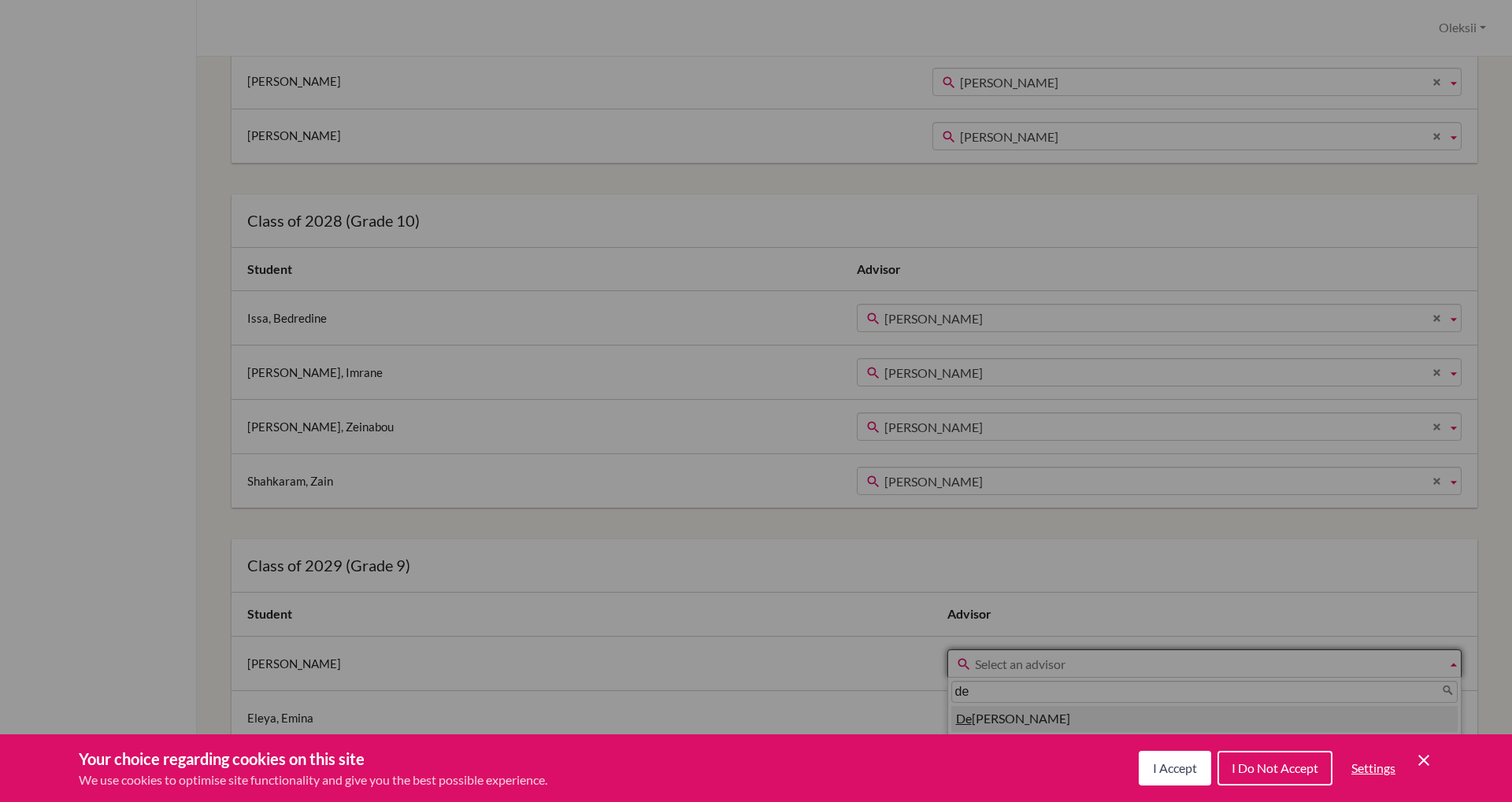
type input "de"
click at [951, 716] on li "De borah Mc Corkle" at bounding box center [1205, 719] width 507 height 26
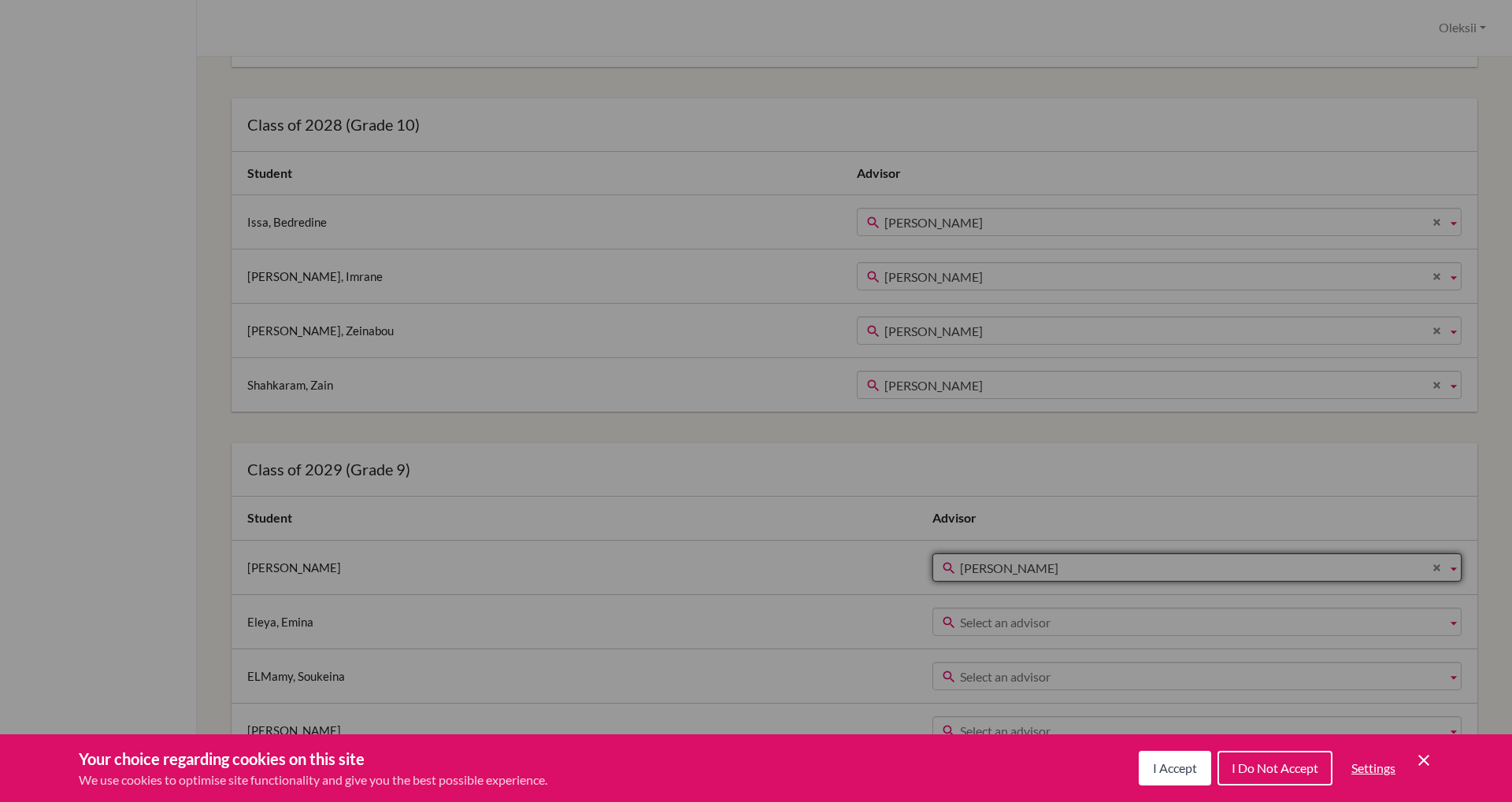
scroll to position [975, 0]
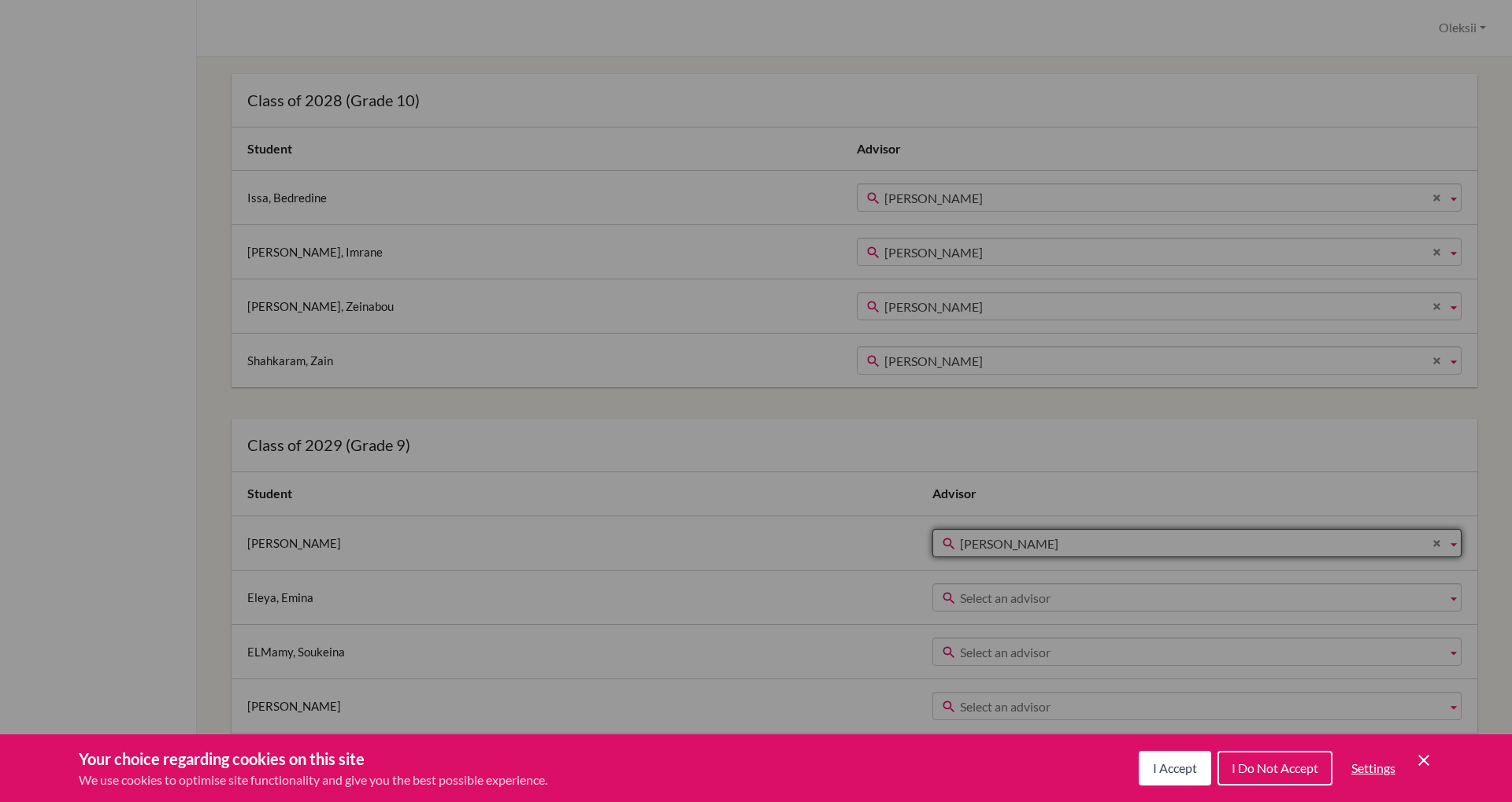
click at [960, 587] on span "Select an advisor" at bounding box center [1200, 598] width 480 height 29
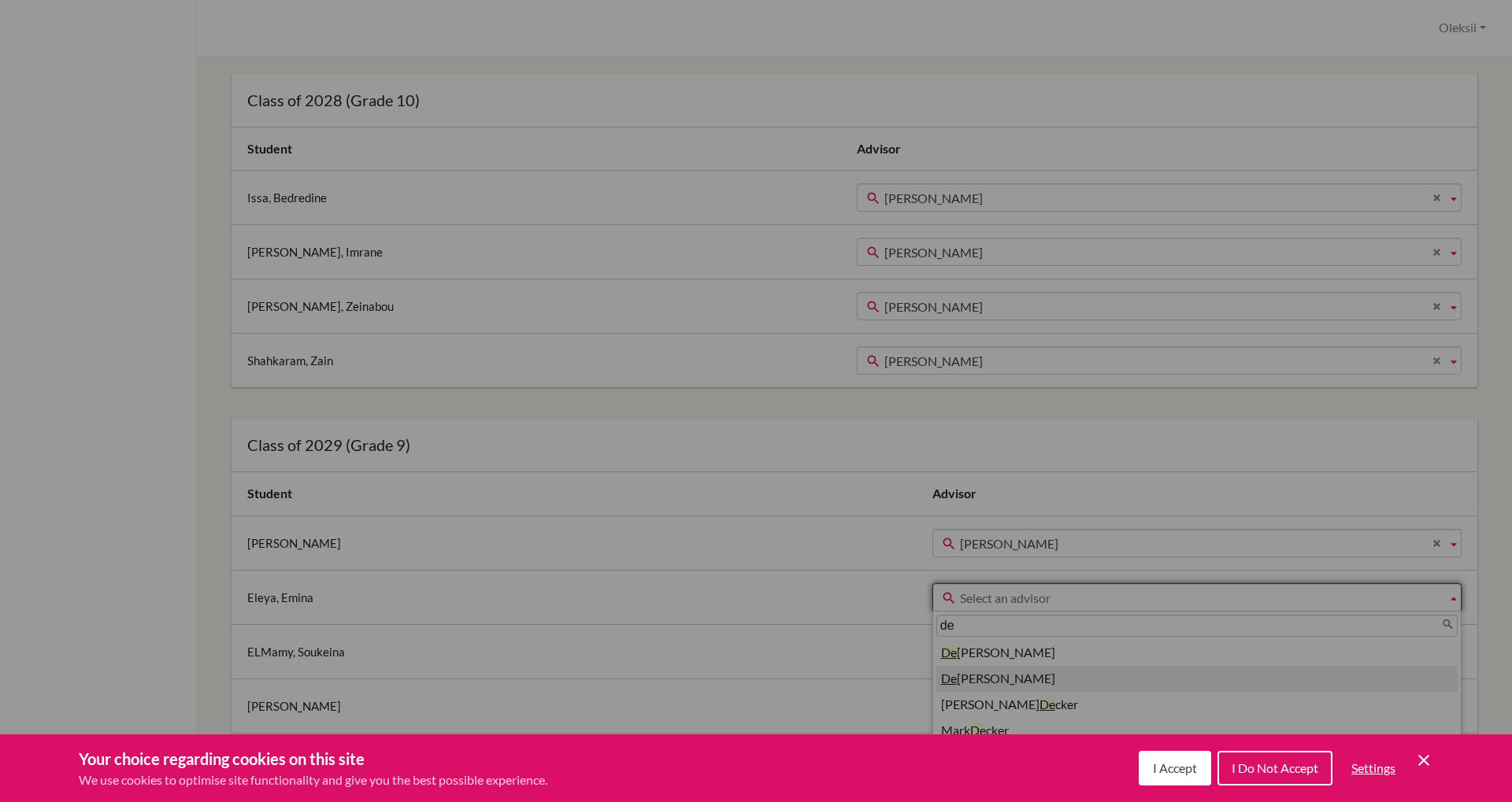
type input "de"
click at [936, 664] on li "De borah Mc Corkle" at bounding box center [1197, 653] width 521 height 26
click at [960, 652] on span "Select an advisor" at bounding box center [1200, 653] width 480 height 29
type input "de"
click at [936, 708] on li "De borah Mc Corkle" at bounding box center [1197, 707] width 521 height 26
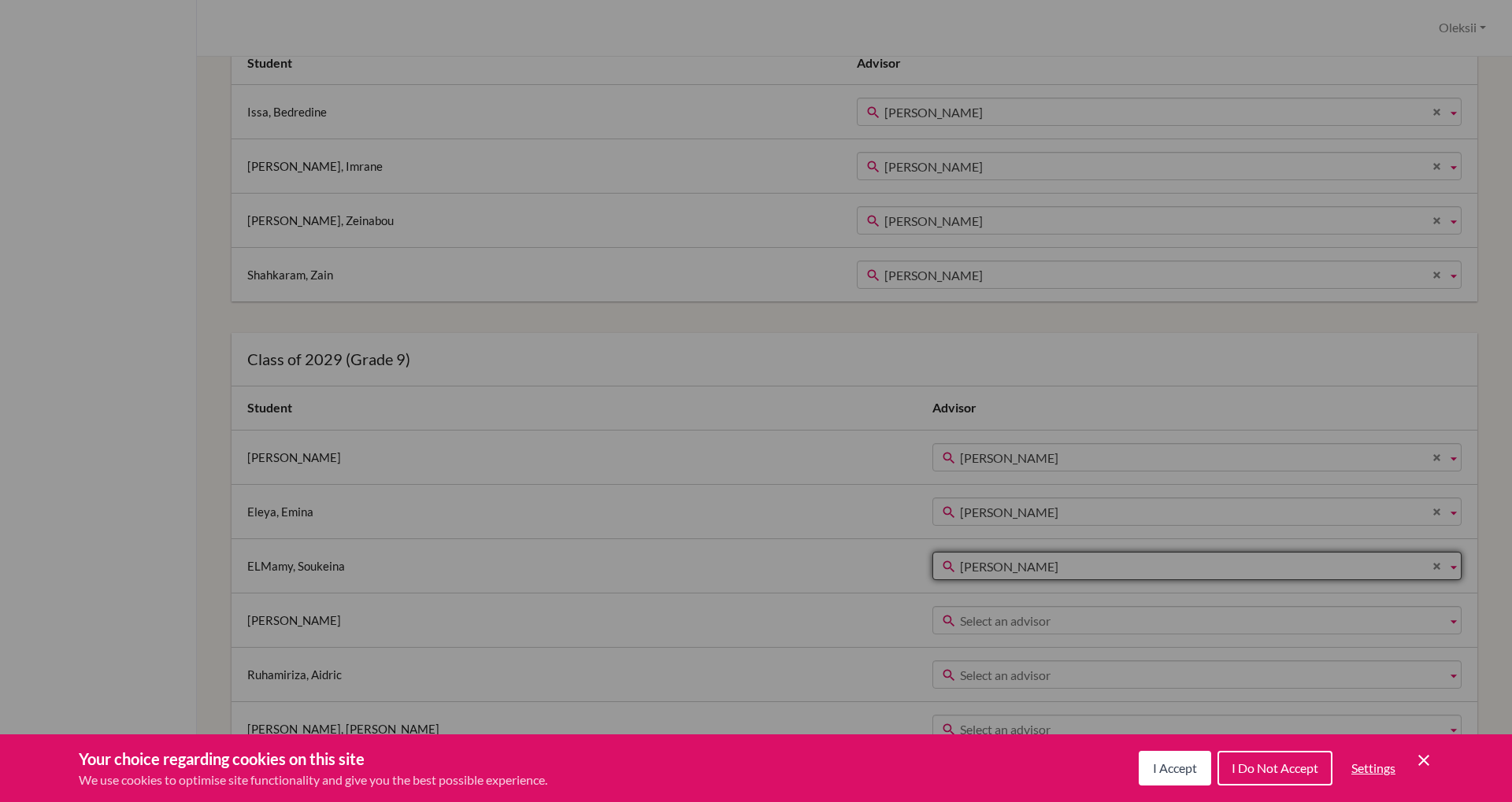
scroll to position [1172, 0]
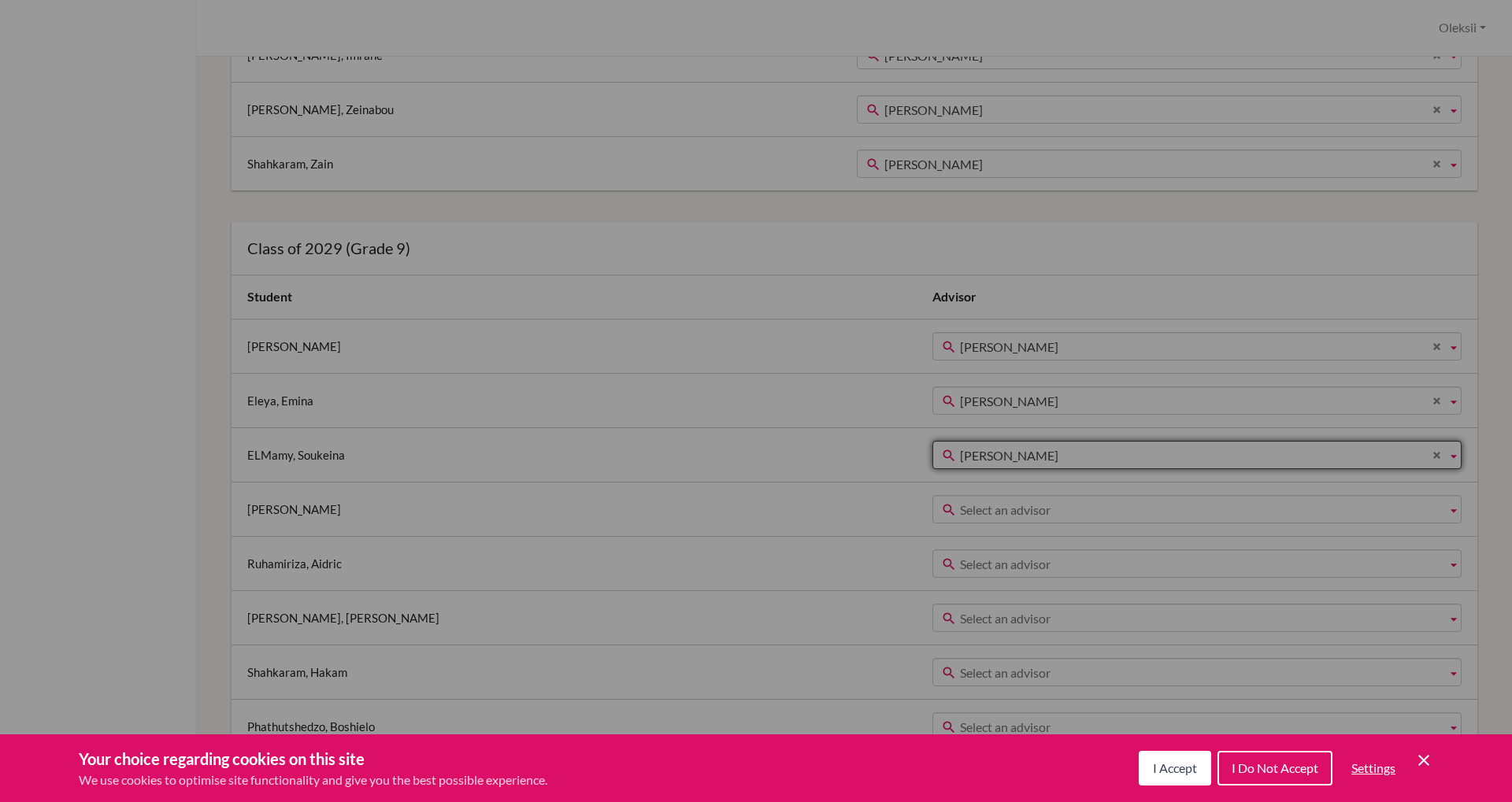
click at [960, 506] on span "Select an advisor" at bounding box center [1200, 511] width 480 height 29
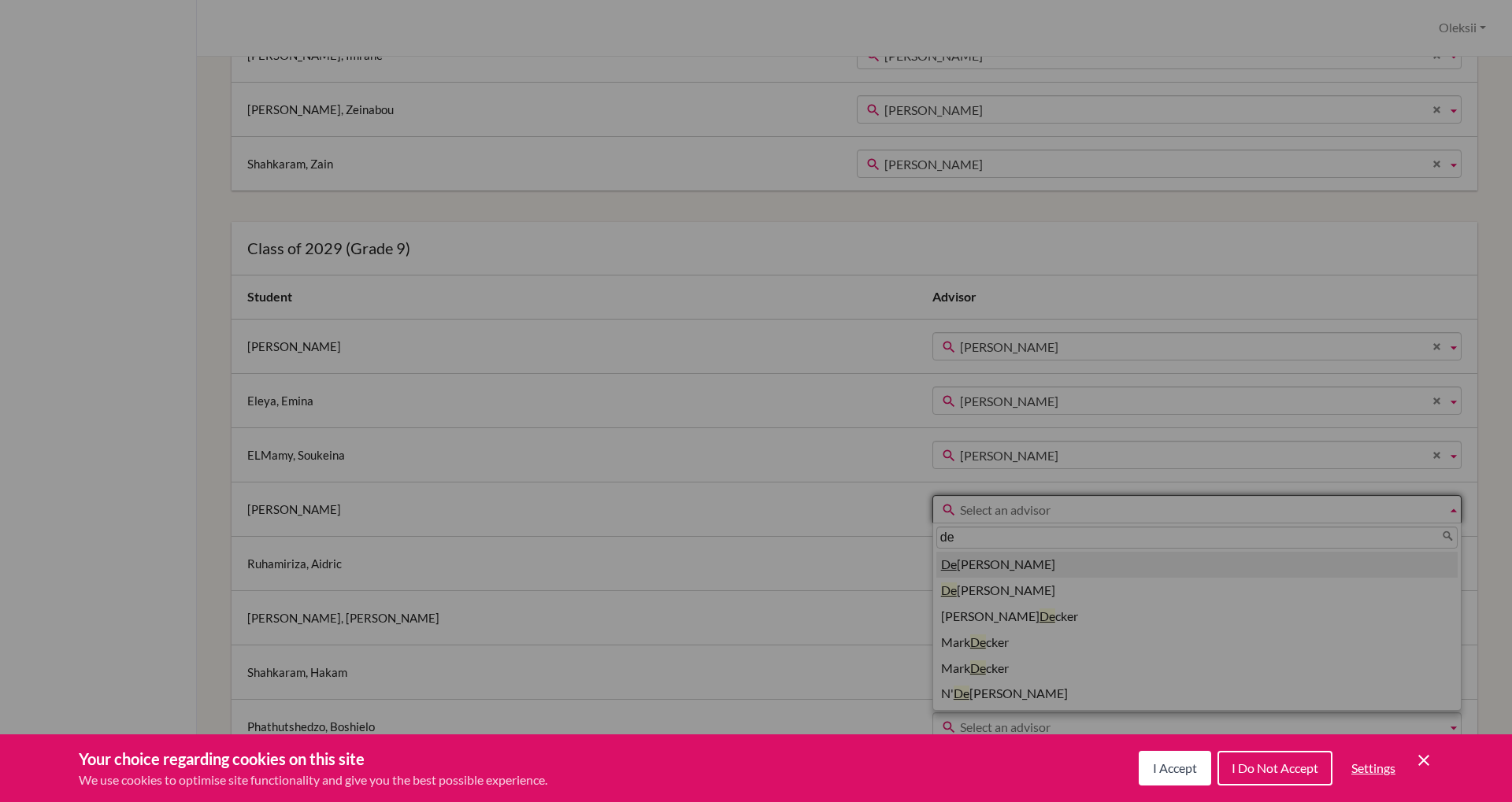
type input "de"
click at [936, 572] on li "De borah Mc Corkle" at bounding box center [1197, 565] width 521 height 26
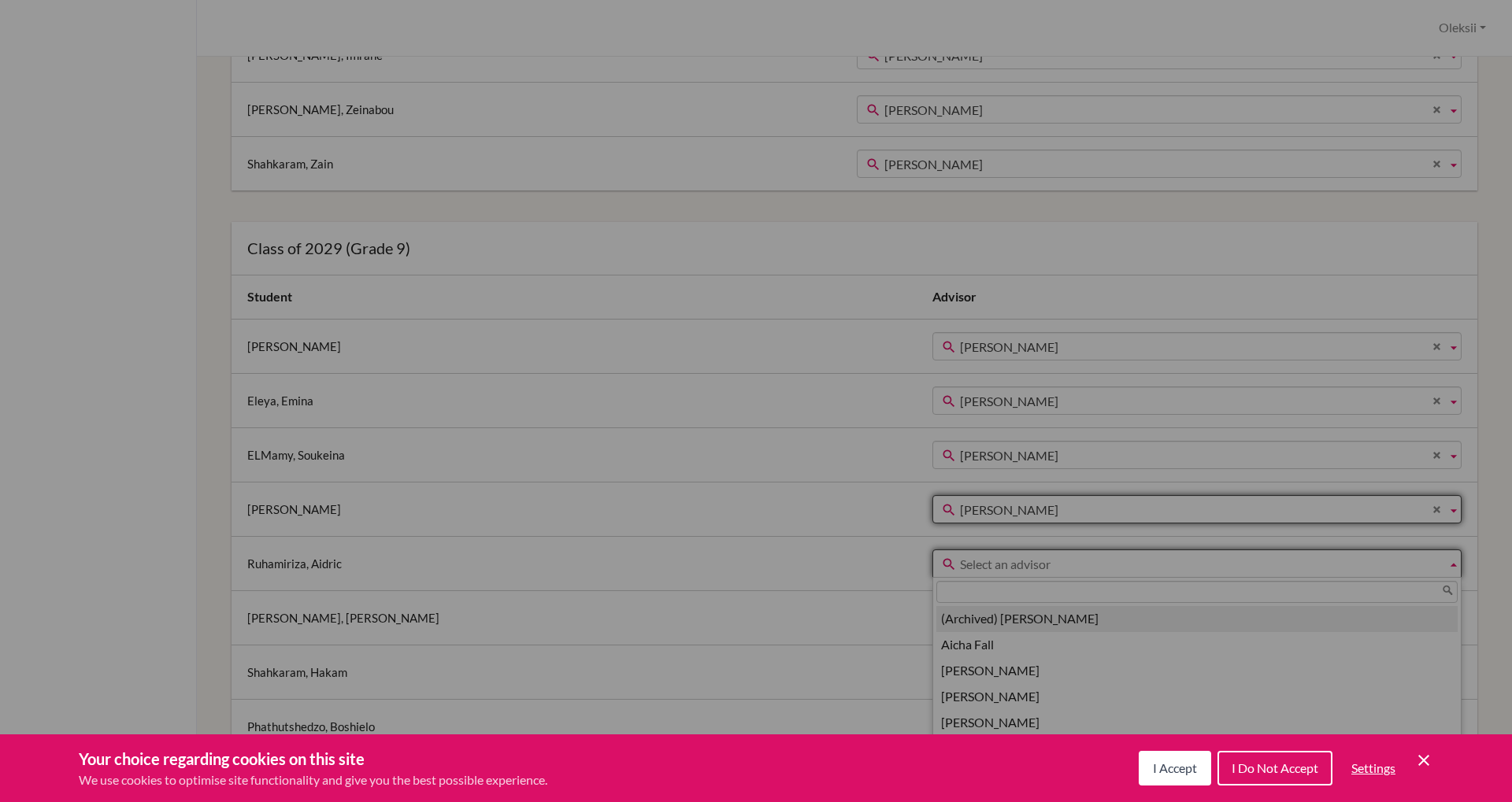
click at [960, 556] on span "Select an advisor" at bounding box center [1200, 565] width 480 height 29
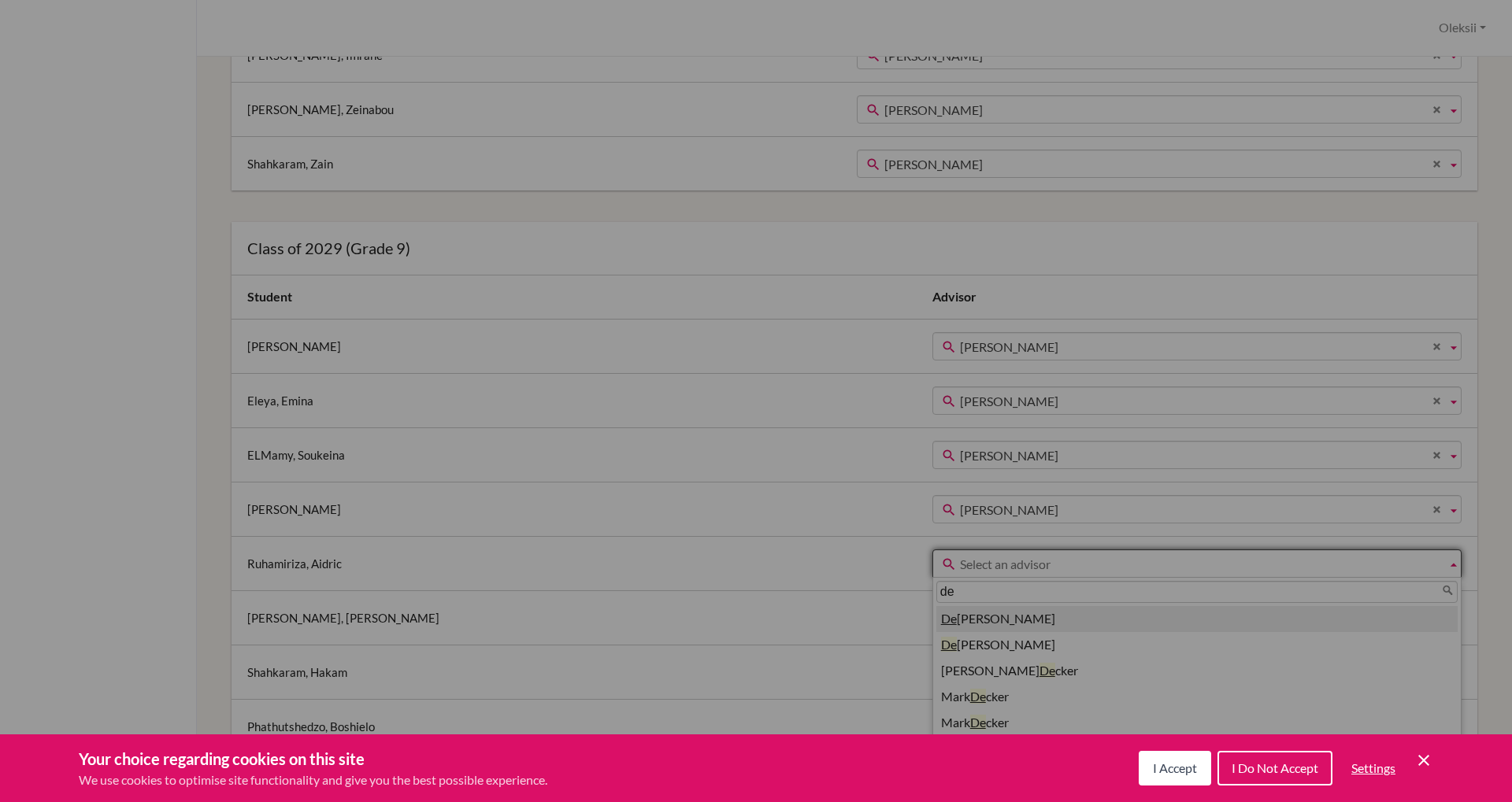
type input "de"
click at [936, 630] on li "De borah Mc Corkle" at bounding box center [1197, 619] width 521 height 26
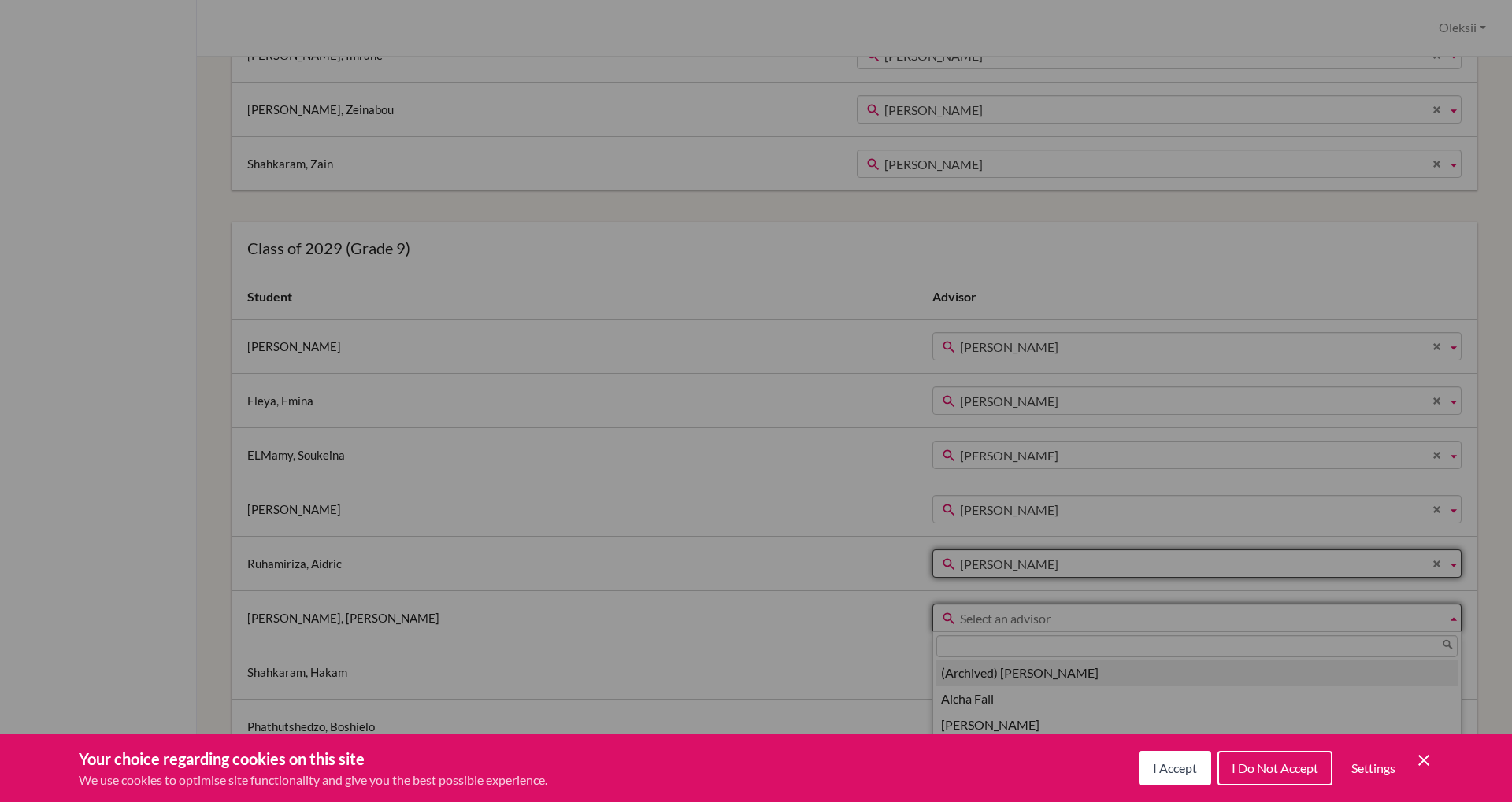
click at [960, 623] on span "Select an advisor" at bounding box center [1200, 619] width 480 height 29
type input "de"
click at [936, 679] on li "De borah Mc Corkle" at bounding box center [1197, 673] width 521 height 26
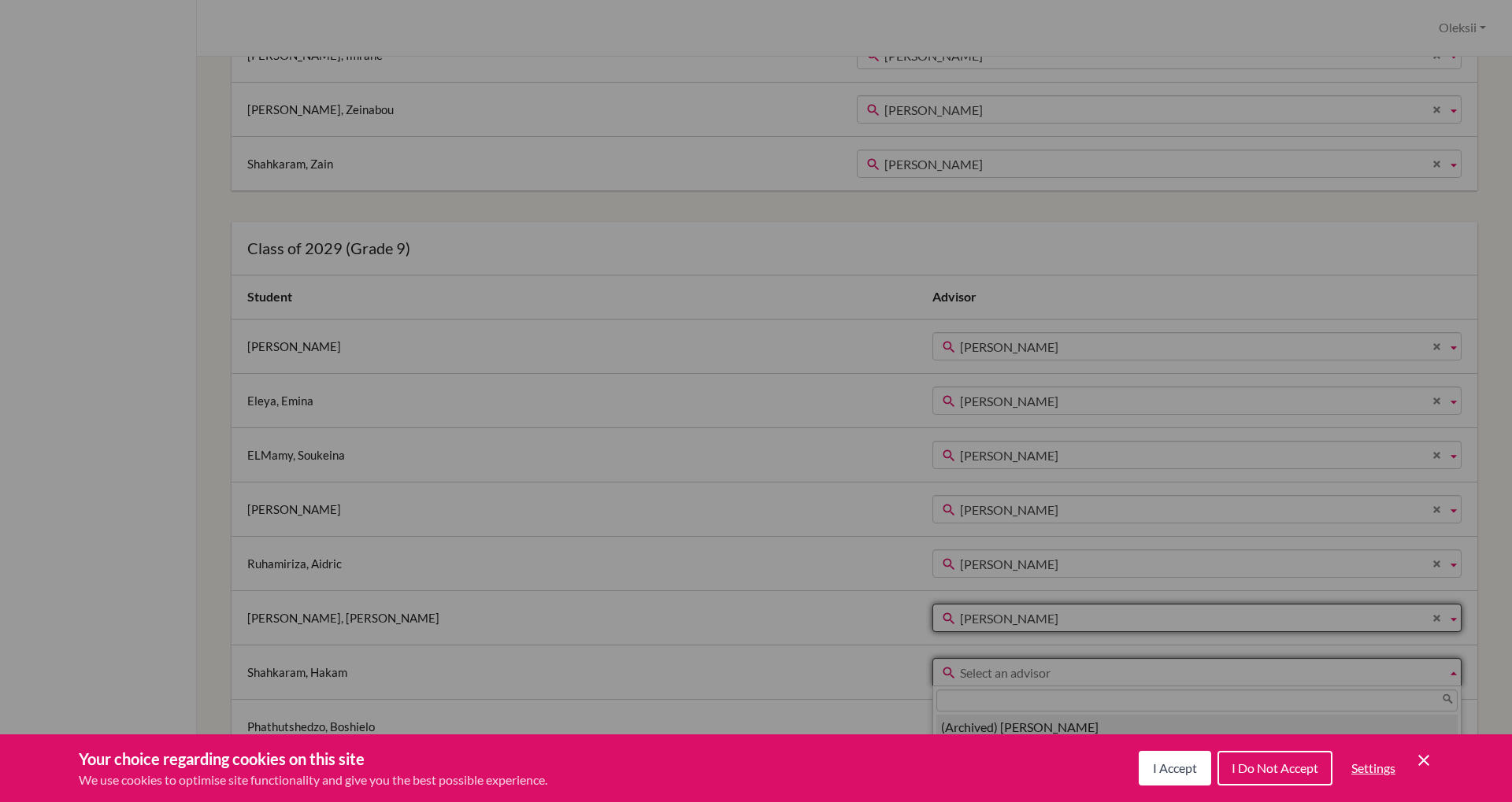
click at [960, 678] on span "Select an advisor" at bounding box center [1200, 673] width 480 height 29
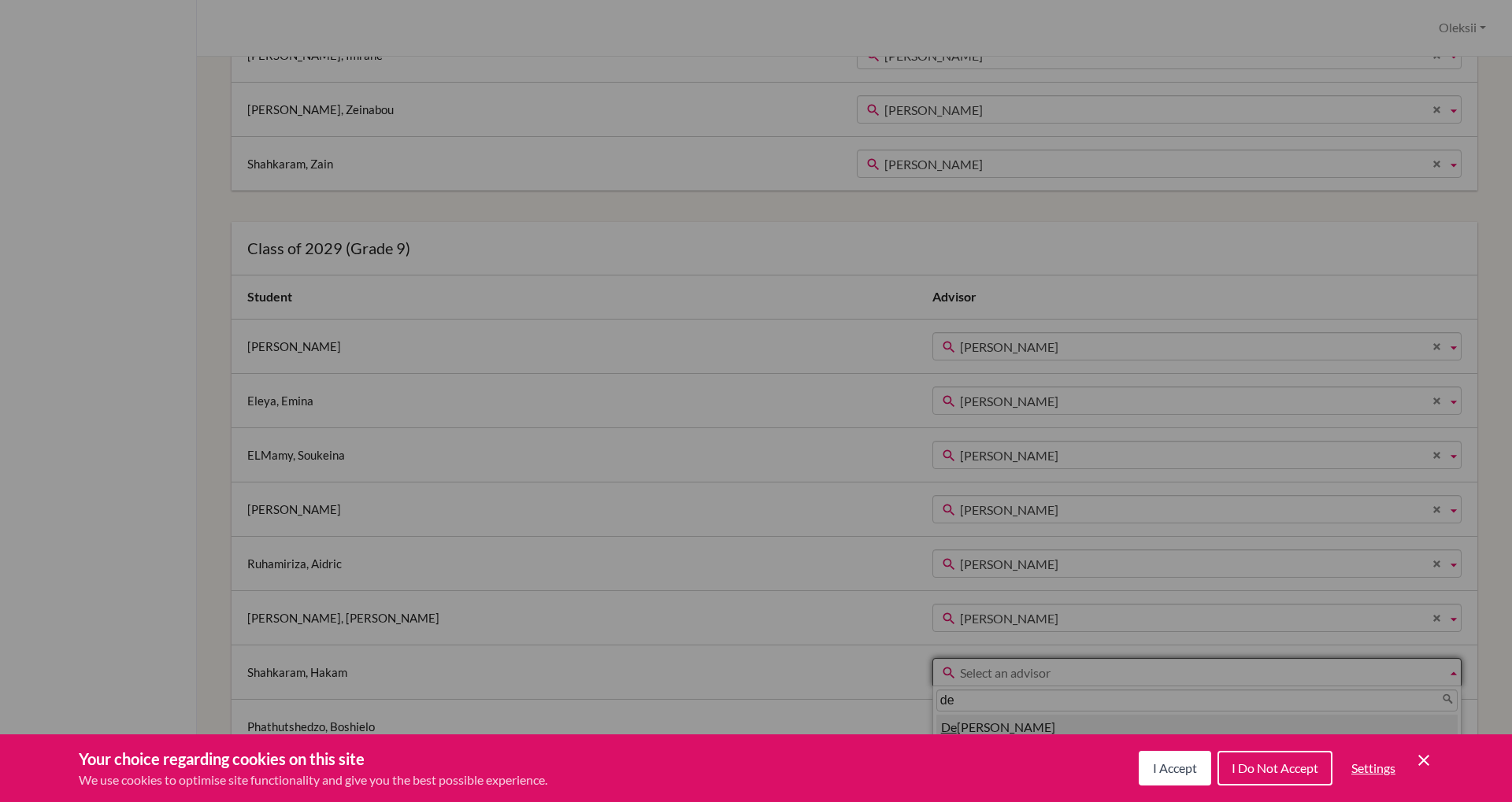
type input "de"
click at [936, 731] on li "De borah Mc Corkle" at bounding box center [1197, 728] width 521 height 26
click at [960, 733] on span "Select an advisor" at bounding box center [1200, 728] width 480 height 29
type input "de"
click at [936, 784] on li "De borah Mc Corkle" at bounding box center [1197, 782] width 521 height 26
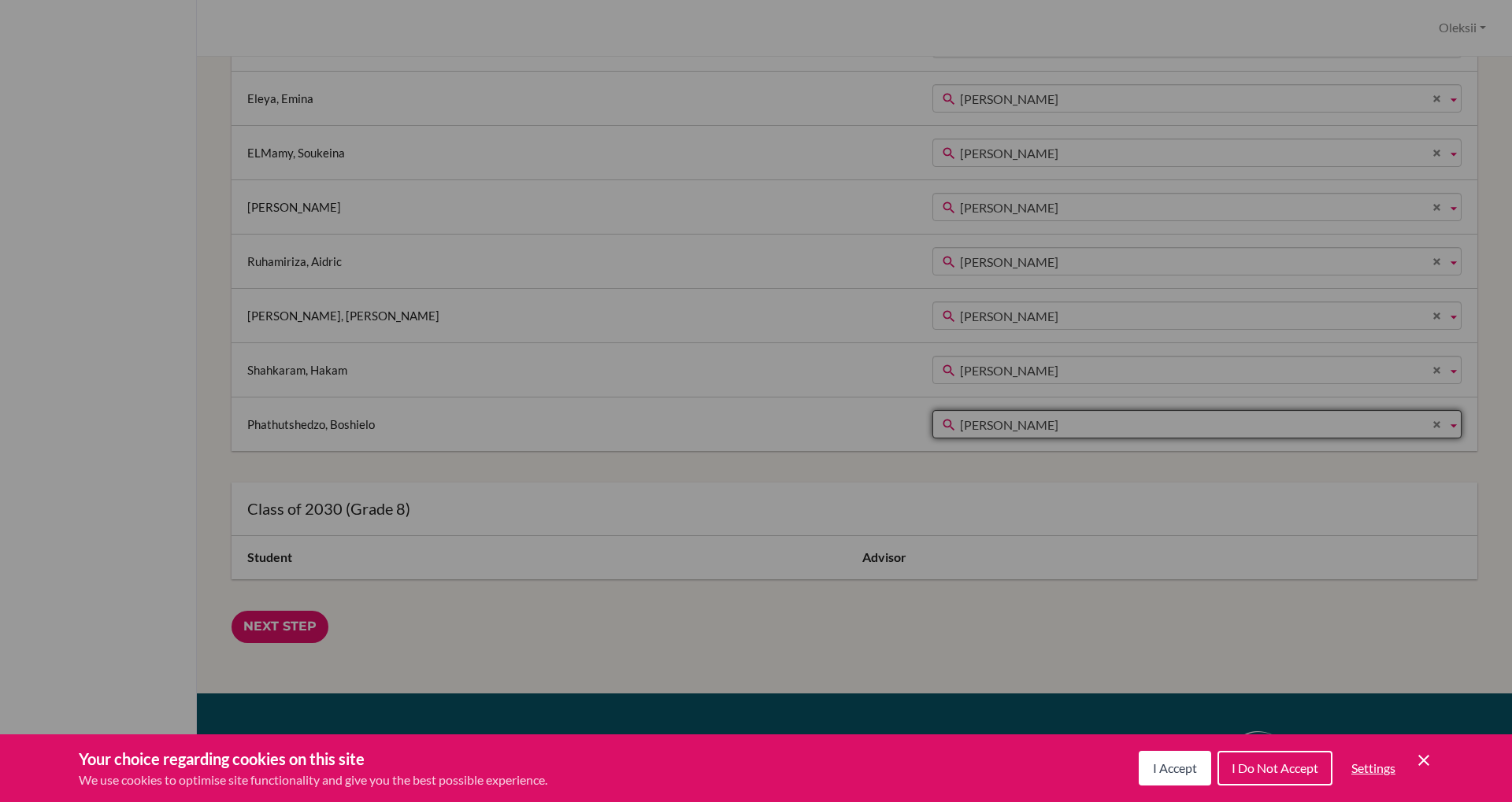
scroll to position [1476, 0]
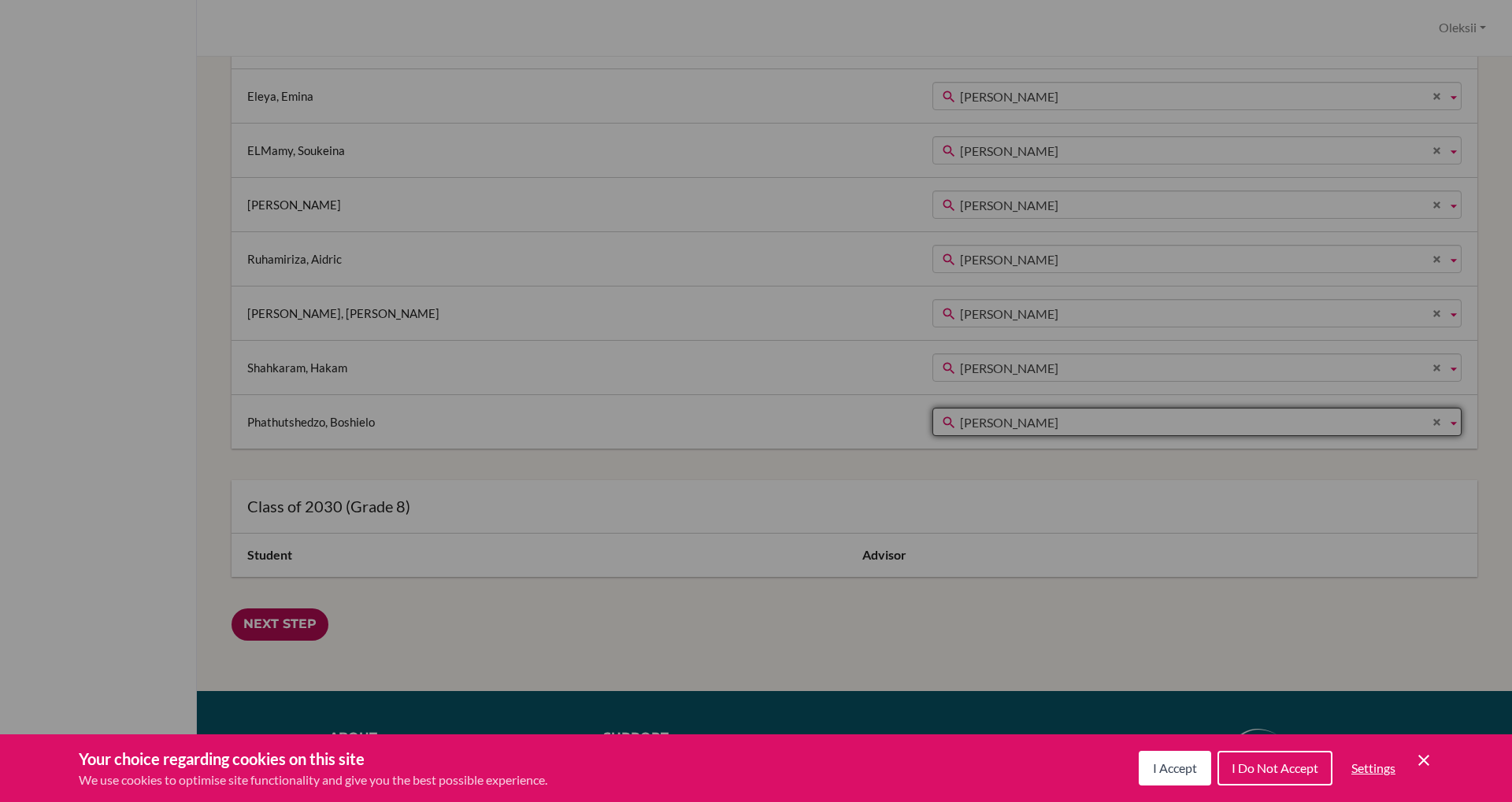
click at [290, 625] on input "Next Step" at bounding box center [280, 624] width 97 height 33
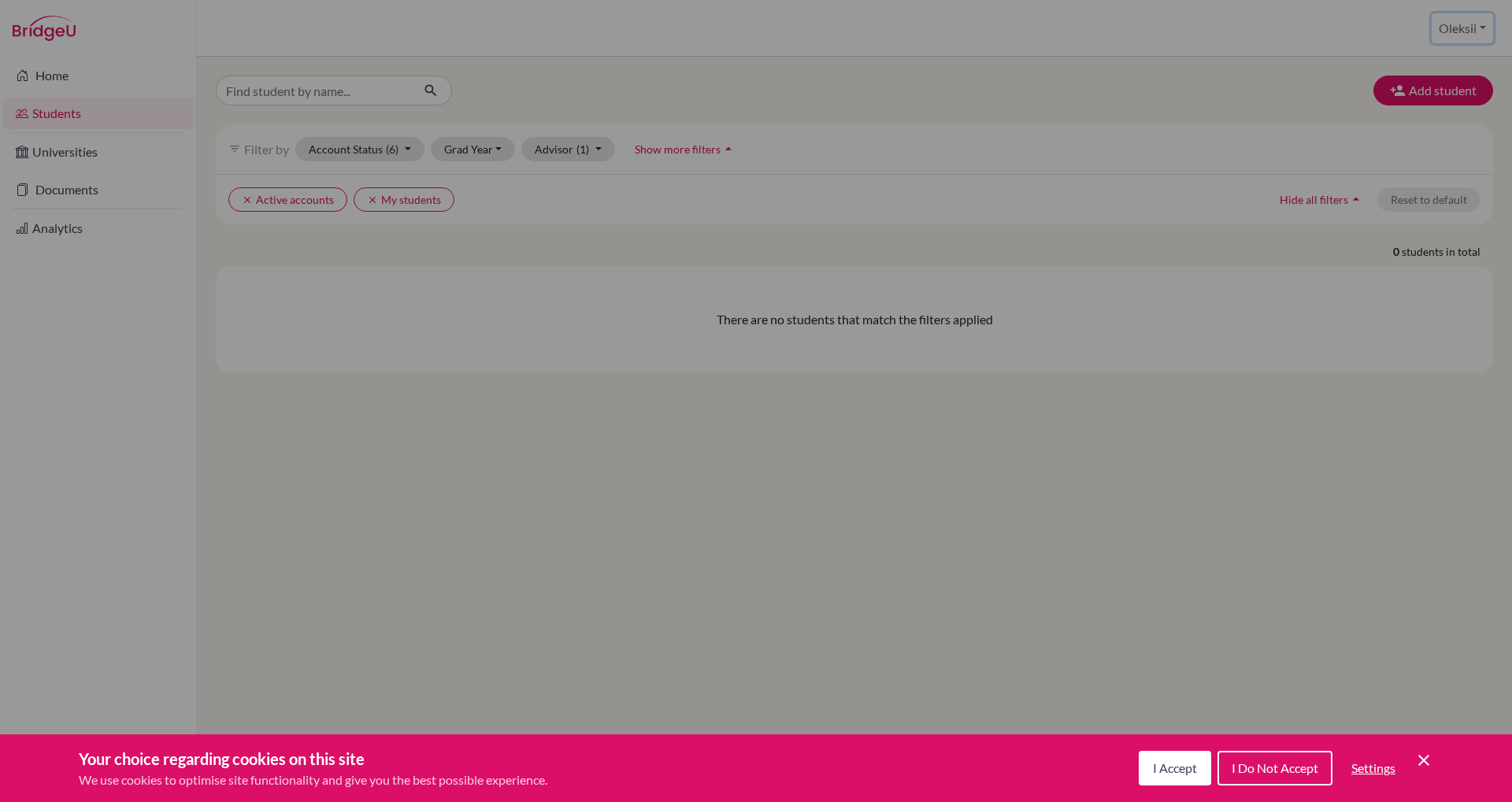
click at [1472, 29] on button "Oleksii" at bounding box center [1462, 29] width 61 height 30
click at [1427, 94] on link "School Settings" at bounding box center [1433, 90] width 124 height 25
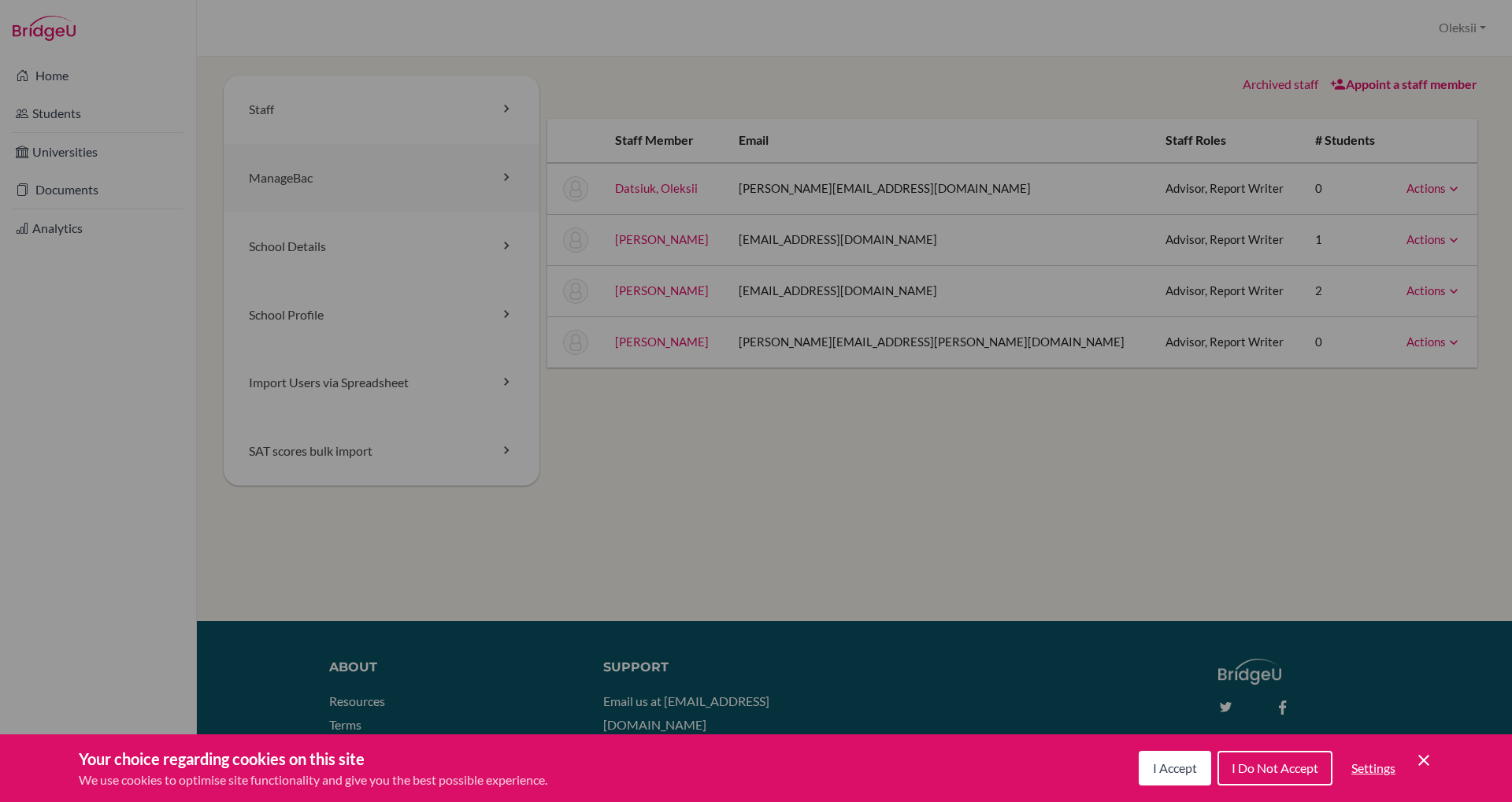
click at [336, 171] on link "ManageBac" at bounding box center [382, 178] width 315 height 68
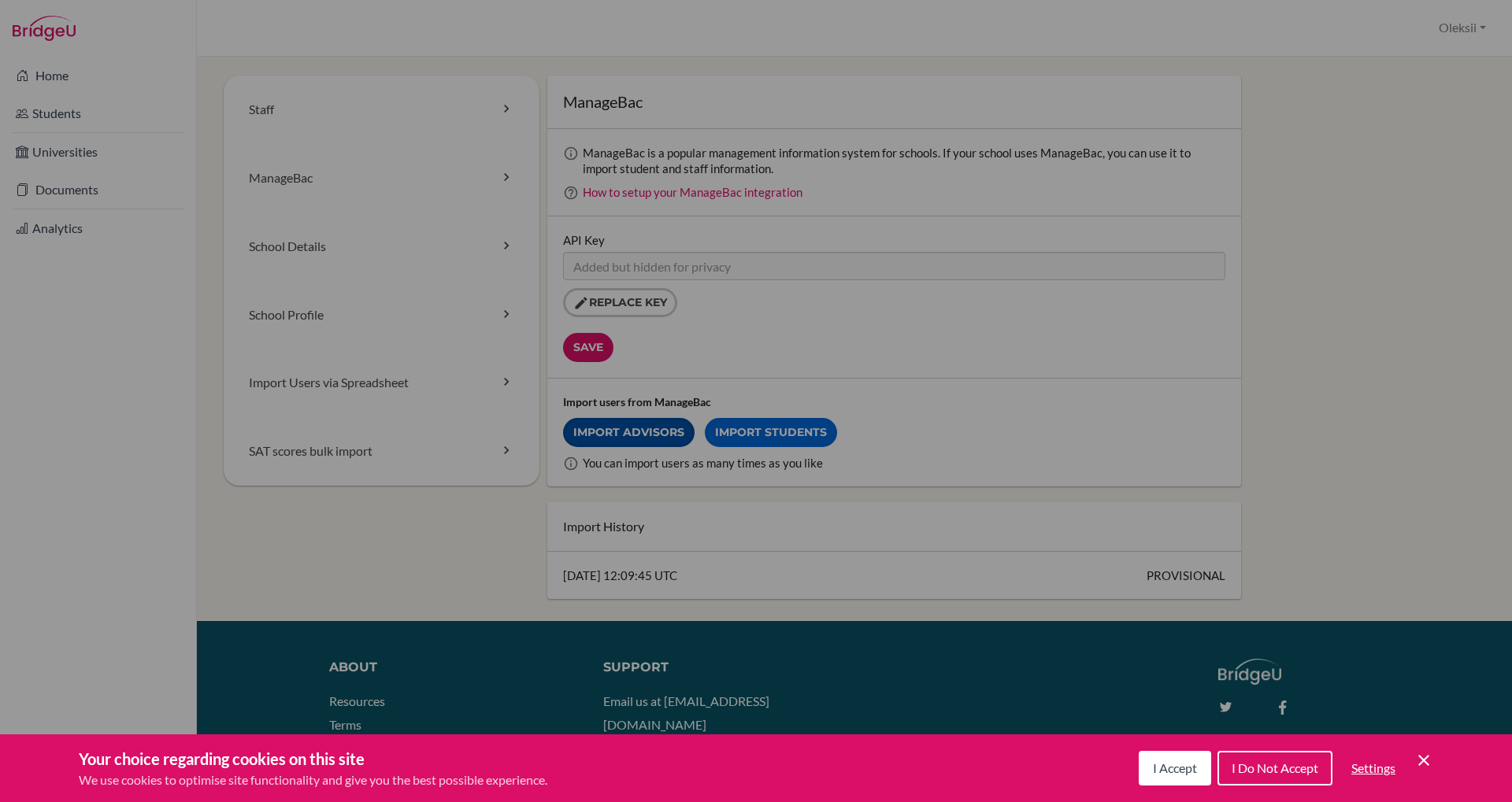
click at [663, 430] on link "Import Advisors" at bounding box center [629, 432] width 131 height 29
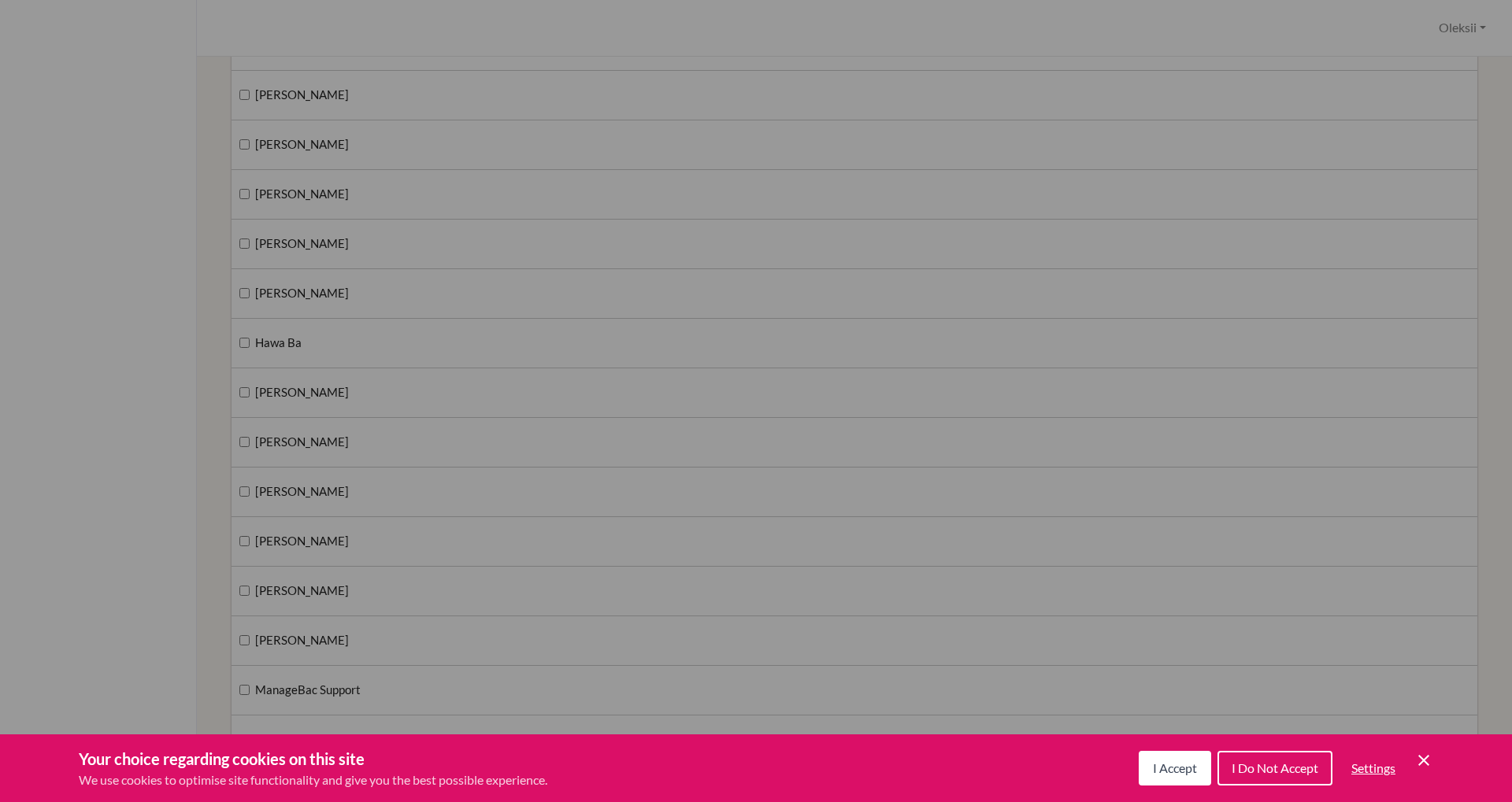
scroll to position [127, 0]
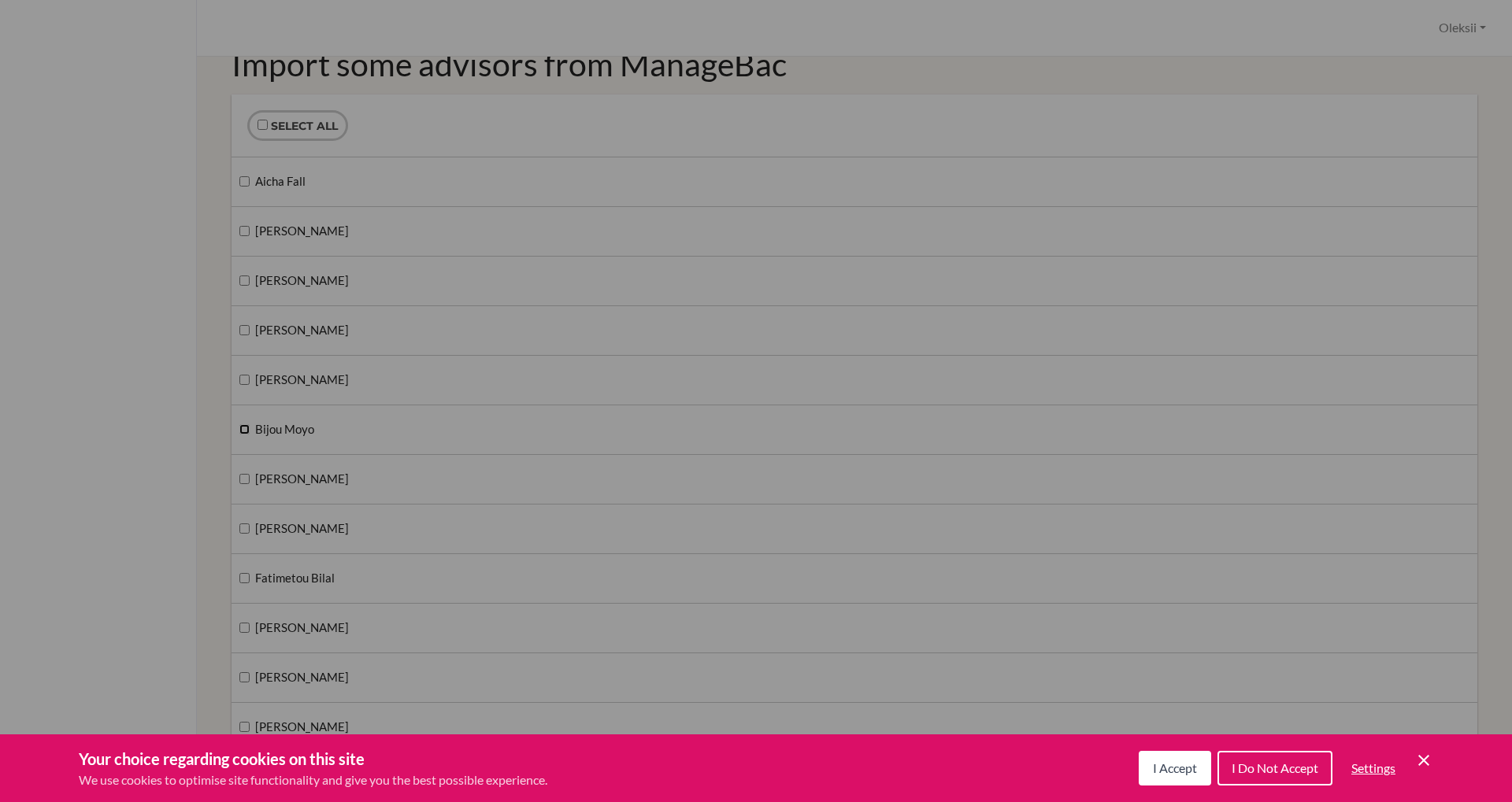
click at [245, 425] on input "Bijou Moyo" at bounding box center [245, 429] width 10 height 10
checkbox input "true"
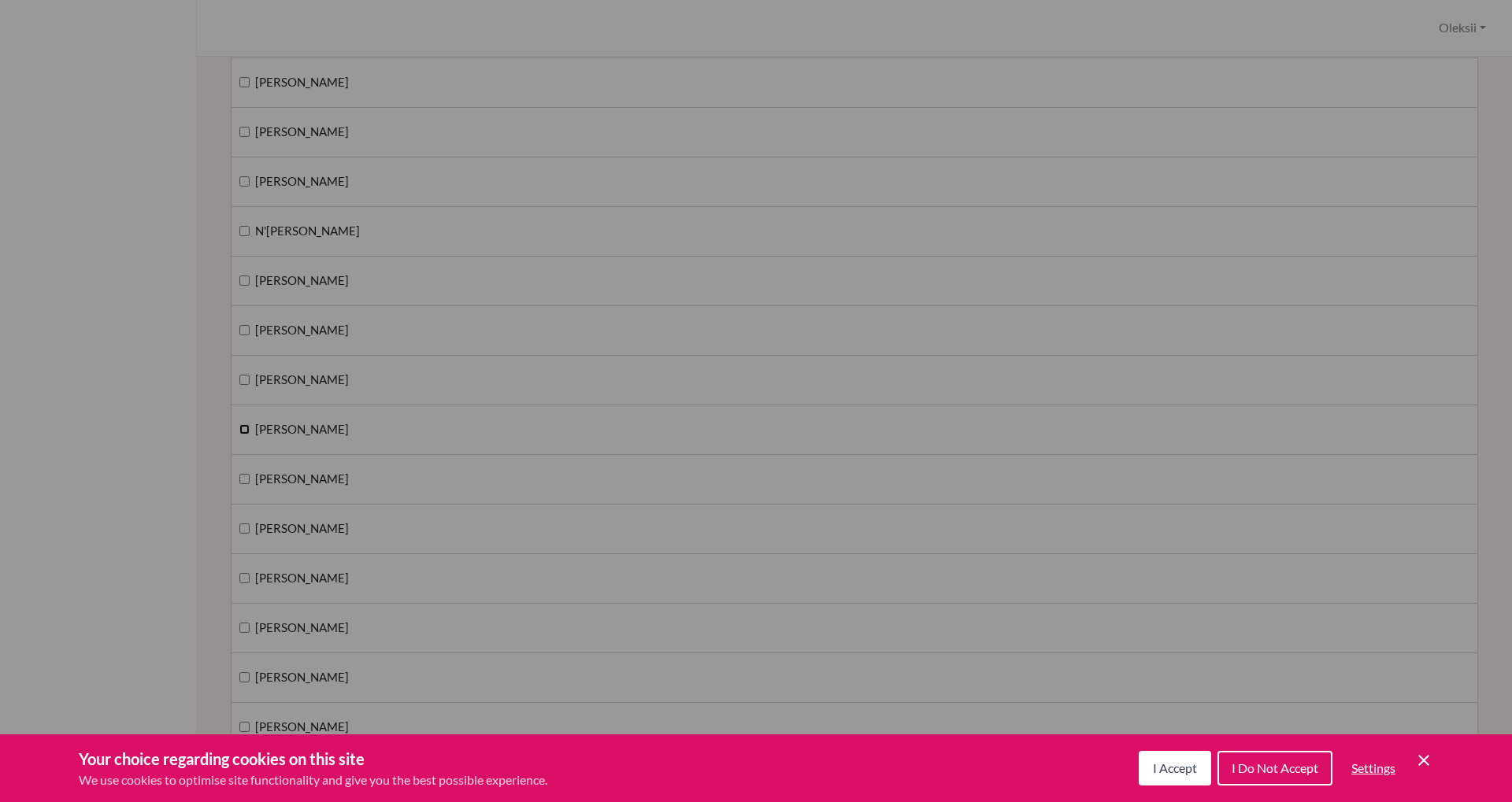
click at [242, 432] on input "[PERSON_NAME]" at bounding box center [245, 429] width 10 height 10
checkbox input "true"
click at [244, 530] on input "[PERSON_NAME]" at bounding box center [245, 528] width 10 height 10
checkbox input "true"
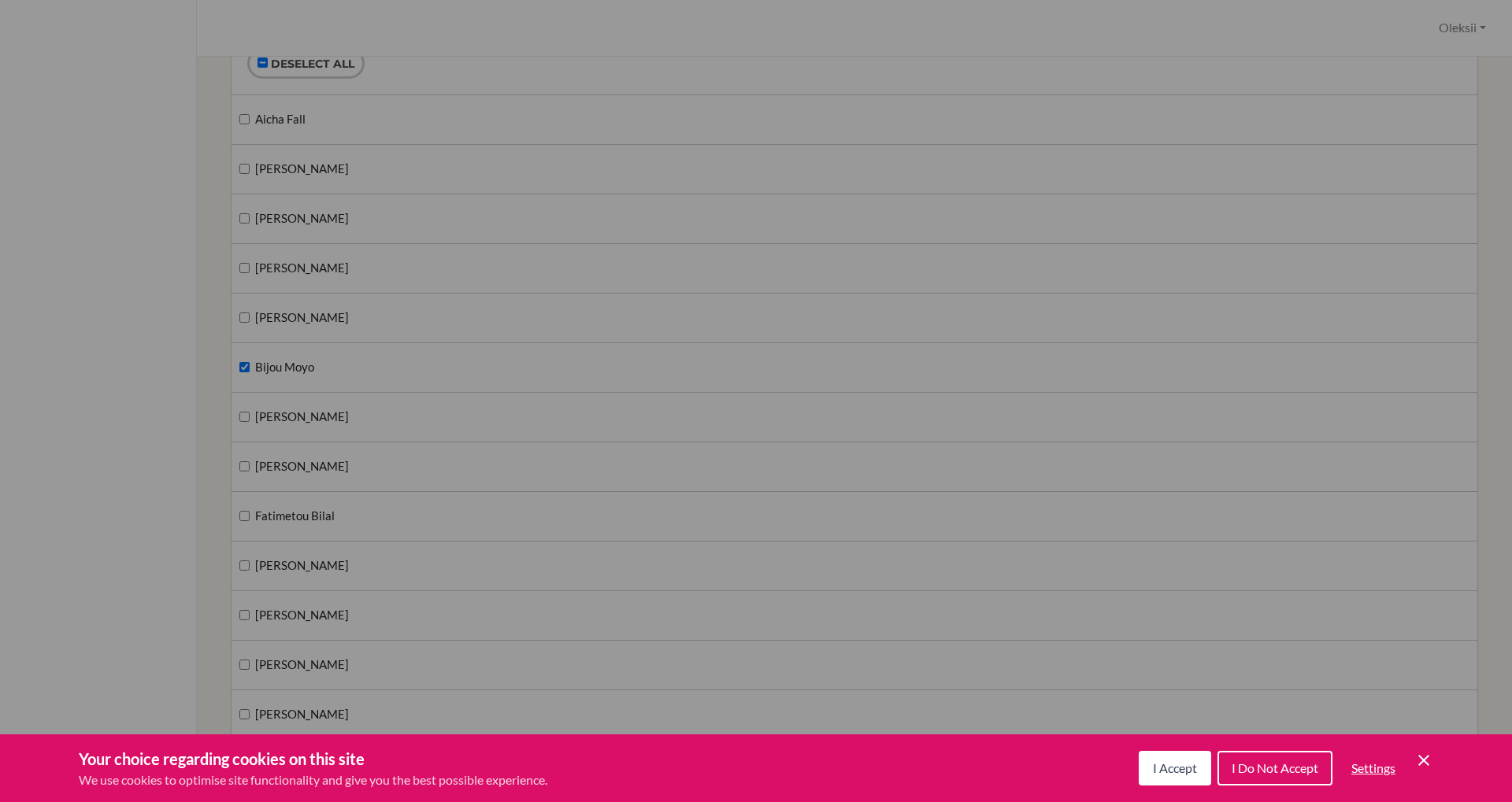
scroll to position [183, 0]
click at [238, 328] on div "[PERSON_NAME]" at bounding box center [855, 324] width 1246 height 49
click at [247, 323] on input "[PERSON_NAME]" at bounding box center [245, 323] width 10 height 10
checkbox input "true"
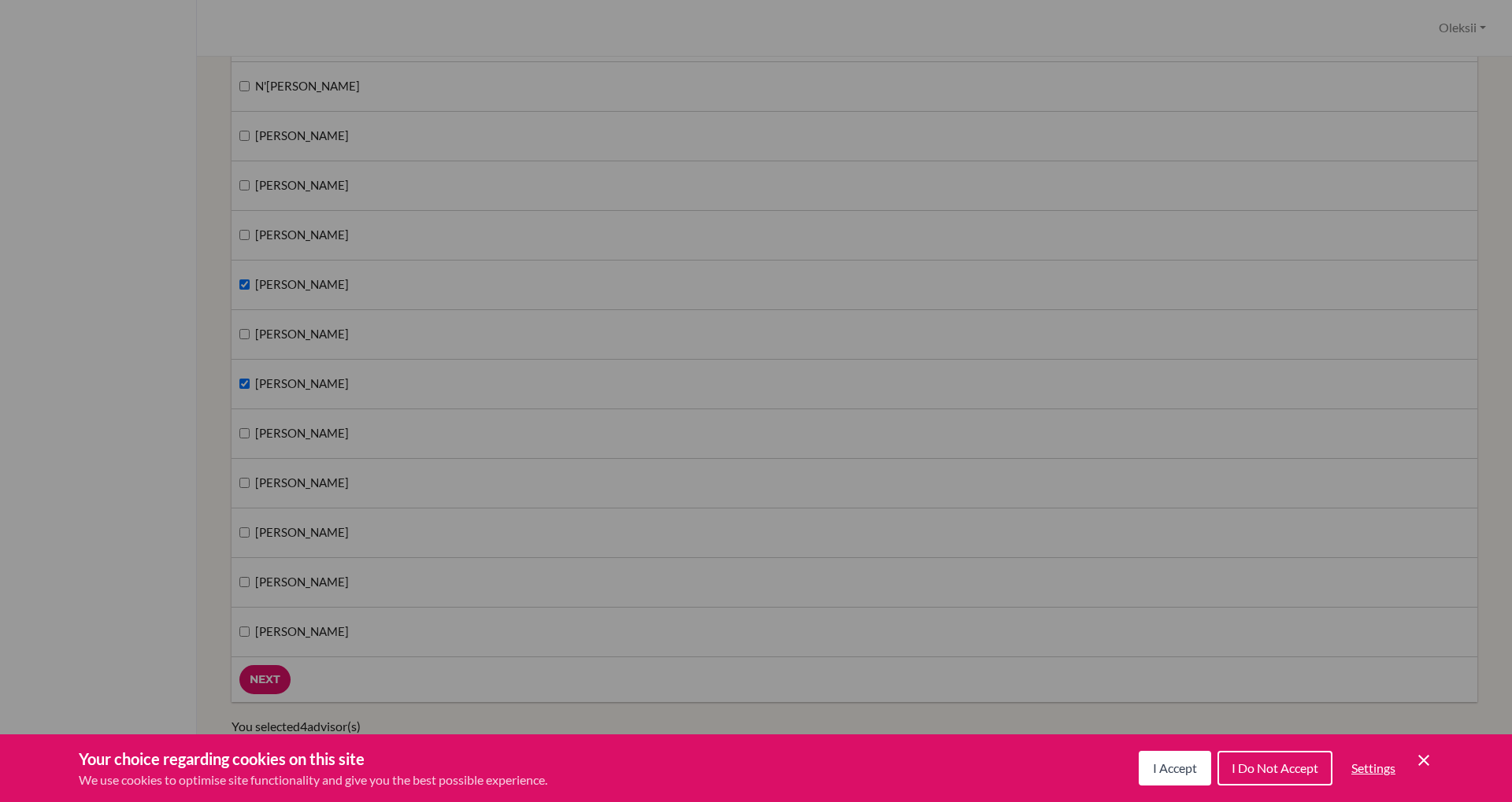
scroll to position [1662, 0]
click at [245, 581] on input "Yero Baba" at bounding box center [245, 581] width 10 height 10
checkbox input "true"
click at [265, 680] on input "Next" at bounding box center [265, 679] width 51 height 29
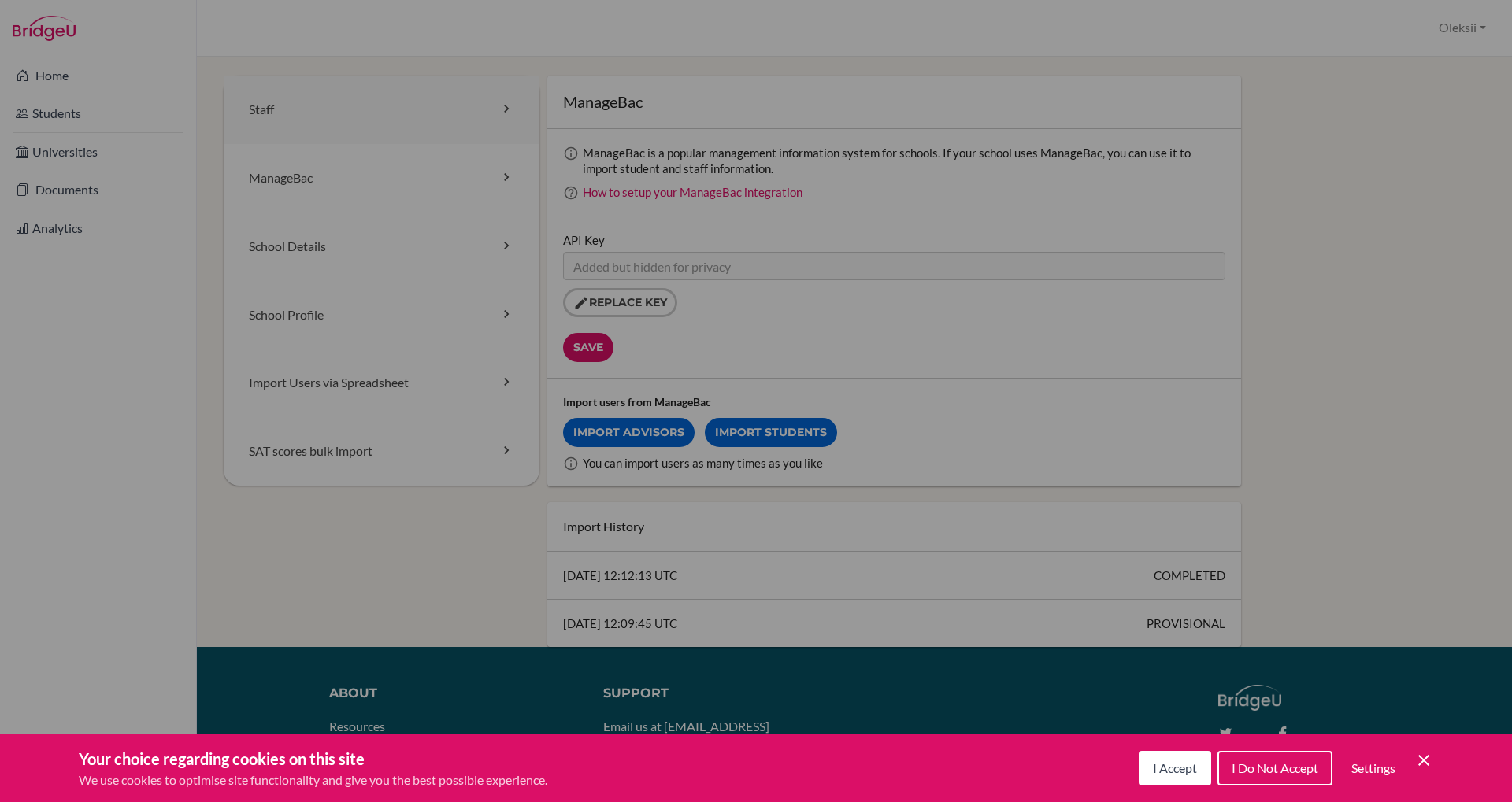
click at [313, 111] on link "Staff" at bounding box center [382, 110] width 315 height 68
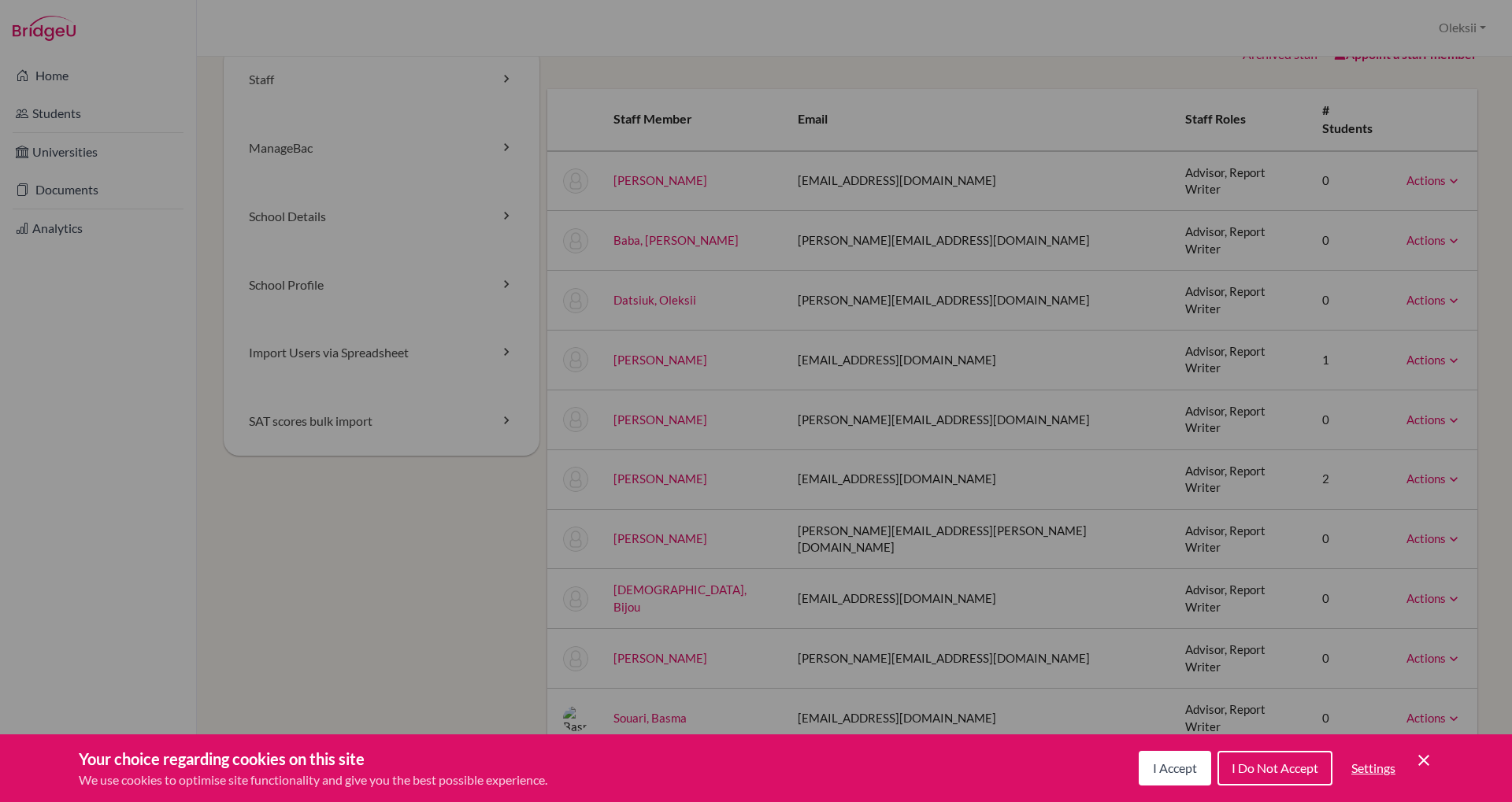
scroll to position [24, 0]
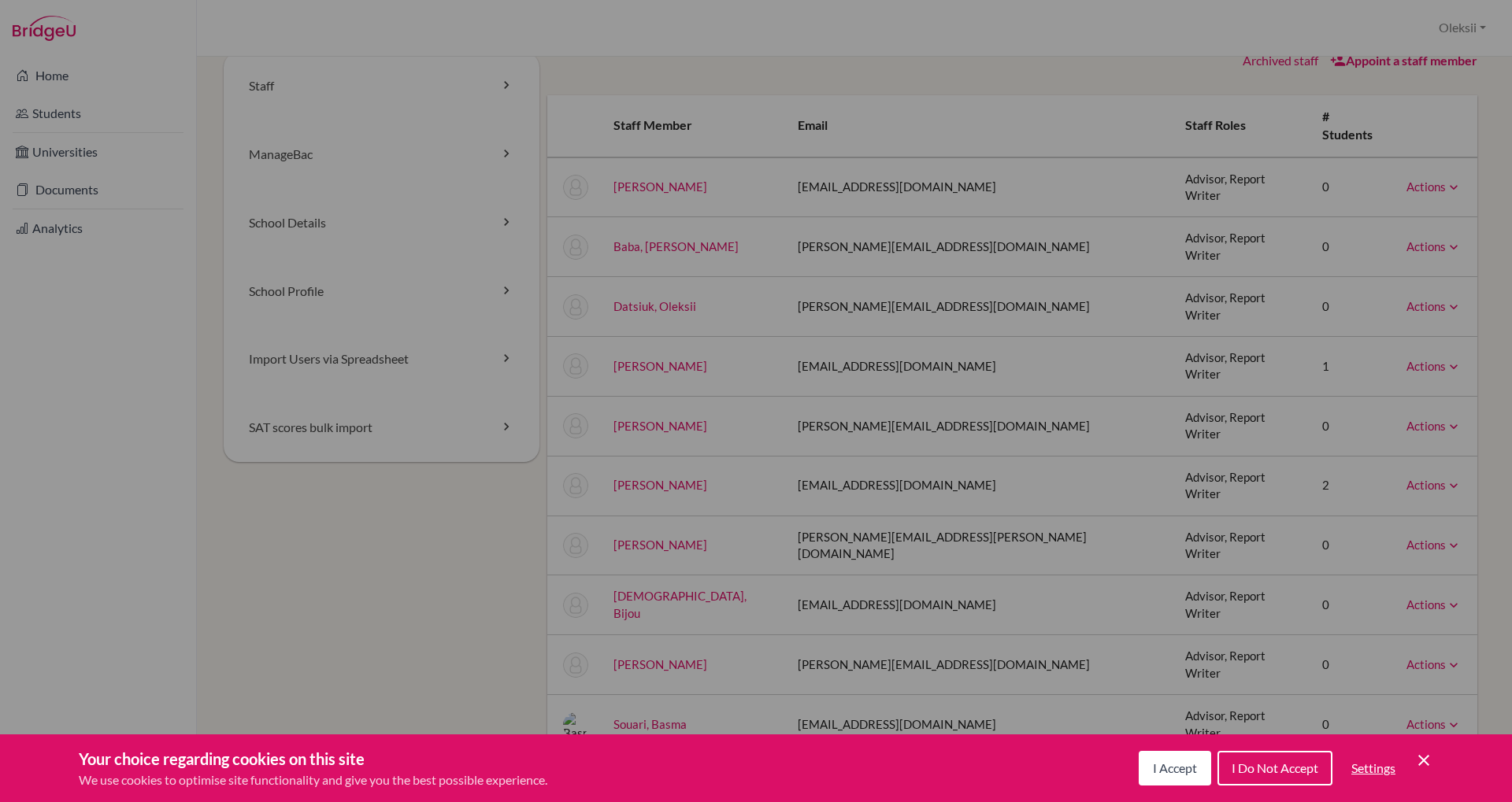
click at [1445, 178] on div "Actions Message Reset Password Archive" at bounding box center [1433, 186] width 55 height 17
click at [1460, 28] on button "Oleksii" at bounding box center [1462, 28] width 61 height 29
click at [1428, 88] on link "School Settings" at bounding box center [1430, 89] width 124 height 25
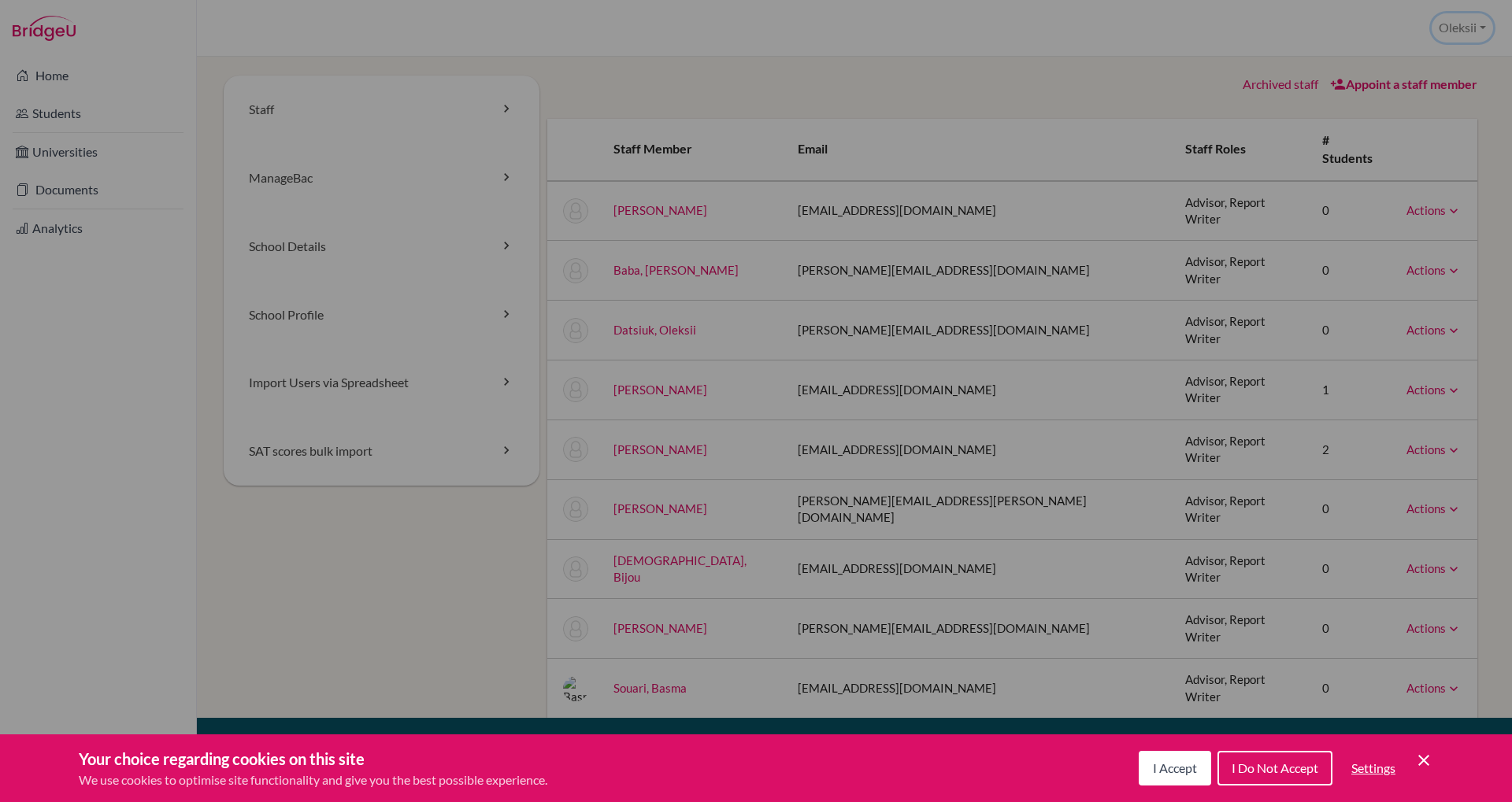
click at [1461, 39] on button "Oleksii" at bounding box center [1462, 28] width 61 height 29
click at [1440, 91] on link "School Settings" at bounding box center [1430, 89] width 124 height 25
click at [316, 181] on link "ManageBac" at bounding box center [382, 178] width 315 height 68
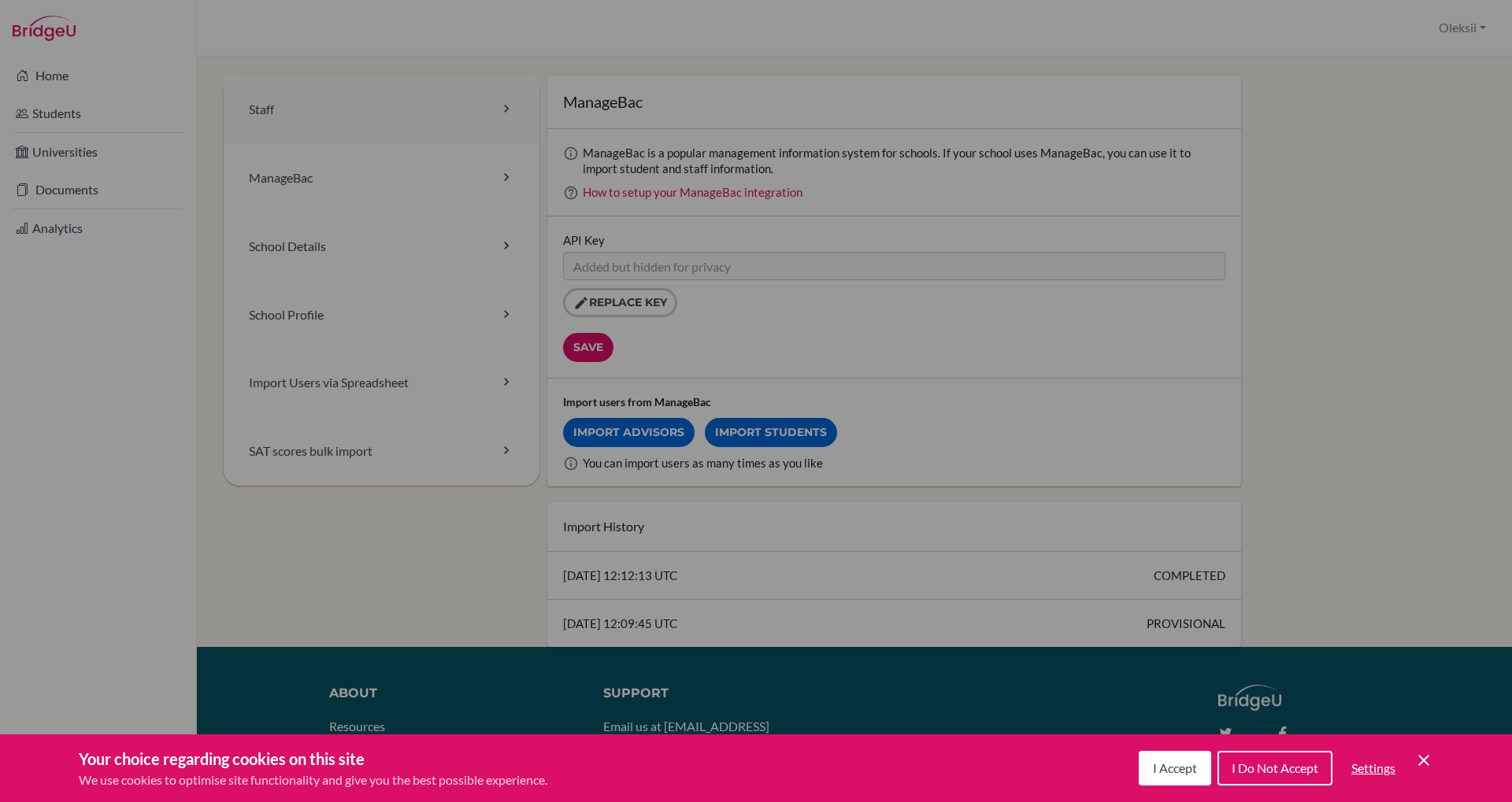
click at [372, 107] on link "Staff" at bounding box center [382, 110] width 315 height 68
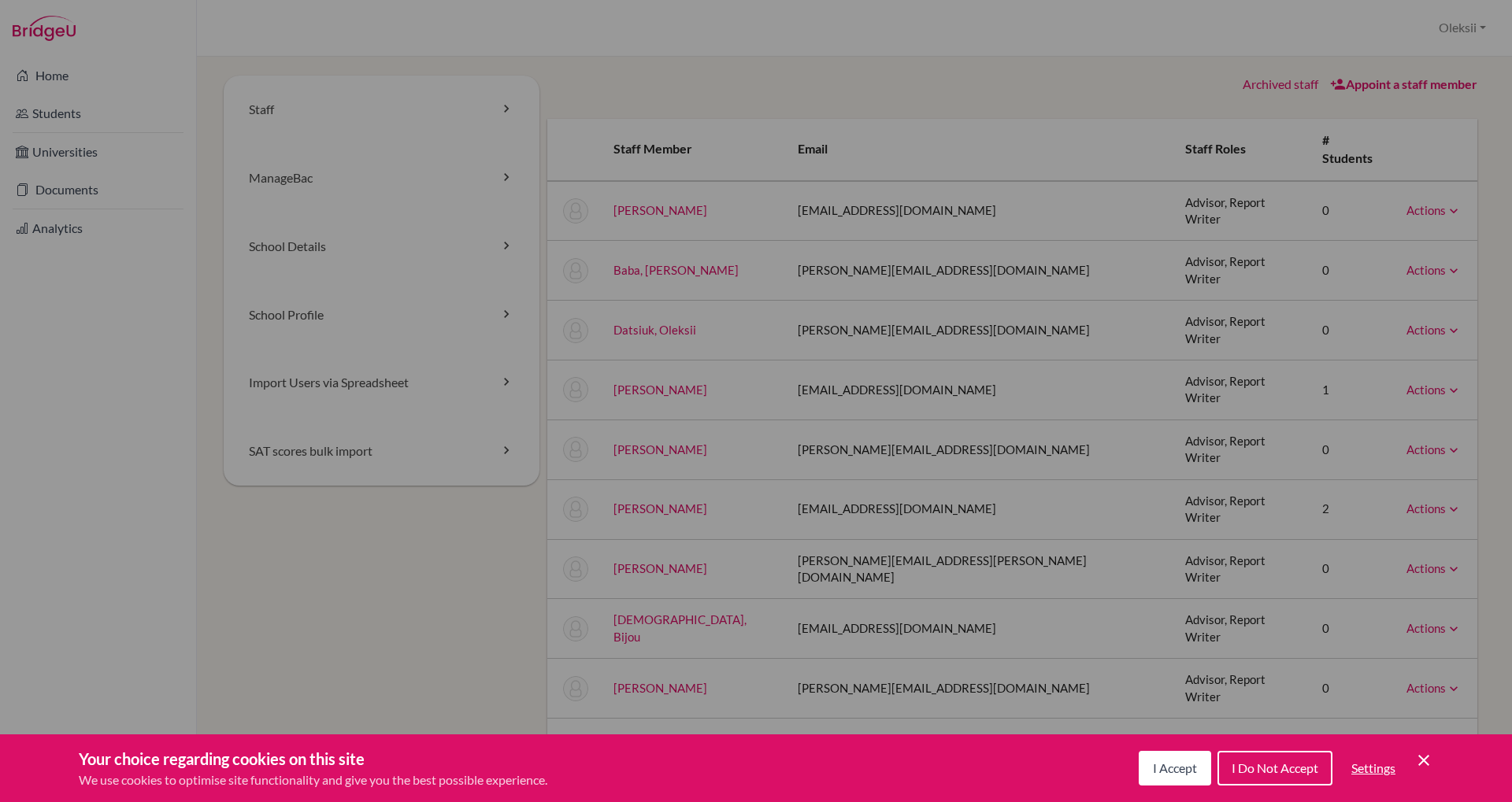
scroll to position [2, 0]
click at [689, 560] on link "[PERSON_NAME]" at bounding box center [660, 567] width 94 height 14
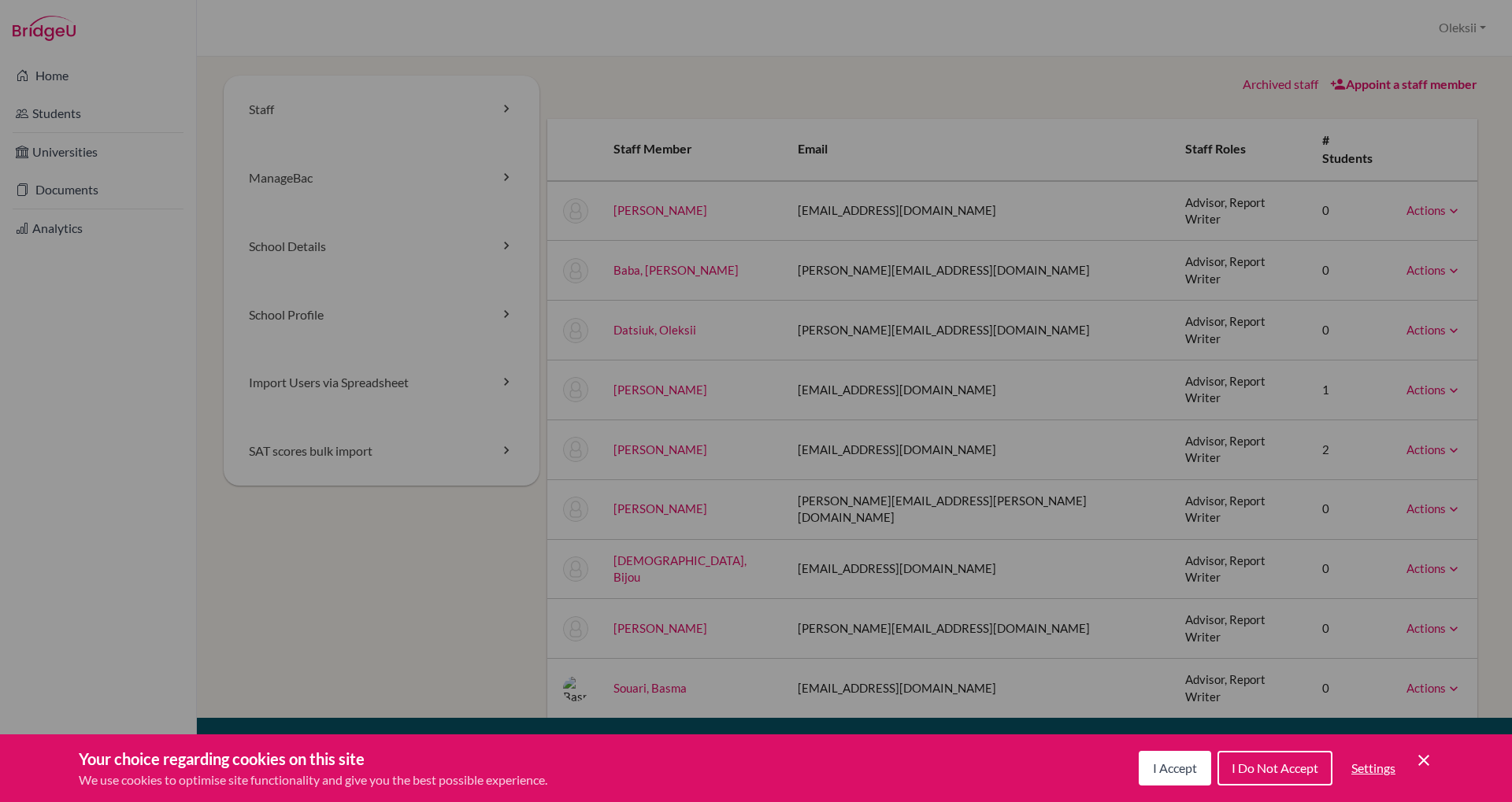
click at [1439, 203] on link "Actions" at bounding box center [1433, 210] width 55 height 14
click at [1391, 271] on link "Archive" at bounding box center [1394, 282] width 134 height 23
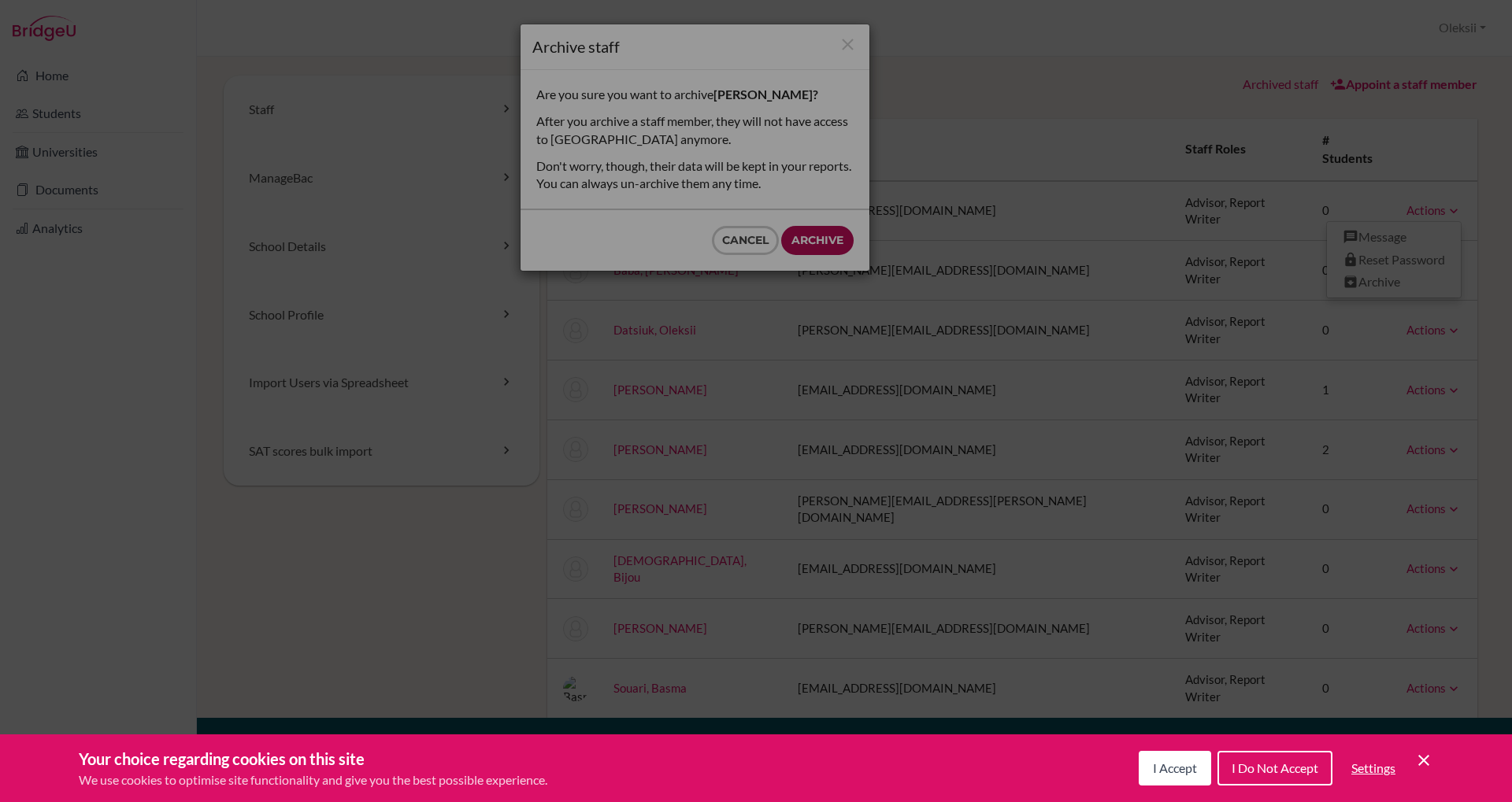
click at [816, 235] on input "Archive" at bounding box center [817, 241] width 72 height 29
type input "Archive"
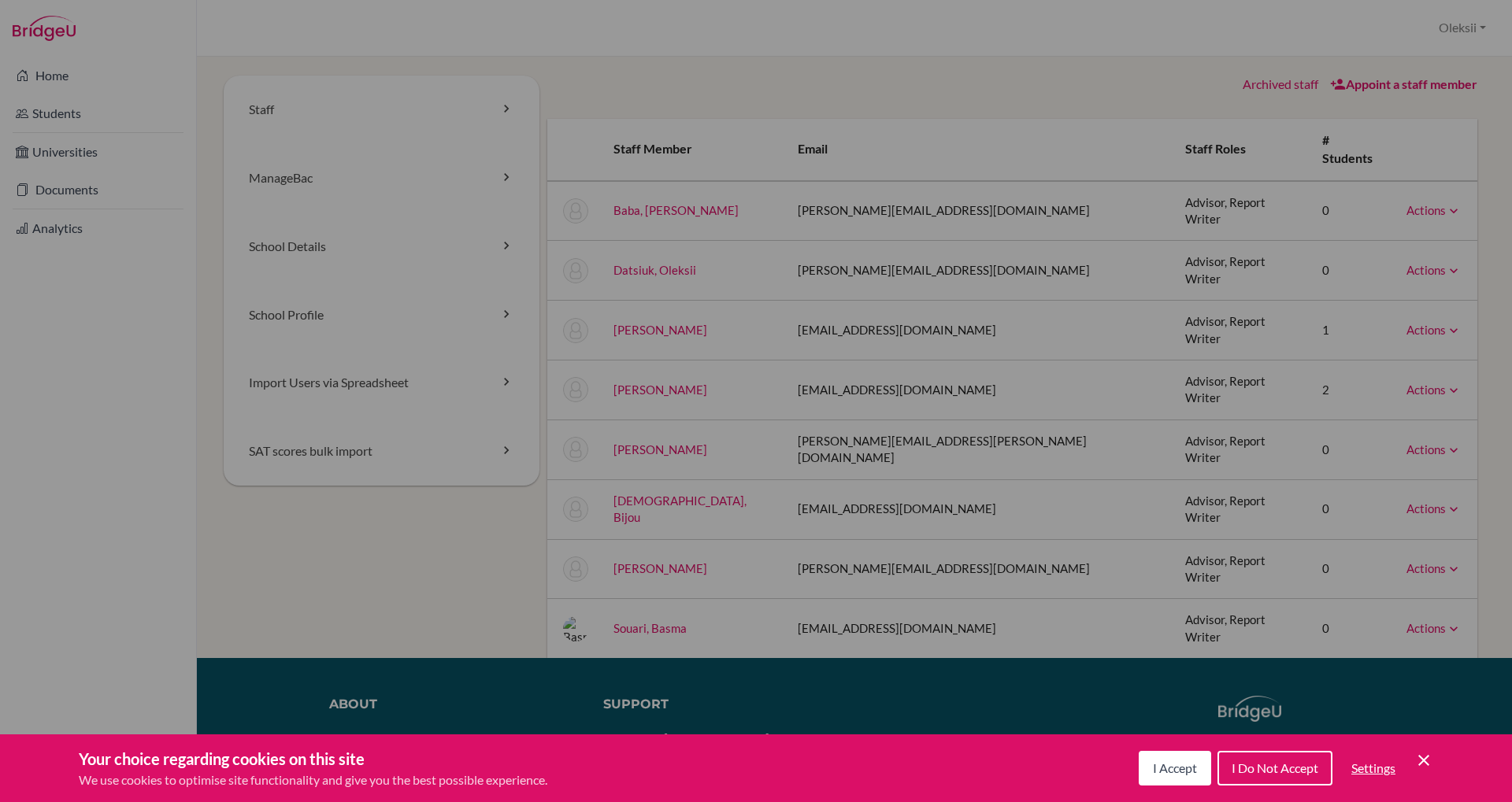
click at [1438, 203] on link "Actions" at bounding box center [1433, 210] width 55 height 14
click at [1383, 271] on link "Archive" at bounding box center [1394, 282] width 134 height 23
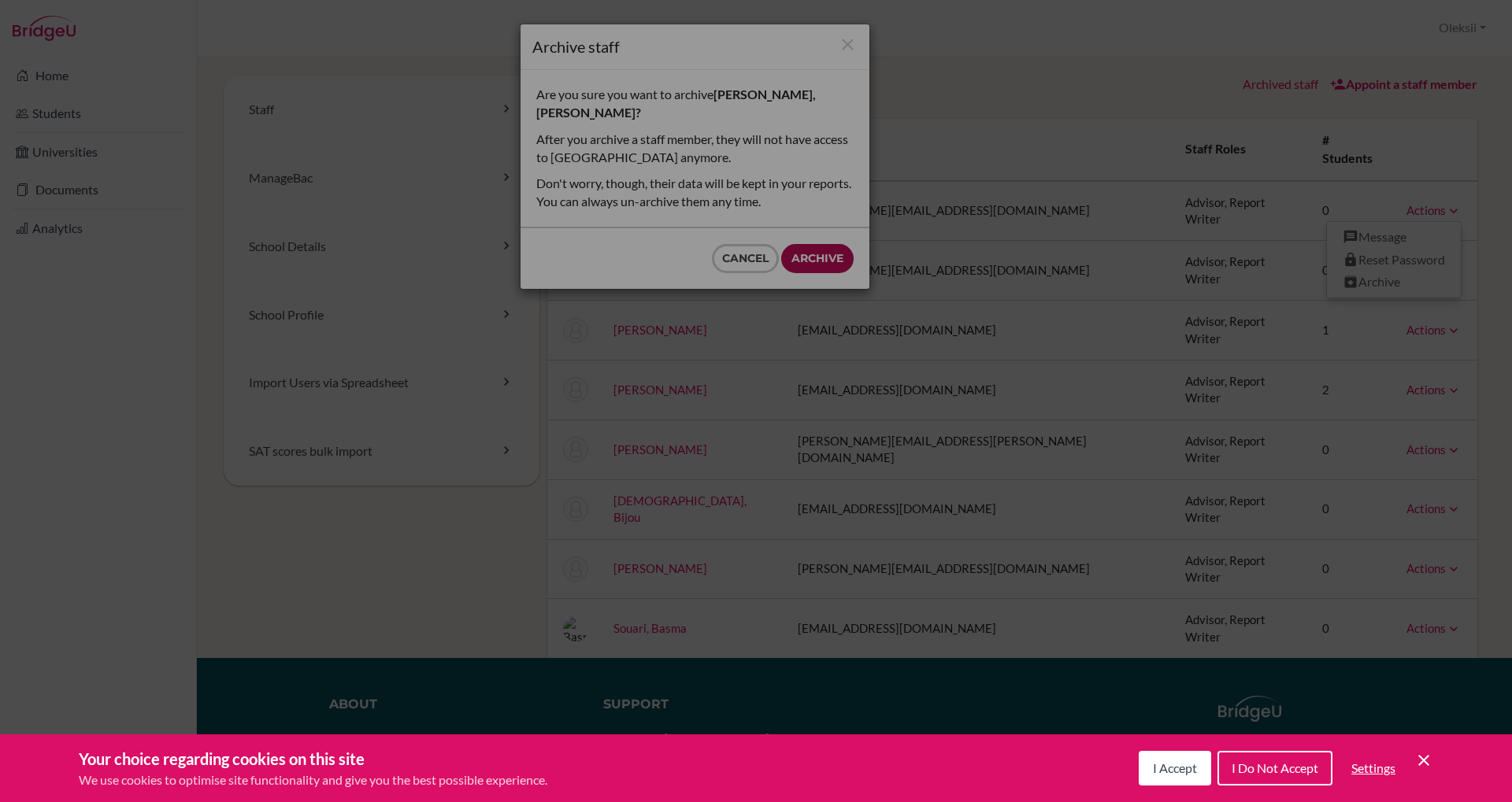
click at [823, 244] on input "Archive" at bounding box center [817, 258] width 72 height 29
type input "Archive"
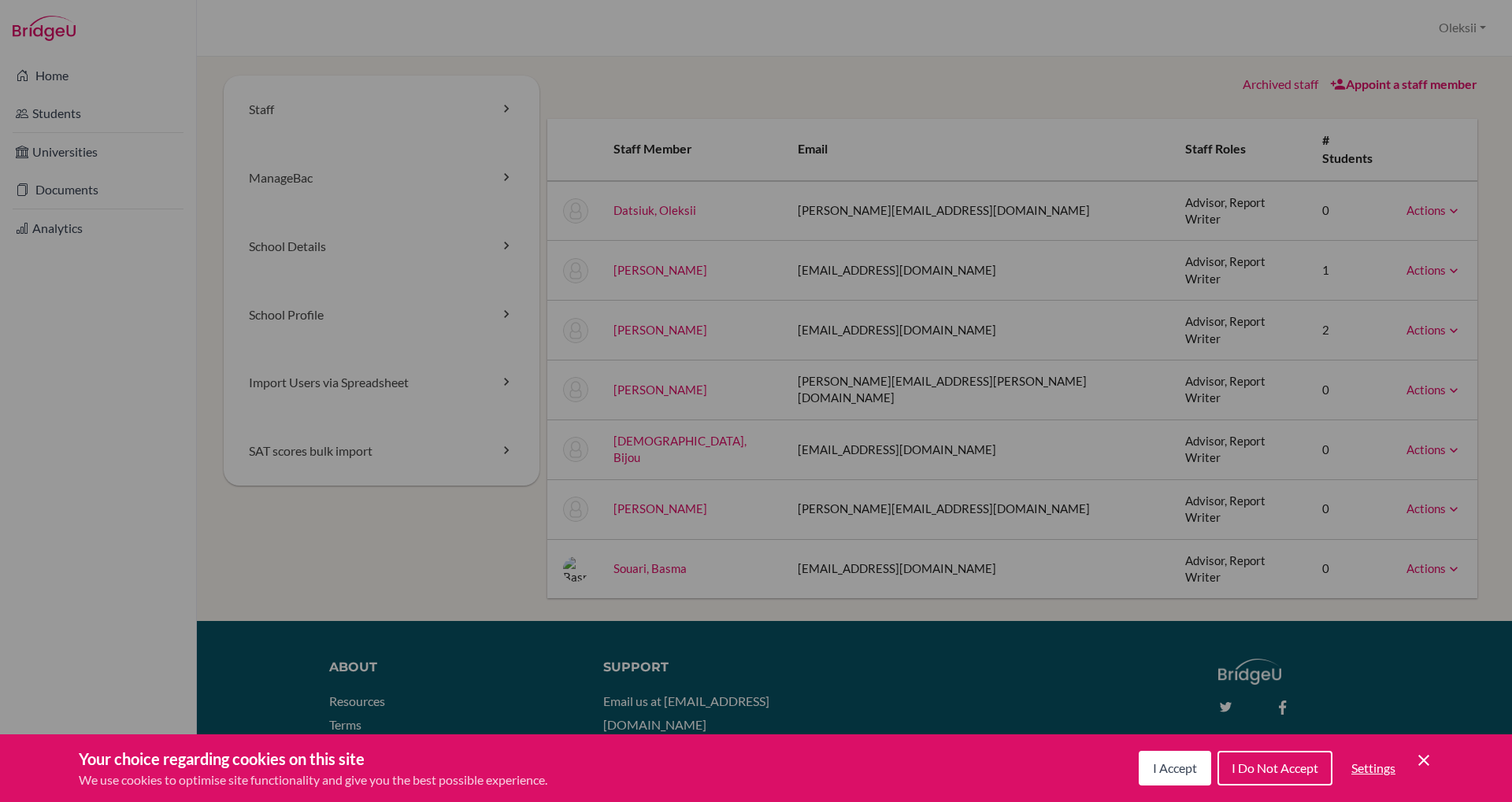
click at [1440, 539] on td "Actions Message Reset Password Archive" at bounding box center [1436, 569] width 84 height 59
click at [1436, 561] on link "Actions" at bounding box center [1433, 569] width 55 height 14
click at [1387, 629] on link "Archive" at bounding box center [1394, 640] width 134 height 23
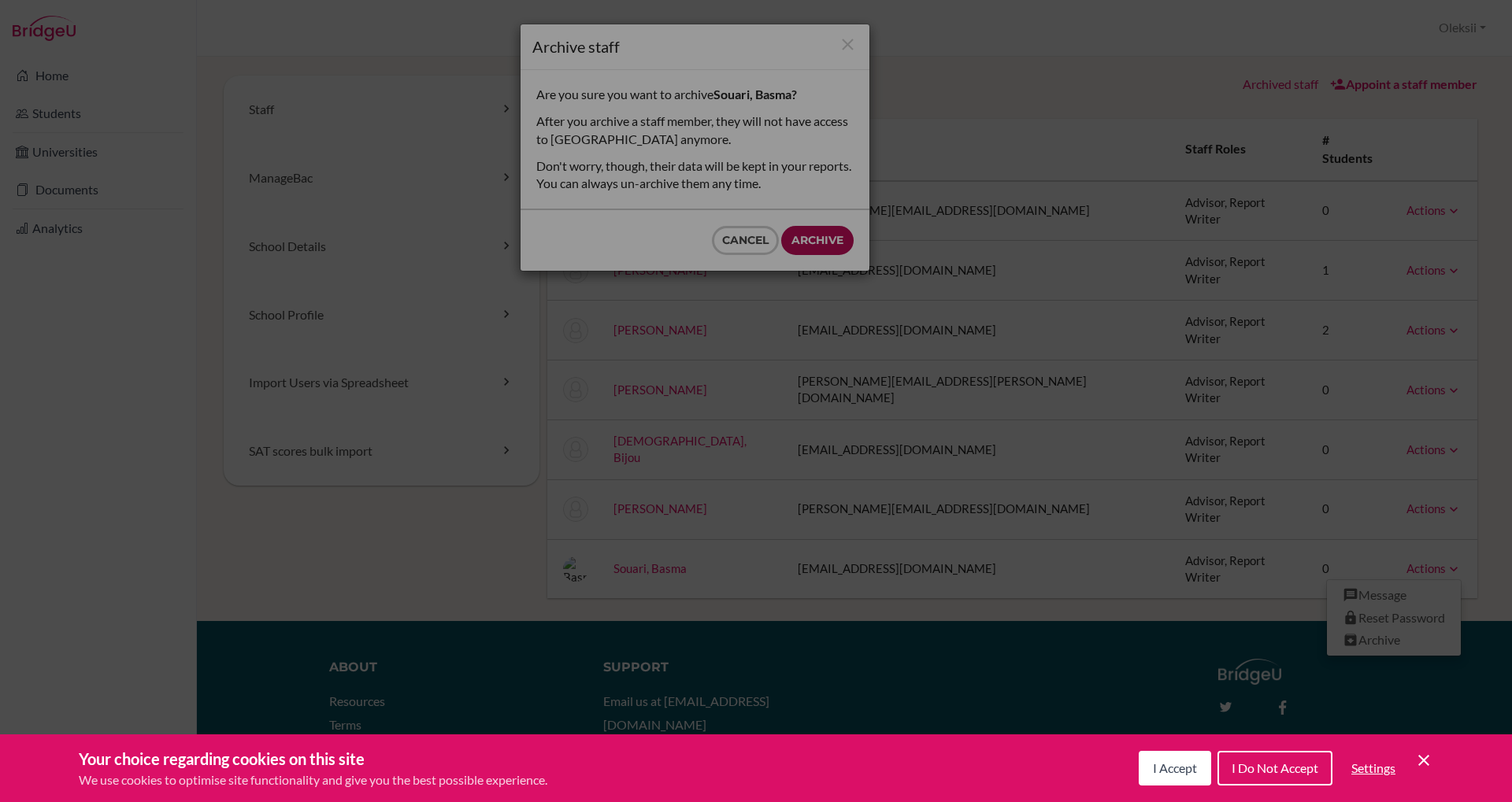
click at [818, 239] on input "Archive" at bounding box center [817, 241] width 72 height 29
type input "Archive"
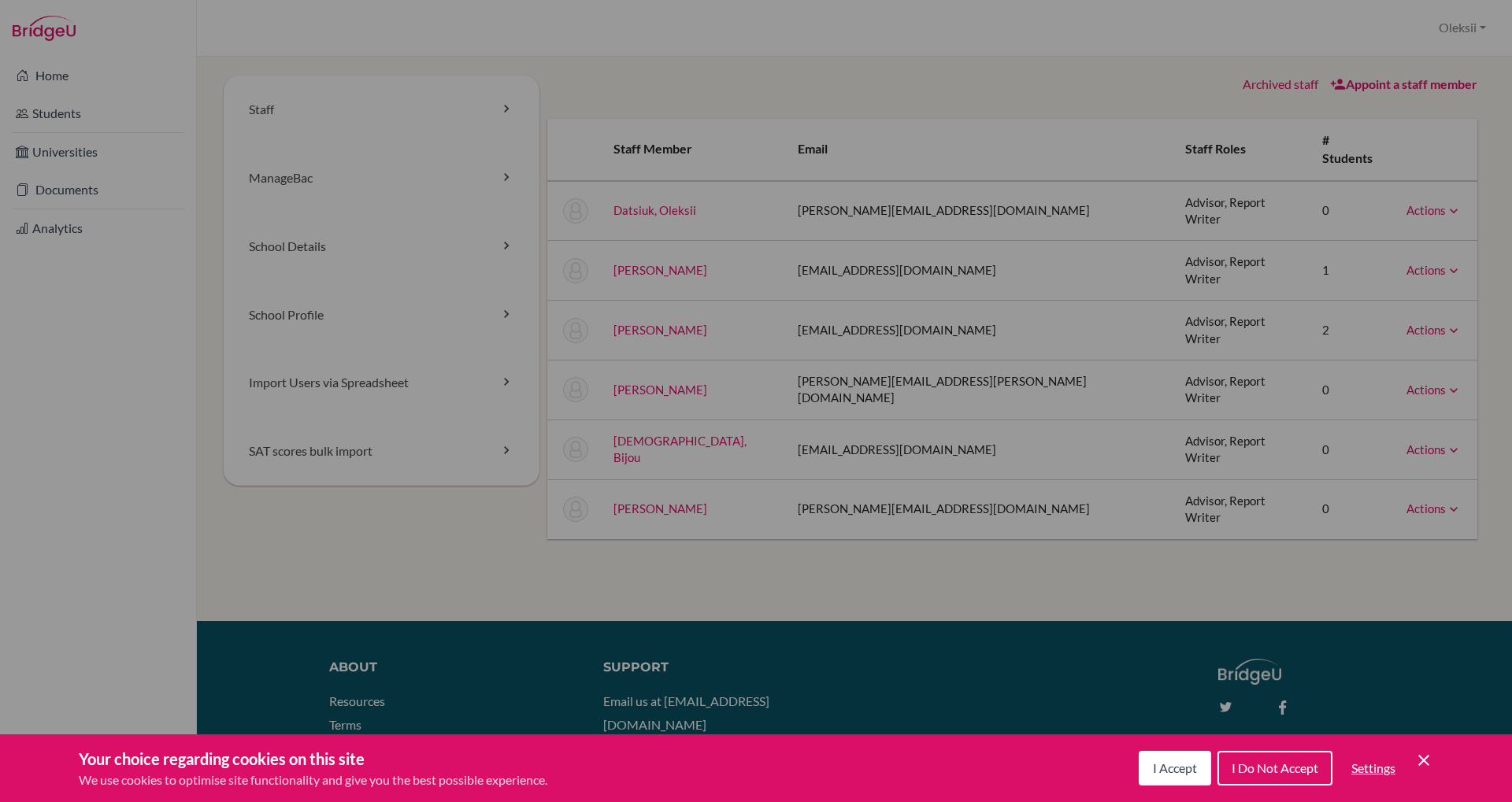
click at [1436, 502] on link "Actions" at bounding box center [1433, 509] width 55 height 14
click at [1376, 570] on link "Archive" at bounding box center [1394, 581] width 134 height 23
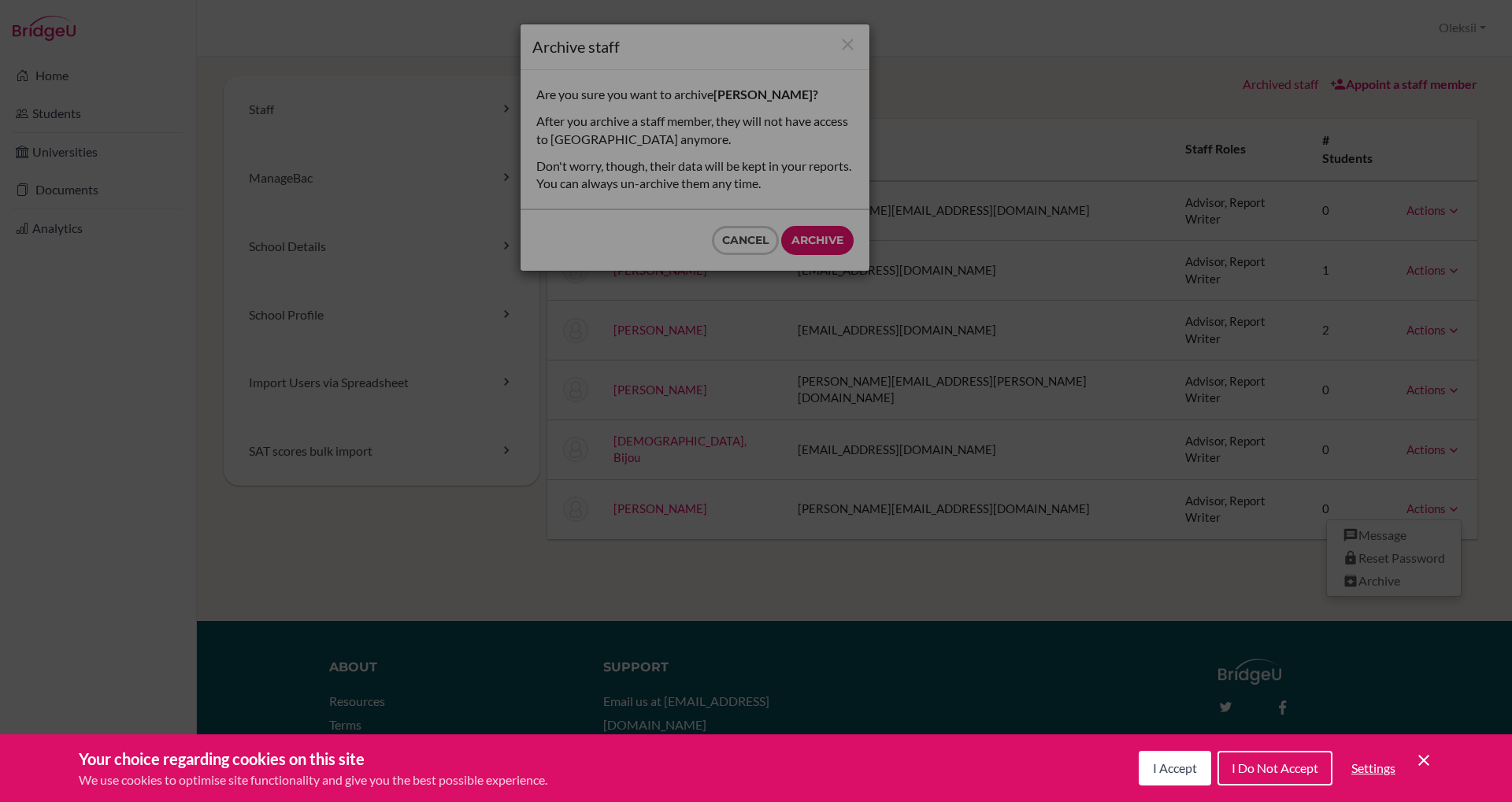
click at [823, 255] on div "Cancel Archive" at bounding box center [695, 241] width 349 height 61
click at [819, 242] on input "Archive" at bounding box center [817, 241] width 72 height 29
type input "Archive"
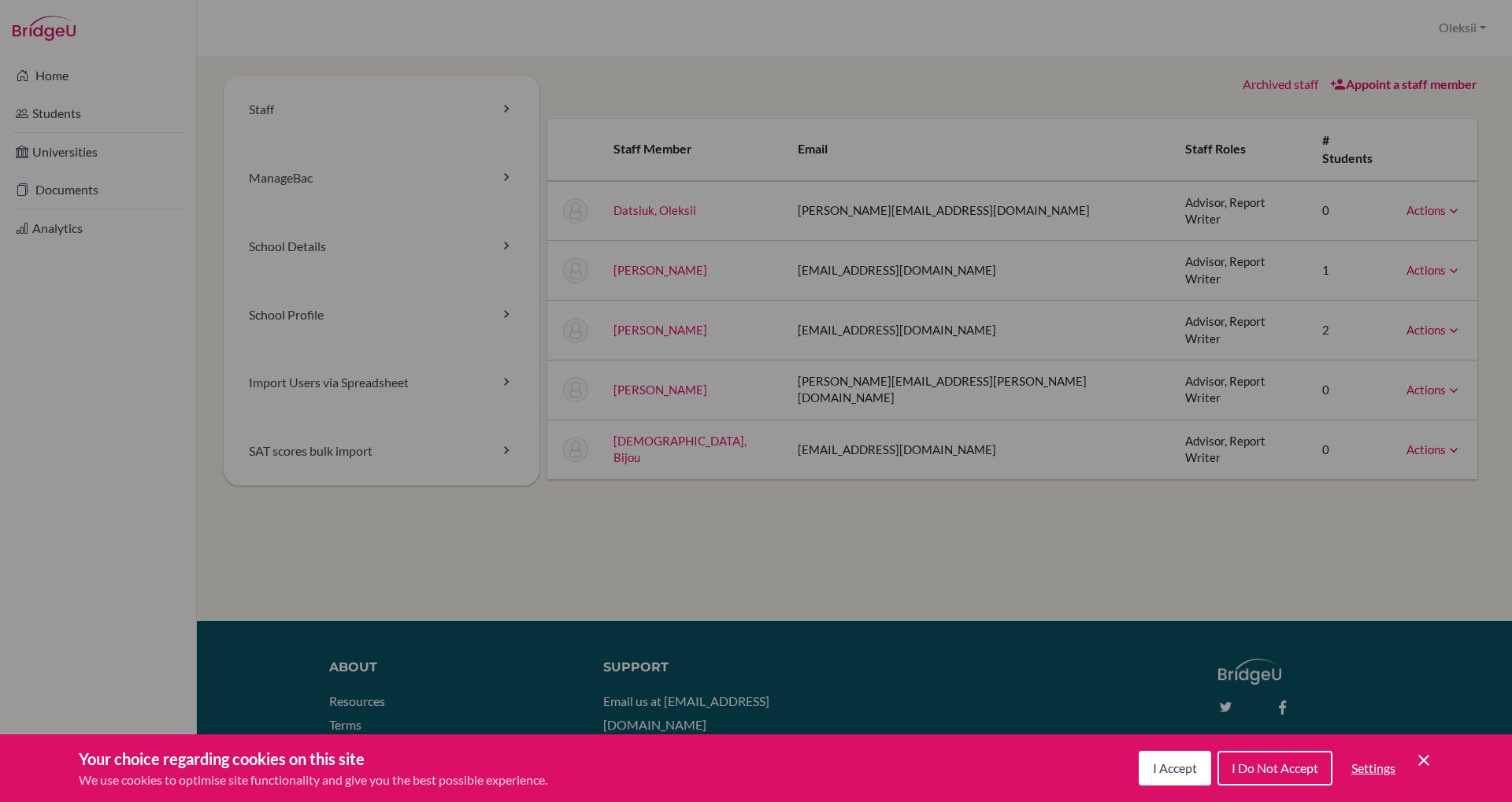
click at [1432, 443] on link "Actions" at bounding box center [1433, 450] width 55 height 14
click at [1384, 511] on link "Archive" at bounding box center [1394, 522] width 134 height 23
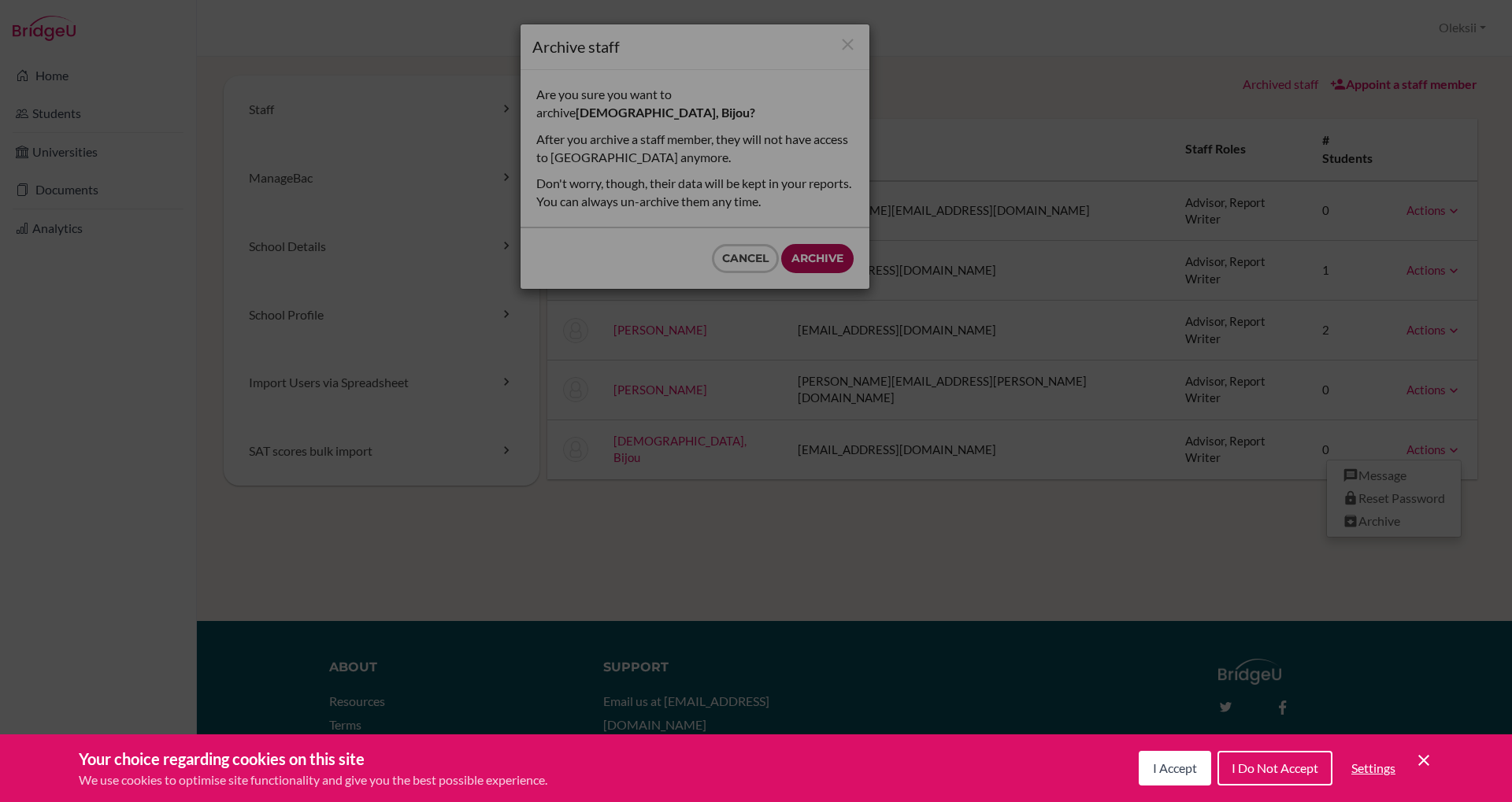
click at [809, 244] on input "Archive" at bounding box center [817, 258] width 72 height 29
type input "Archive"
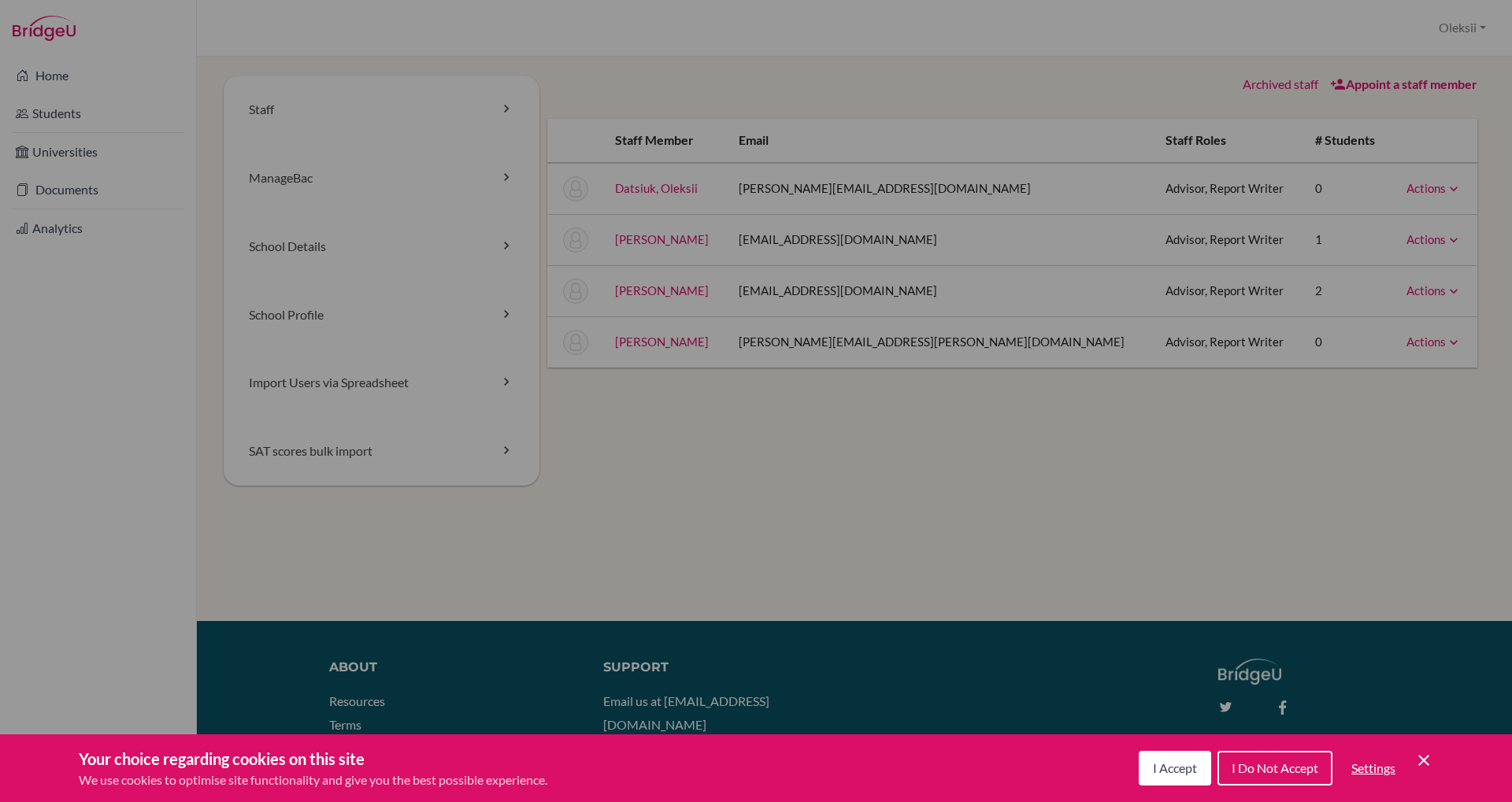
click at [1441, 339] on link "Actions" at bounding box center [1433, 342] width 55 height 14
click at [1329, 475] on div "Staff ManageBac School Details School Profile Import Users via Spreadsheet SAT …" at bounding box center [855, 299] width 1262 height 448
click at [1447, 338] on icon at bounding box center [1454, 342] width 16 height 16
click at [1381, 414] on link "Archive" at bounding box center [1394, 413] width 134 height 23
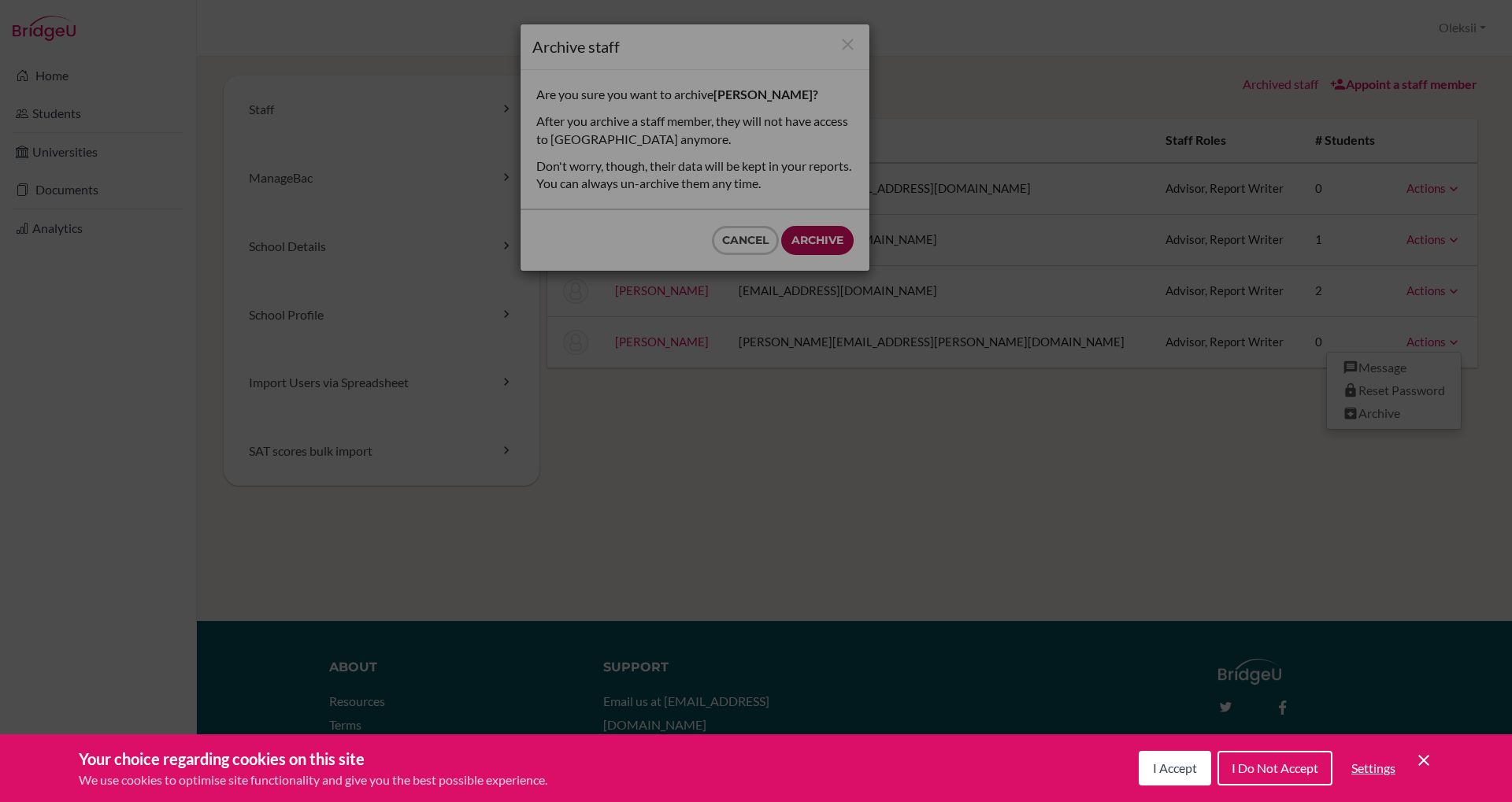
click at [824, 238] on input "Archive" at bounding box center [817, 241] width 72 height 29
type input "Archive"
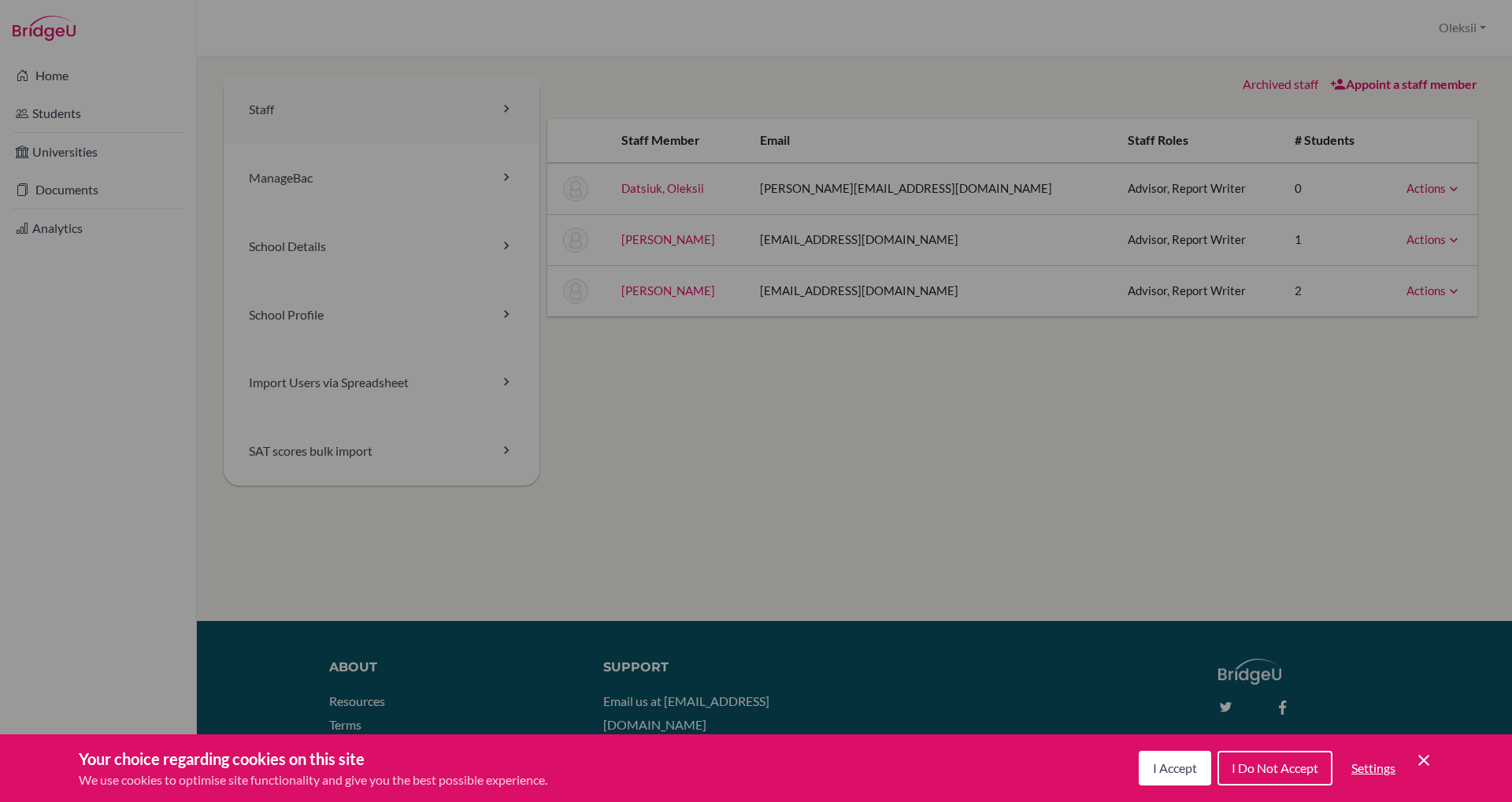
click at [286, 112] on link "Staff" at bounding box center [382, 110] width 315 height 68
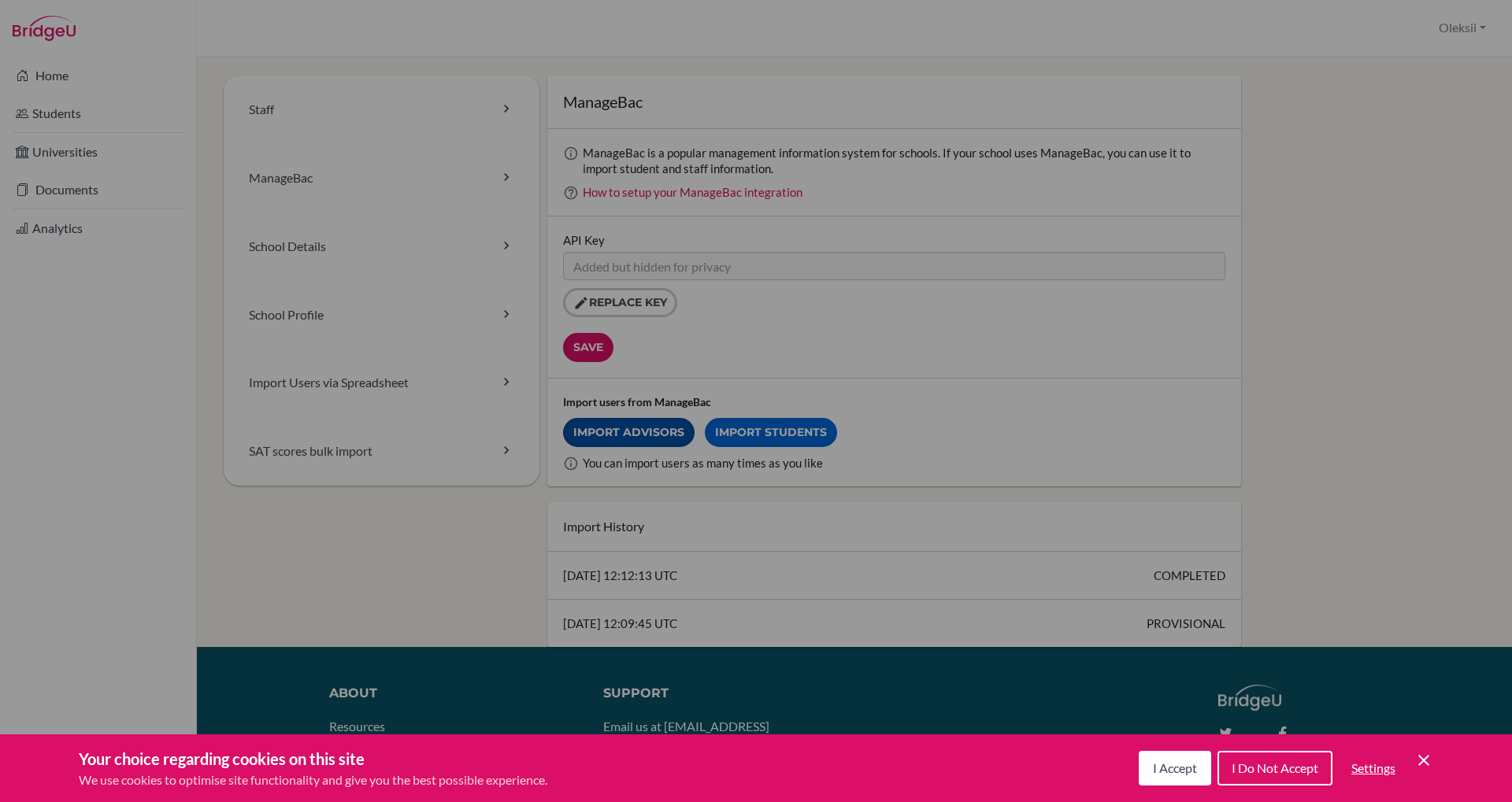
click at [650, 436] on link "Import Advisors" at bounding box center [629, 432] width 131 height 29
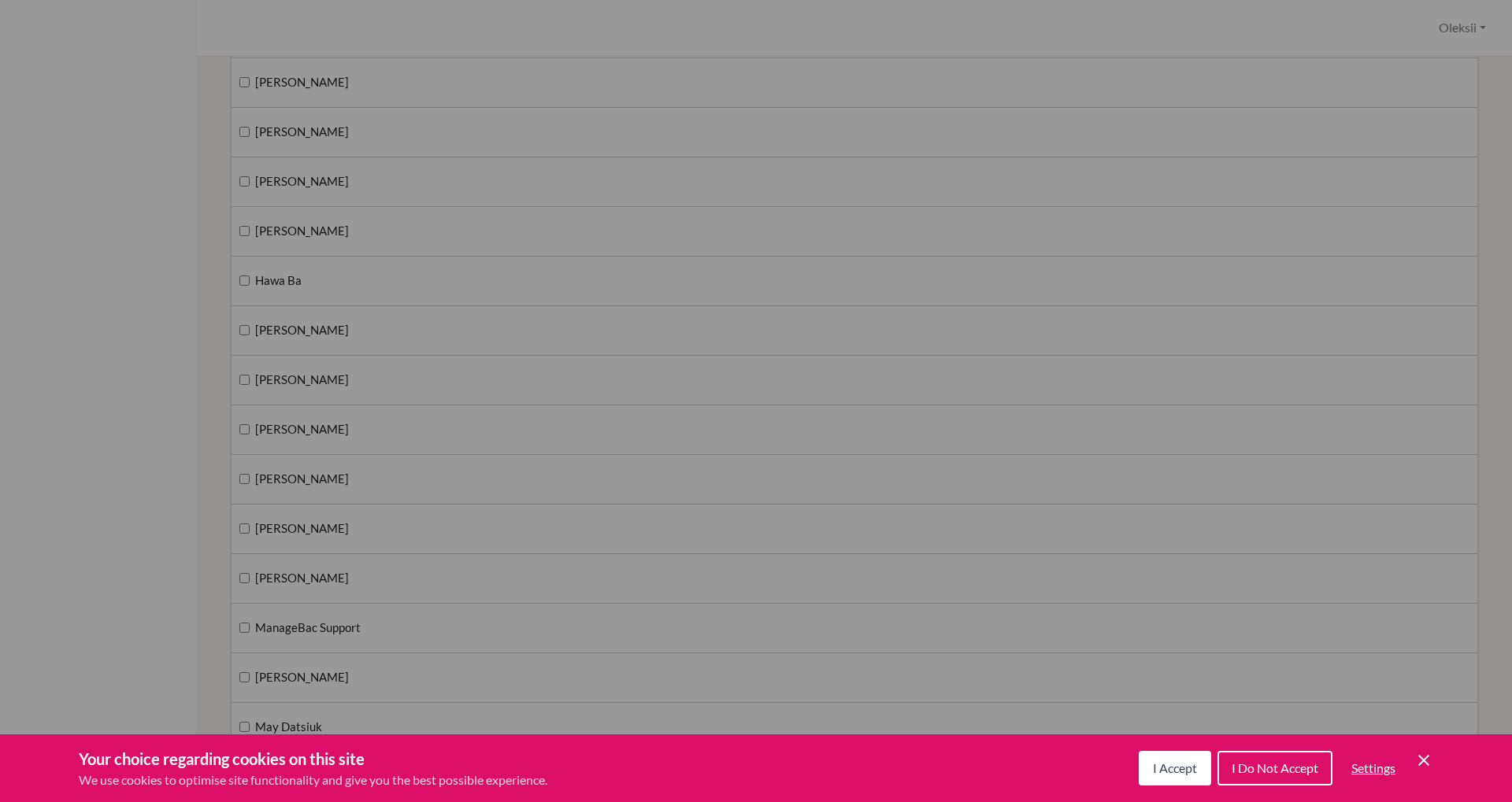
scroll to position [227, 0]
click at [245, 433] on input "[PERSON_NAME]" at bounding box center [245, 429] width 10 height 10
checkbox input "true"
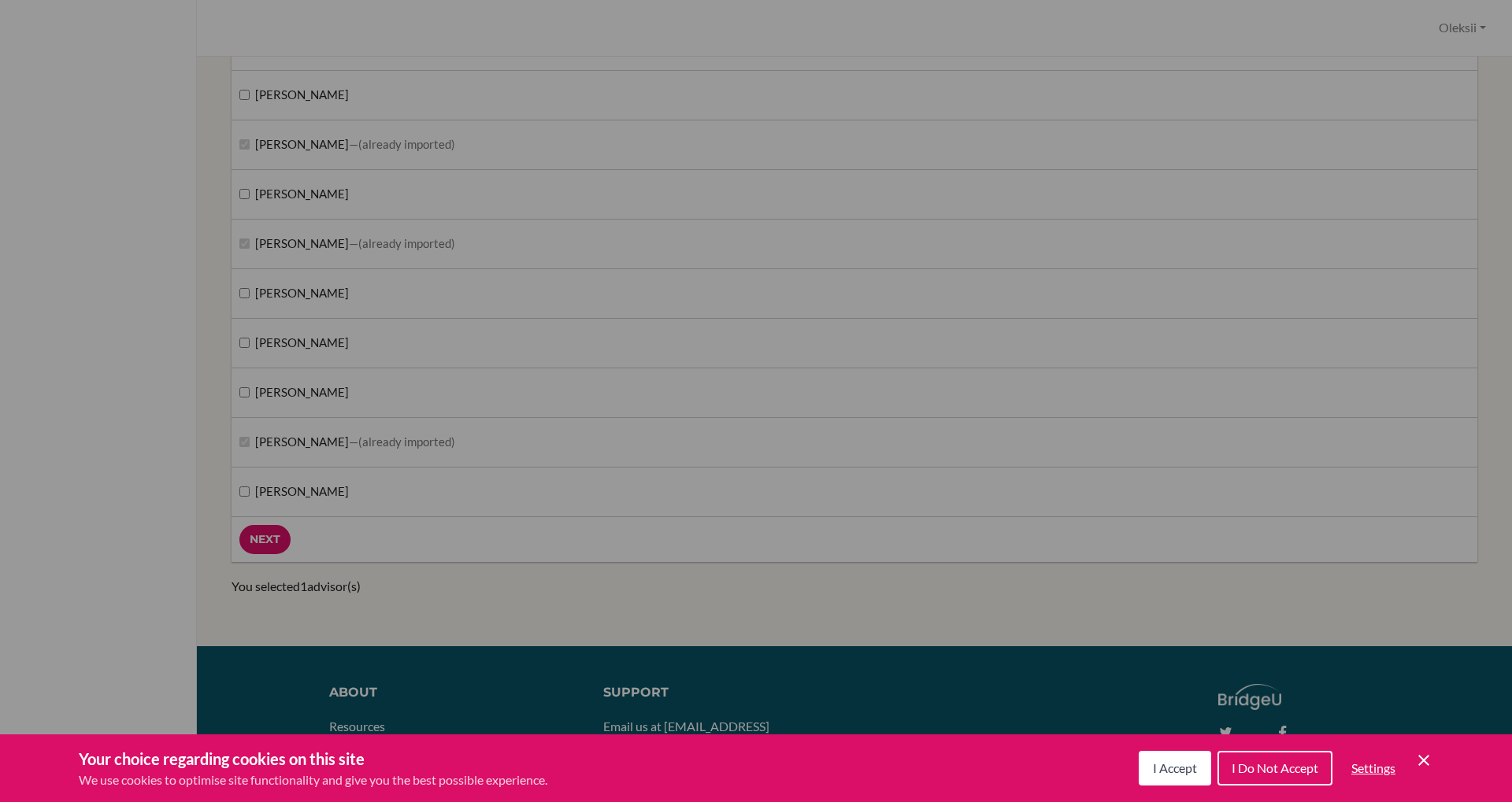
scroll to position [1902, 0]
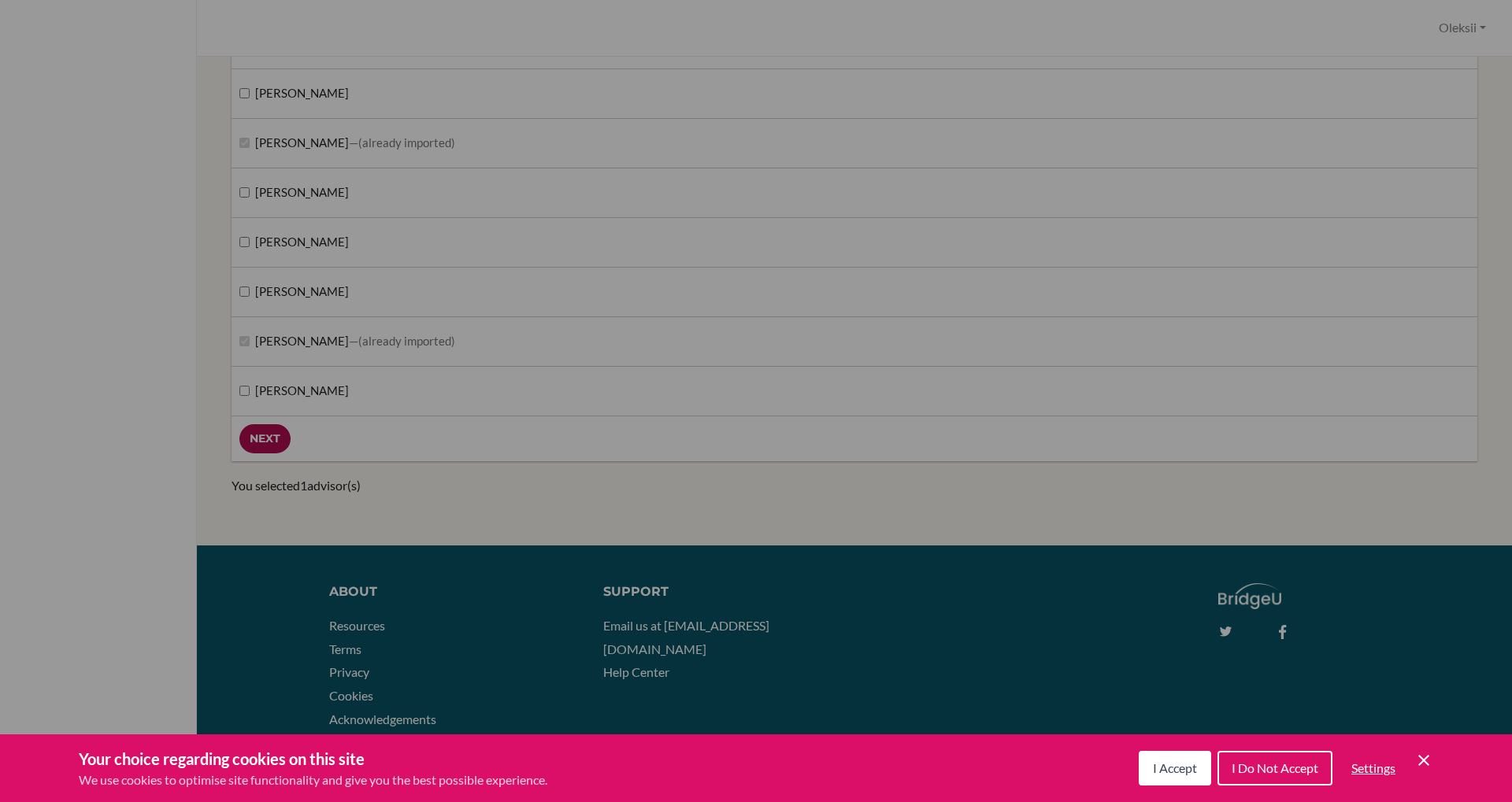
click at [265, 446] on input "Next" at bounding box center [265, 439] width 51 height 29
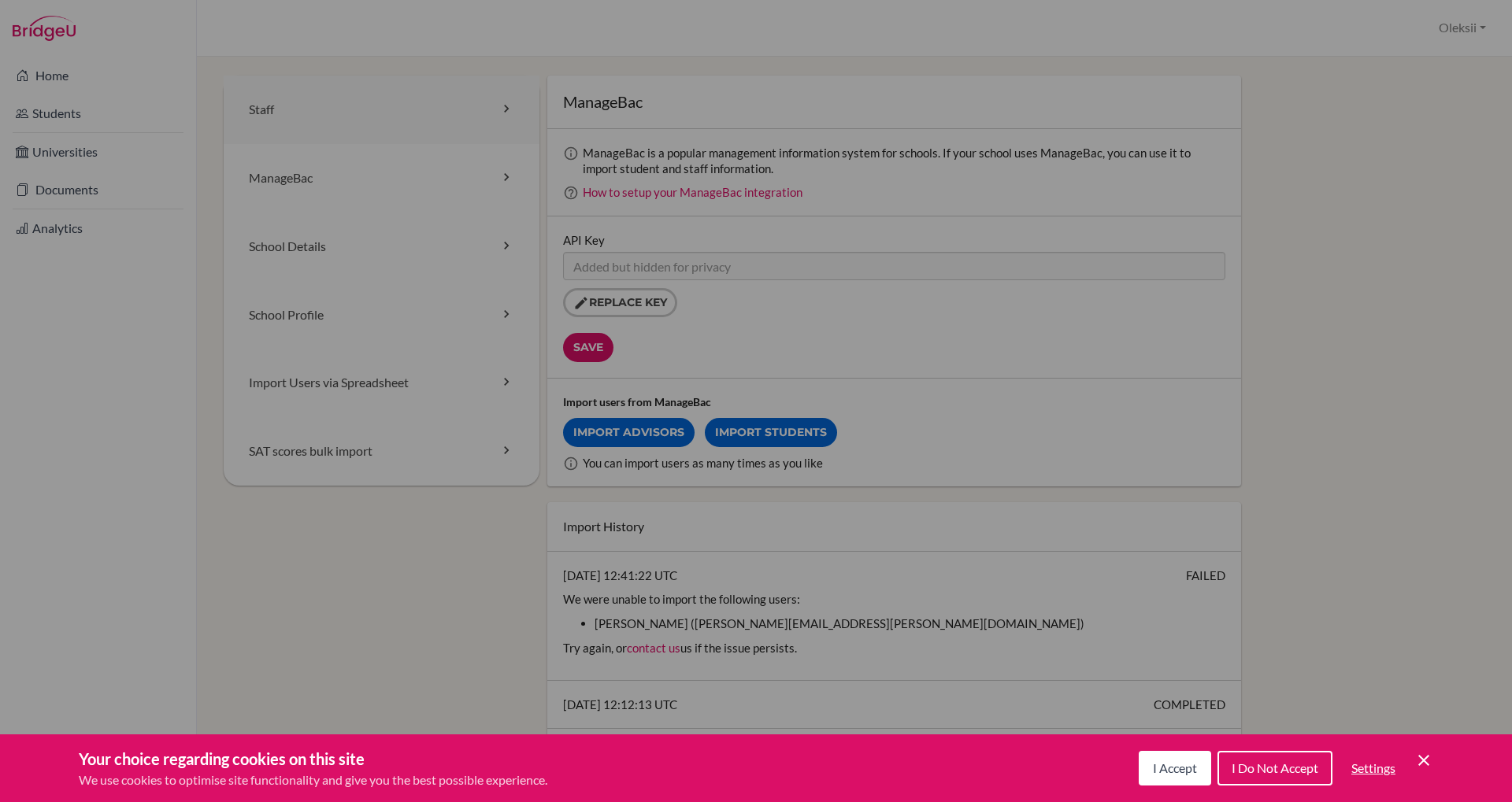
click at [311, 114] on link "Staff" at bounding box center [382, 110] width 315 height 68
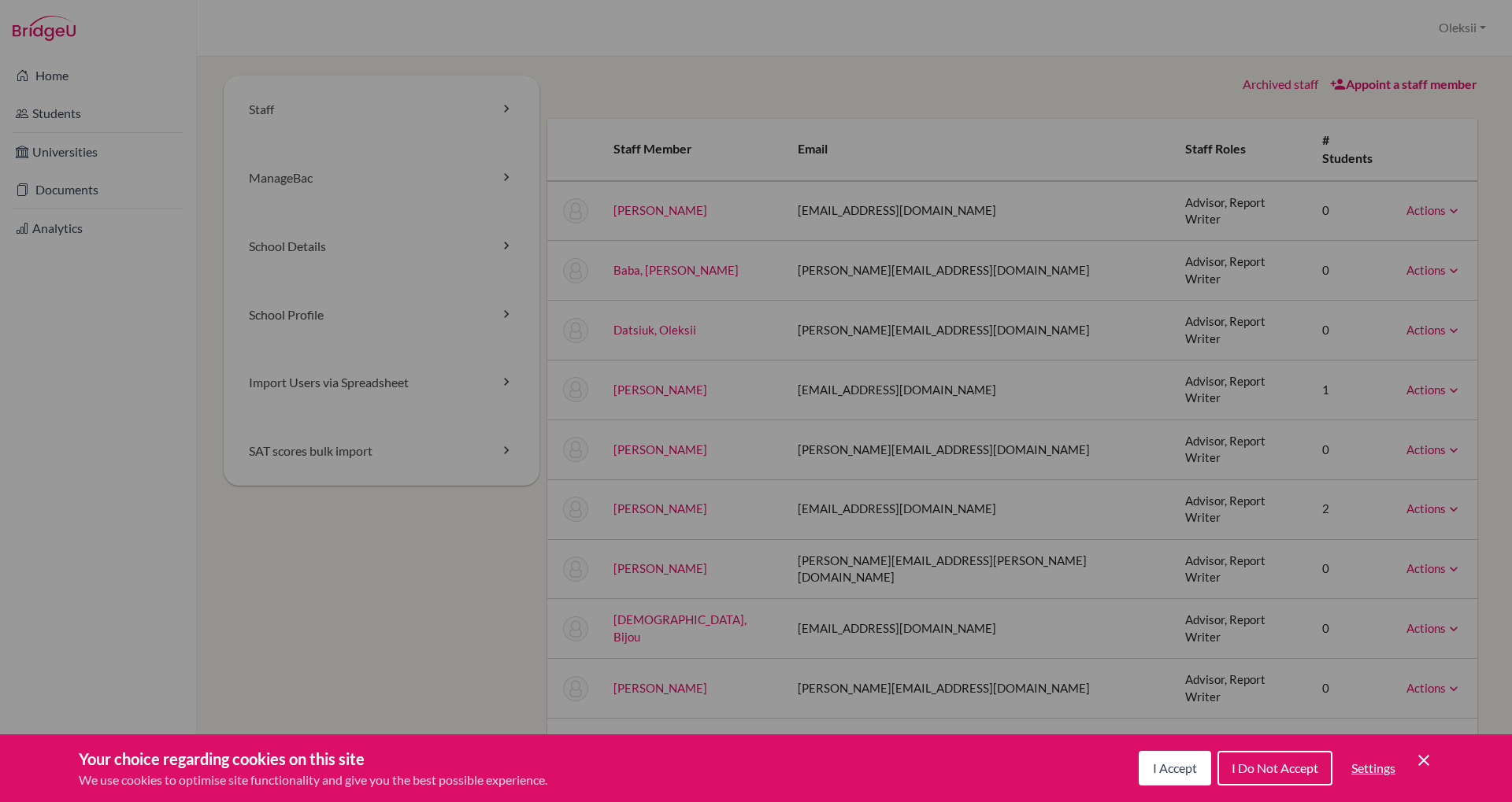
click at [1277, 88] on link "Archived staff" at bounding box center [1280, 84] width 76 height 15
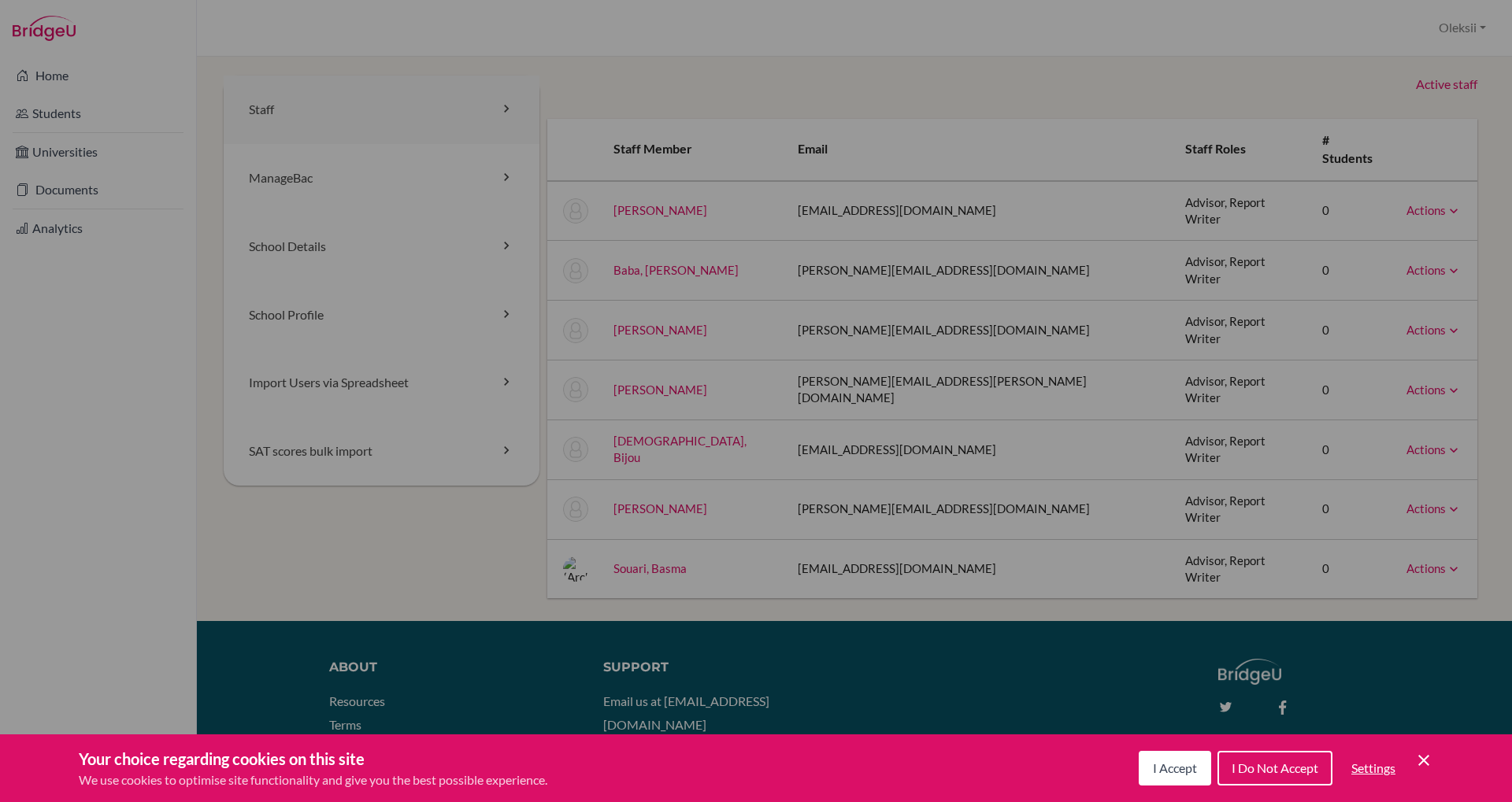
click at [306, 101] on link "Staff" at bounding box center [382, 110] width 315 height 68
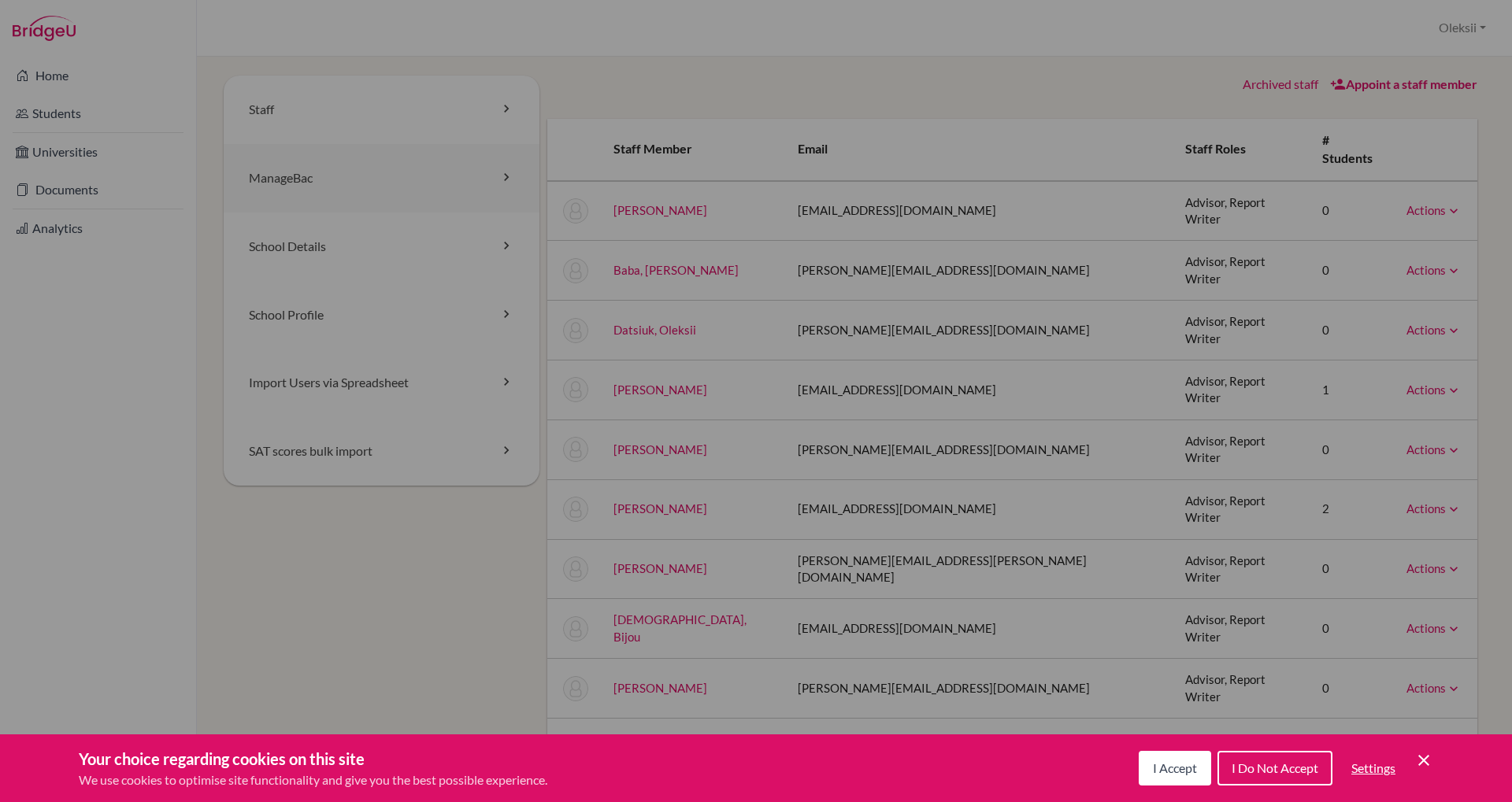
click at [302, 184] on link "ManageBac" at bounding box center [382, 178] width 315 height 68
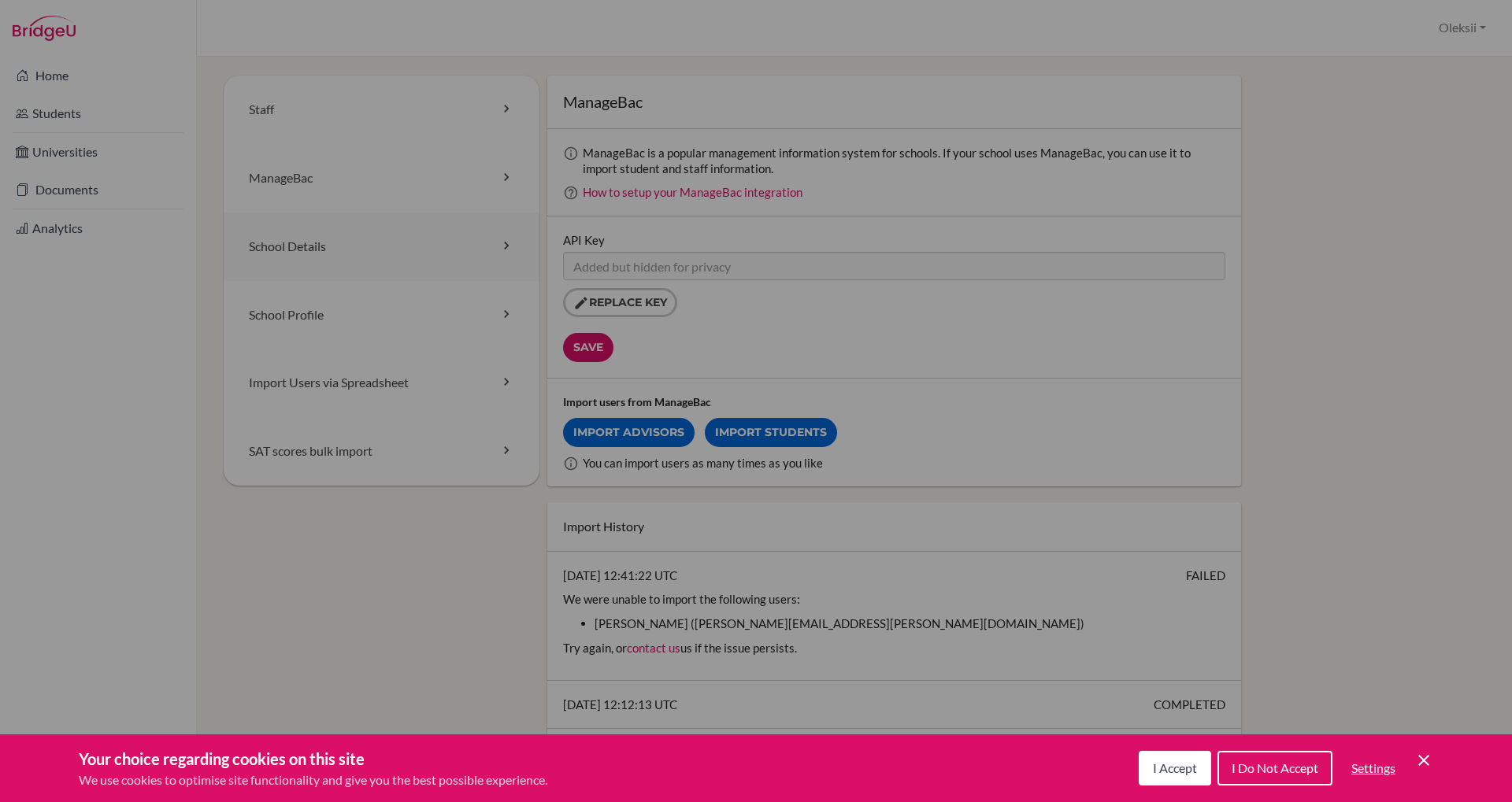
click at [289, 242] on link "School Details" at bounding box center [382, 247] width 315 height 68
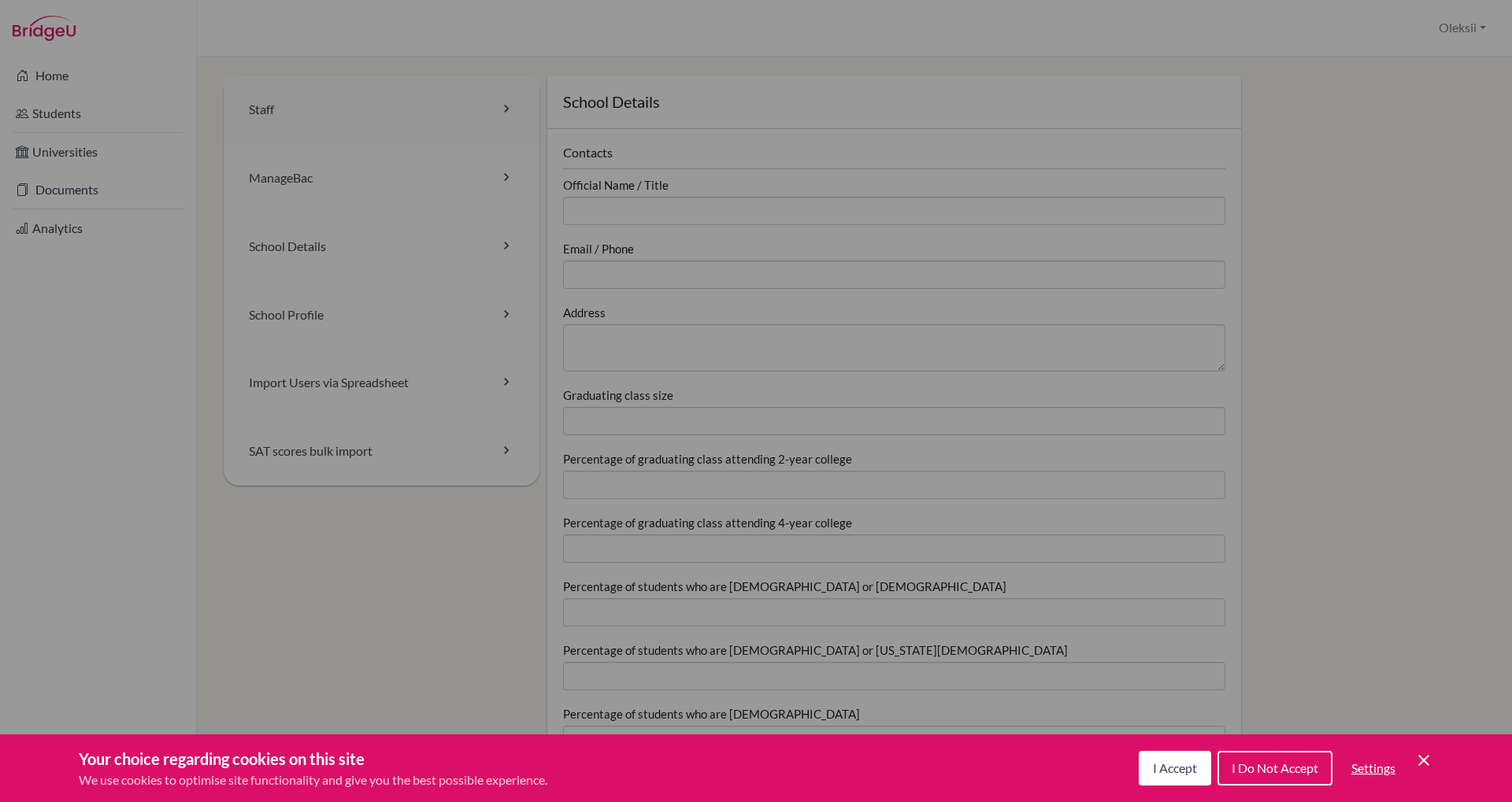
click at [290, 114] on link "Staff" at bounding box center [382, 110] width 315 height 68
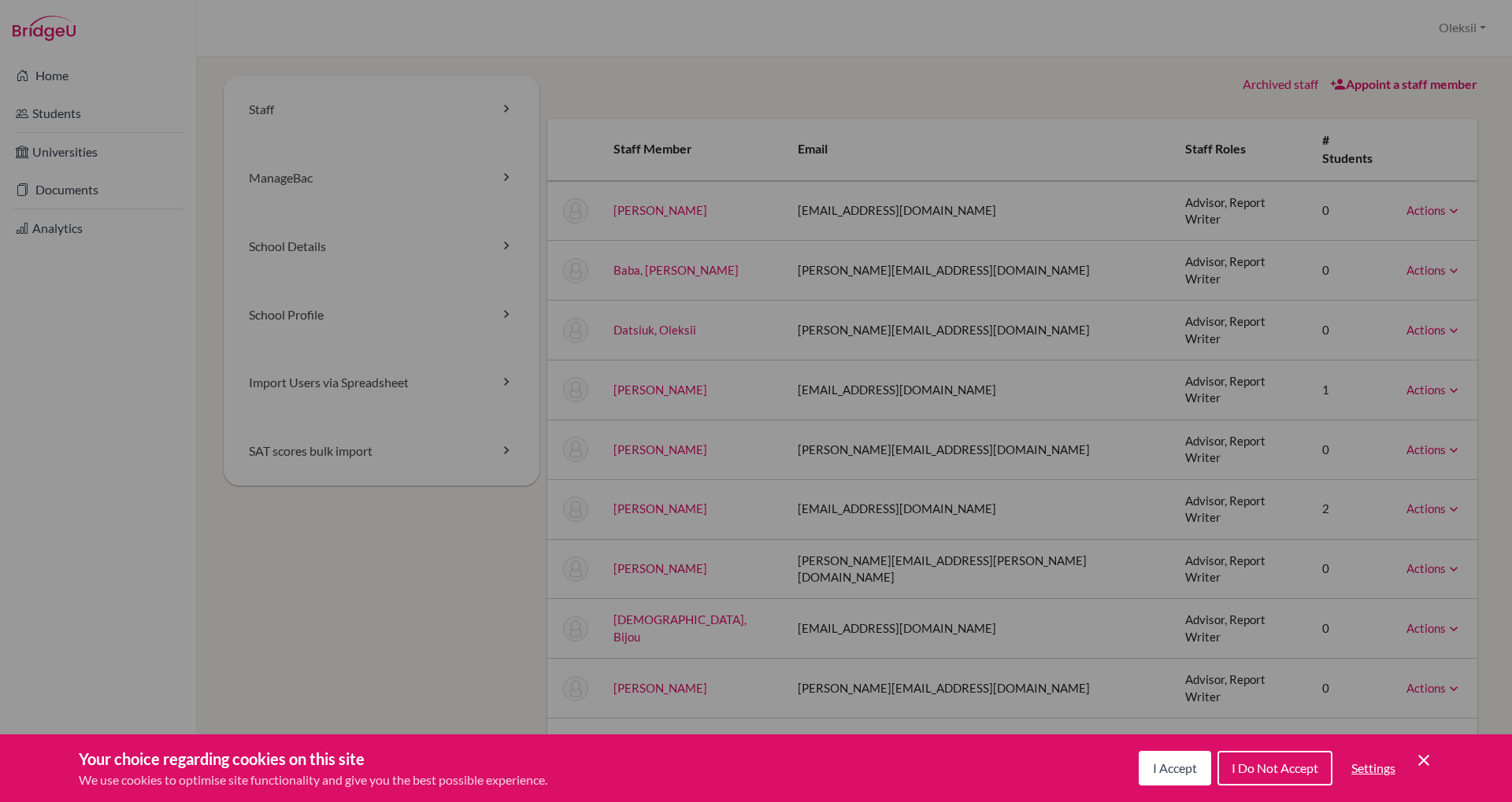
click at [1448, 561] on icon at bounding box center [1454, 569] width 16 height 16
click at [1473, 539] on td "Actions Unarchive" at bounding box center [1436, 569] width 84 height 60
click at [1294, 89] on link "Archived staff" at bounding box center [1280, 84] width 76 height 15
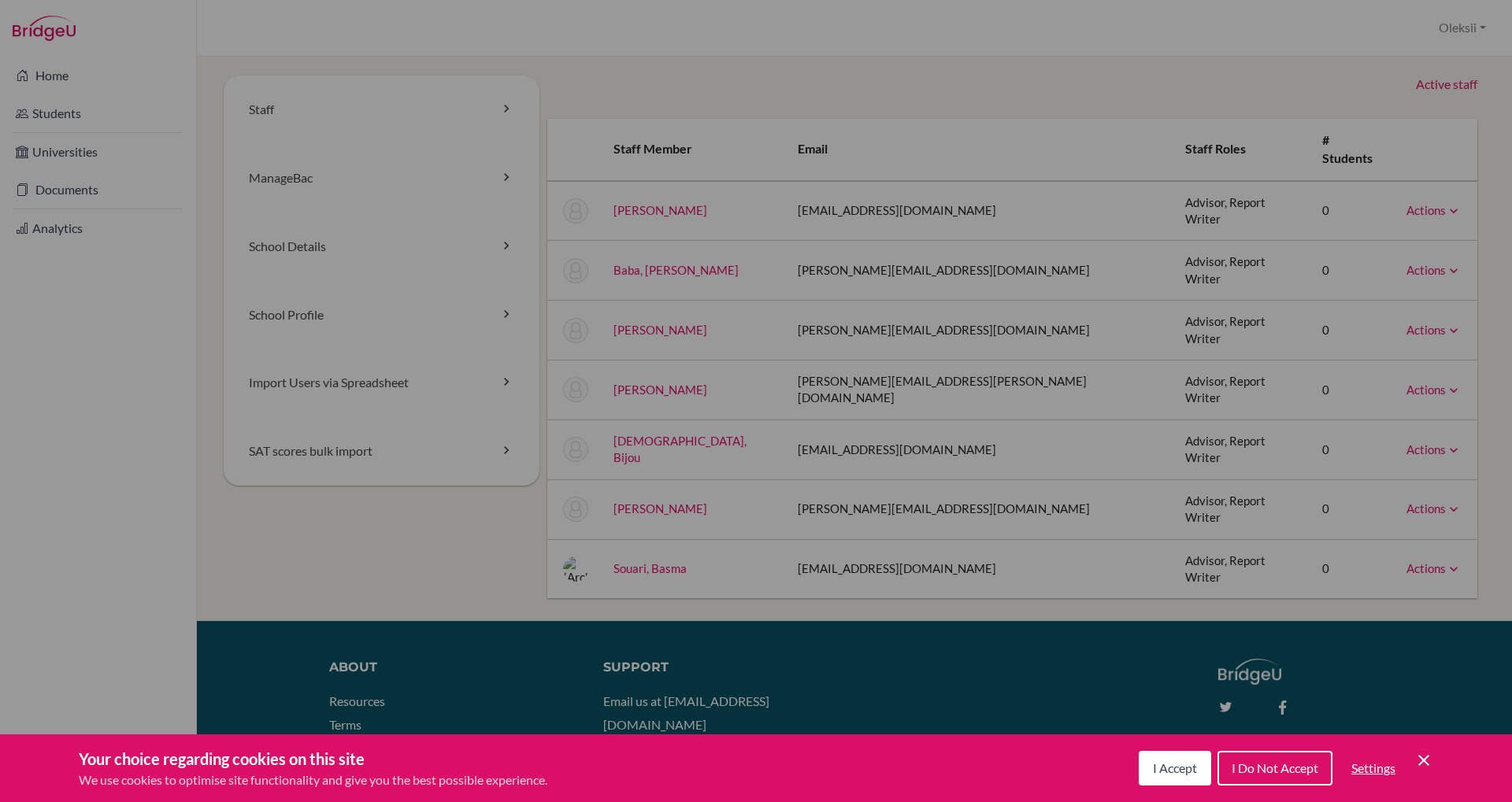
click at [1448, 85] on link "Active staff" at bounding box center [1446, 84] width 61 height 18
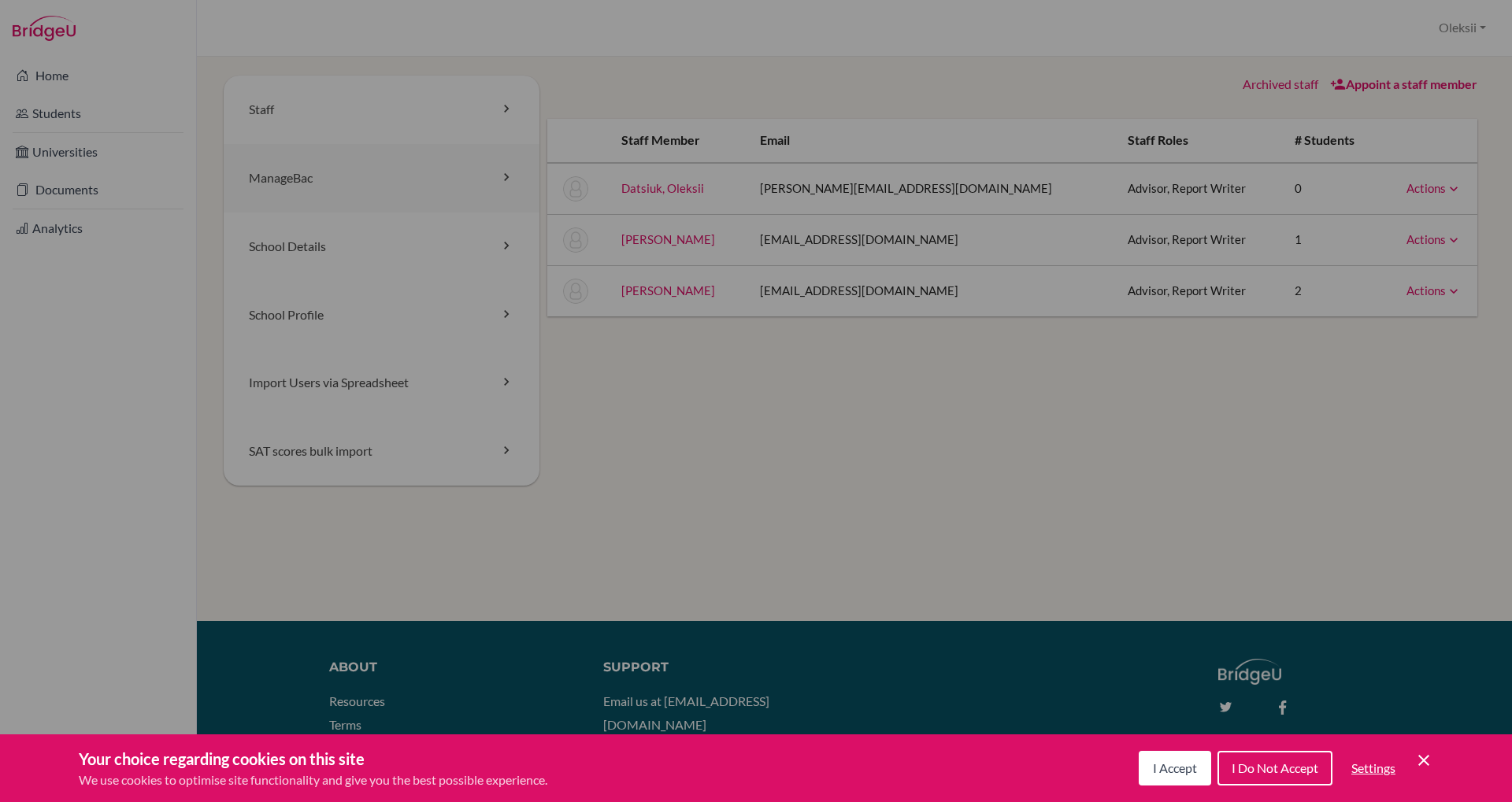
click at [301, 182] on link "ManageBac" at bounding box center [382, 178] width 315 height 68
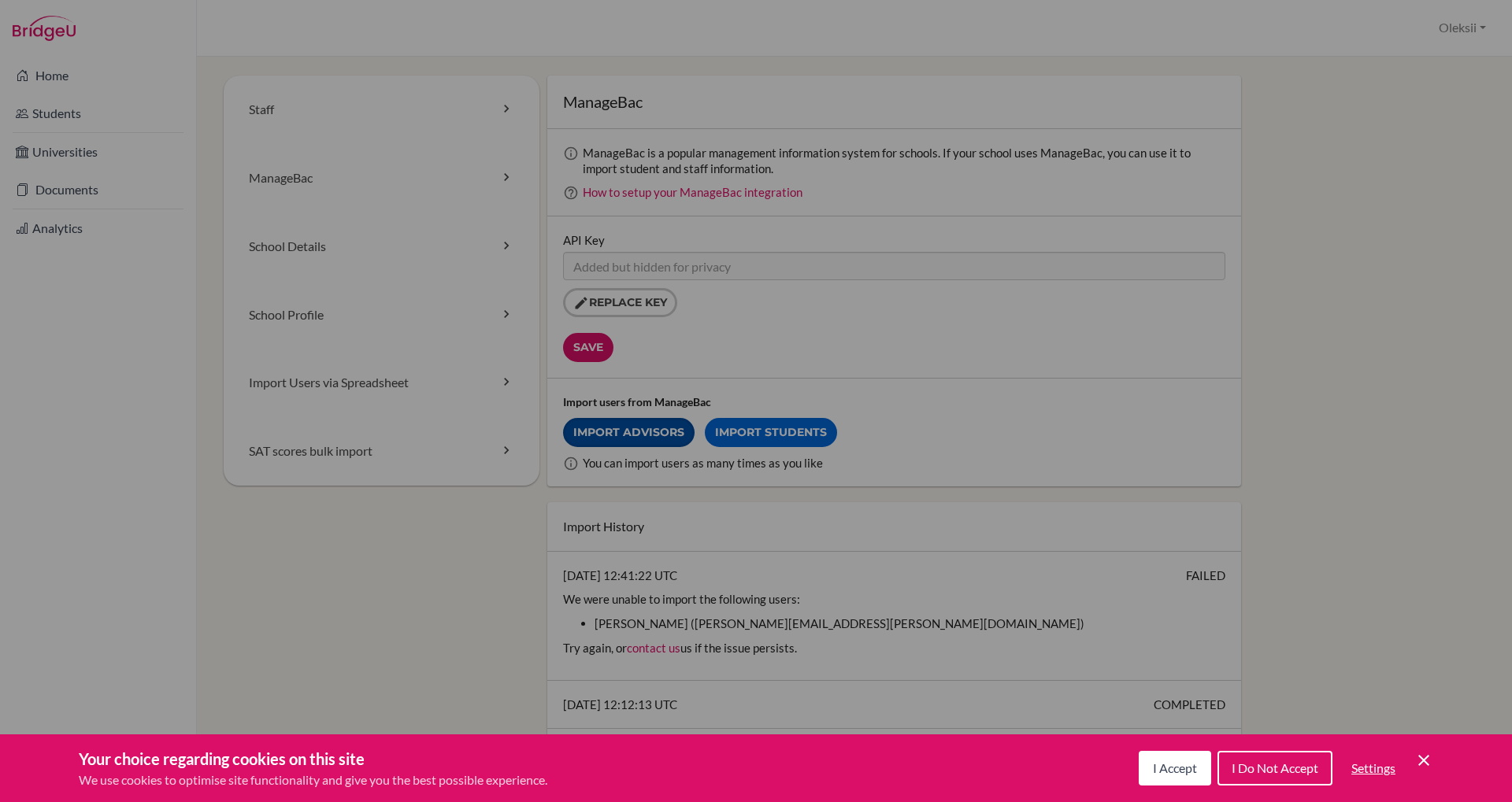
click at [626, 428] on link "Import Advisors" at bounding box center [629, 432] width 131 height 29
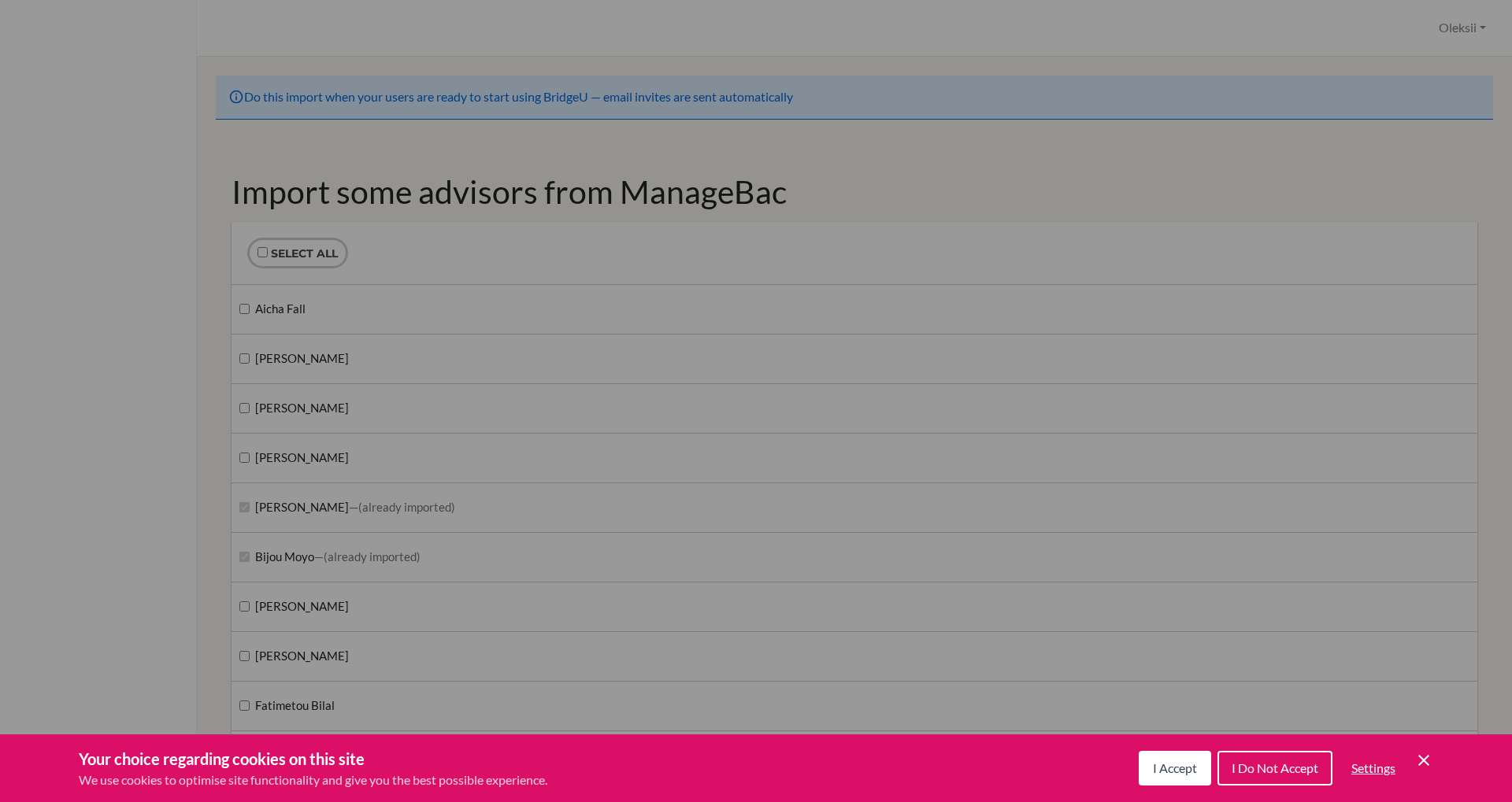
click at [237, 659] on div "Deborah McCorkle" at bounding box center [855, 656] width 1246 height 49
click at [250, 654] on label "Deborah McCorkle" at bounding box center [294, 657] width 109 height 18
click at [249, 654] on input "Deborah McCorkle" at bounding box center [245, 655] width 10 height 10
checkbox input "true"
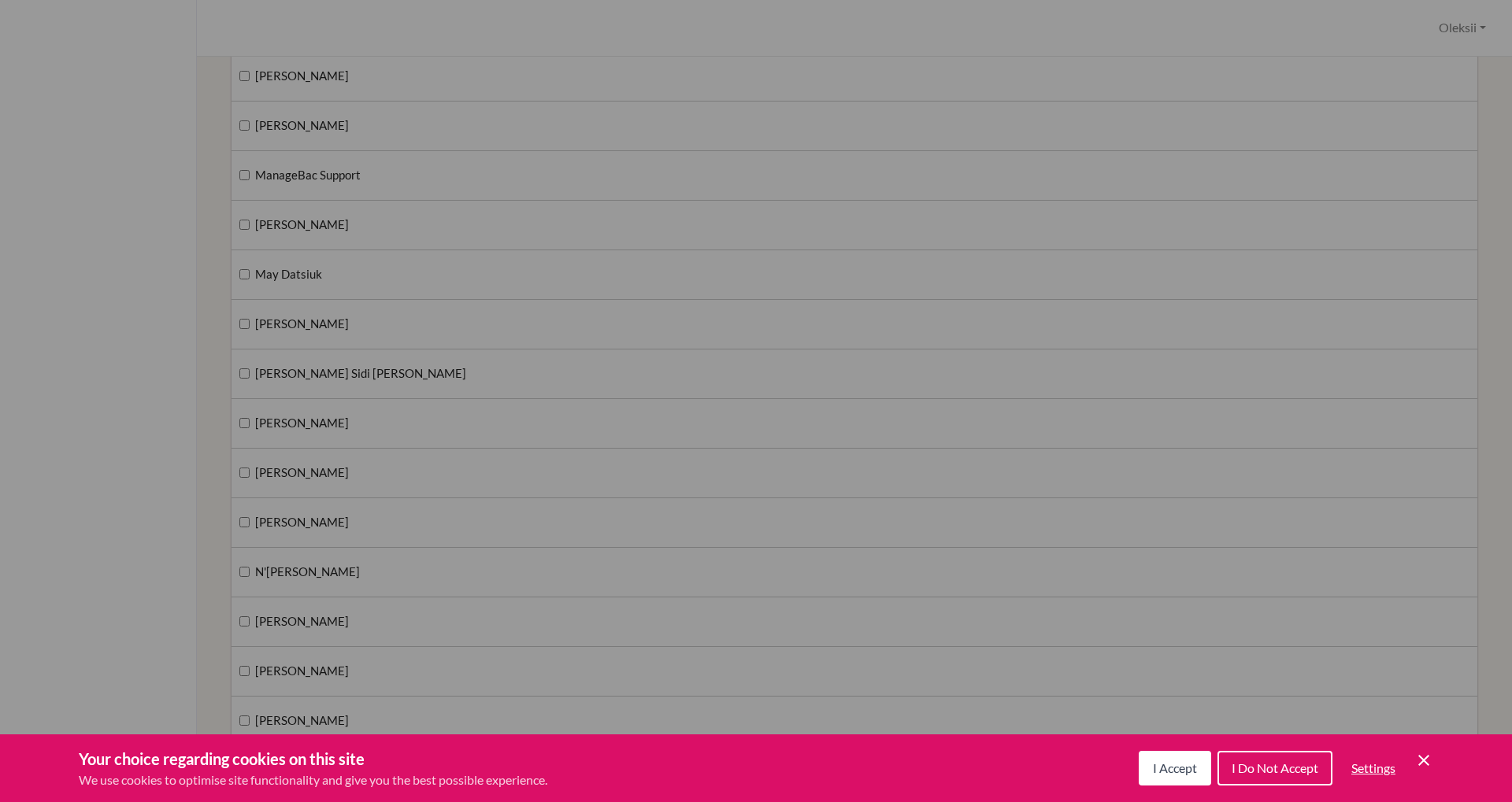
scroll to position [1902, 0]
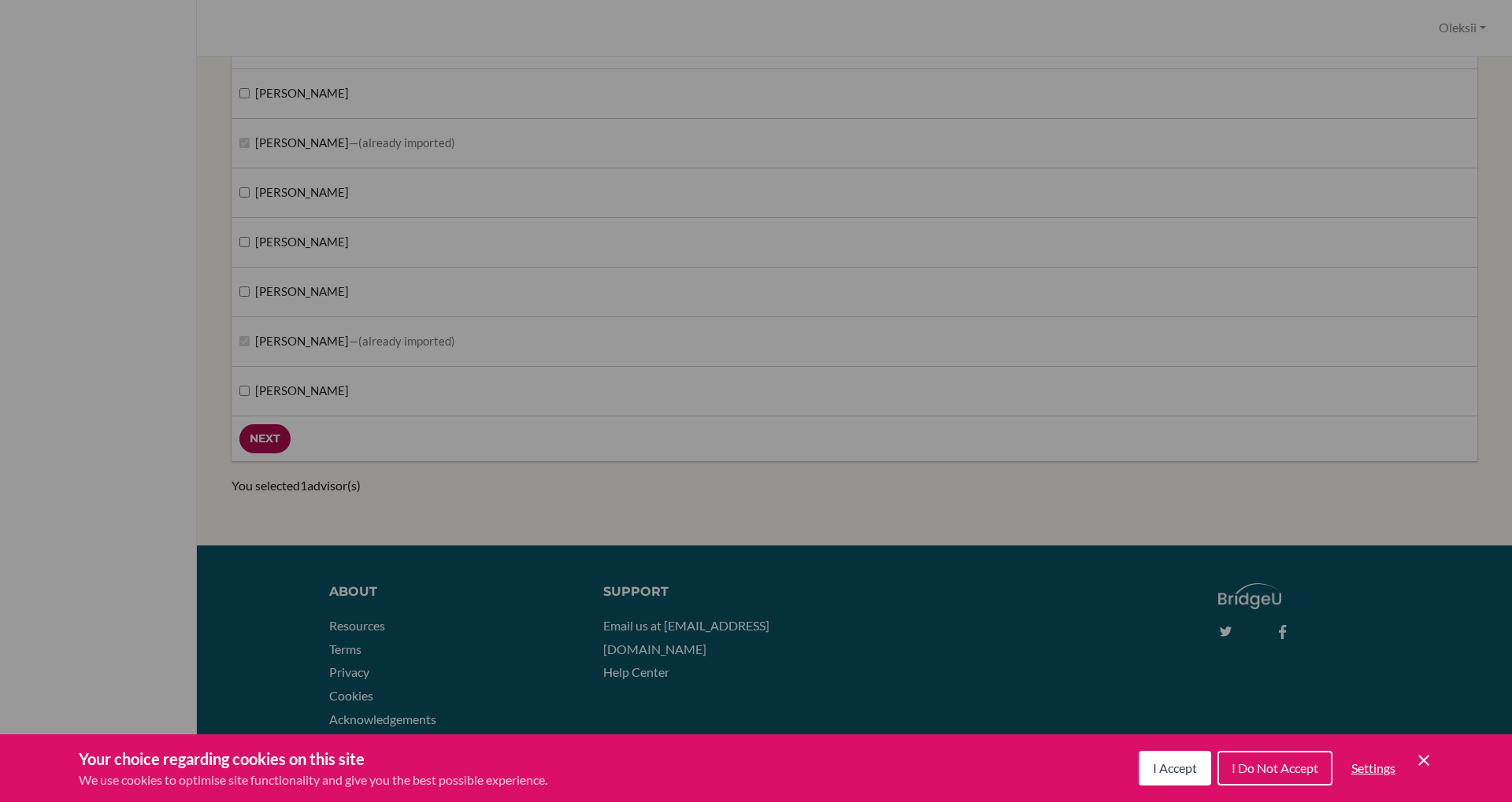
click at [269, 444] on input "Next" at bounding box center [265, 439] width 51 height 29
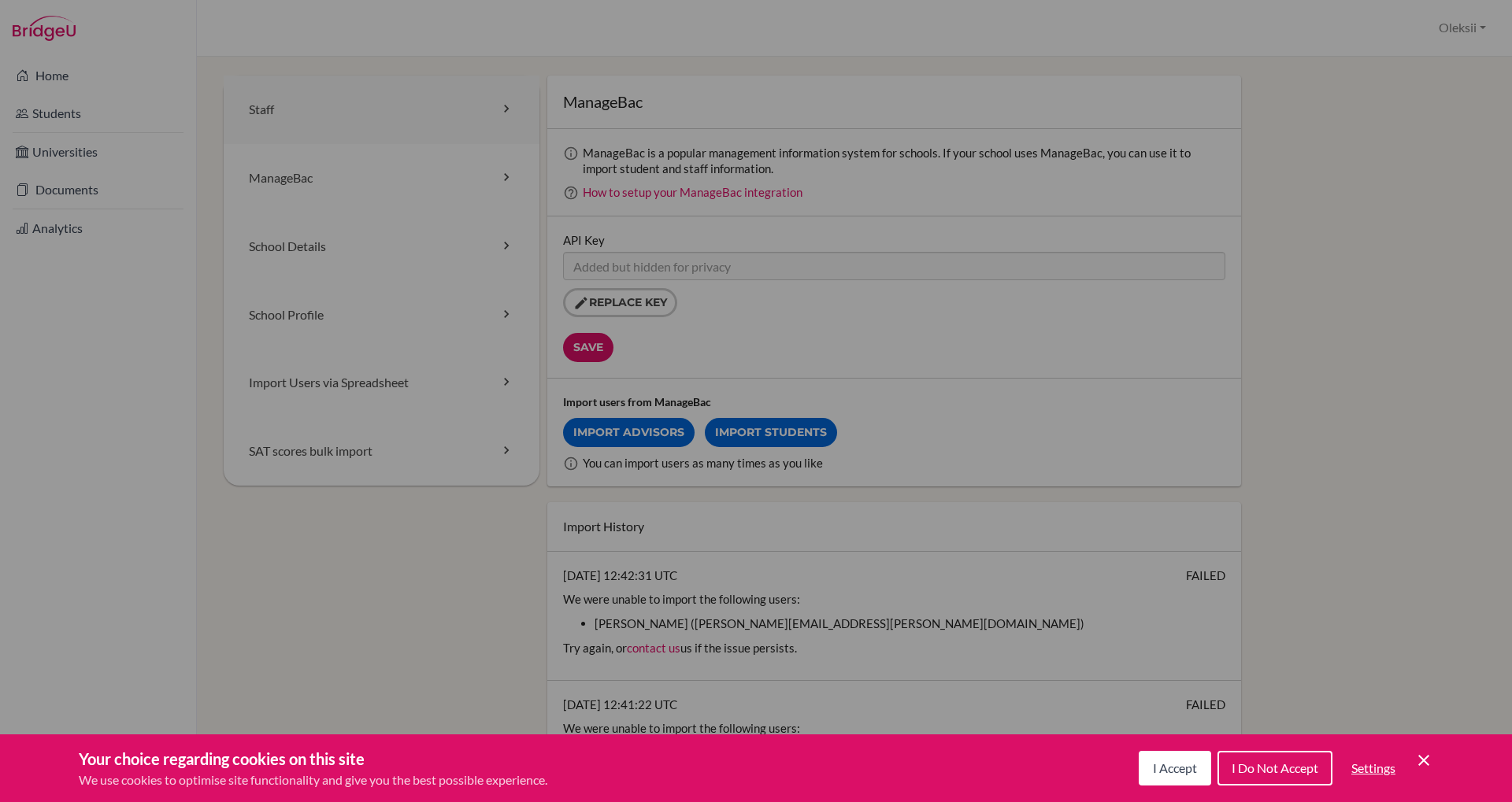
click at [419, 102] on link "Staff" at bounding box center [382, 110] width 315 height 68
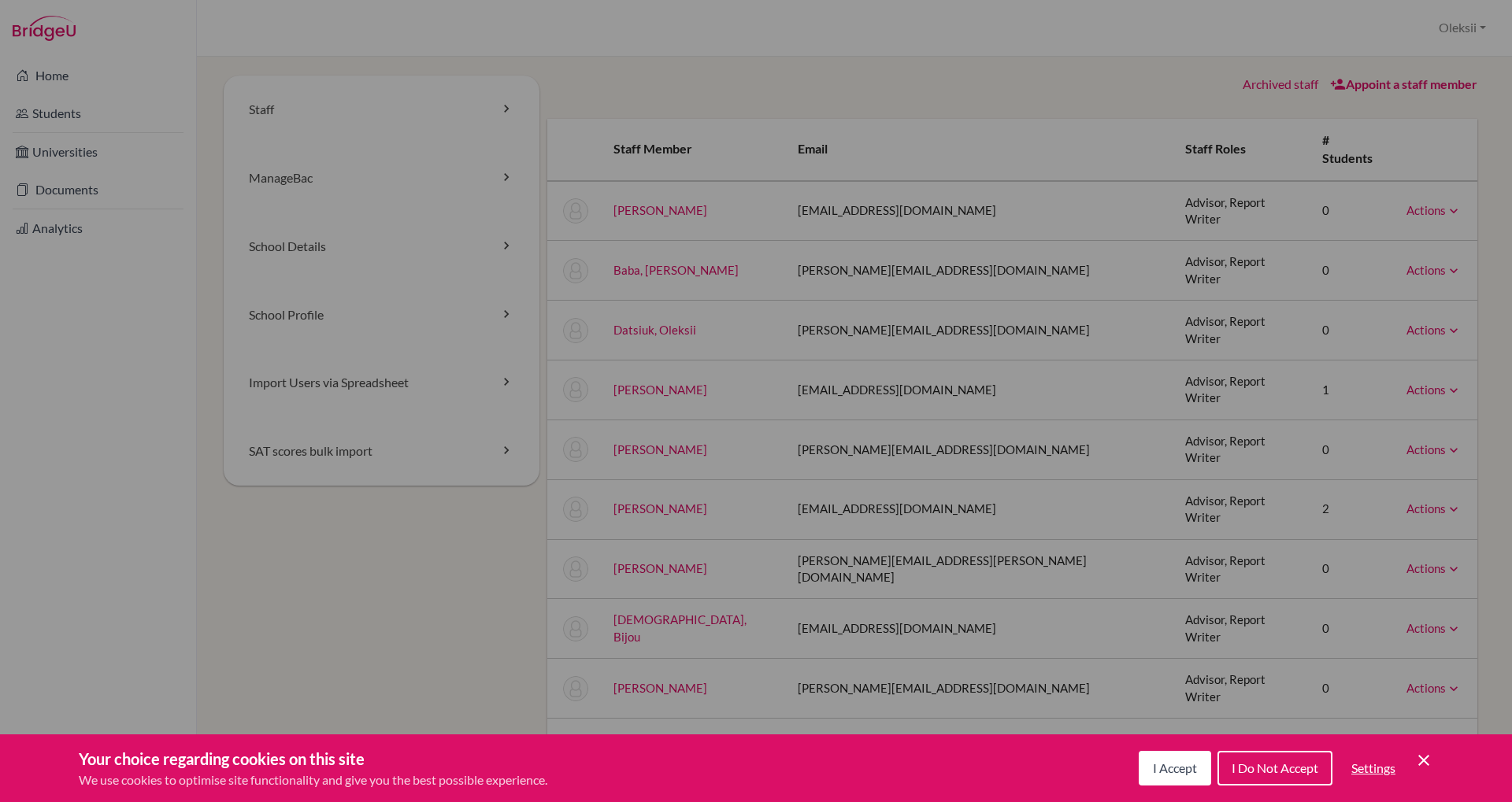
click at [1292, 94] on div "Archived staff Appoint a staff member Staff member Email Staff roles # students…" at bounding box center [1013, 427] width 946 height 702
click at [1292, 84] on link "Archived staff" at bounding box center [1280, 84] width 76 height 15
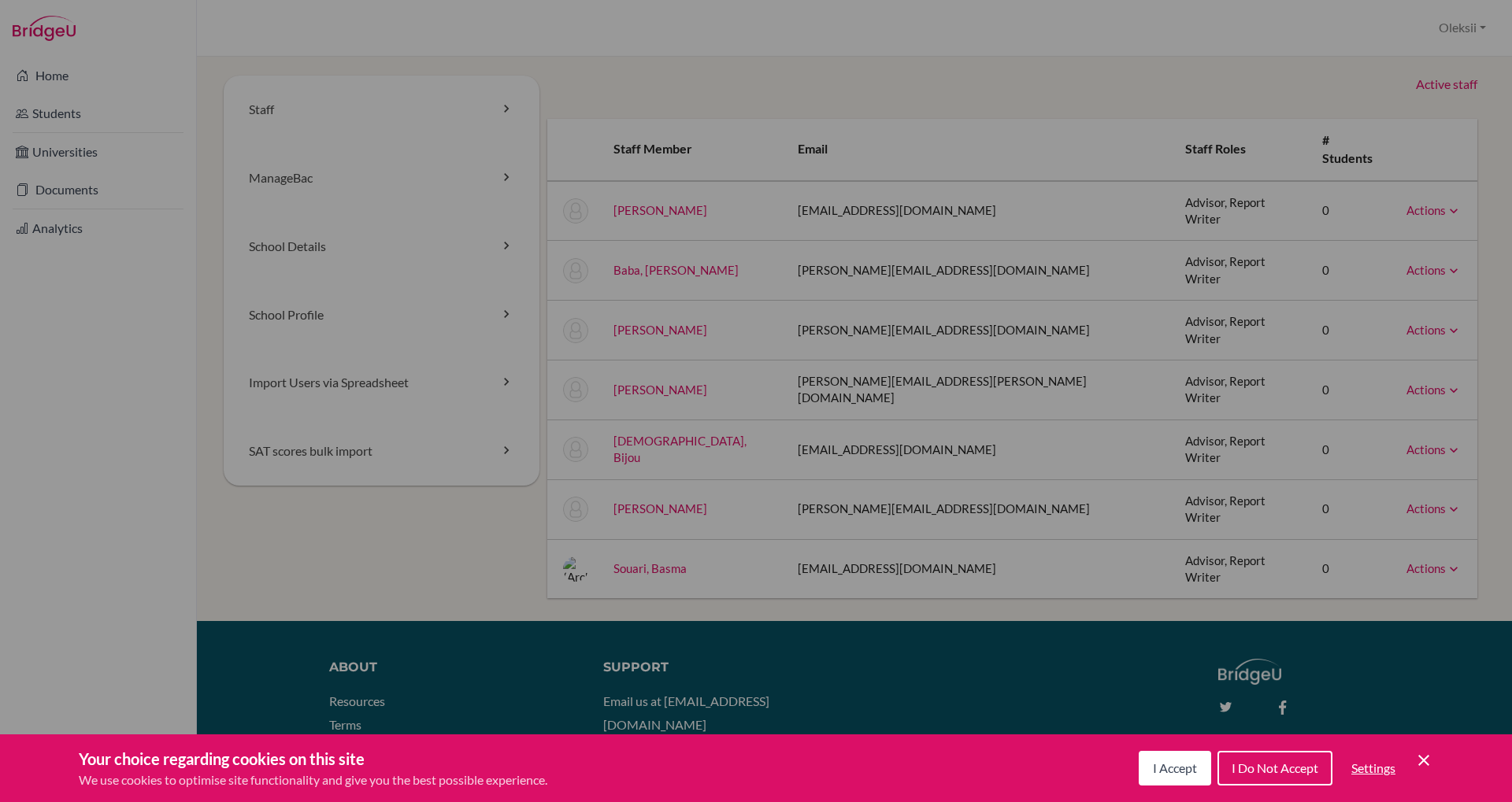
click at [1437, 382] on link "Actions" at bounding box center [1433, 389] width 55 height 14
click at [1412, 405] on link "Unarchive" at bounding box center [1398, 416] width 124 height 23
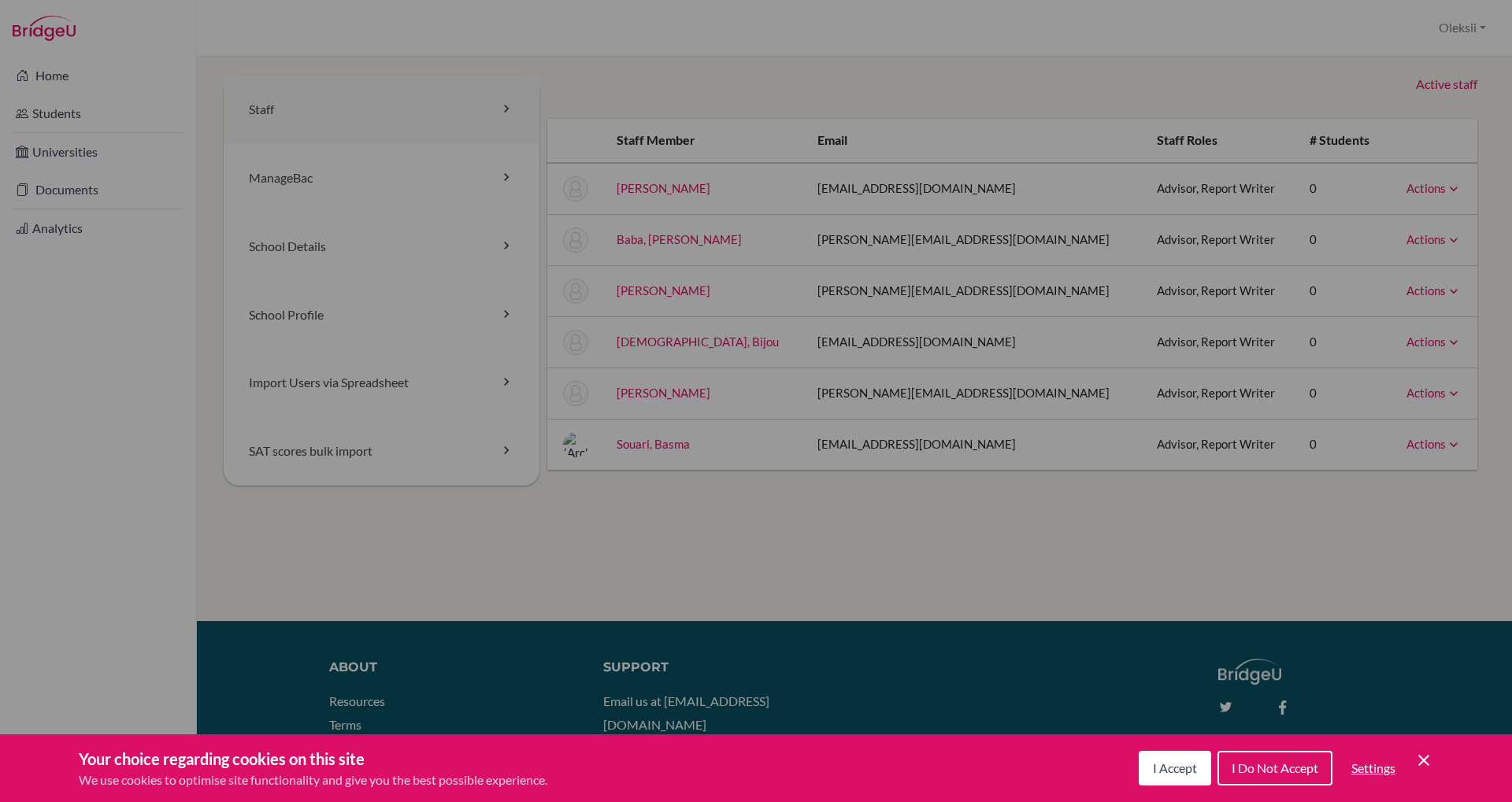
click at [275, 115] on link "Staff" at bounding box center [382, 110] width 315 height 68
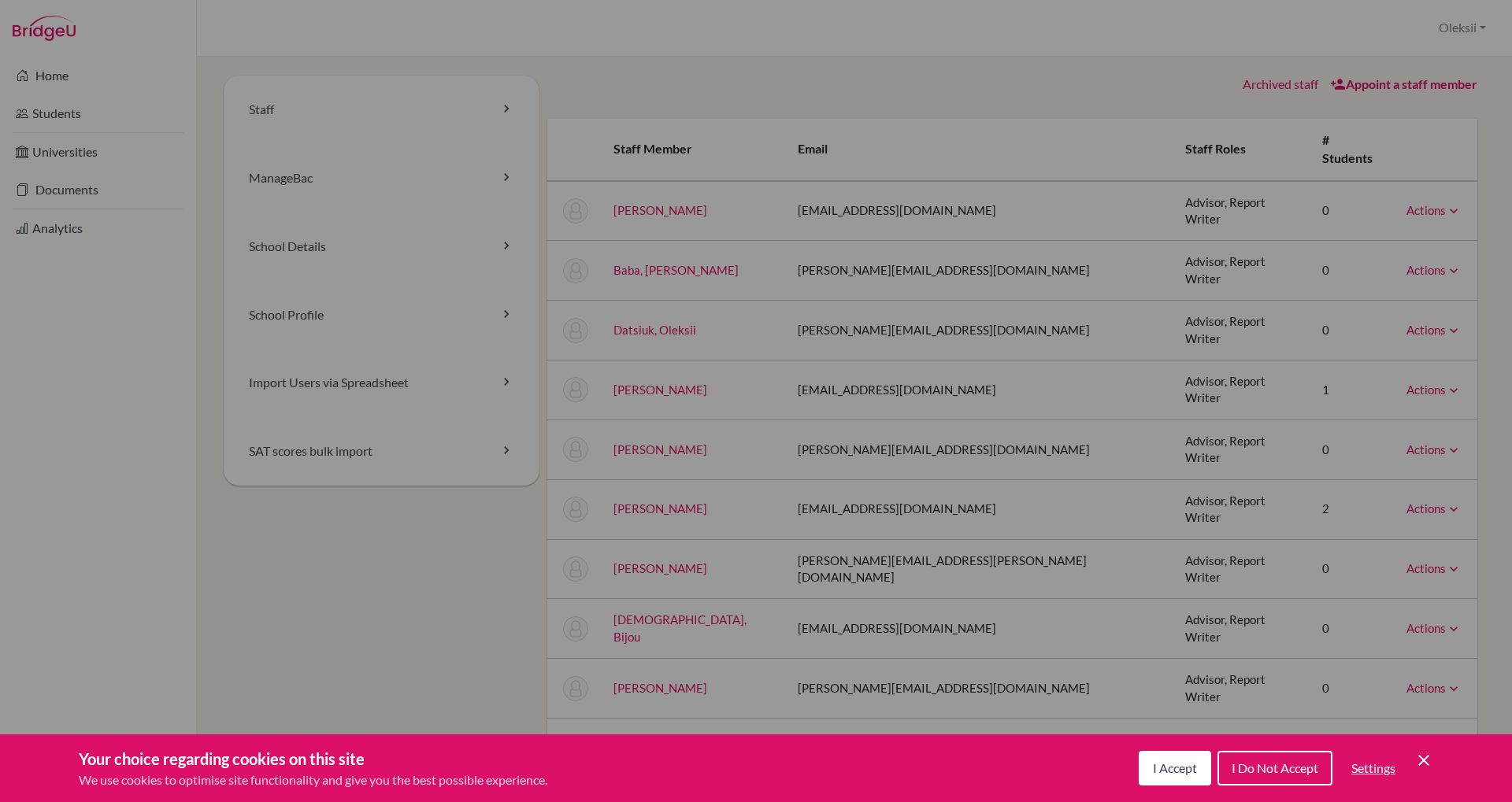
click at [1254, 80] on link "Archived staff" at bounding box center [1280, 84] width 76 height 15
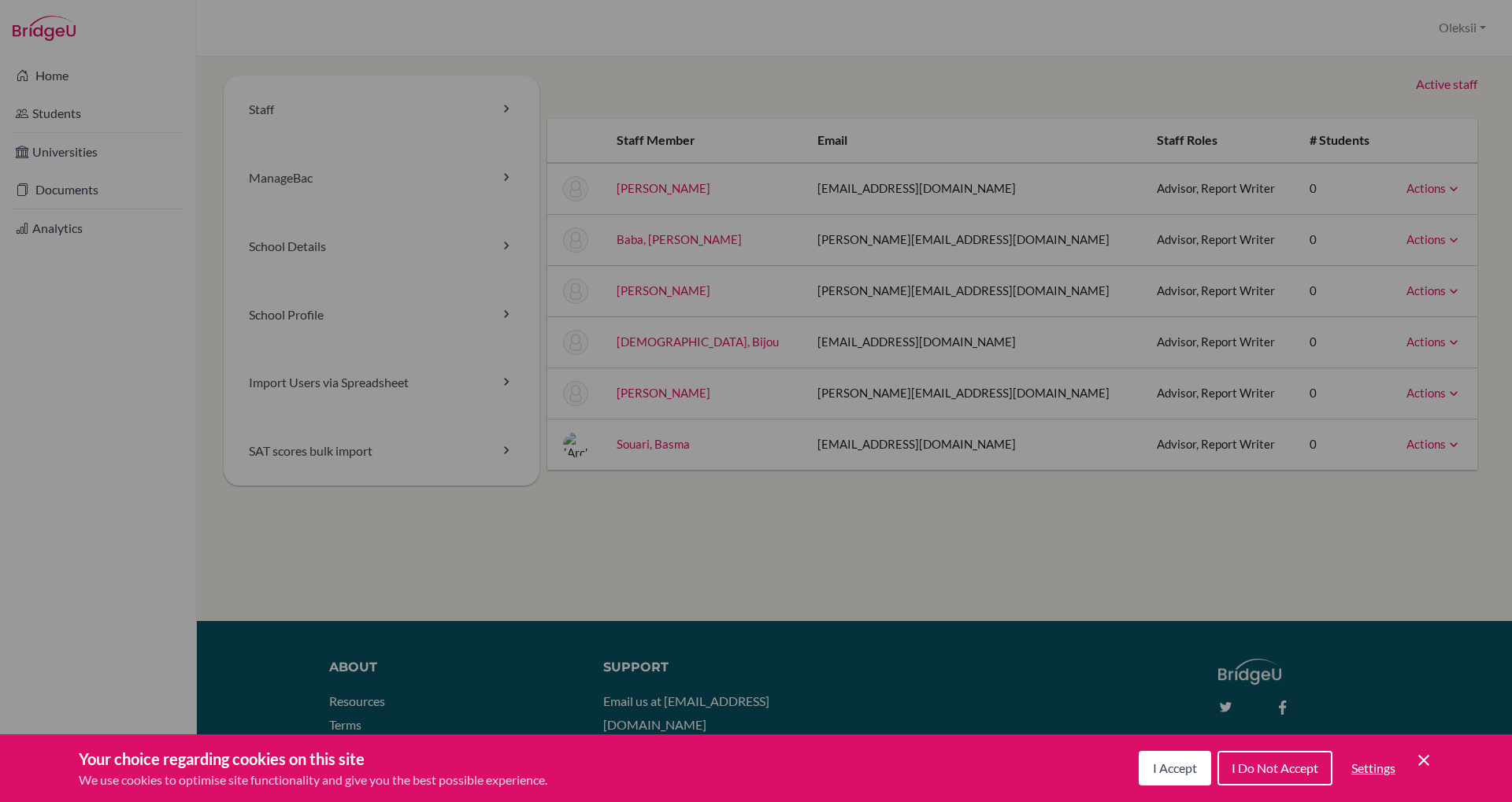
click at [1436, 82] on link "Active staff" at bounding box center [1446, 84] width 61 height 18
